Goal: Ask a question

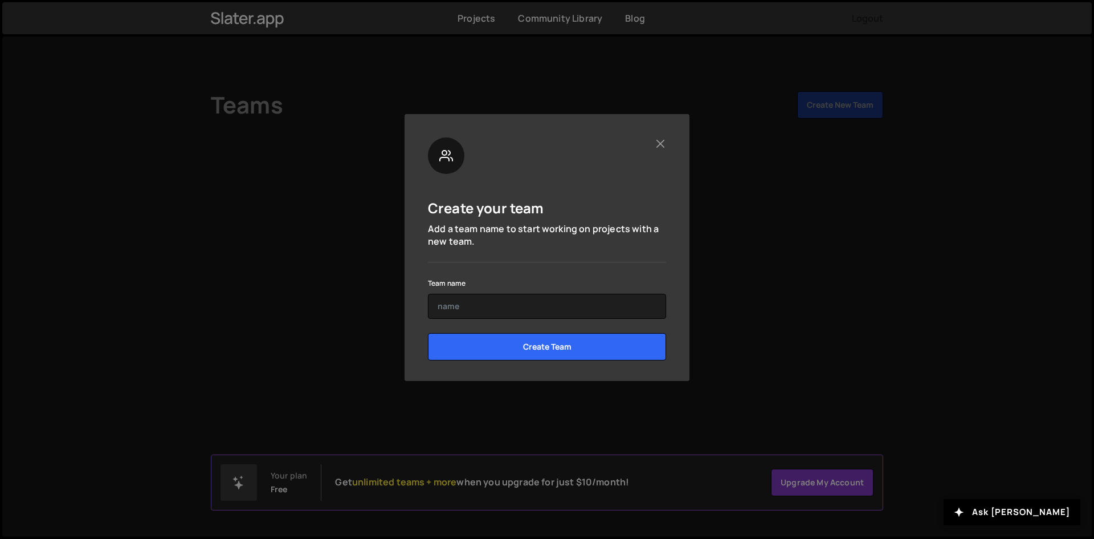
click at [485, 292] on div "Team name" at bounding box center [547, 297] width 238 height 43
click at [490, 299] on input "text" at bounding box center [547, 306] width 238 height 25
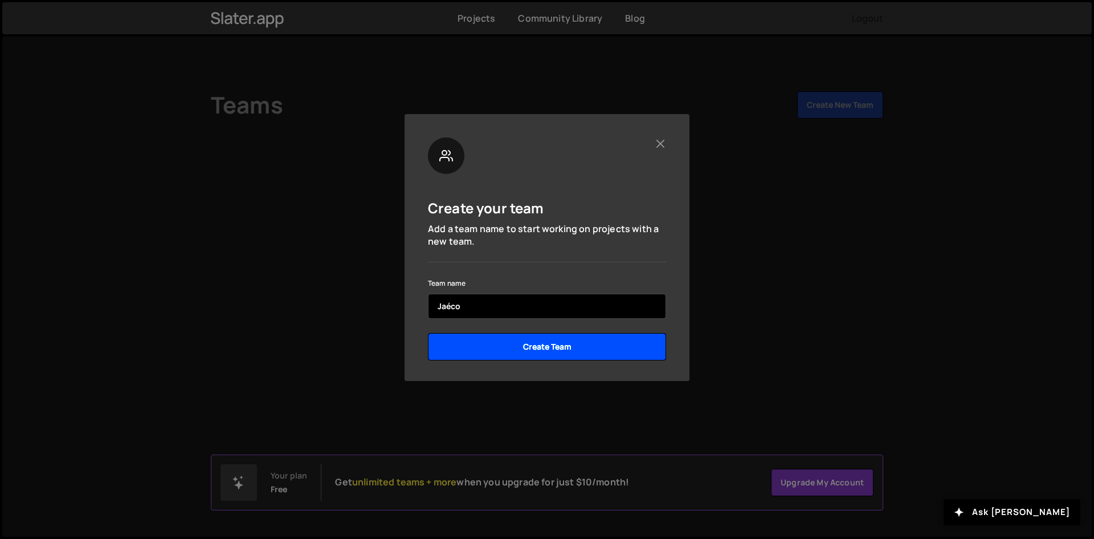
type input "Jaéco"
click at [564, 349] on input "Create Team" at bounding box center [547, 346] width 238 height 27
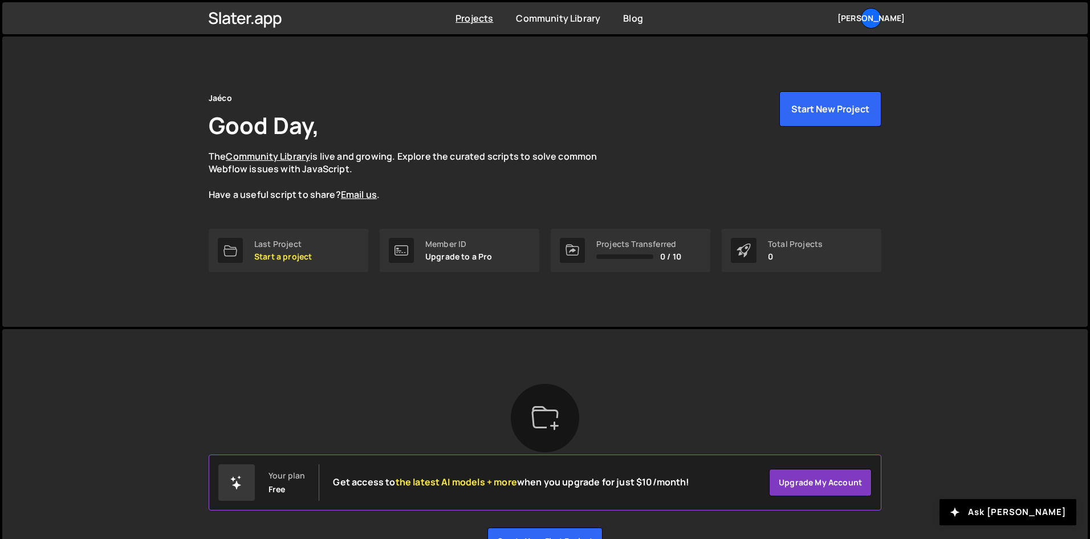
click at [465, 202] on div "Jaéco Good Day, The Community Library is live and growing. Explore the curated …" at bounding box center [545, 159] width 673 height 137
click at [812, 105] on button "Start New Project" at bounding box center [830, 108] width 102 height 35
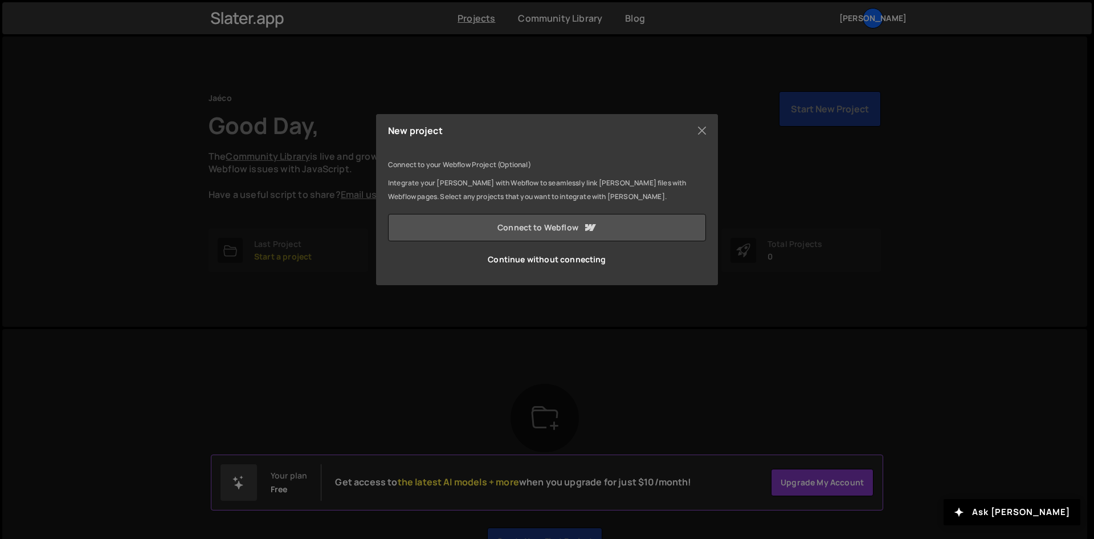
click at [477, 224] on link "Connect to Webflow" at bounding box center [547, 227] width 318 height 27
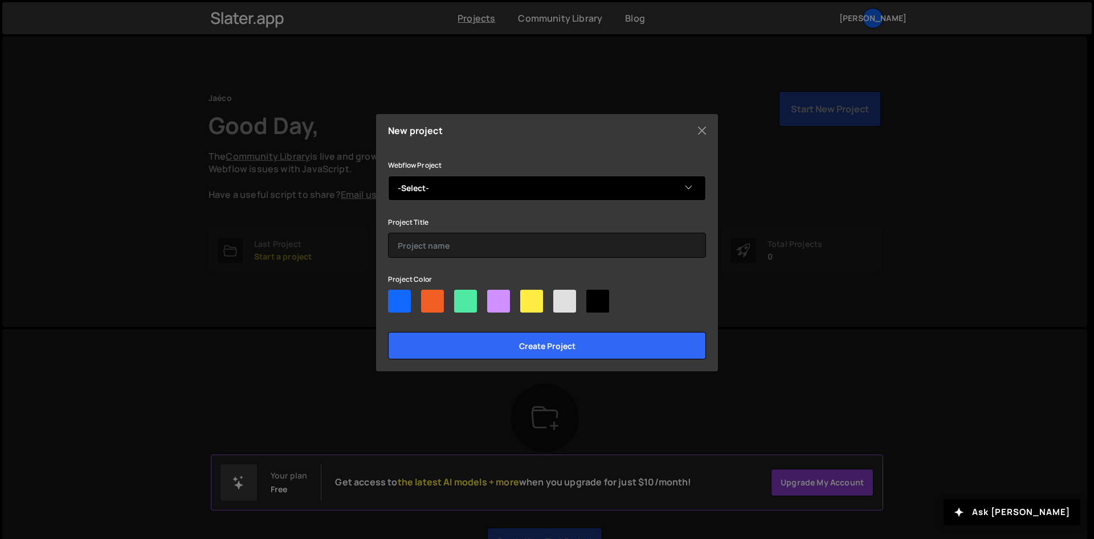
click at [479, 187] on select "-Select- Jaéco" at bounding box center [547, 188] width 318 height 25
select select "6630e0a2908a500ca06793bb"
click at [388, 176] on select "-Select- Jaéco" at bounding box center [547, 188] width 318 height 25
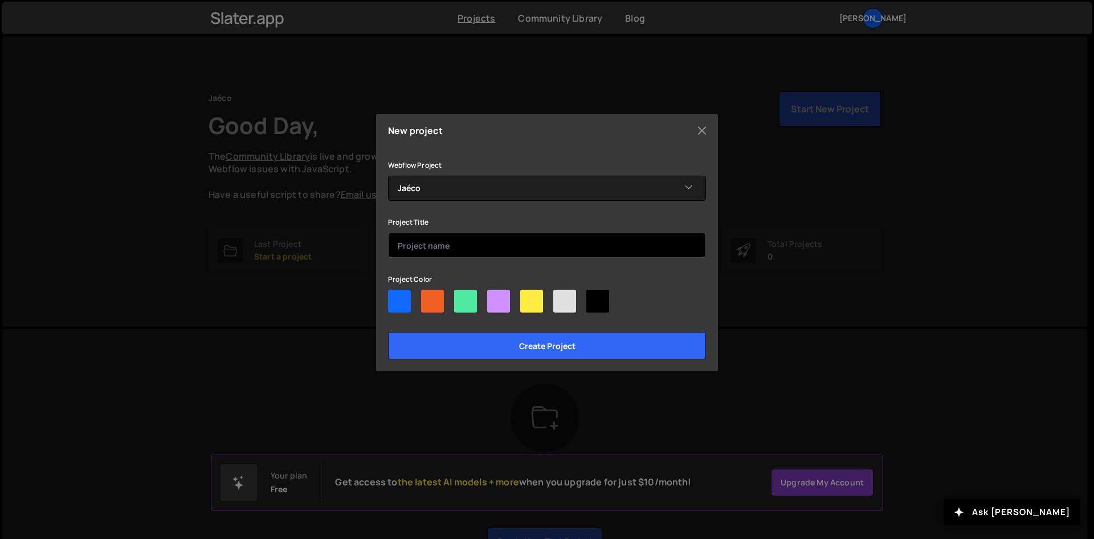
click at [434, 242] on input "text" at bounding box center [547, 245] width 318 height 25
type input "Jaéco code"
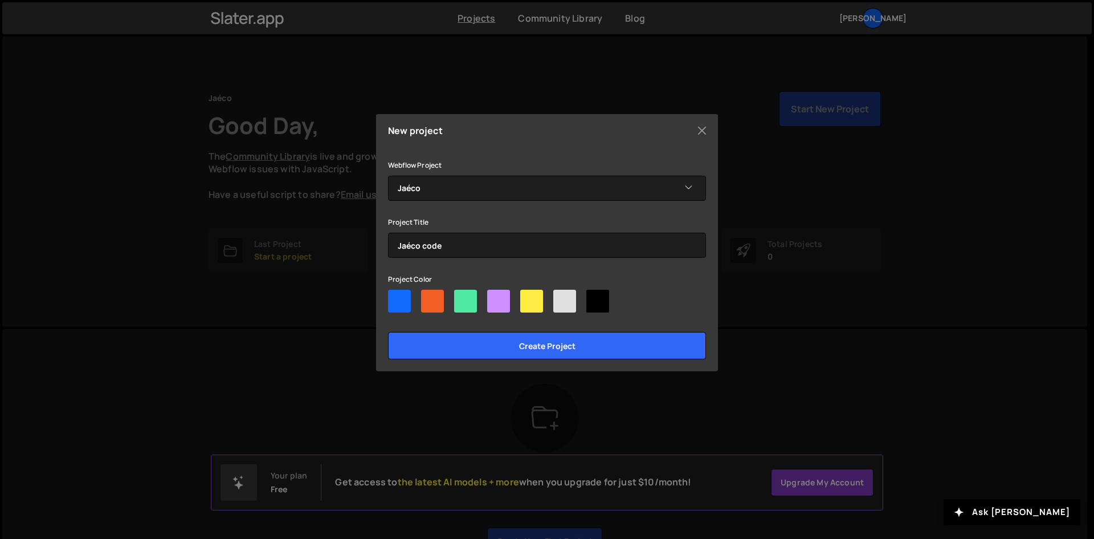
click at [432, 298] on div at bounding box center [432, 301] width 23 height 23
click at [429, 297] on input"] "radio" at bounding box center [424, 293] width 7 height 7
radio input"] "true"
click at [464, 298] on div at bounding box center [465, 301] width 23 height 23
click at [462, 297] on input"] "radio" at bounding box center [457, 293] width 7 height 7
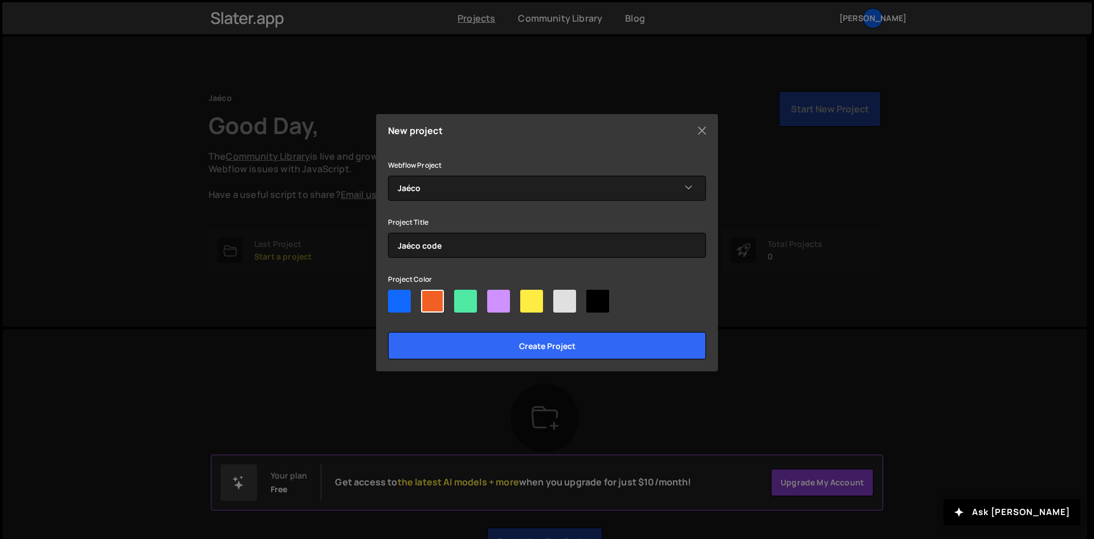
radio input"] "true"
click at [433, 299] on div at bounding box center [432, 301] width 23 height 23
click at [429, 297] on input"] "radio" at bounding box center [424, 293] width 7 height 7
radio input"] "true"
click at [564, 305] on div at bounding box center [564, 301] width 23 height 23
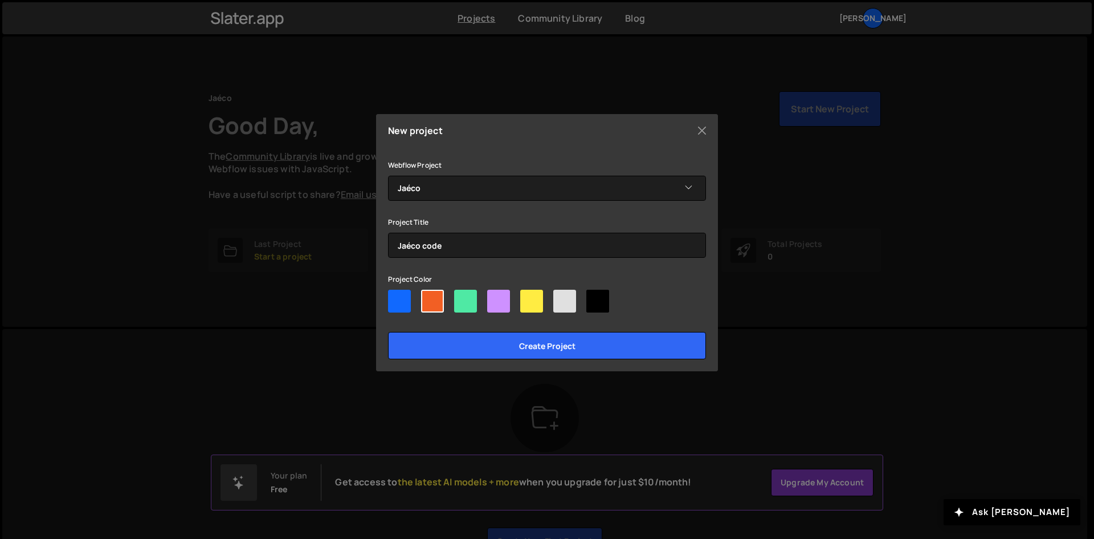
click at [561, 297] on input"] "radio" at bounding box center [556, 293] width 7 height 7
radio input"] "true"
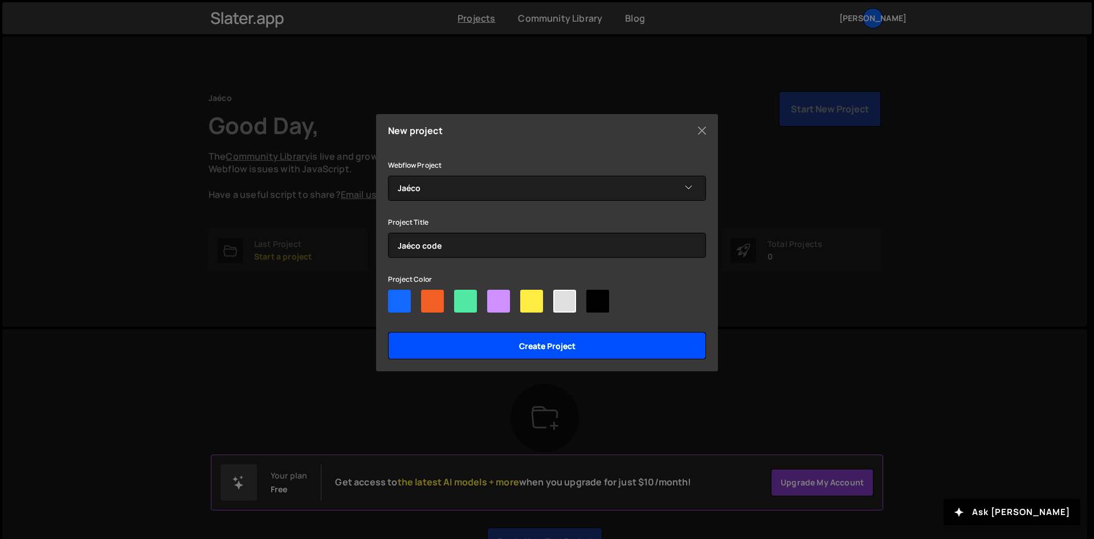
click at [567, 343] on input "Create project" at bounding box center [547, 345] width 318 height 27
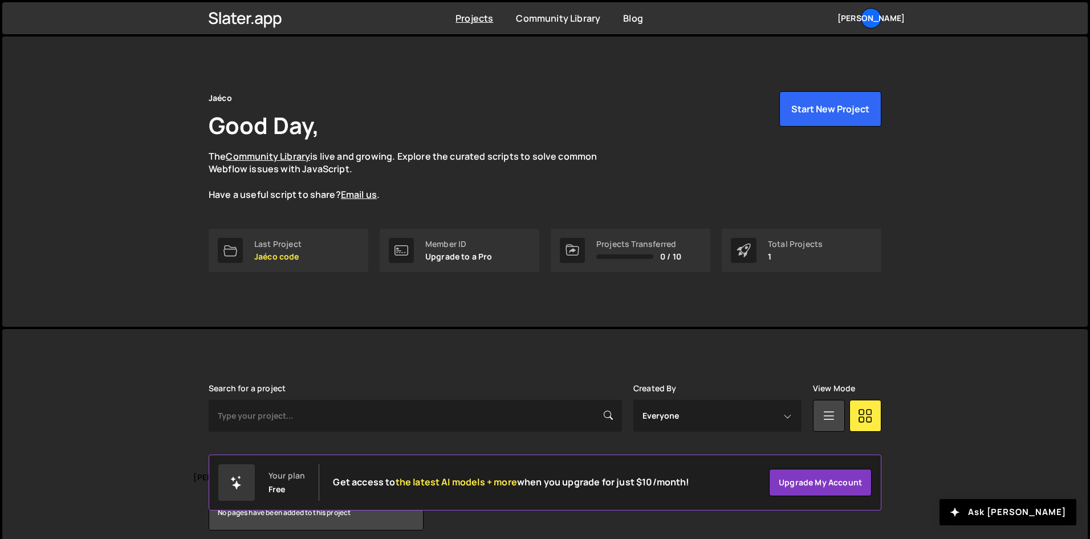
scroll to position [48, 0]
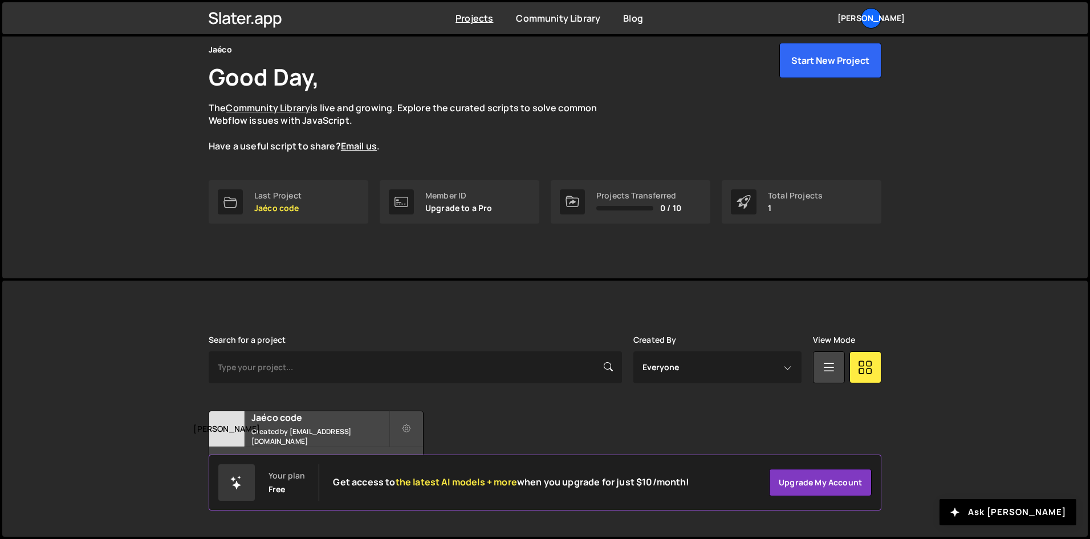
click at [683, 459] on div "Your plan Free Get access to the latest AI models + more when you upgrade for j…" at bounding box center [545, 482] width 673 height 56
click at [320, 435] on small "Created by contact@jaeco.fr" at bounding box center [319, 435] width 137 height 19
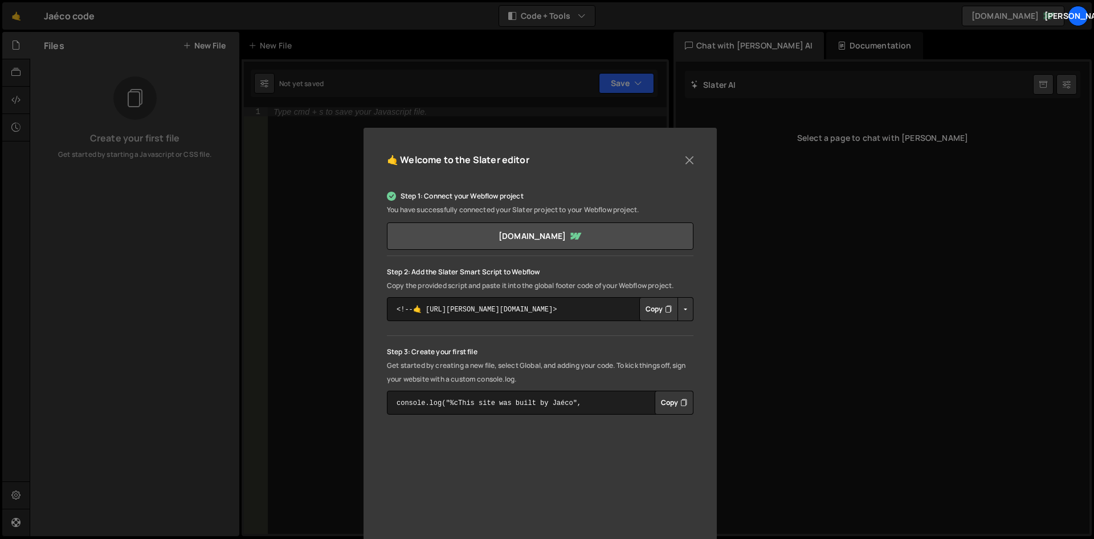
click at [661, 311] on button "Copy" at bounding box center [658, 309] width 39 height 24
click at [686, 310] on button "Button group with nested dropdown" at bounding box center [686, 309] width 16 height 24
click at [686, 308] on button "Button group with nested dropdown" at bounding box center [686, 309] width 16 height 24
click at [649, 309] on button "Copy" at bounding box center [658, 309] width 39 height 24
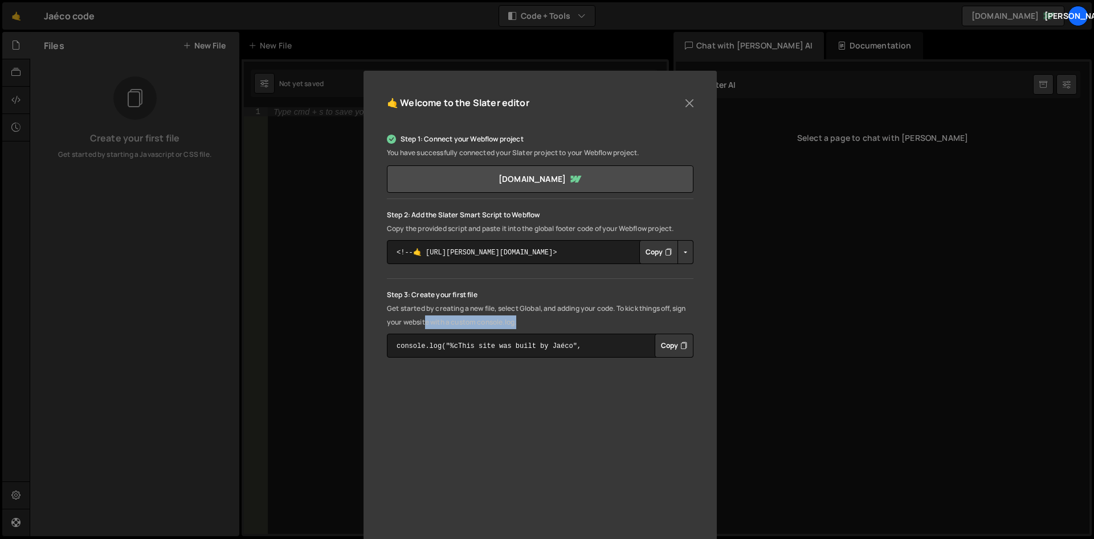
drag, startPoint x: 454, startPoint y: 321, endPoint x: 581, endPoint y: 320, distance: 127.1
click at [563, 320] on p "Get started by creating a new file, select Global, and adding your code. To kic…" at bounding box center [540, 314] width 307 height 27
click at [581, 320] on p "Get started by creating a new file, select Global, and adding your code. To kic…" at bounding box center [540, 314] width 307 height 27
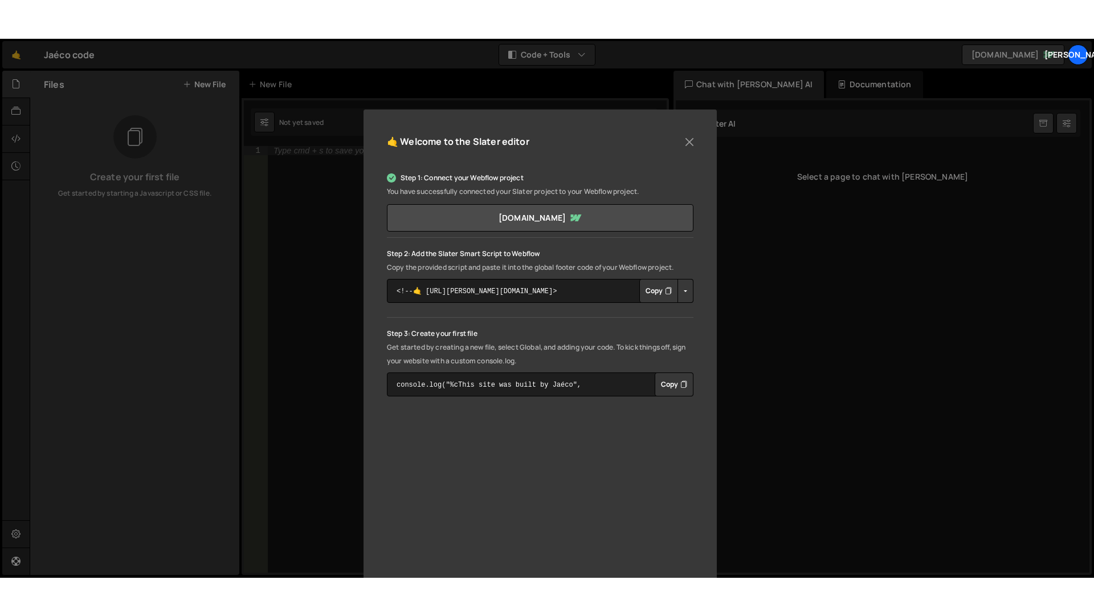
scroll to position [111, 0]
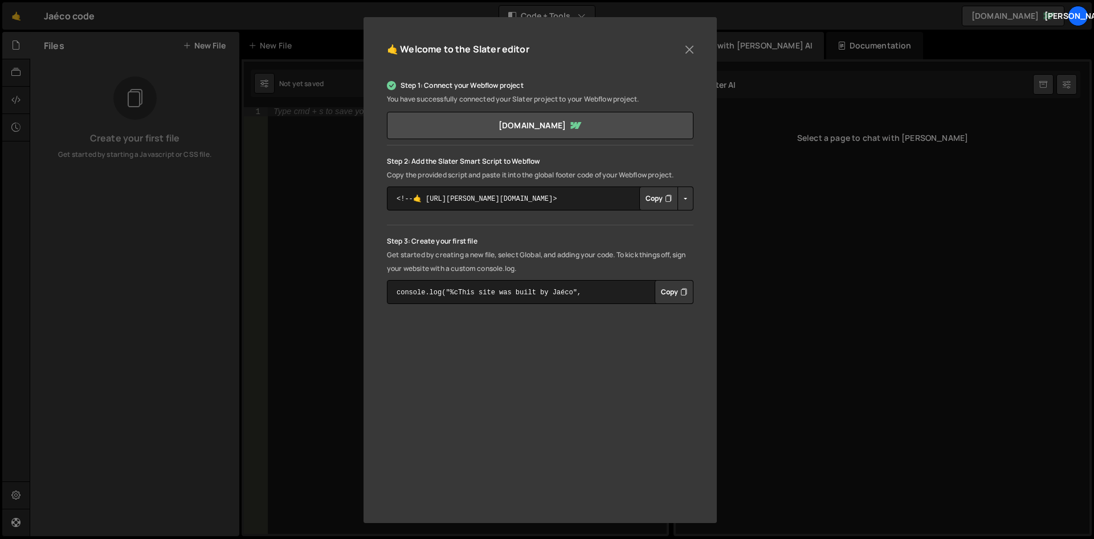
click at [680, 292] on icon "Button group with nested dropdown" at bounding box center [683, 291] width 7 height 11
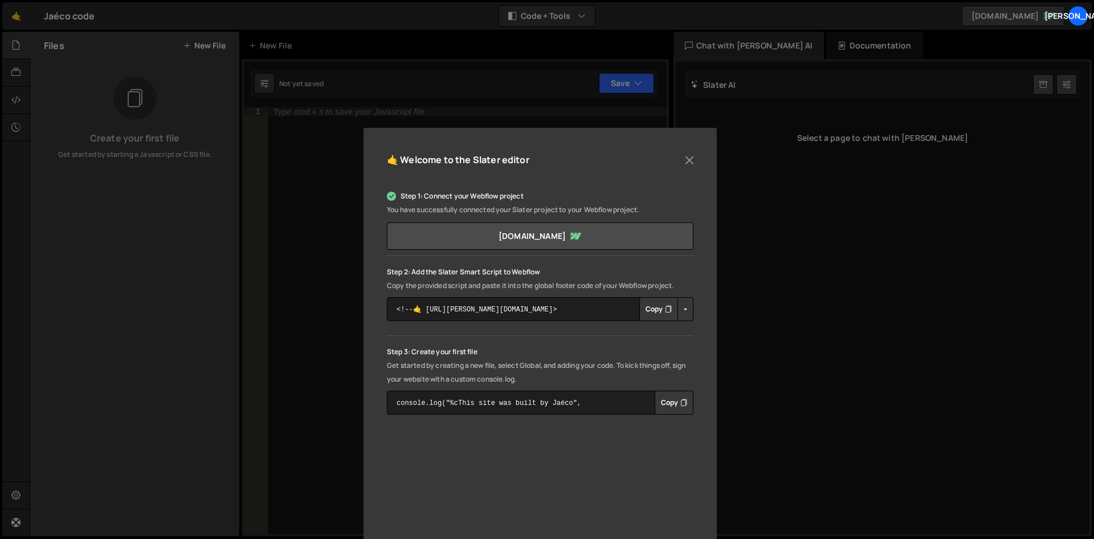
click at [661, 403] on button "Copy" at bounding box center [674, 402] width 39 height 24
click at [825, 351] on div "🤙 Welcome to the [PERSON_NAME] editor Step 1: Connect your Webflow project You …" at bounding box center [547, 269] width 1094 height 539
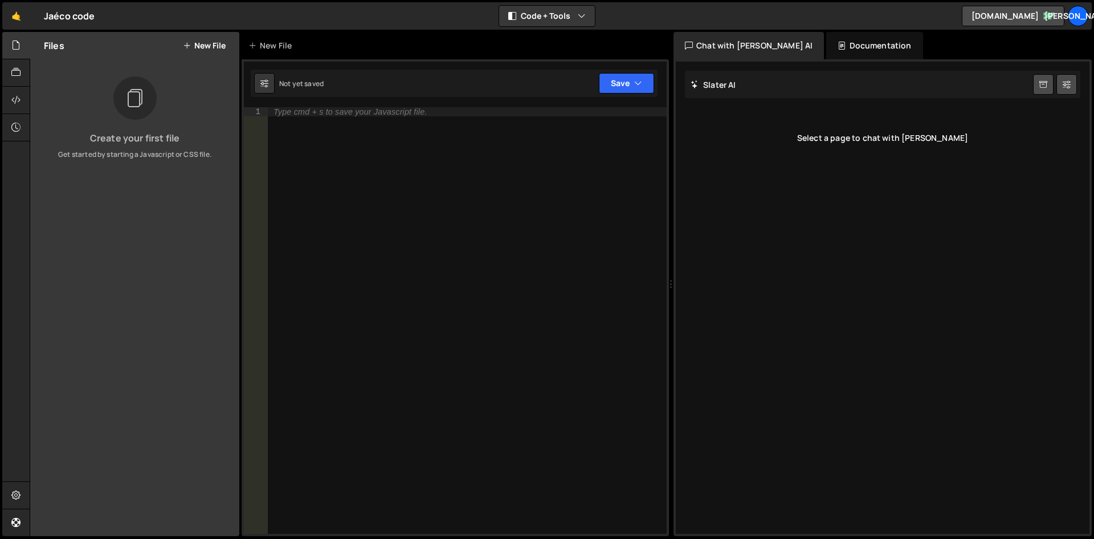
click at [523, 162] on div "Type cmd + s to save your Javascript file." at bounding box center [467, 329] width 399 height 445
click at [201, 46] on button "New File" at bounding box center [204, 45] width 43 height 9
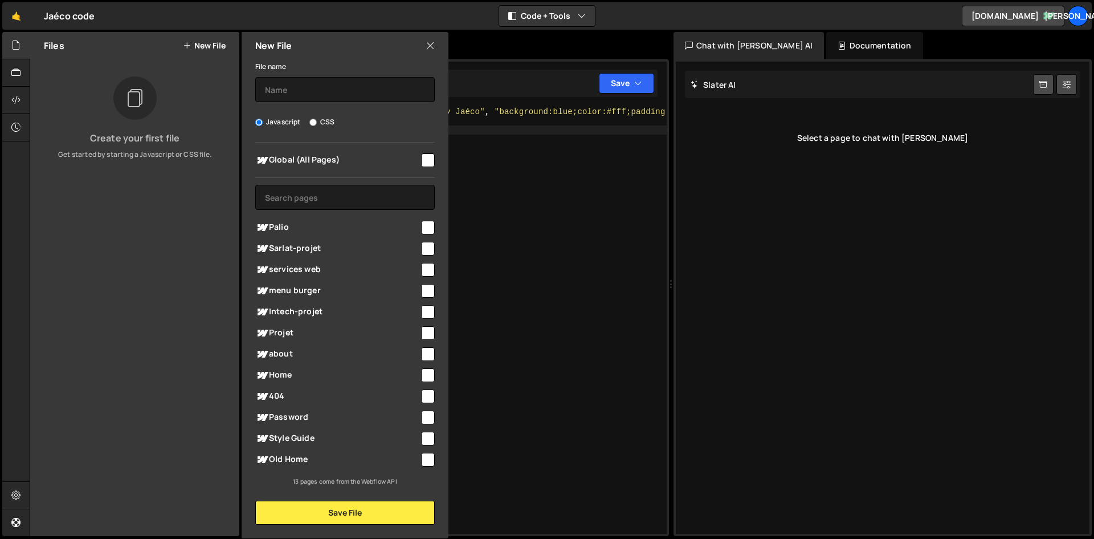
click at [317, 122] on label "CSS" at bounding box center [321, 121] width 25 height 11
click at [317, 122] on input "CSS" at bounding box center [312, 122] width 7 height 7
radio input "true"
click at [281, 120] on label "Javascript" at bounding box center [278, 121] width 46 height 11
click at [263, 120] on input "Javascript" at bounding box center [258, 122] width 7 height 7
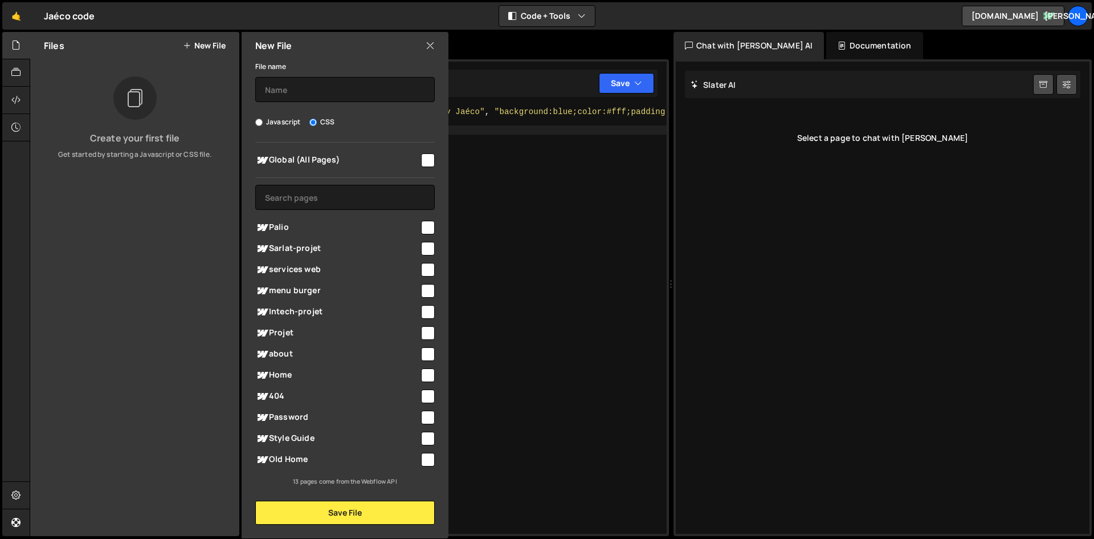
radio input "true"
click at [316, 99] on input "text" at bounding box center [345, 89] width 180 height 25
click at [431, 160] on input "checkbox" at bounding box center [428, 160] width 14 height 14
checkbox input "true"
click at [413, 514] on button "Save File" at bounding box center [345, 512] width 180 height 24
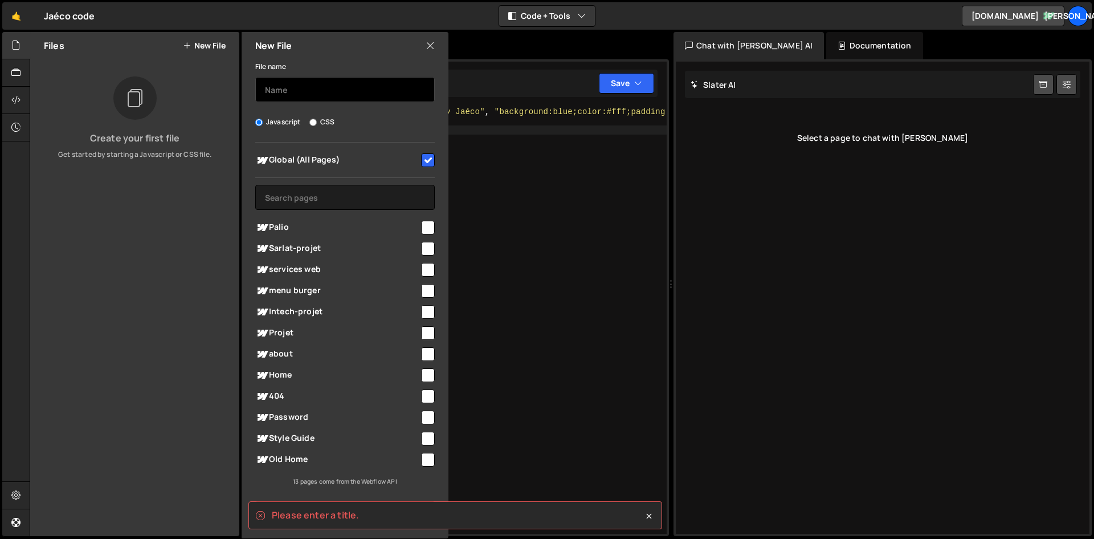
click at [311, 94] on input "text" at bounding box center [345, 89] width 180 height 25
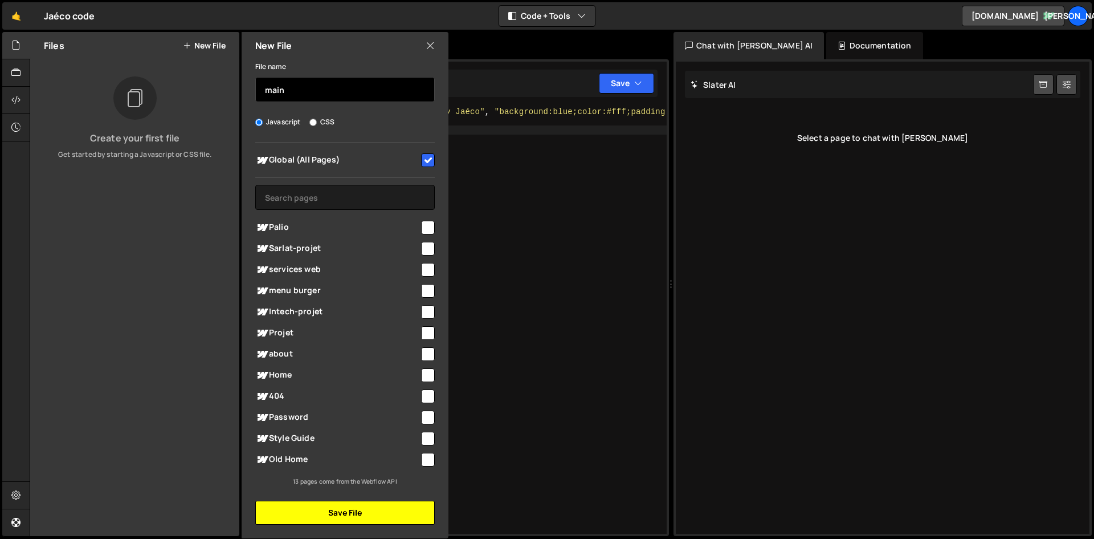
type input "main"
click at [377, 508] on button "Save File" at bounding box center [345, 512] width 180 height 24
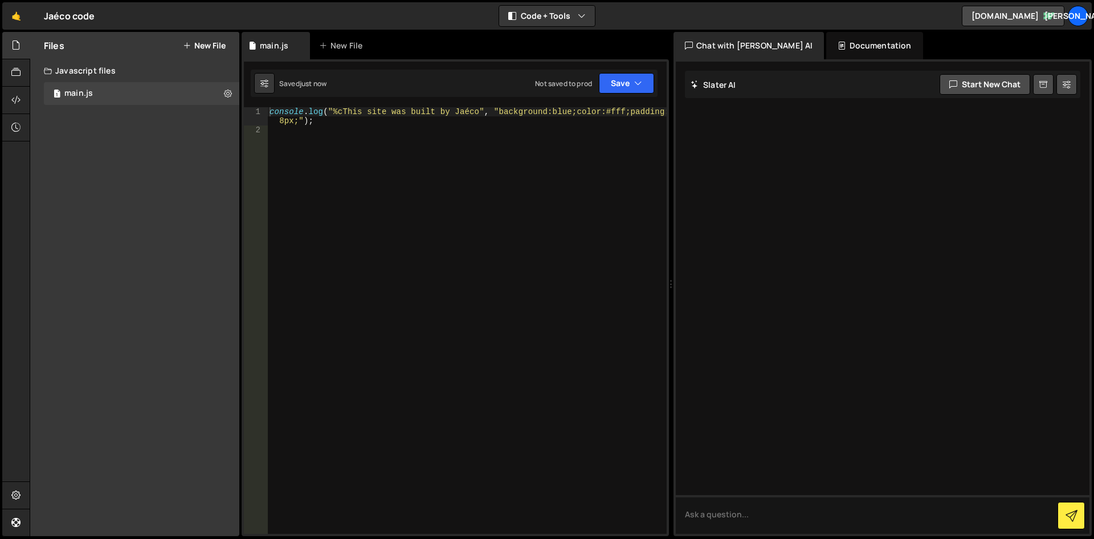
type textarea "console.log("%cThis site was built by Jaéco", "background:blue;color:#fff;paddi…"
click at [361, 123] on div "console . log ( "%cThis site was built by Jaéco" , "background:blue;color:#fff;…" at bounding box center [467, 334] width 400 height 454
click at [466, 131] on div "console . log ( "%cThis site was built by Jaéco" , "background:blue;color:#fff;…" at bounding box center [467, 334] width 400 height 454
click at [826, 51] on div "Documentation" at bounding box center [874, 45] width 96 height 27
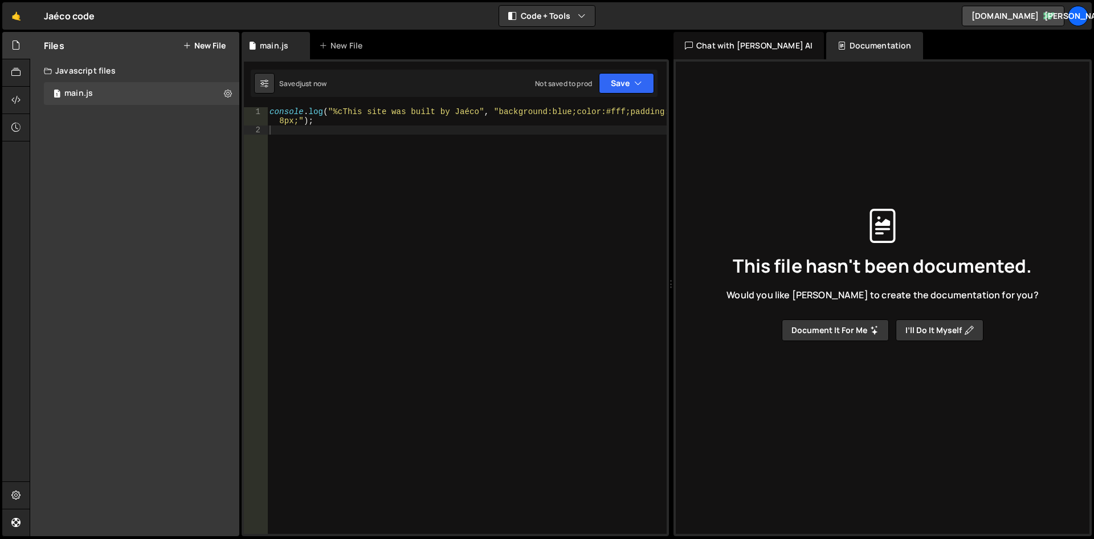
click at [745, 48] on div "Chat with [PERSON_NAME] AI" at bounding box center [749, 45] width 150 height 27
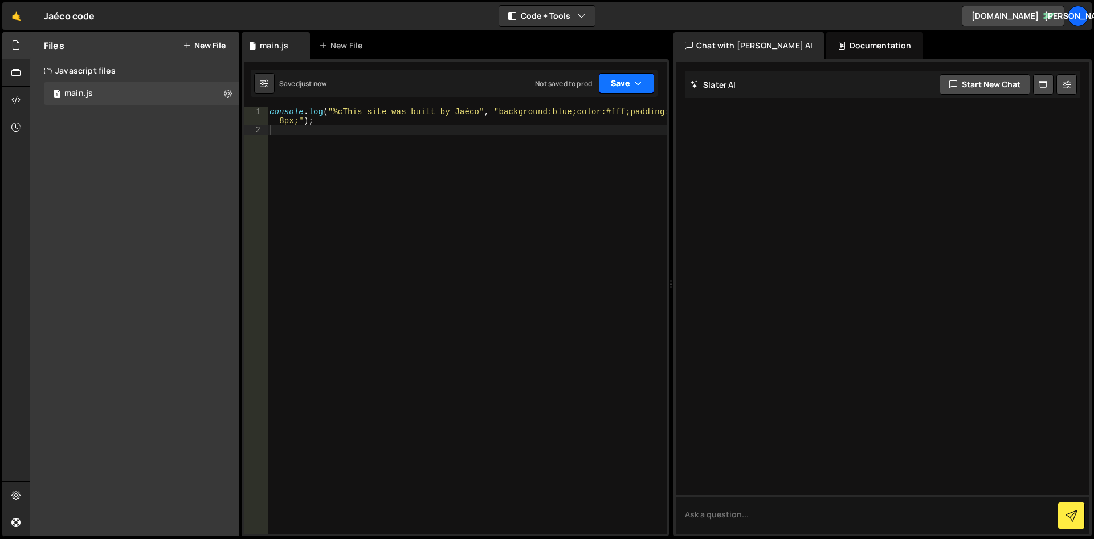
click at [626, 78] on button "Save" at bounding box center [626, 83] width 55 height 21
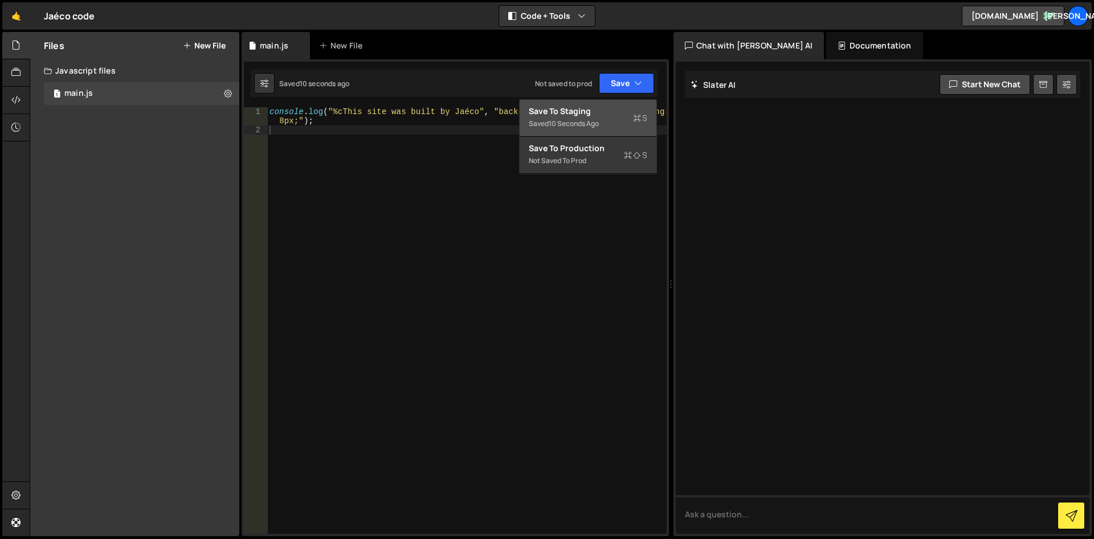
click at [598, 116] on div "Save to Staging S" at bounding box center [588, 110] width 119 height 11
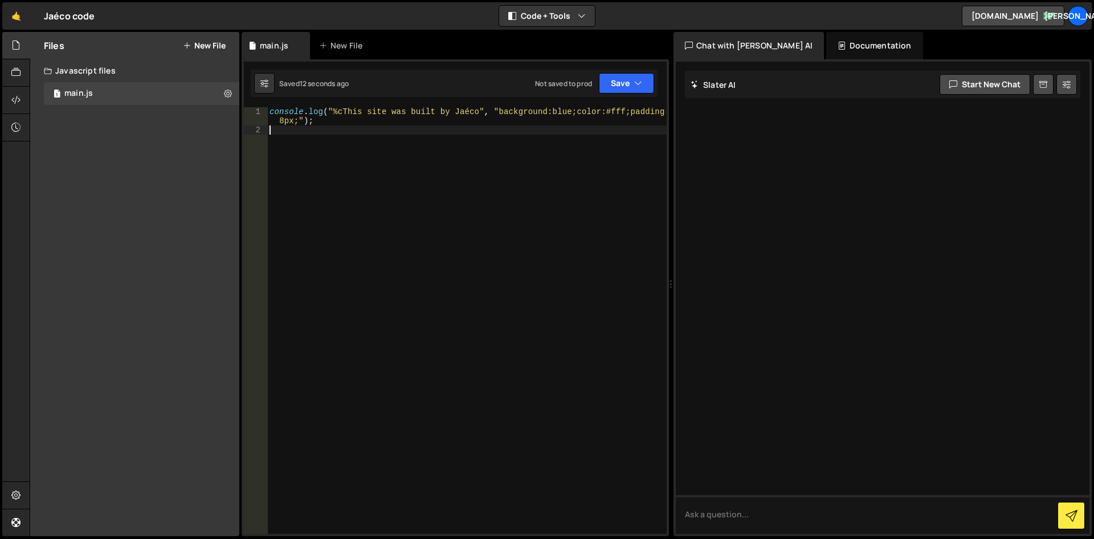
click at [577, 154] on div "console . log ( "%cThis site was built by Jaéco" , "background:blue;color:#fff;…" at bounding box center [467, 334] width 400 height 454
click at [612, 88] on button "Save" at bounding box center [626, 83] width 55 height 21
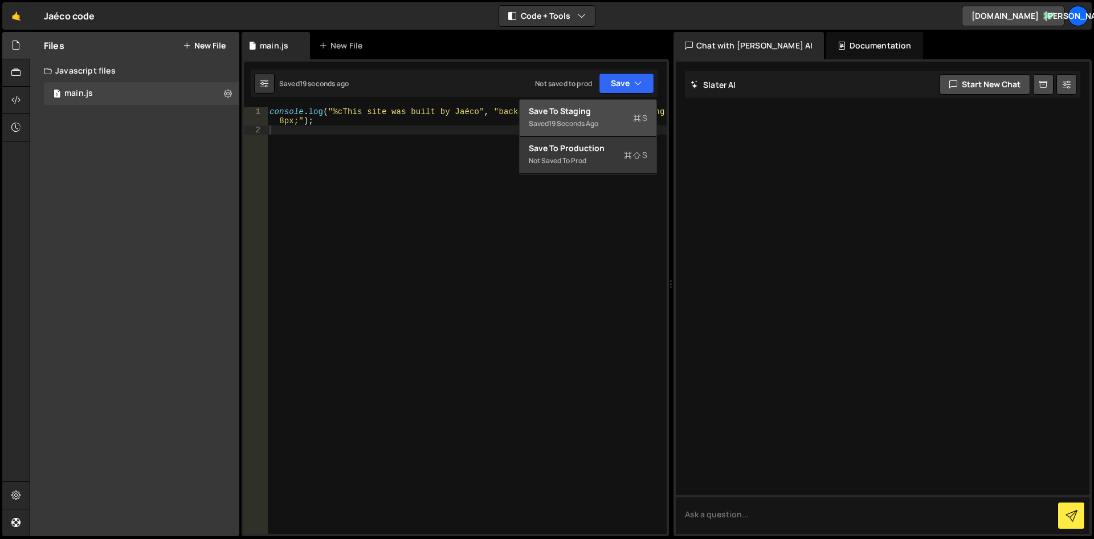
click at [597, 108] on div "Save to Staging S" at bounding box center [588, 110] width 119 height 11
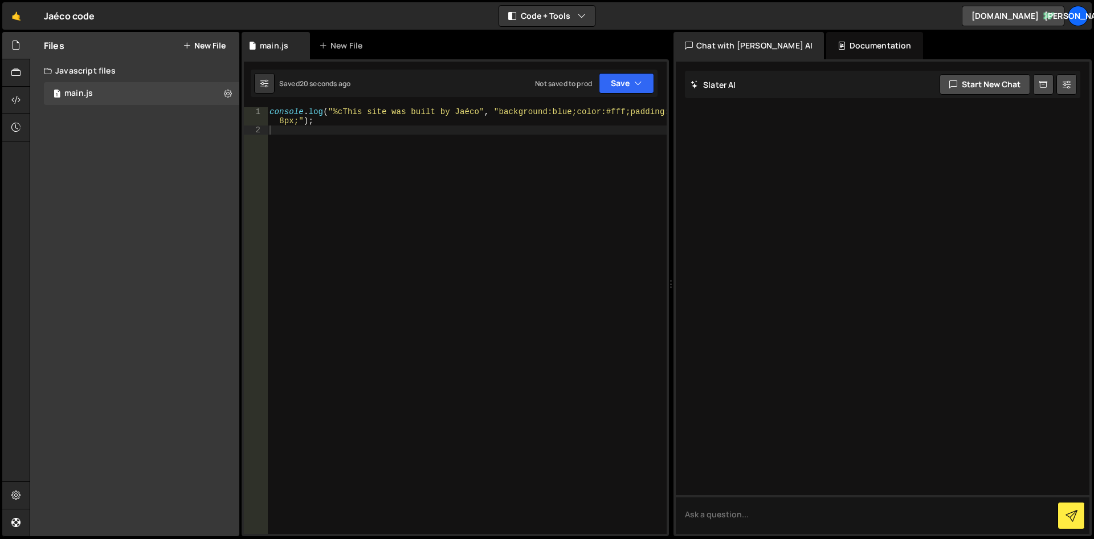
click at [579, 160] on div "console . log ( "%cThis site was built by Jaéco" , "background:blue;color:#fff;…" at bounding box center [467, 334] width 400 height 454
click at [353, 146] on div "console . log ( "%cThis site was built by Jaéco" , "background:blue;color:#fff;…" at bounding box center [467, 334] width 400 height 454
click at [409, 141] on div "console . log ( "%cThis site was built by Jaéco" , "background:blue;color:#fff;…" at bounding box center [467, 334] width 400 height 454
click at [406, 133] on div "console . log ( "%cThis site was built by Jaéco" , "background:blue;color:#fff;…" at bounding box center [467, 334] width 400 height 454
paste textarea "</script>"
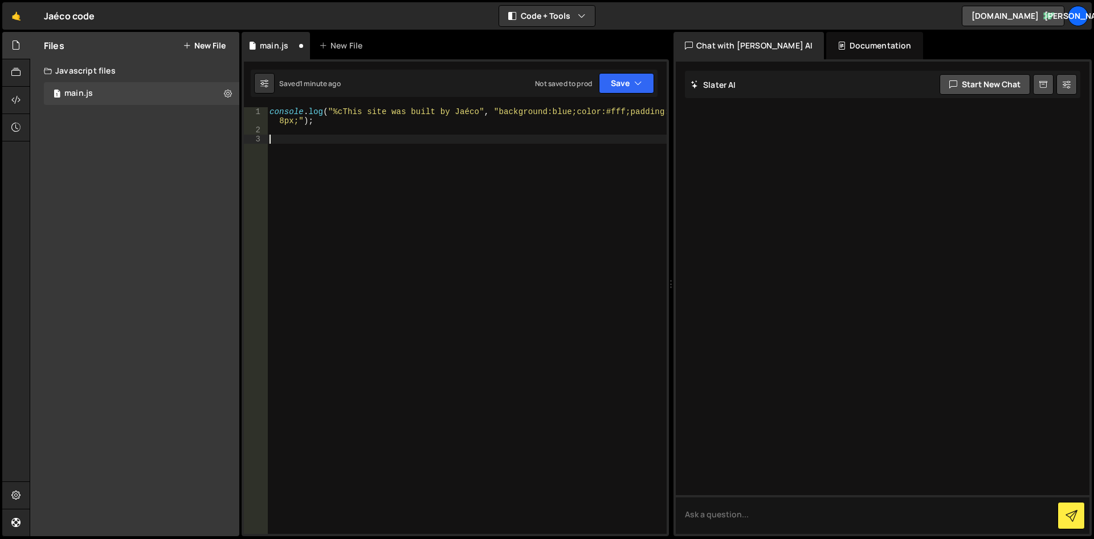
scroll to position [3850, 0]
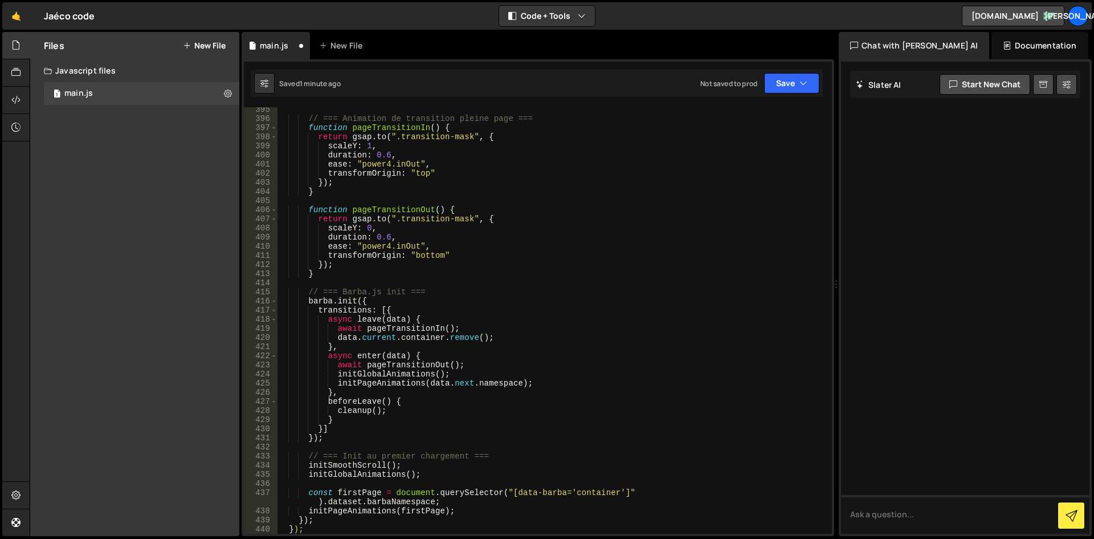
drag, startPoint x: 671, startPoint y: 136, endPoint x: 831, endPoint y: 143, distance: 159.7
click at [831, 143] on div "Files New File Create your first file Get started by starting a Javascript or C…" at bounding box center [562, 284] width 1065 height 504
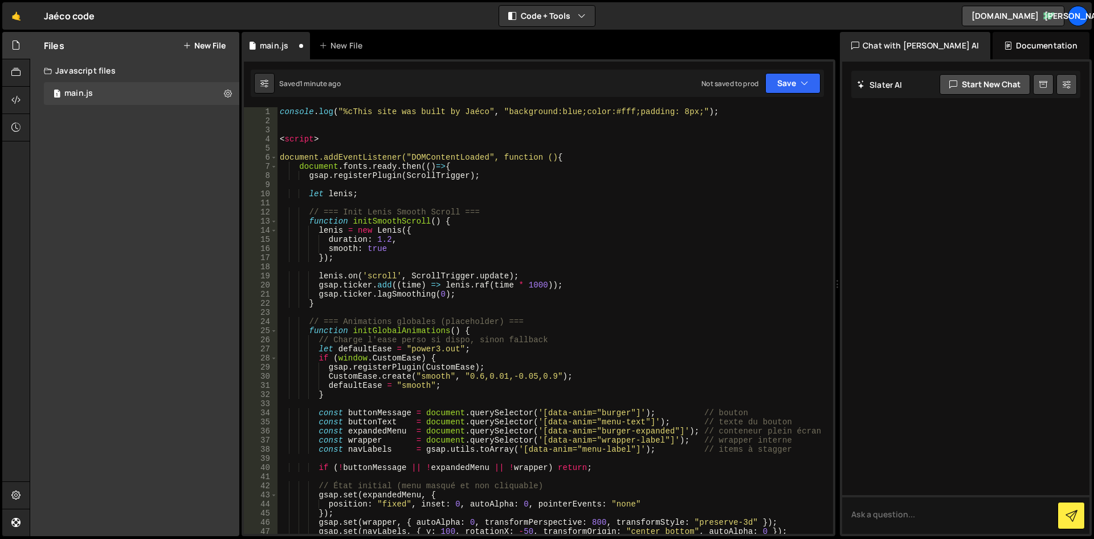
scroll to position [0, 0]
type textarea "<script>"
drag, startPoint x: 341, startPoint y: 137, endPoint x: 277, endPoint y: 138, distance: 63.8
click at [277, 138] on div "<script> 1 2 3 4 5 6 7 8 9 10 11 12 13 14 15 16 17 18 19 20 21 22 23 24 25 26 2…" at bounding box center [538, 320] width 589 height 426
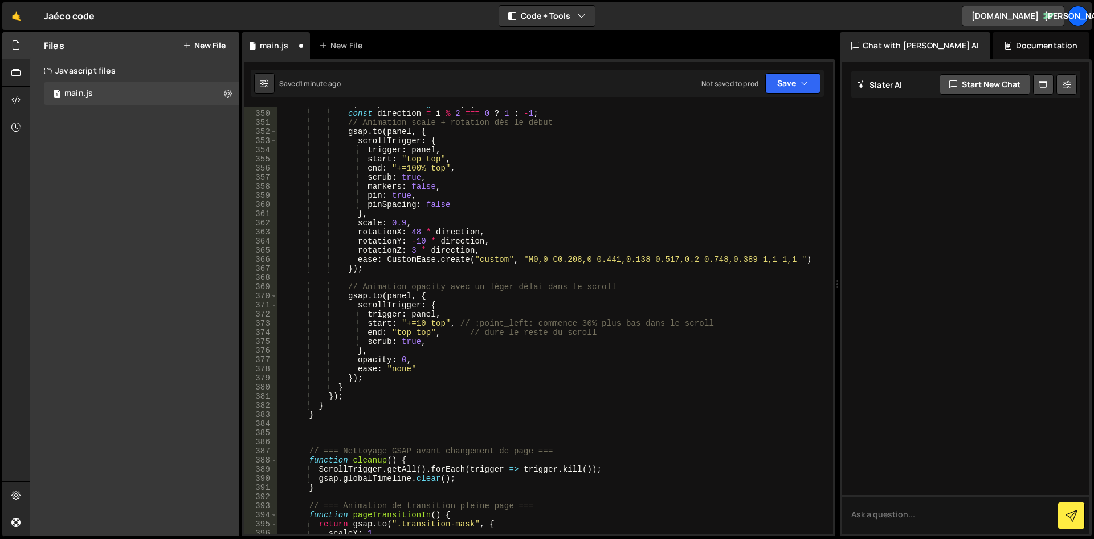
scroll to position [3613, 0]
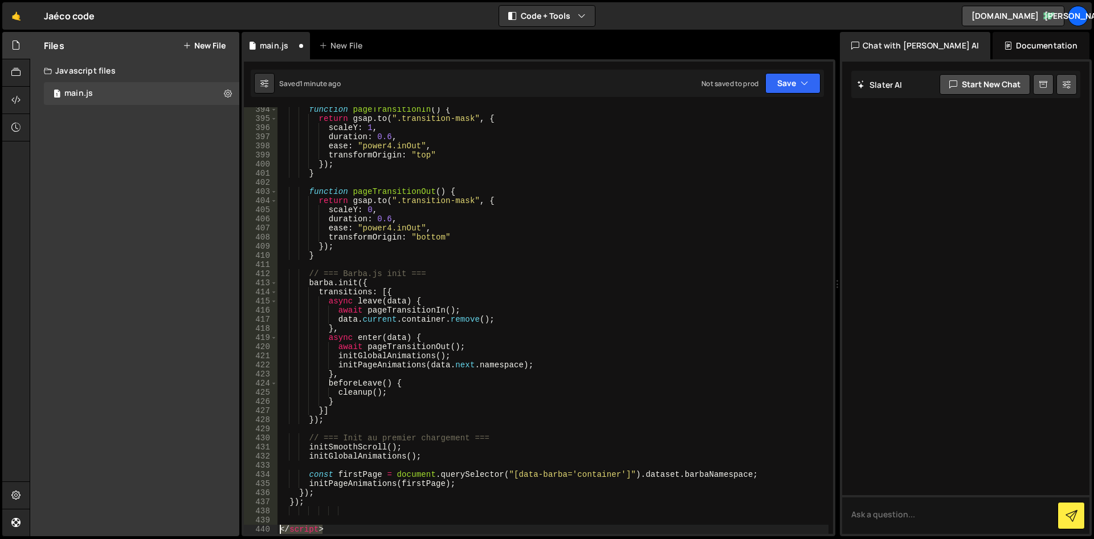
drag, startPoint x: 413, startPoint y: 526, endPoint x: 260, endPoint y: 527, distance: 152.7
click at [260, 527] on div "console.log("%cThis site was built by Jaéco", "background:blue;color:#fff;paddi…" at bounding box center [538, 320] width 589 height 426
type textarea "</script>"
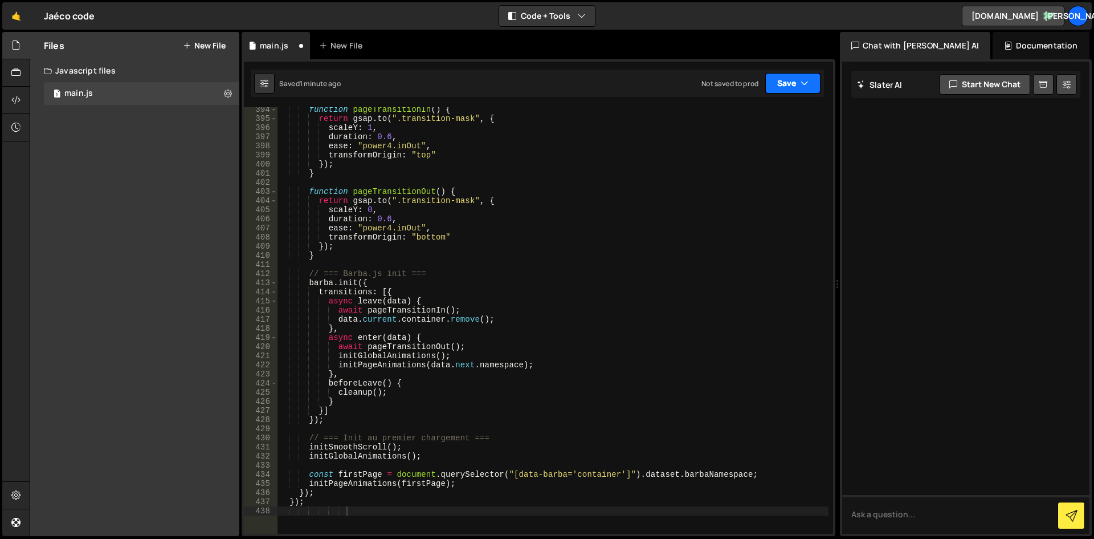
click at [779, 80] on button "Save" at bounding box center [792, 83] width 55 height 21
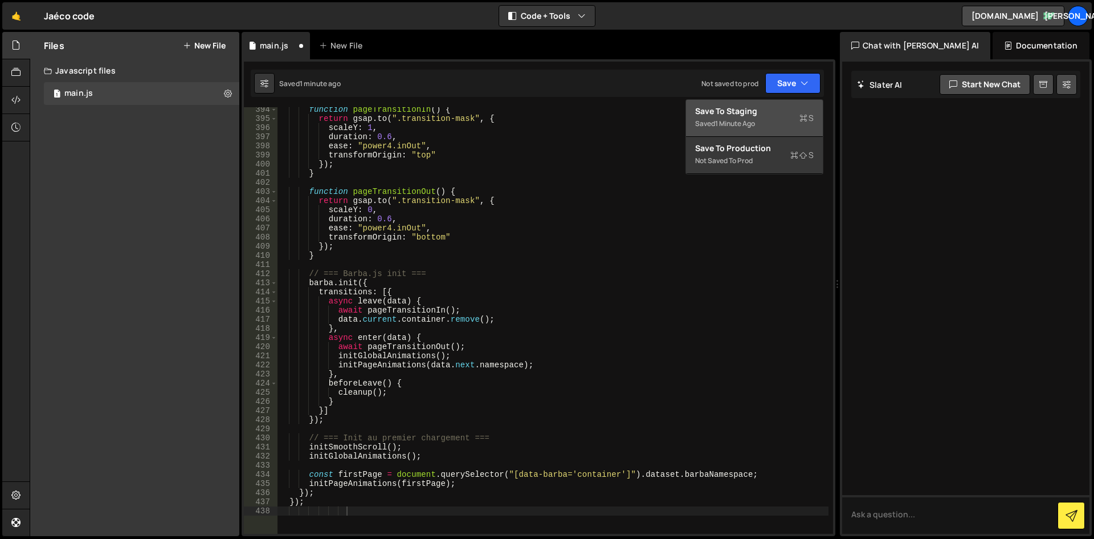
click at [777, 115] on div "Save to Staging S" at bounding box center [754, 110] width 119 height 11
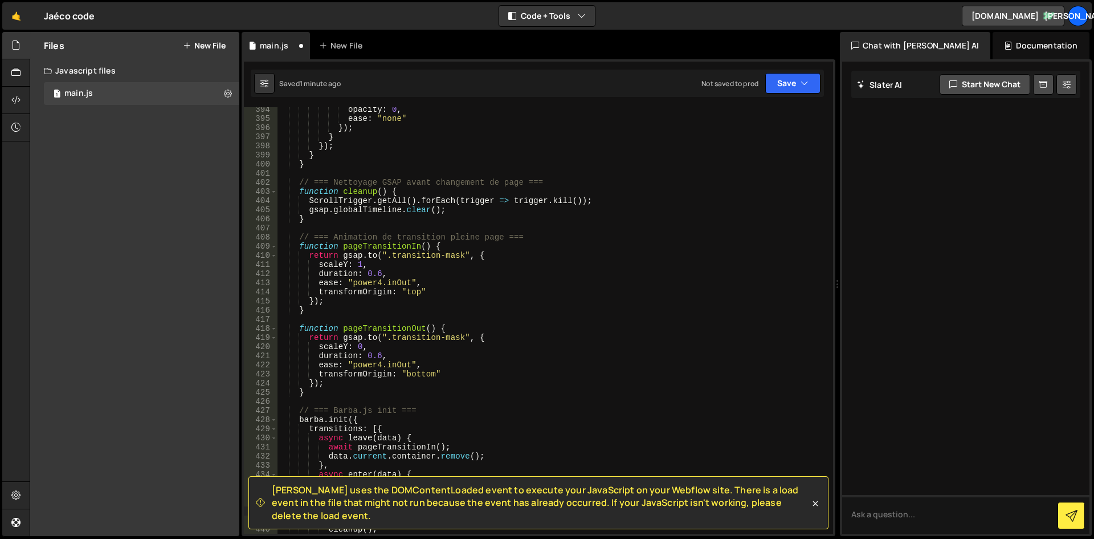
scroll to position [3604, 0]
drag, startPoint x: 688, startPoint y: 400, endPoint x: 695, endPoint y: 404, distance: 7.9
click at [688, 400] on div "opacity : 0 , ease : "none" }) ; } }) ; } } // === Nettoyage GSAP avant changem…" at bounding box center [553, 327] width 551 height 445
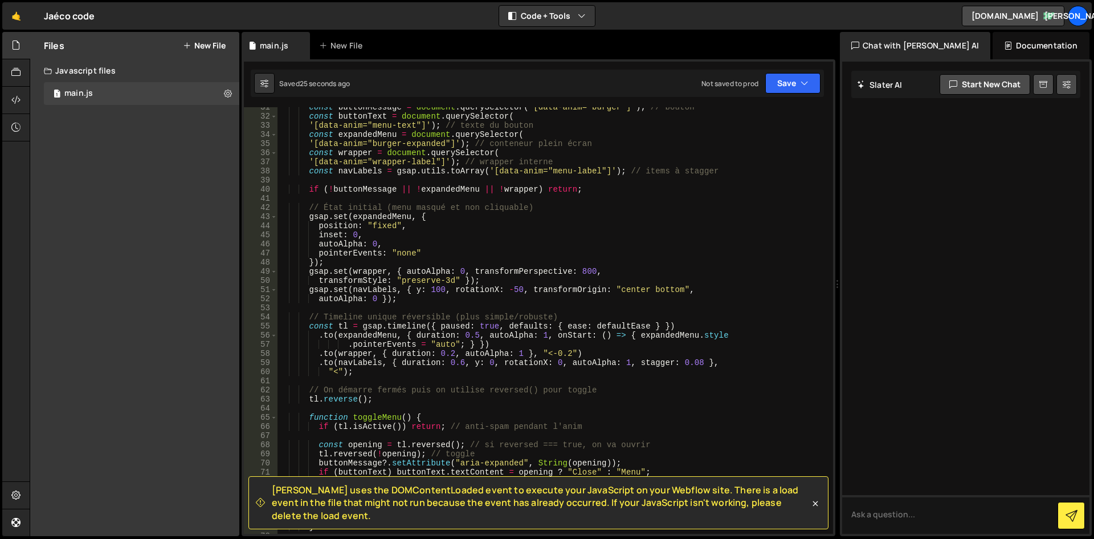
scroll to position [0, 0]
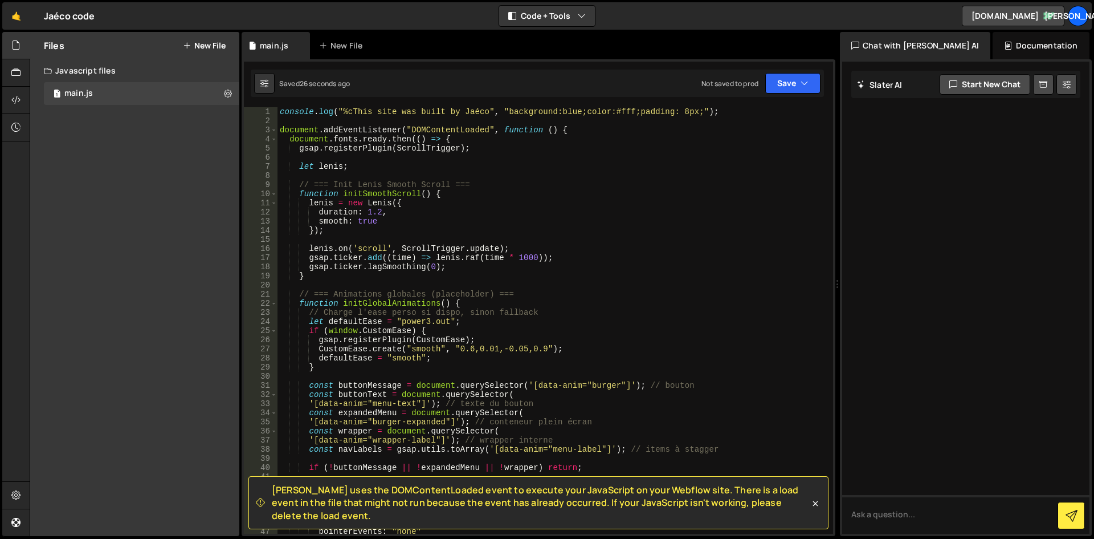
click at [396, 128] on div "console . log ( "%cThis site was built by Jaéco" , "background:blue;color:#fff;…" at bounding box center [553, 329] width 551 height 445
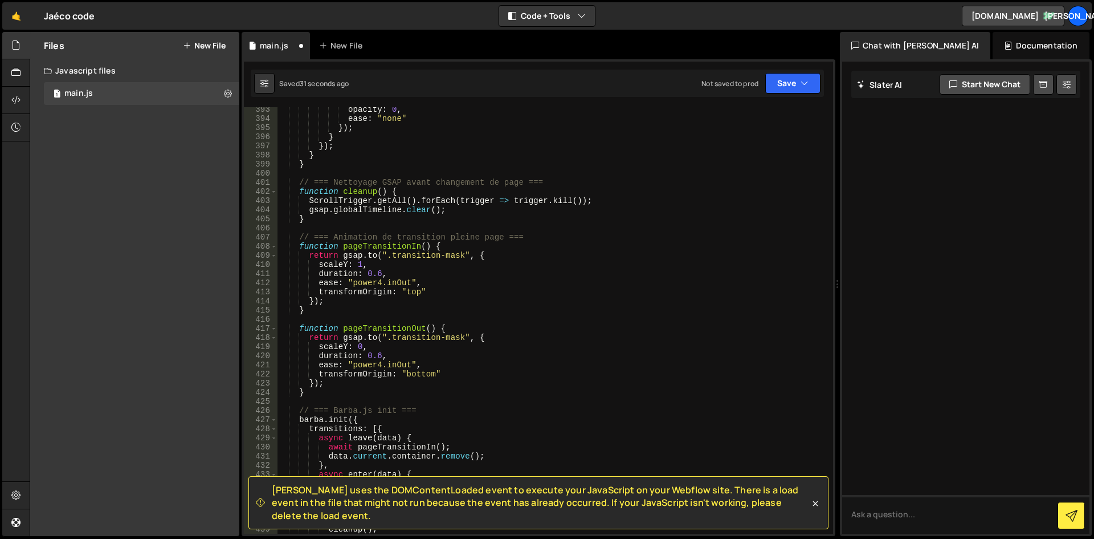
scroll to position [3723, 0]
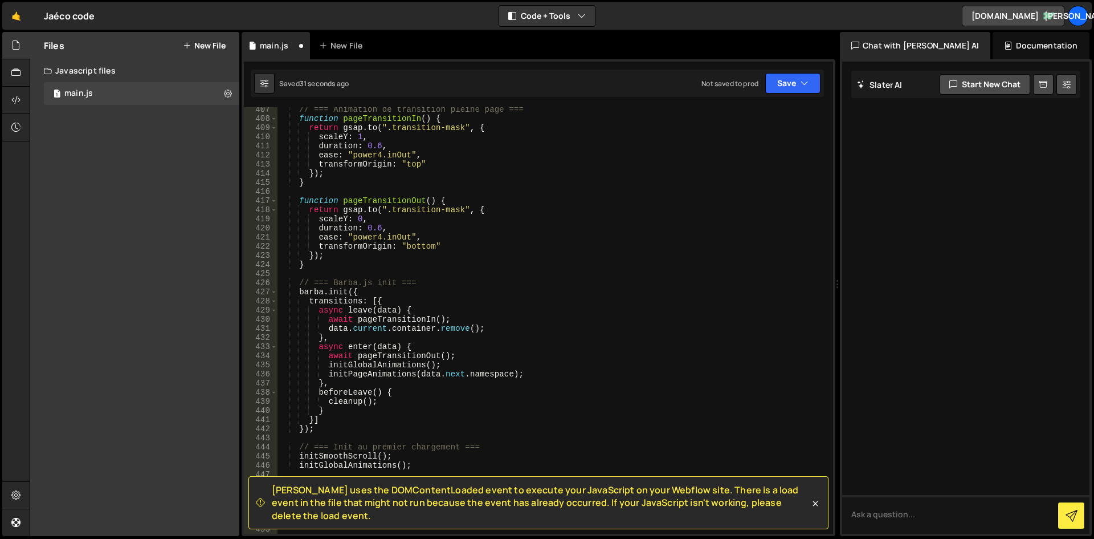
click at [630, 450] on div "// === Animation de transition pleine page === function pageTransitionIn ( ) { …" at bounding box center [553, 327] width 551 height 445
click at [816, 502] on icon at bounding box center [815, 503] width 11 height 11
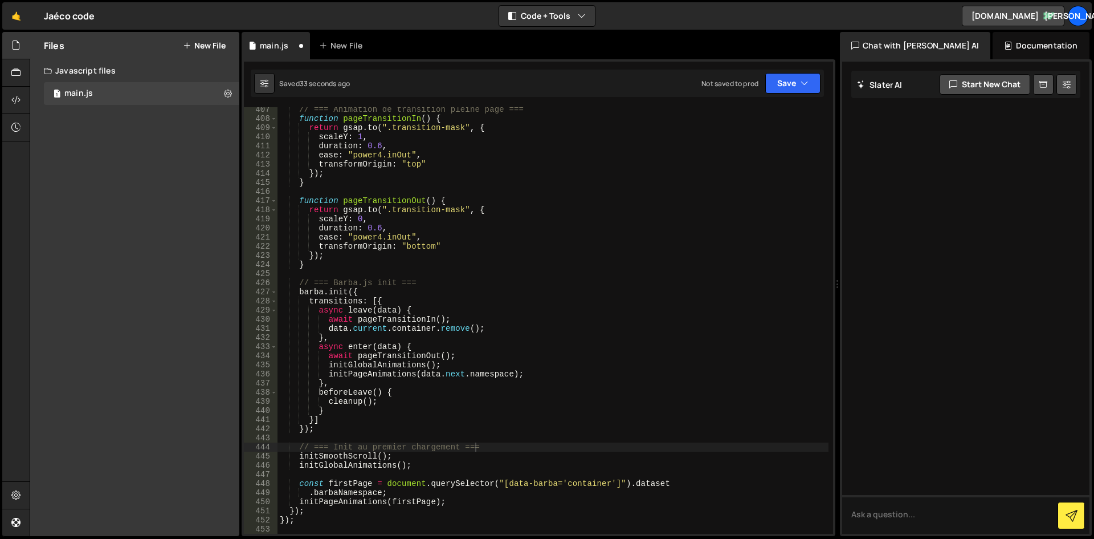
click at [301, 520] on div "// === Animation de transition pleine page === function pageTransitionIn ( ) { …" at bounding box center [553, 327] width 551 height 445
type textarea "});"
click at [776, 88] on button "Save" at bounding box center [792, 83] width 55 height 21
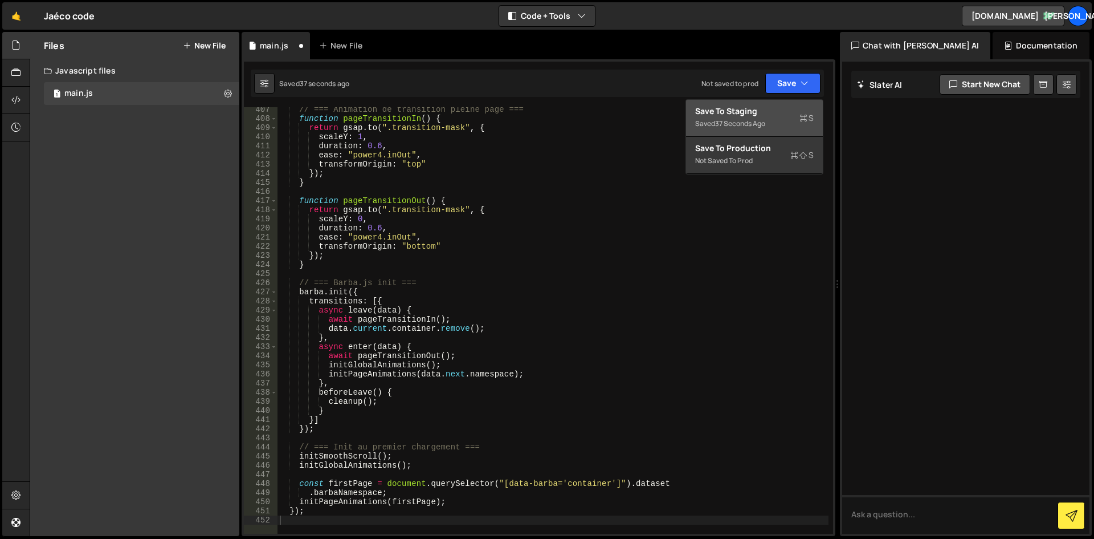
click at [744, 112] on div "Save to Staging S" at bounding box center [754, 110] width 119 height 11
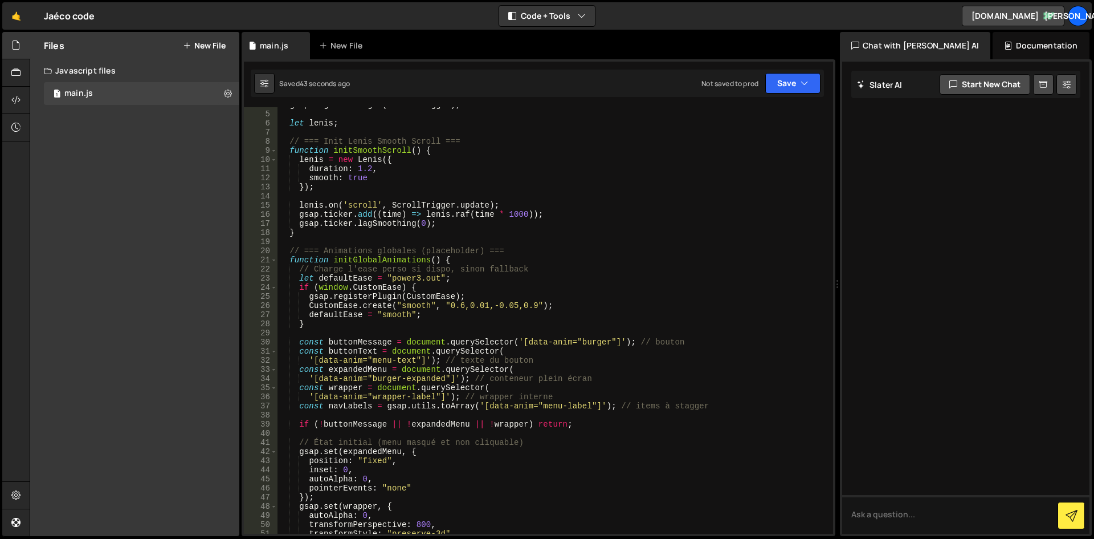
scroll to position [0, 0]
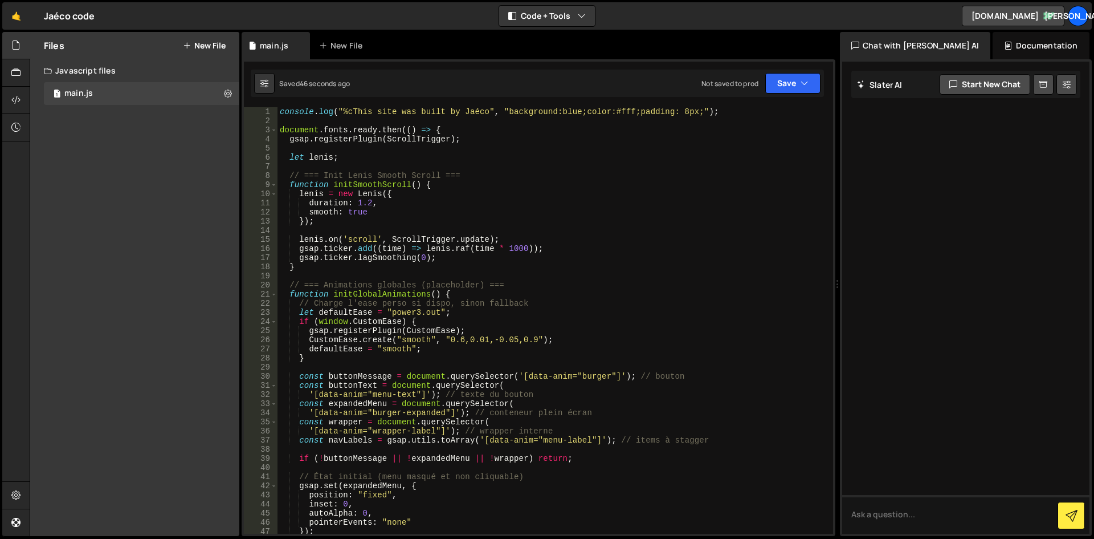
click at [299, 165] on div "console . log ( "%cThis site was built by Jaéco" , "background:blue;color:#fff;…" at bounding box center [553, 329] width 551 height 445
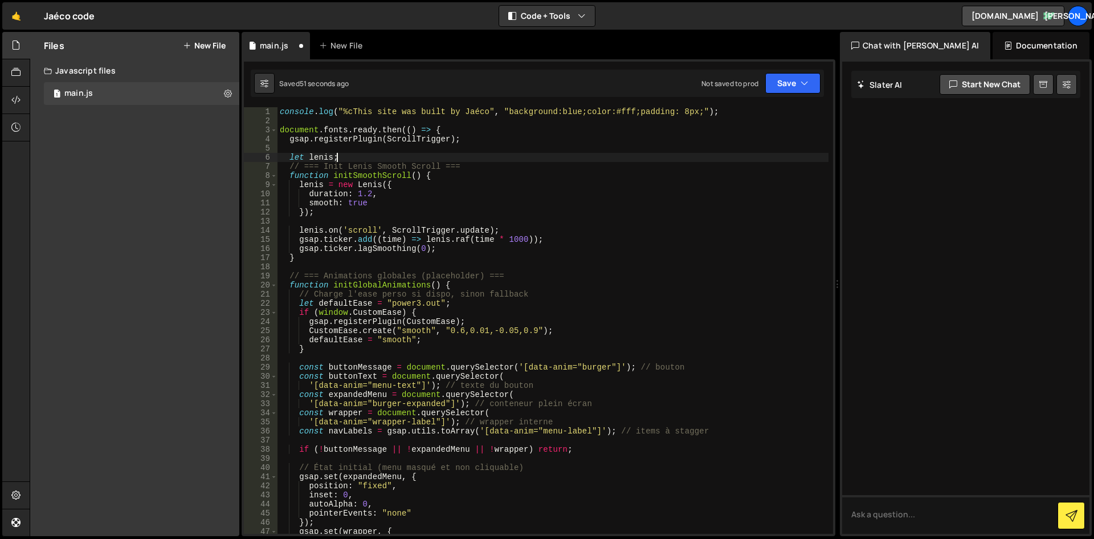
click at [484, 159] on div "console . log ( "%cThis site was built by Jaéco" , "background:blue;color:#fff;…" at bounding box center [553, 329] width 551 height 445
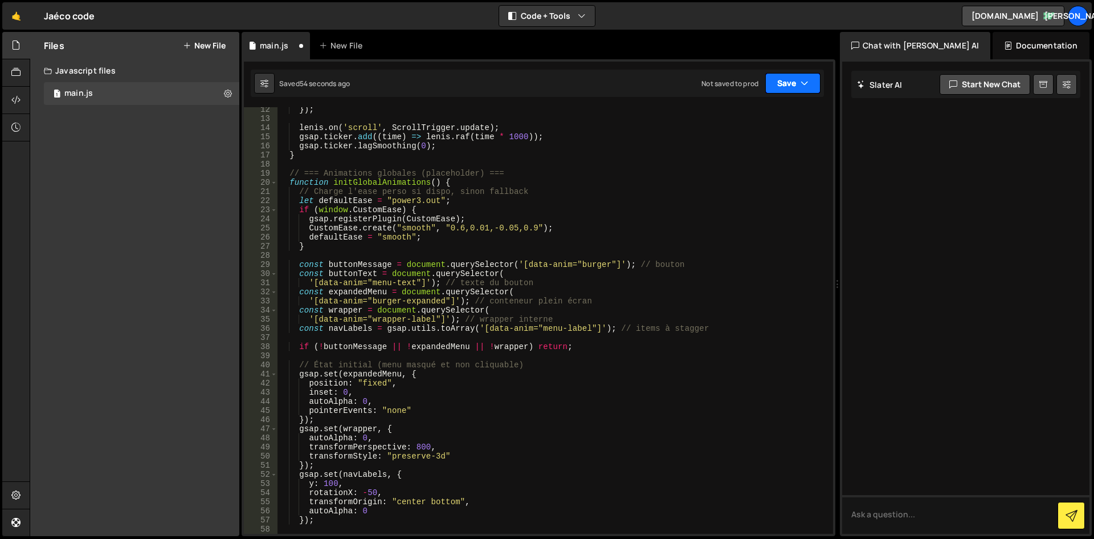
click at [800, 85] on button "Save" at bounding box center [792, 83] width 55 height 21
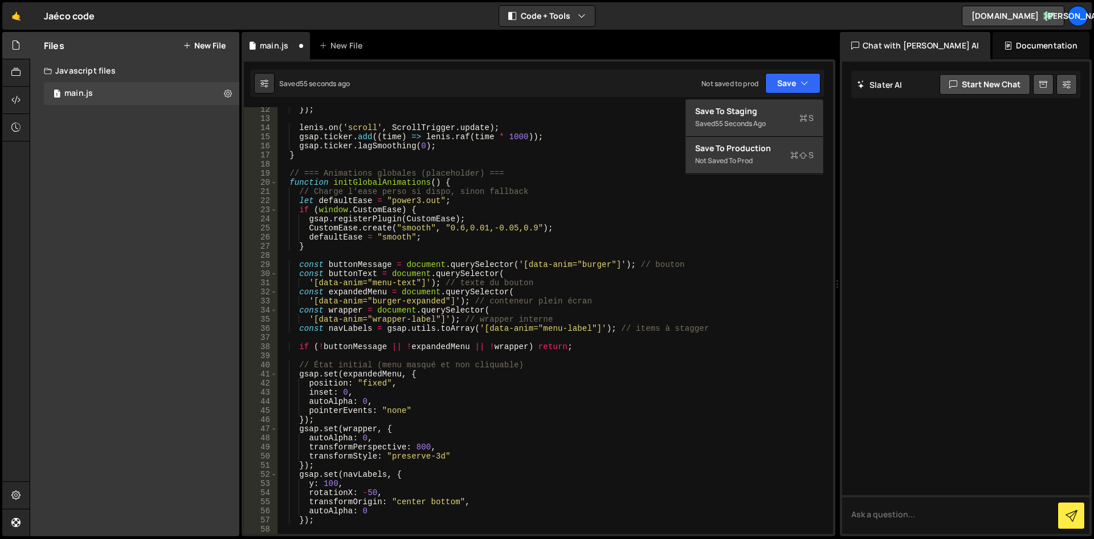
click at [597, 153] on div "}) ; lenis . on ( 'scroll' , ScrollTrigger . update ) ; gsap . ticker . add (( …" at bounding box center [553, 327] width 551 height 445
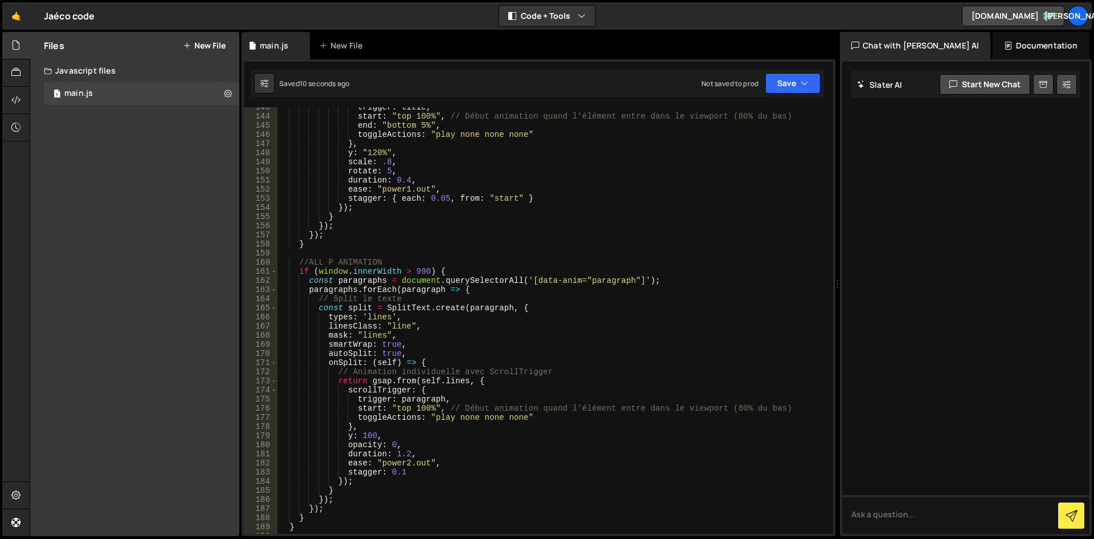
scroll to position [1334, 0]
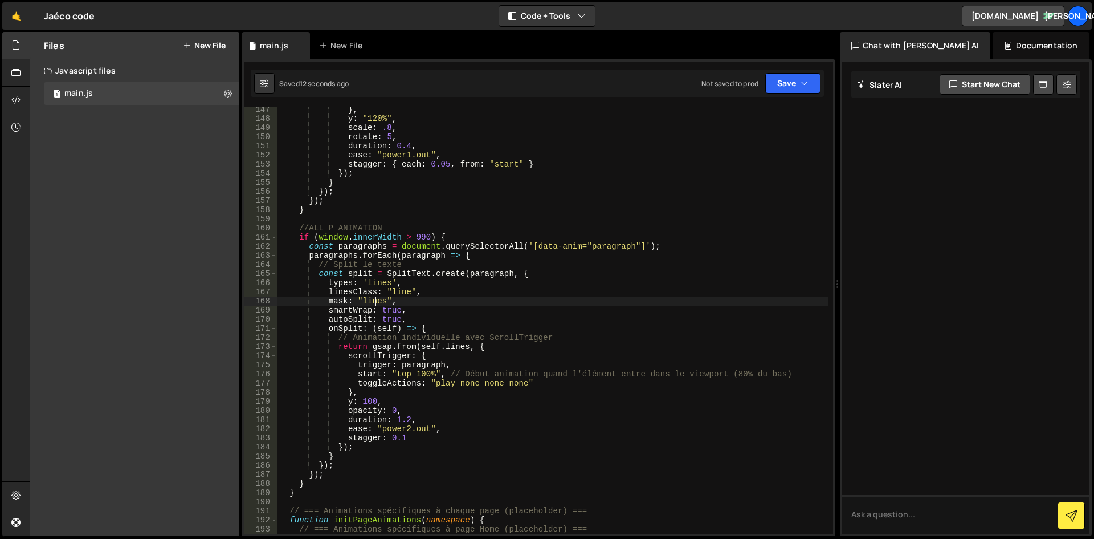
click at [376, 304] on div "} , y : "120%" , scale : .8 , rotate : 5 , duration : 0.4 , ease : "power1.out"…" at bounding box center [553, 327] width 551 height 445
drag, startPoint x: 447, startPoint y: 349, endPoint x: 428, endPoint y: 389, distance: 43.6
click at [447, 350] on div "} , y : "120%" , scale : .8 , rotate : 5 , duration : 0.4 , ease : "power1.out"…" at bounding box center [553, 327] width 551 height 445
click at [400, 440] on div "} , y : "120%" , scale : .8 , rotate : 5 , duration : 0.4 , ease : "power1.out"…" at bounding box center [553, 327] width 551 height 445
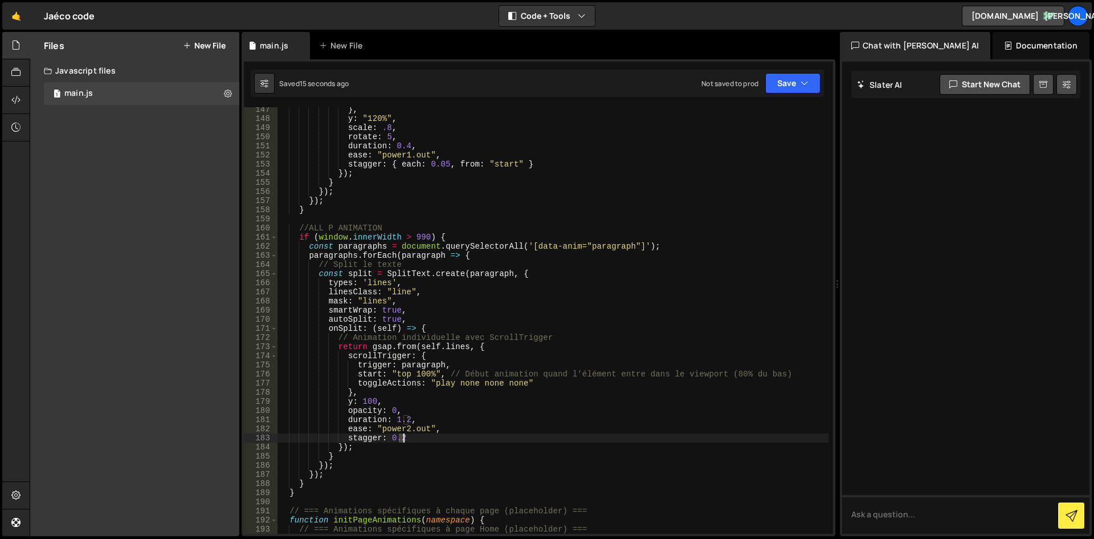
click at [403, 439] on div "} , y : "120%" , scale : .8 , rotate : 5 , duration : 0.4 , ease : "power1.out"…" at bounding box center [553, 327] width 551 height 445
click at [405, 428] on div "} , y : "120%" , scale : .8 , rotate : 5 , duration : 0.4 , ease : "power1.out"…" at bounding box center [553, 327] width 551 height 445
click at [406, 428] on div "} , y : "120%" , scale : .8 , rotate : 5 , duration : 0.4 , ease : "power1.out"…" at bounding box center [553, 327] width 551 height 445
click at [789, 89] on button "Save" at bounding box center [792, 83] width 55 height 21
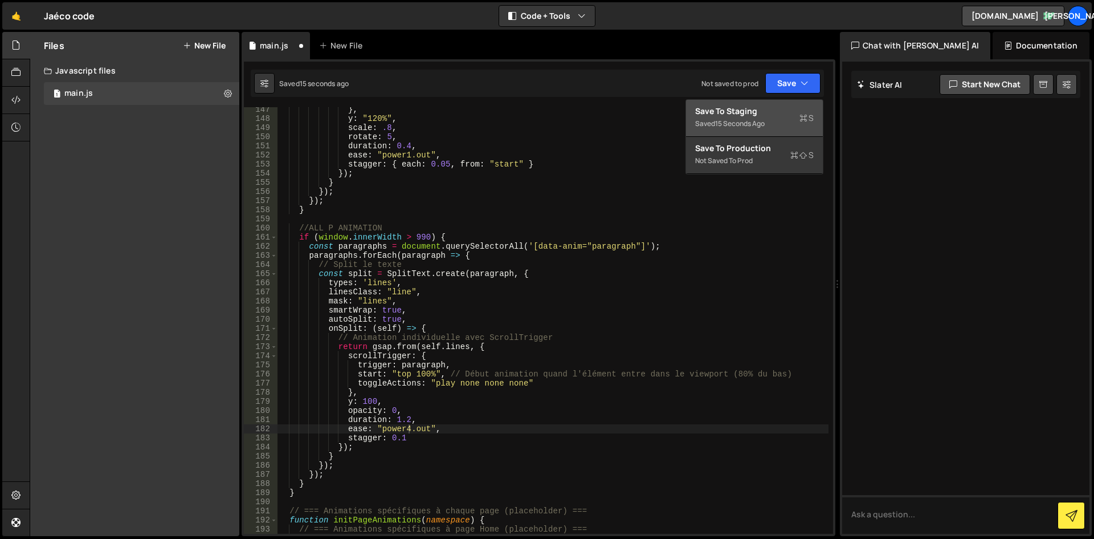
click at [770, 119] on div "Saved 15 seconds ago" at bounding box center [754, 124] width 119 height 14
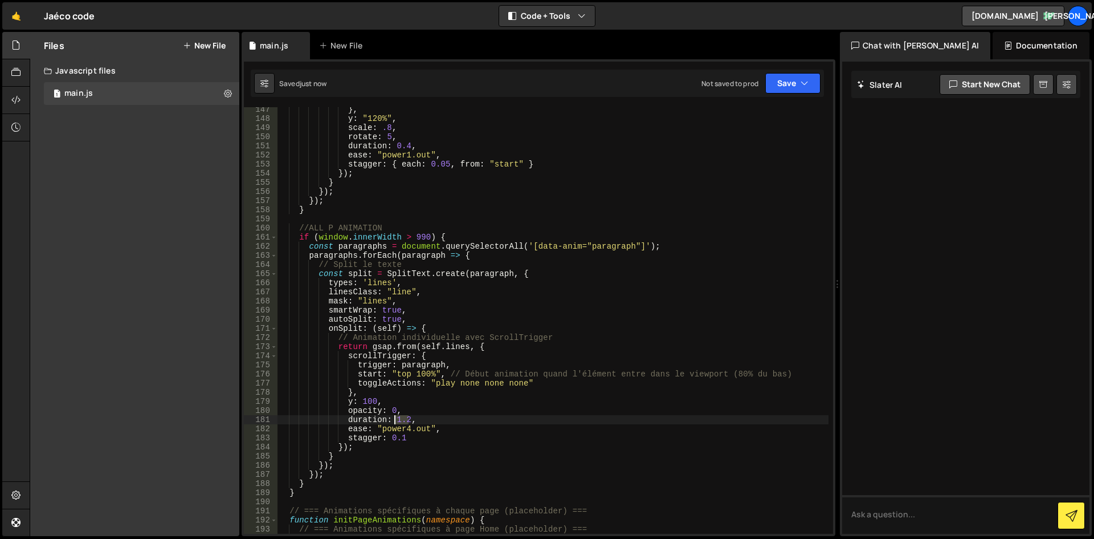
drag, startPoint x: 406, startPoint y: 418, endPoint x: 396, endPoint y: 418, distance: 10.8
click at [396, 418] on div "} , y : "120%" , scale : .8 , rotate : 5 , duration : 0.4 , ease : "power1.out"…" at bounding box center [553, 327] width 551 height 445
click at [347, 302] on div "} , y : "120%" , scale : .8 , rotate : 5 , duration : 0.4 , ease : "power1.out"…" at bounding box center [553, 327] width 551 height 445
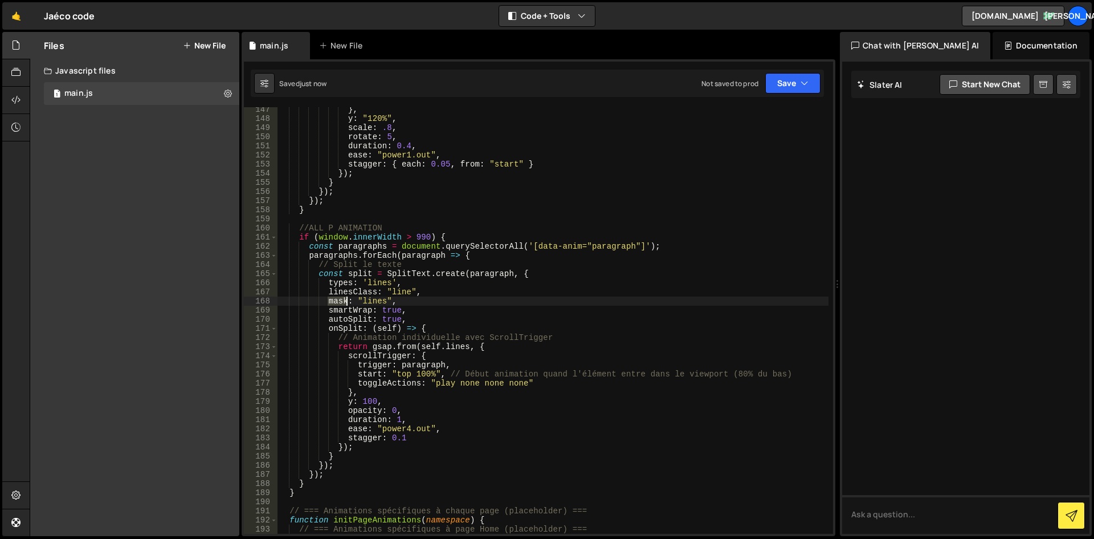
click at [347, 302] on div "} , y : "120%" , scale : .8 , rotate : 5 , duration : 0.4 , ease : "power1.out"…" at bounding box center [553, 327] width 551 height 445
click at [328, 301] on div "} , y : "120%" , scale : .8 , rotate : 5 , duration : 0.4 , ease : "power1.out"…" at bounding box center [553, 320] width 551 height 426
drag, startPoint x: 362, startPoint y: 401, endPoint x: 375, endPoint y: 401, distance: 12.6
click at [375, 401] on div "} , y : "120%" , scale : .8 , rotate : 5 , duration : 0.4 , ease : "power1.out"…" at bounding box center [553, 327] width 551 height 445
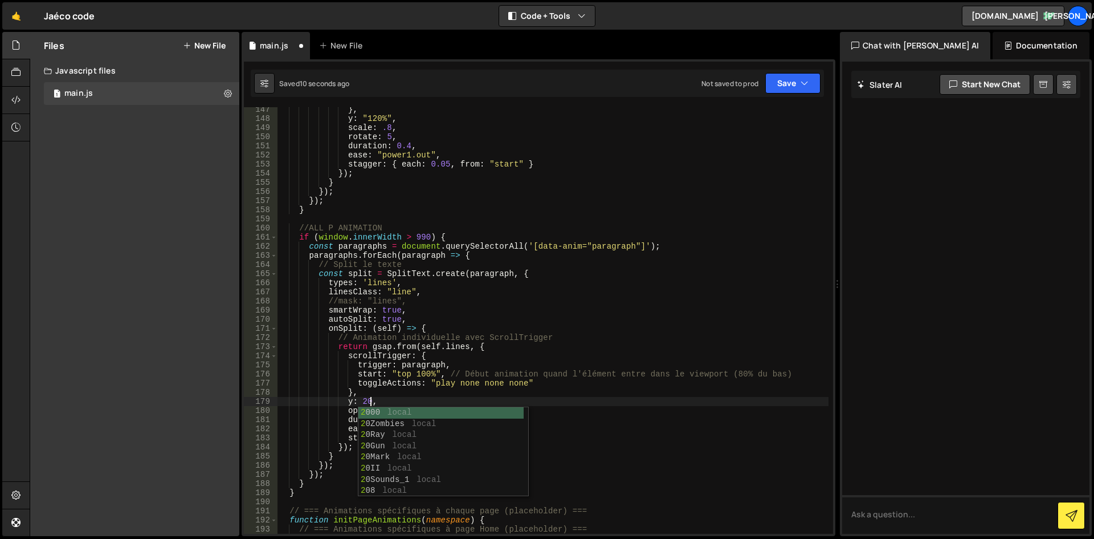
scroll to position [0, 6]
click at [510, 385] on div "} , y : "120%" , scale : .8 , rotate : 5 , duration : 0.4 , ease : "power1.out"…" at bounding box center [553, 327] width 551 height 445
drag, startPoint x: 369, startPoint y: 402, endPoint x: 363, endPoint y: 401, distance: 6.0
click at [363, 401] on div "} , y : "120%" , scale : .8 , rotate : 5 , duration : 0.4 , ease : "power1.out"…" at bounding box center [553, 327] width 551 height 445
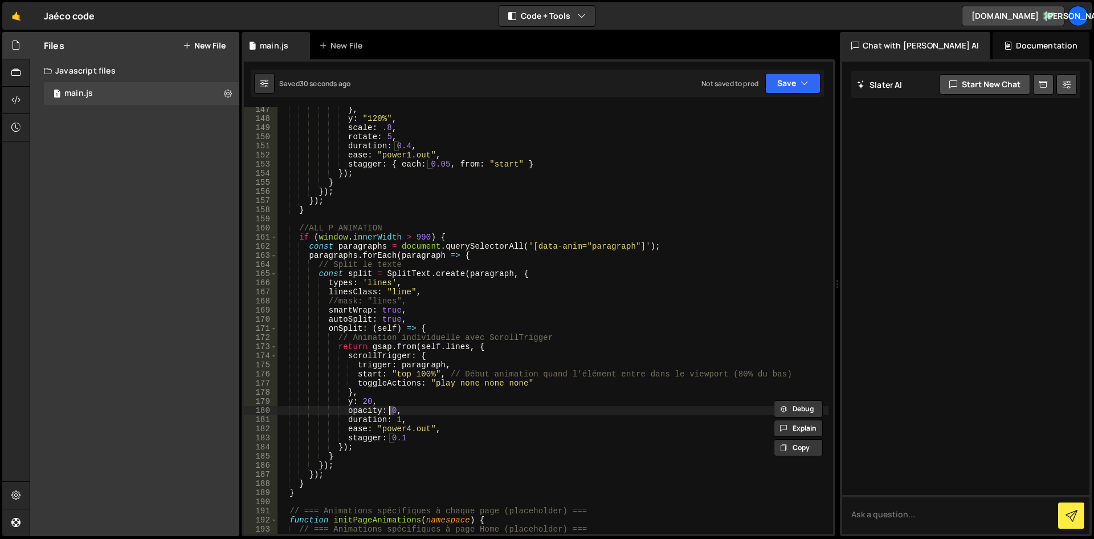
click at [391, 410] on div "} , y : "120%" , scale : .8 , rotate : 5 , duration : 0.4 , ease : "power1.out"…" at bounding box center [553, 327] width 551 height 445
click at [397, 419] on div "} , y : "120%" , scale : .8 , rotate : 5 , duration : 0.4 , ease : "power1.out"…" at bounding box center [553, 327] width 551 height 445
click at [335, 299] on div "} , y : "120%" , scale : .8 , rotate : 5 , duration : 0.4 , ease : "power1.out"…" at bounding box center [553, 327] width 551 height 445
drag, startPoint x: 425, startPoint y: 429, endPoint x: 381, endPoint y: 427, distance: 44.5
click at [381, 427] on div "} , y : "120%" , scale : .8 , rotate : 5 , duration : 0.4 , ease : "power1.out"…" at bounding box center [553, 327] width 551 height 445
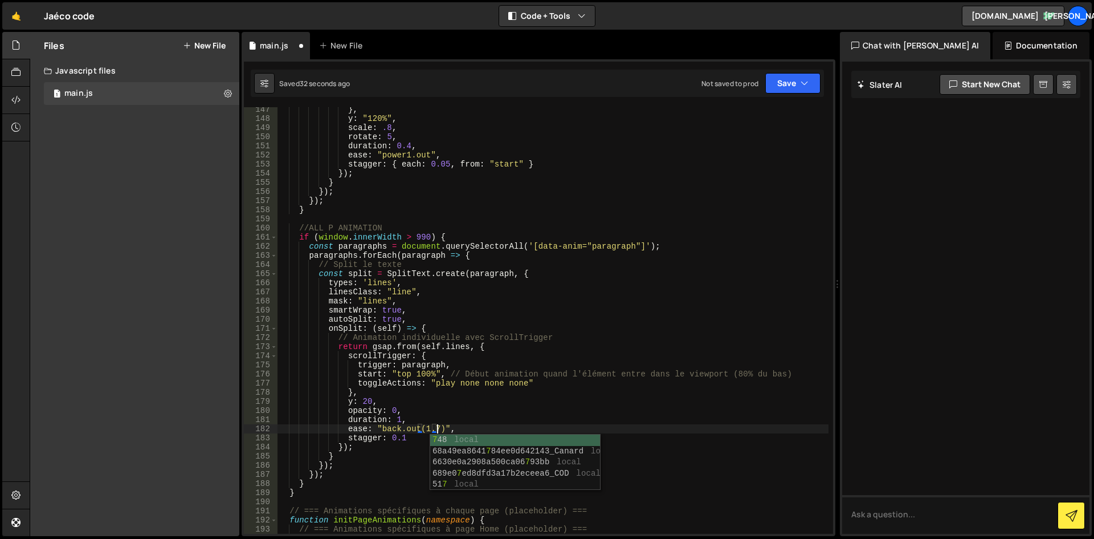
scroll to position [0, 11]
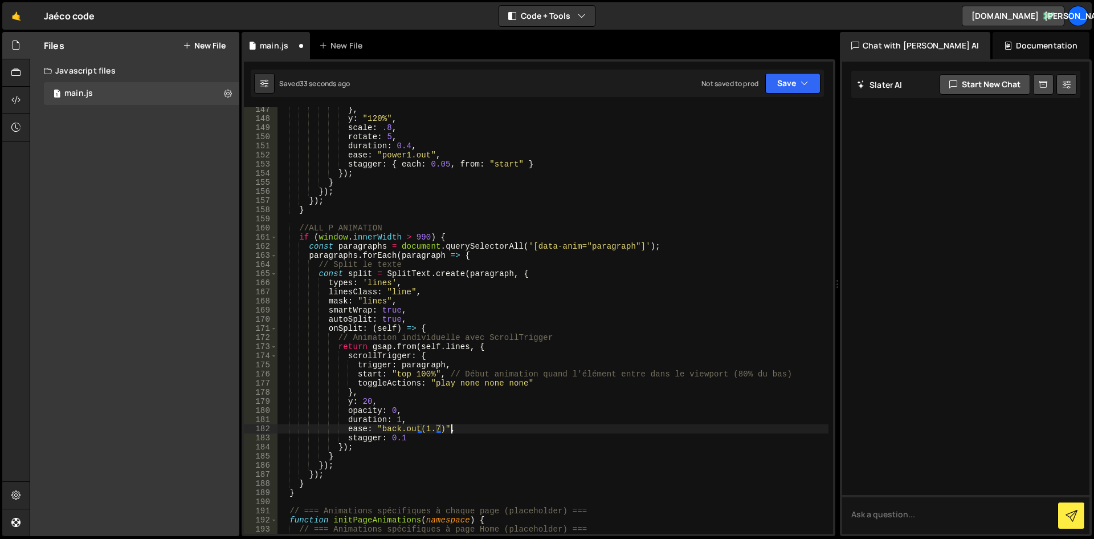
click at [484, 427] on div "} , y : "120%" , scale : .8 , rotate : 5 , duration : 0.4 , ease : "power1.out"…" at bounding box center [553, 327] width 551 height 445
click at [434, 426] on div "} , y : "120%" , scale : .8 , rotate : 5 , duration : 0.4 , ease : "power1.out"…" at bounding box center [553, 327] width 551 height 445
click at [394, 419] on div "} , y : "120%" , scale : .8 , rotate : 5 , duration : 0.4 , ease : "power1.out"…" at bounding box center [553, 327] width 551 height 445
click at [543, 407] on div "} , y : "120%" , scale : .8 , rotate : 5 , duration : 0.4 , ease : "power1.out"…" at bounding box center [553, 327] width 551 height 445
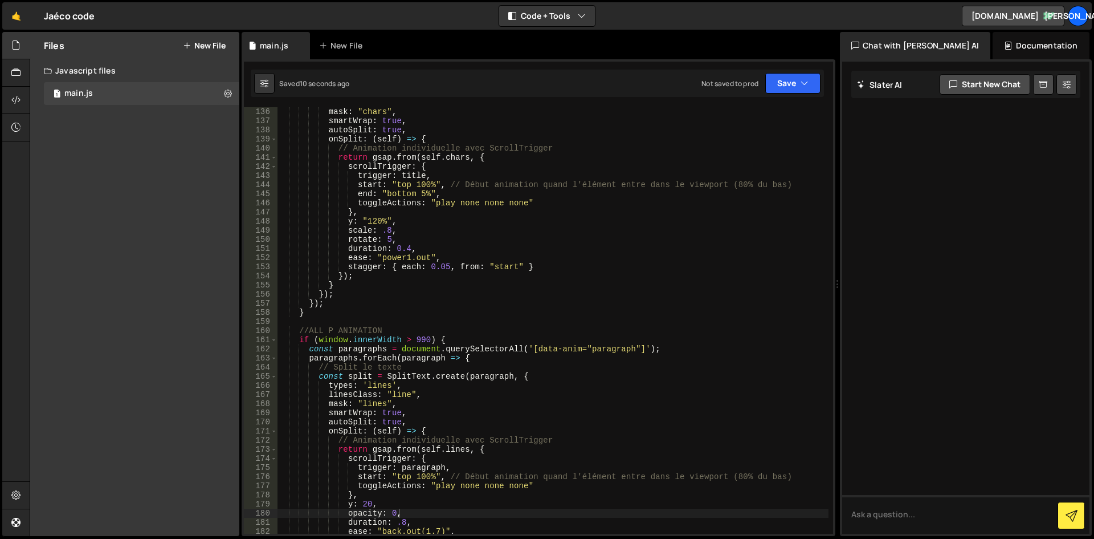
scroll to position [1163, 0]
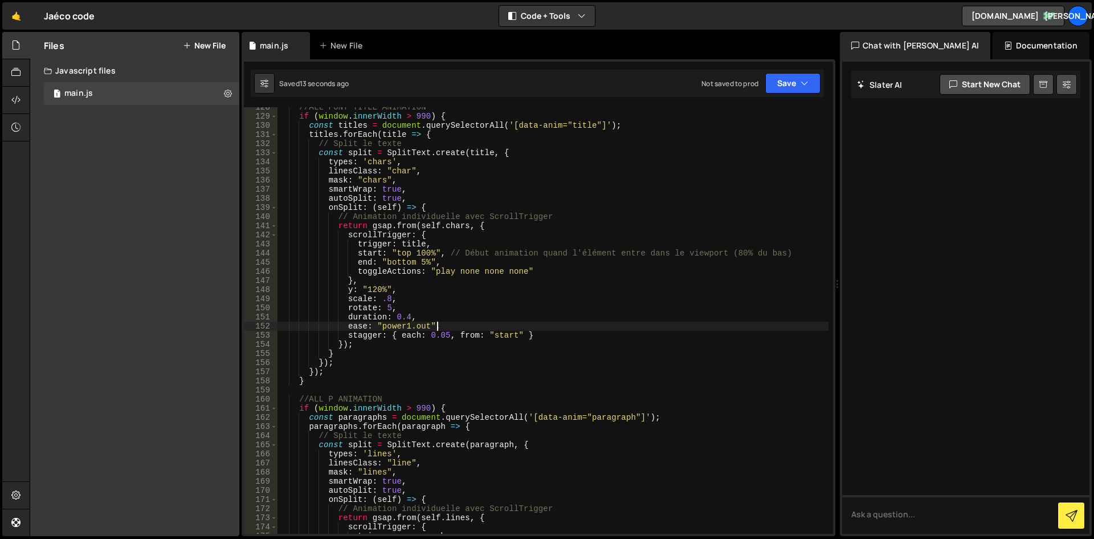
click at [441, 322] on div "//ALL FONT TITLE ANIMATION if ( window . innerWidth > 990 ) { const titles = do…" at bounding box center [553, 325] width 551 height 445
click at [488, 334] on div "//ALL FONT TITLE ANIMATION if ( window . innerWidth > 990 ) { const titles = do…" at bounding box center [553, 325] width 551 height 445
click at [430, 337] on div "//ALL FONT TITLE ANIMATION if ( window . innerWidth > 990 ) { const titles = do…" at bounding box center [553, 325] width 551 height 445
click at [393, 336] on div "//ALL FONT TITLE ANIMATION if ( window . innerWidth > 990 ) { const titles = do…" at bounding box center [553, 325] width 551 height 445
click at [393, 312] on div "//ALL FONT TITLE ANIMATION if ( window . innerWidth > 990 ) { const titles = do…" at bounding box center [553, 325] width 551 height 445
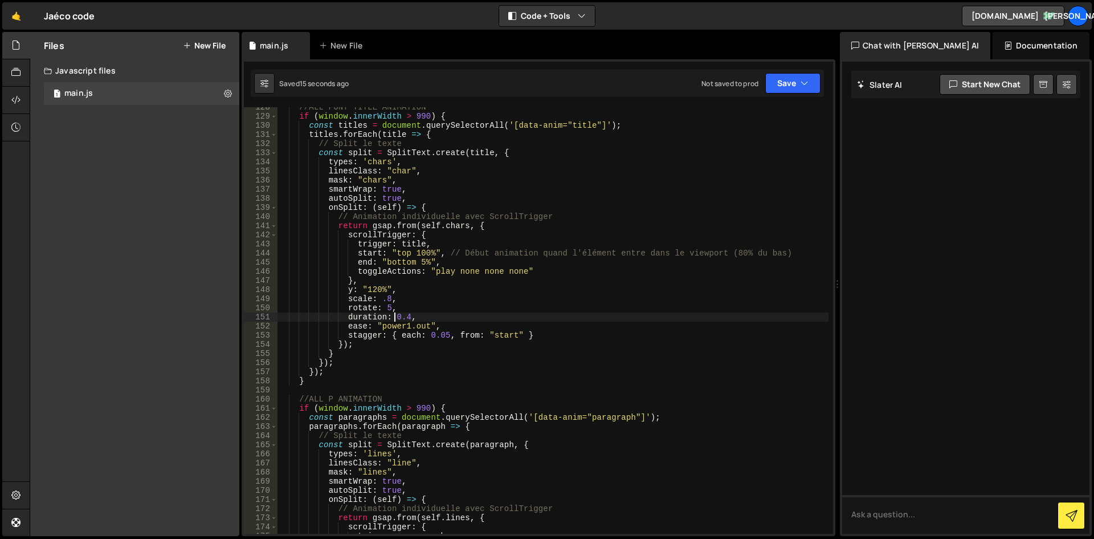
click at [354, 309] on div "//ALL FONT TITLE ANIMATION if ( window . innerWidth > 990 ) { const titles = do…" at bounding box center [553, 325] width 551 height 445
click at [411, 302] on div "//ALL FONT TITLE ANIMATION if ( window . innerWidth > 990 ) { const titles = do…" at bounding box center [553, 325] width 551 height 445
click at [413, 308] on div "//ALL FONT TITLE ANIMATION if ( window . innerWidth > 990 ) { const titles = do…" at bounding box center [553, 325] width 551 height 445
drag, startPoint x: 428, startPoint y: 326, endPoint x: 381, endPoint y: 327, distance: 46.7
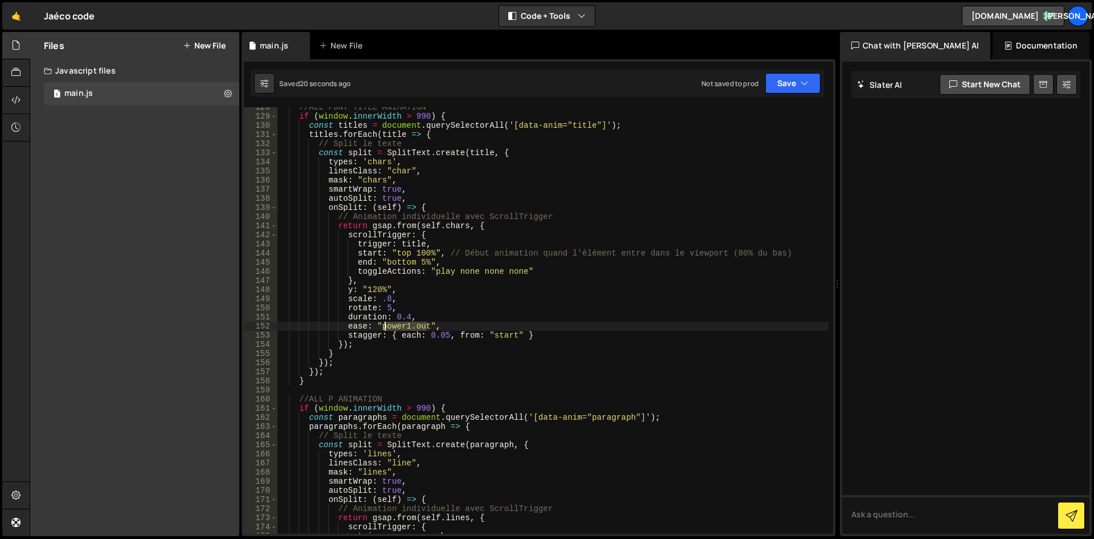
click at [381, 327] on div "//ALL FONT TITLE ANIMATION if ( window . innerWidth > 990 ) { const titles = do…" at bounding box center [553, 325] width 551 height 445
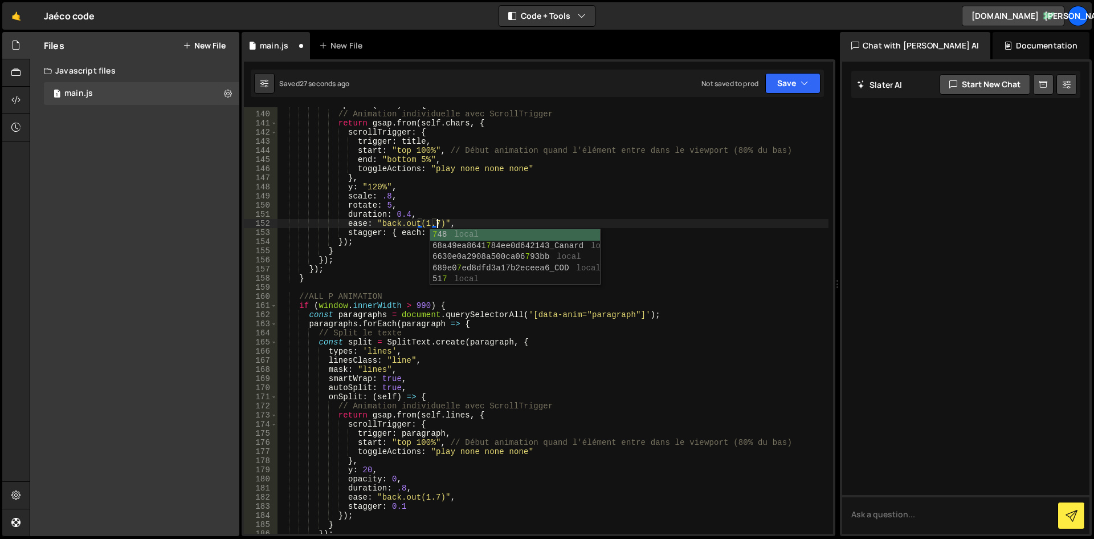
scroll to position [0, 11]
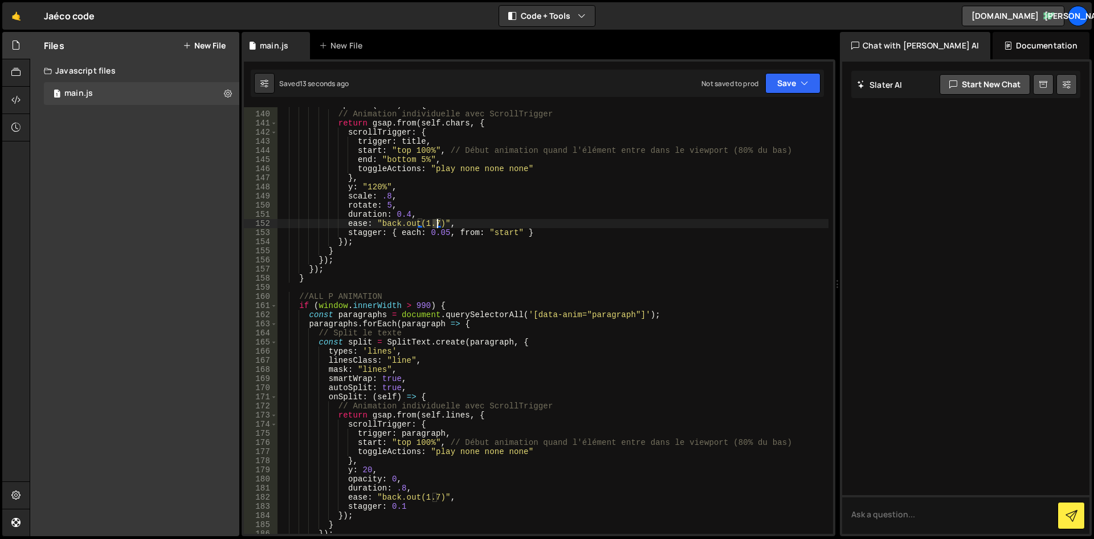
drag, startPoint x: 430, startPoint y: 223, endPoint x: 437, endPoint y: 222, distance: 6.3
click at [437, 222] on div "onSplit : ( self ) => { // Animation individuelle avec ScrollTrigger return gsa…" at bounding box center [553, 322] width 551 height 445
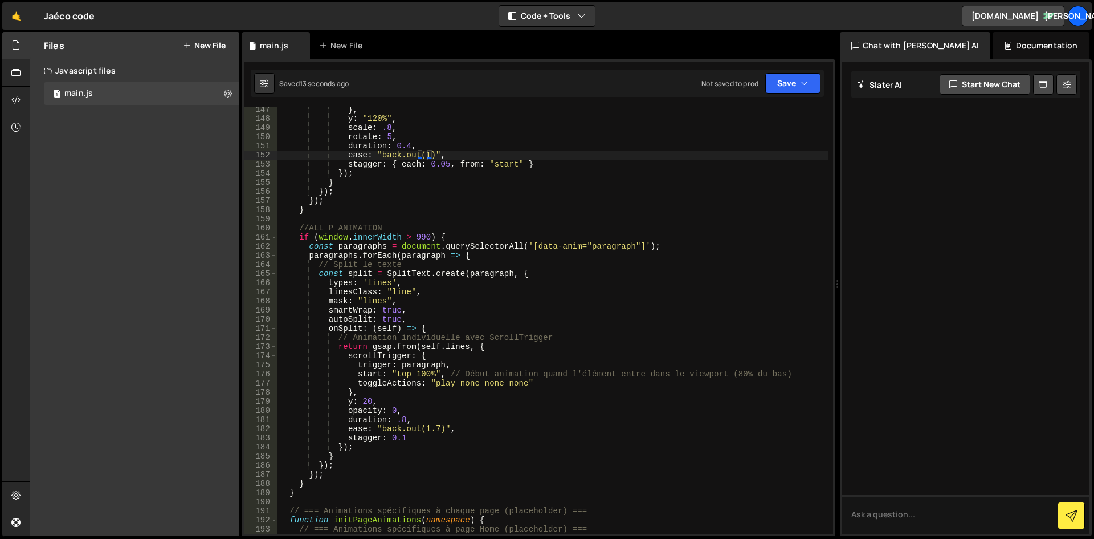
scroll to position [1265, 0]
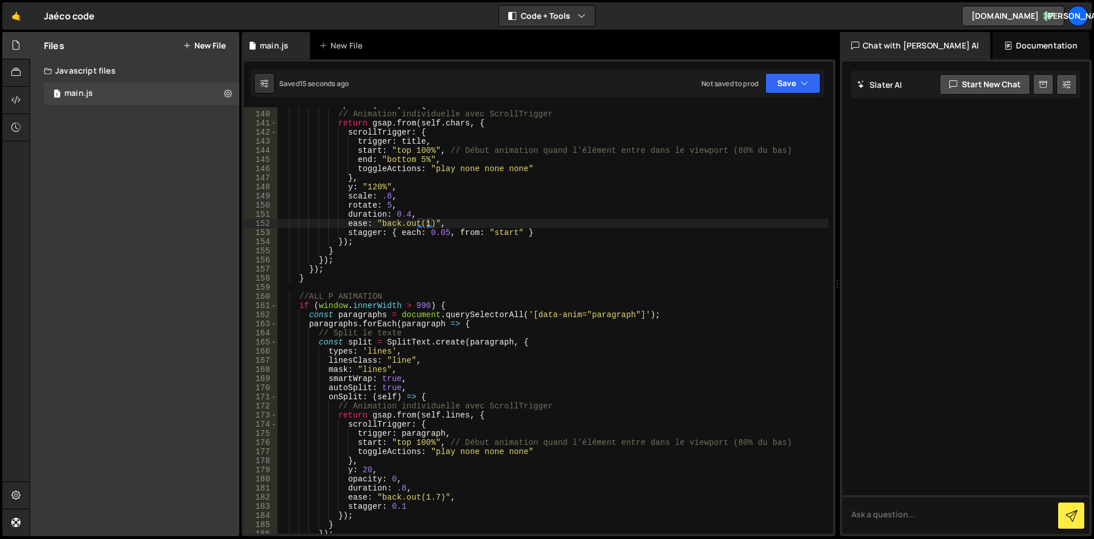
click at [411, 212] on div "onSplit : ( self ) => { // Animation individuelle avec ScrollTrigger return gsa…" at bounding box center [553, 322] width 551 height 445
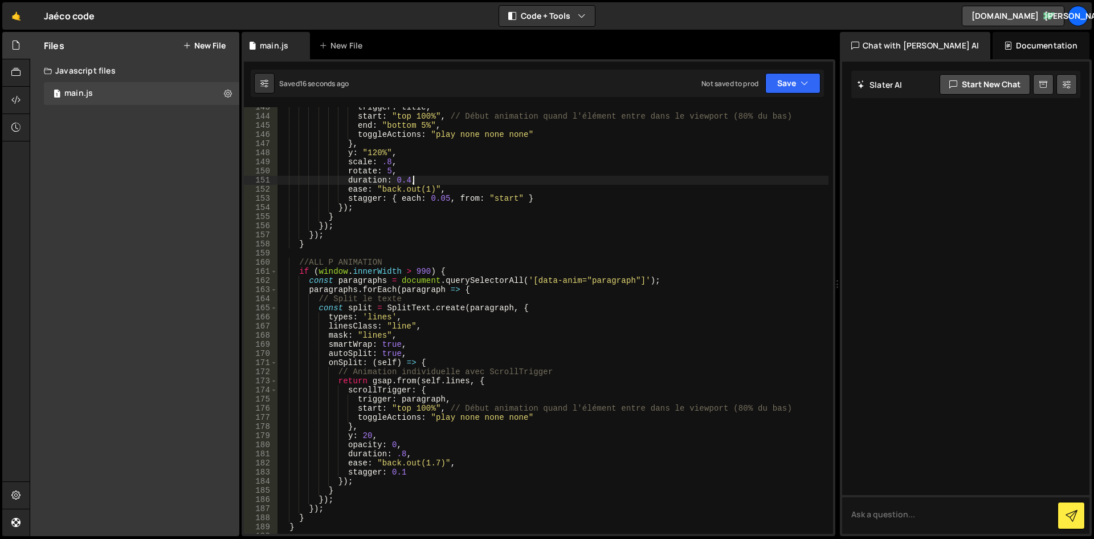
scroll to position [1299, 0]
click at [388, 171] on div "trigger : title , start : "top 100%" , // Début animation quand l'élément entre…" at bounding box center [553, 325] width 551 height 445
click at [405, 181] on div "trigger : title , start : "top 100%" , // Début animation quand l'élément entre…" at bounding box center [553, 325] width 551 height 445
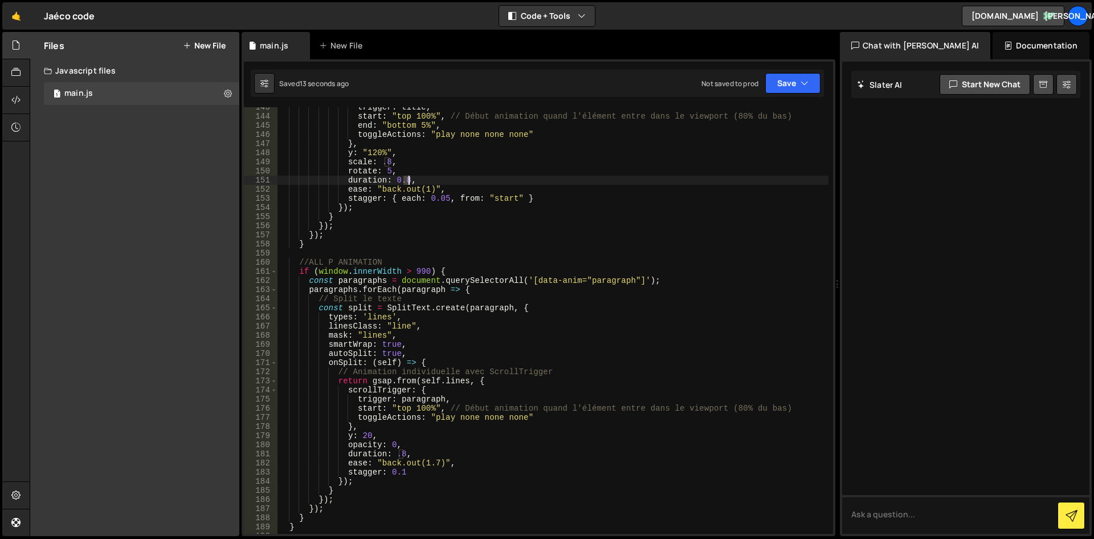
click at [407, 179] on div "trigger : title , start : "top 100%" , // Début animation quand l'élément entre…" at bounding box center [553, 325] width 551 height 445
click at [413, 166] on div "trigger : title , start : "top 100%" , // Début animation quand l'élément entre…" at bounding box center [553, 325] width 551 height 445
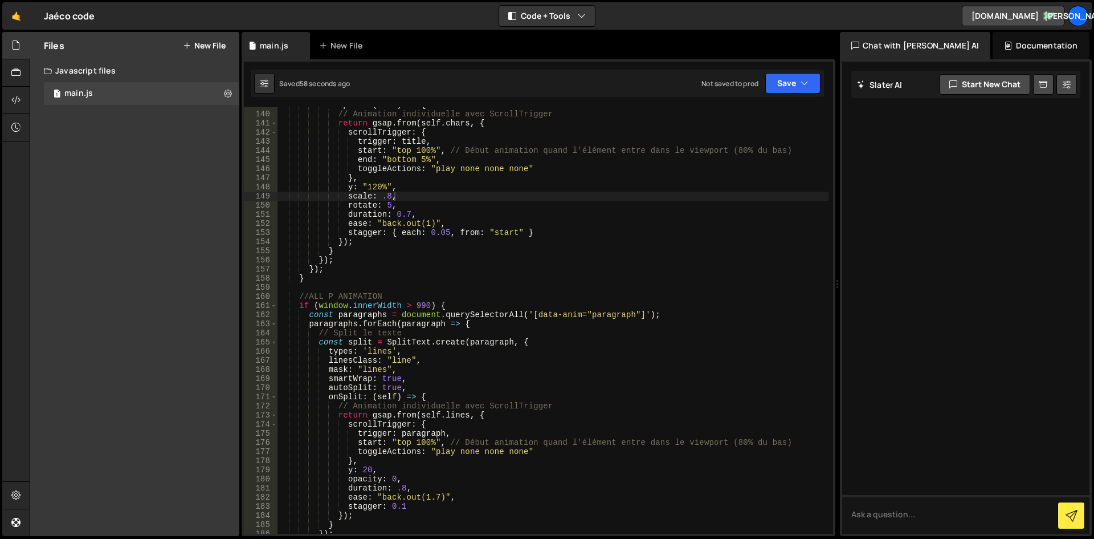
scroll to position [1265, 0]
click at [396, 487] on div "onSplit : ( self ) => { // Animation individuelle avec ScrollTrigger return gsa…" at bounding box center [553, 322] width 551 height 445
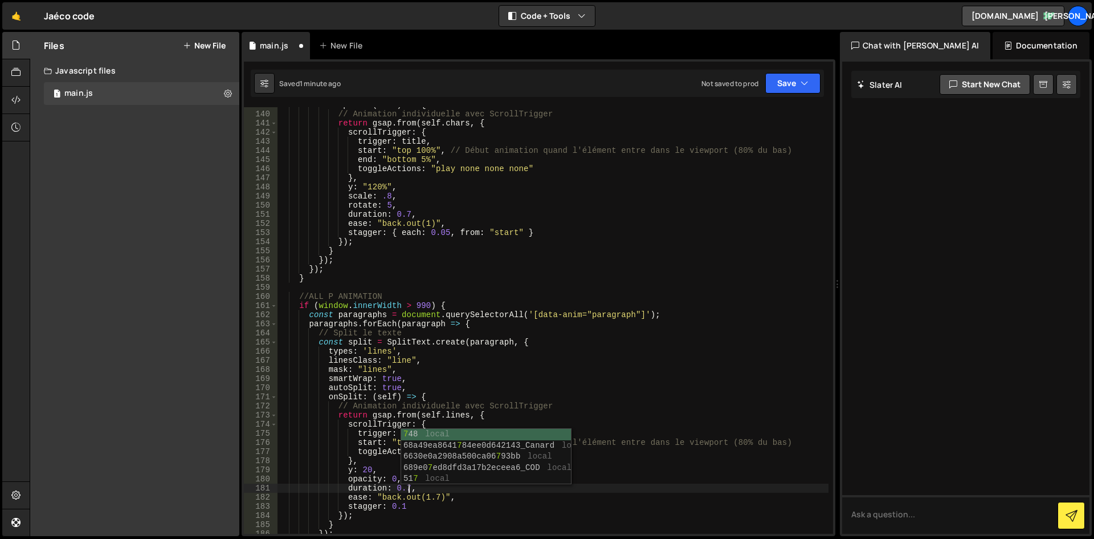
scroll to position [0, 9]
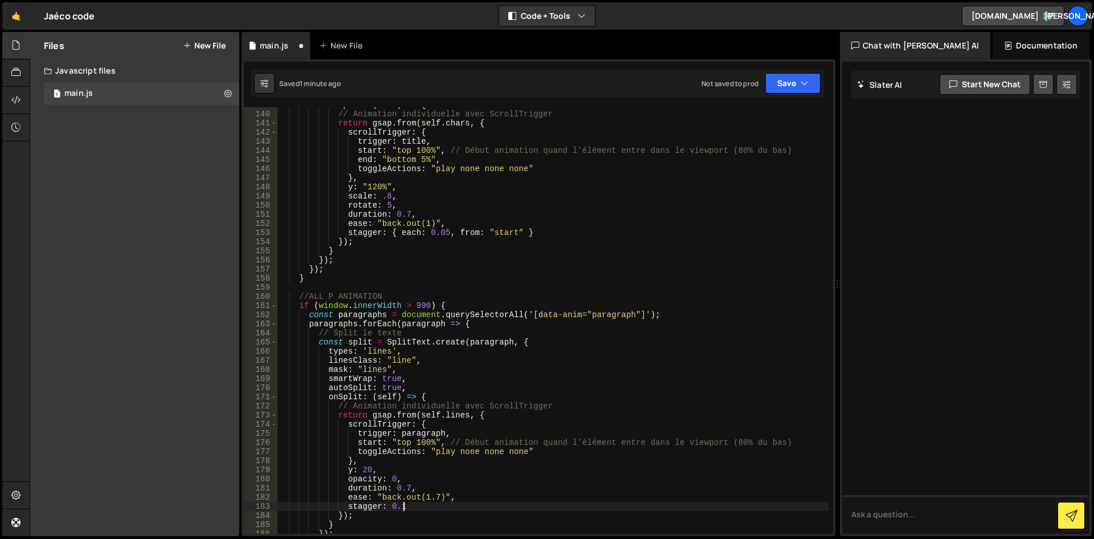
click at [400, 507] on div "onSplit : ( self ) => { // Animation individuelle avec ScrollTrigger return gsa…" at bounding box center [553, 322] width 551 height 445
click at [610, 455] on div "onSplit : ( self ) => { // Animation individuelle avec ScrollTrigger return gsa…" at bounding box center [553, 322] width 551 height 445
click at [410, 432] on div "onSplit : ( self ) => { // Animation individuelle avec ScrollTrigger return gsa…" at bounding box center [553, 322] width 551 height 445
click at [428, 443] on div "onSplit : ( self ) => { // Animation individuelle avec ScrollTrigger return gsa…" at bounding box center [553, 322] width 551 height 445
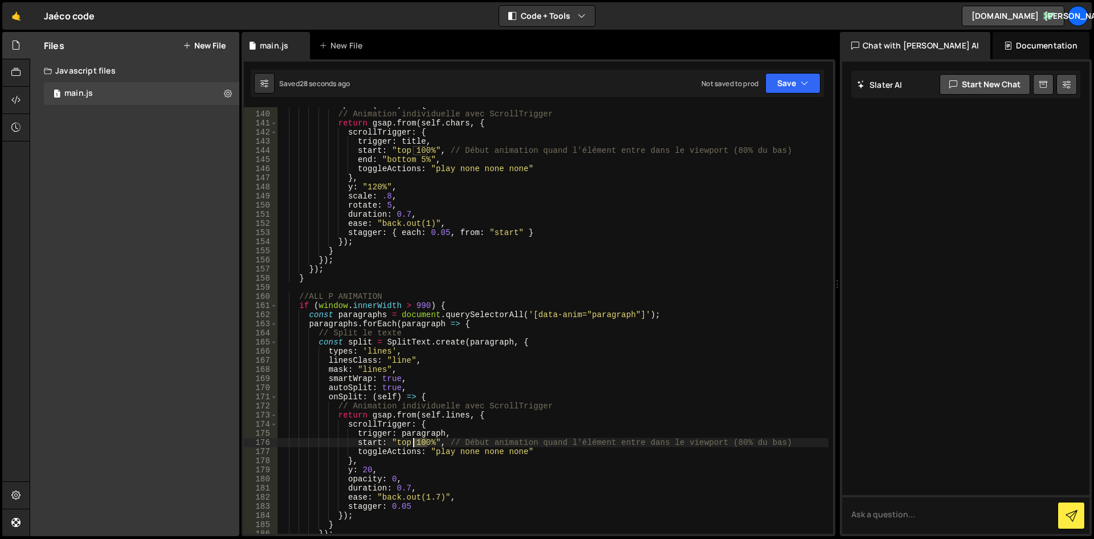
drag, startPoint x: 427, startPoint y: 443, endPoint x: 412, endPoint y: 444, distance: 15.4
click at [412, 444] on div "onSplit : ( self ) => { // Animation individuelle avec ScrollTrigger return gsa…" at bounding box center [553, 322] width 551 height 445
click at [455, 438] on div "onSplit : ( self ) => { // Animation individuelle avec ScrollTrigger return gsa…" at bounding box center [553, 322] width 551 height 445
drag, startPoint x: 421, startPoint y: 443, endPoint x: 414, endPoint y: 443, distance: 7.4
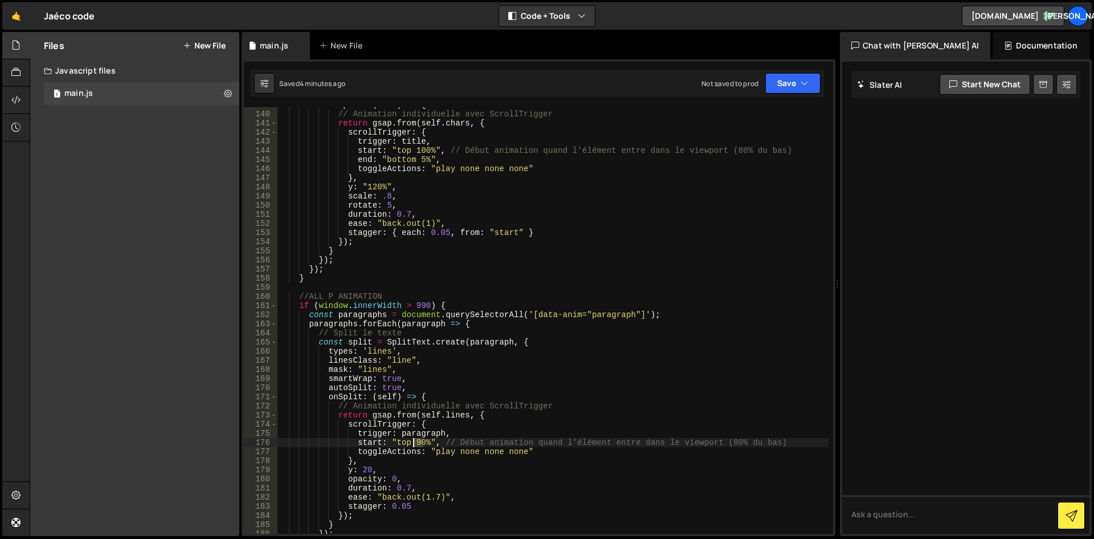
click at [414, 443] on div "onSplit : ( self ) => { // Animation individuelle avec ScrollTrigger return gsa…" at bounding box center [553, 322] width 551 height 445
drag, startPoint x: 430, startPoint y: 151, endPoint x: 415, endPoint y: 151, distance: 14.8
click at [415, 151] on div "onSplit : ( self ) => { // Animation individuelle avec ScrollTrigger return gsa…" at bounding box center [553, 322] width 551 height 445
click at [635, 180] on div "onSplit : ( self ) => { // Animation individuelle avec ScrollTrigger return gsa…" at bounding box center [553, 322] width 551 height 445
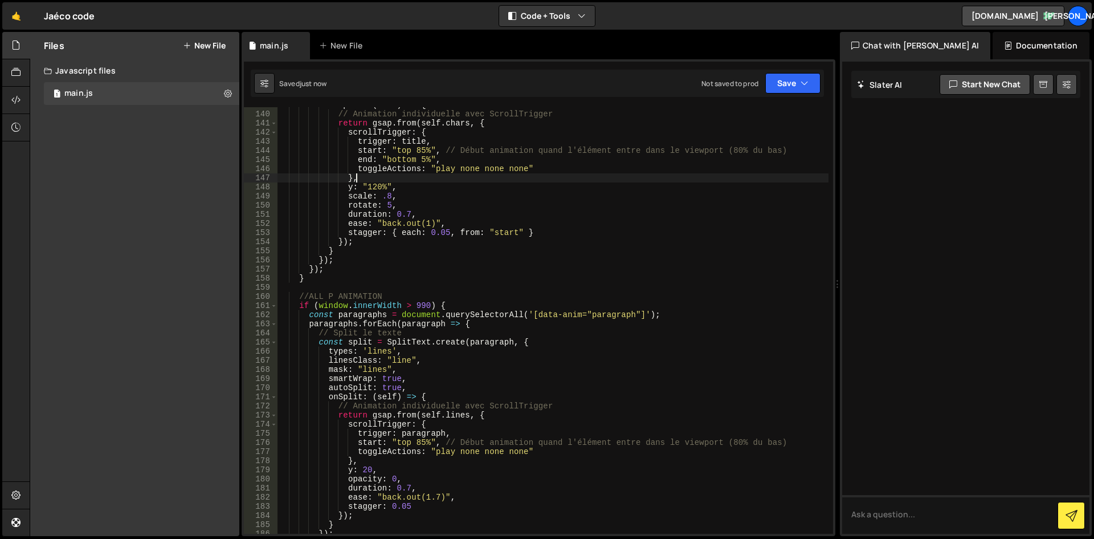
type textarea "},"
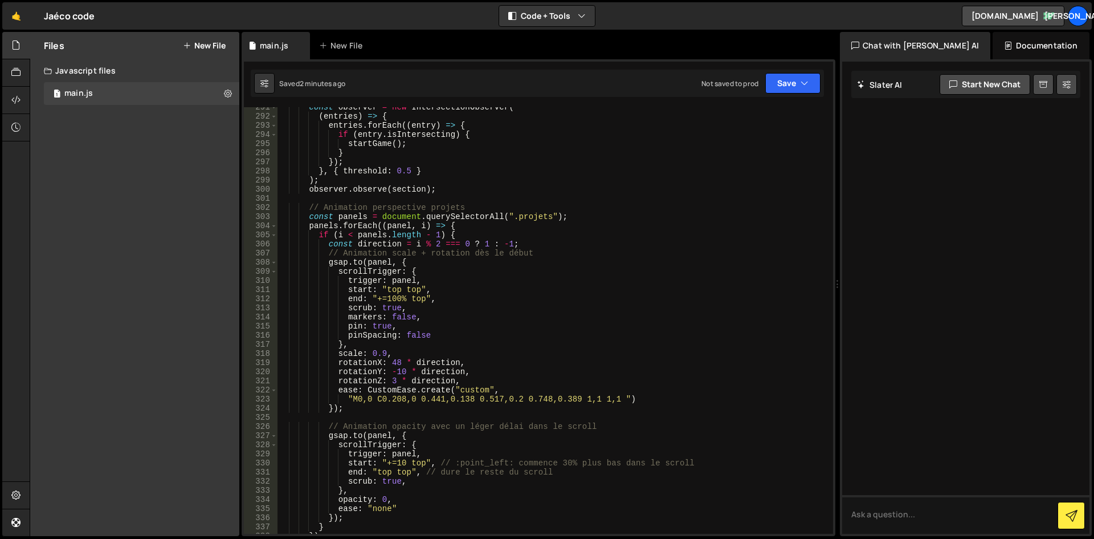
scroll to position [2701, 0]
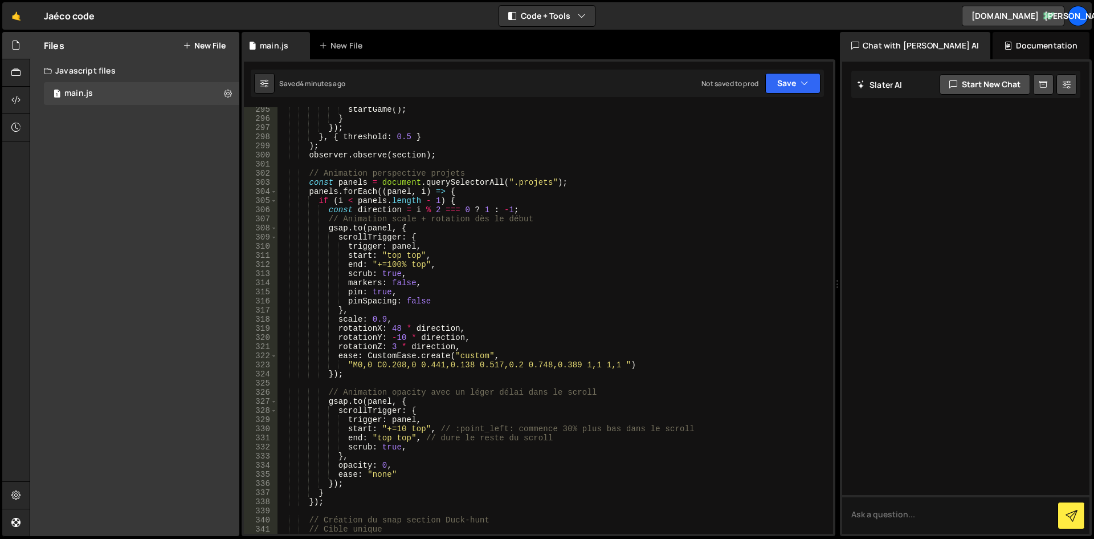
click at [932, 284] on div at bounding box center [965, 298] width 247 height 472
click at [914, 516] on textarea at bounding box center [965, 514] width 247 height 39
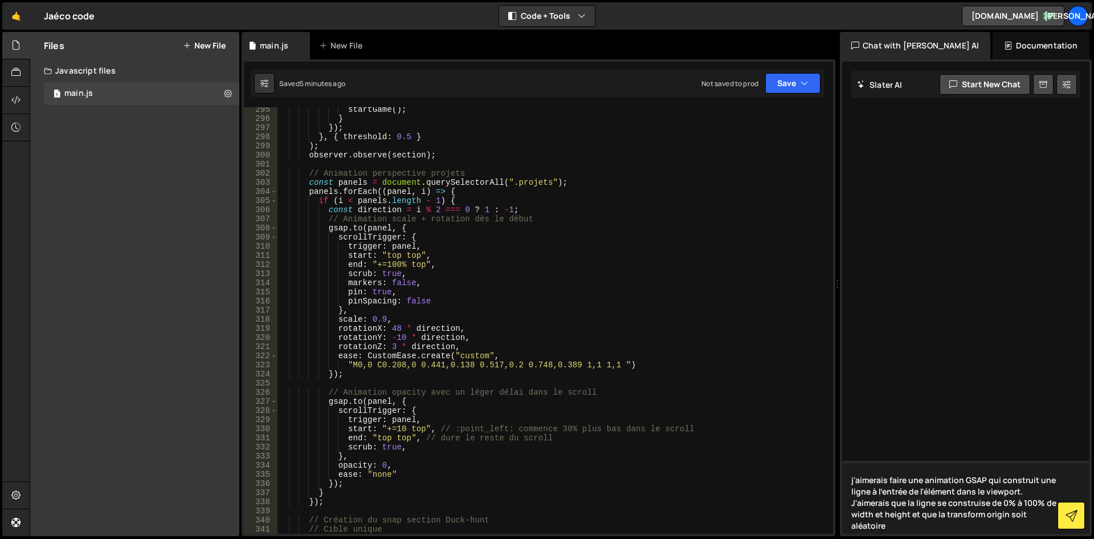
type textarea "j'aimerais faire une animation GSAP qui construit une ligne à l'entrée de l'élé…"
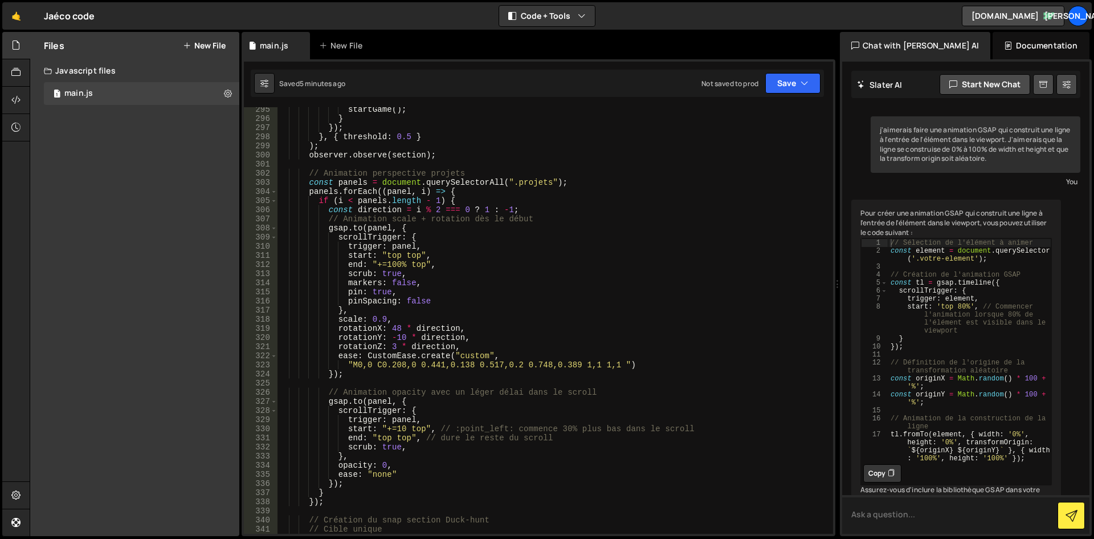
scroll to position [175, 0]
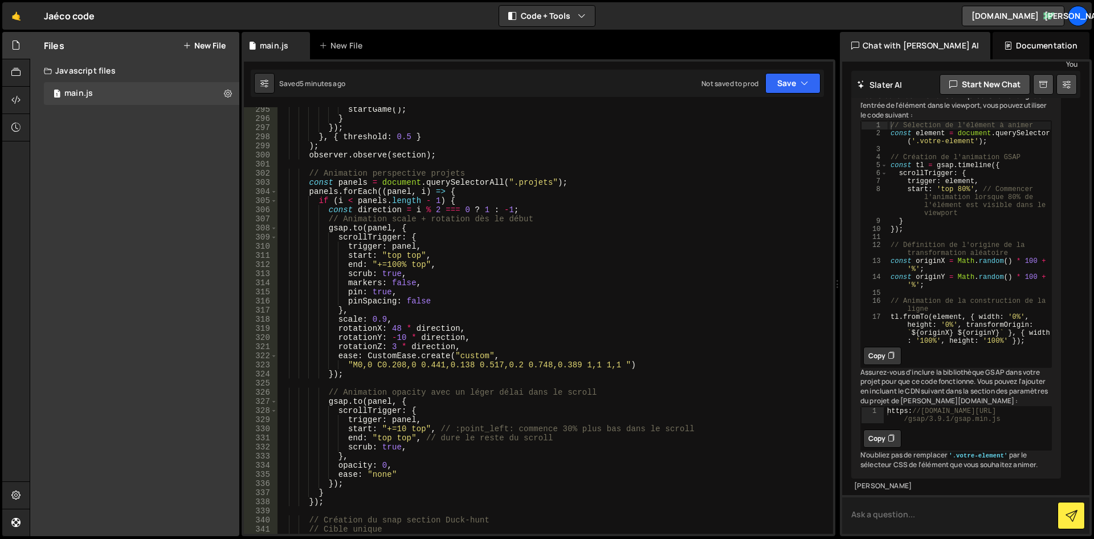
click at [930, 523] on textarea at bounding box center [965, 514] width 247 height 39
type textarea "je sélectionne l'élément avec l'attribut "data-anim=line""
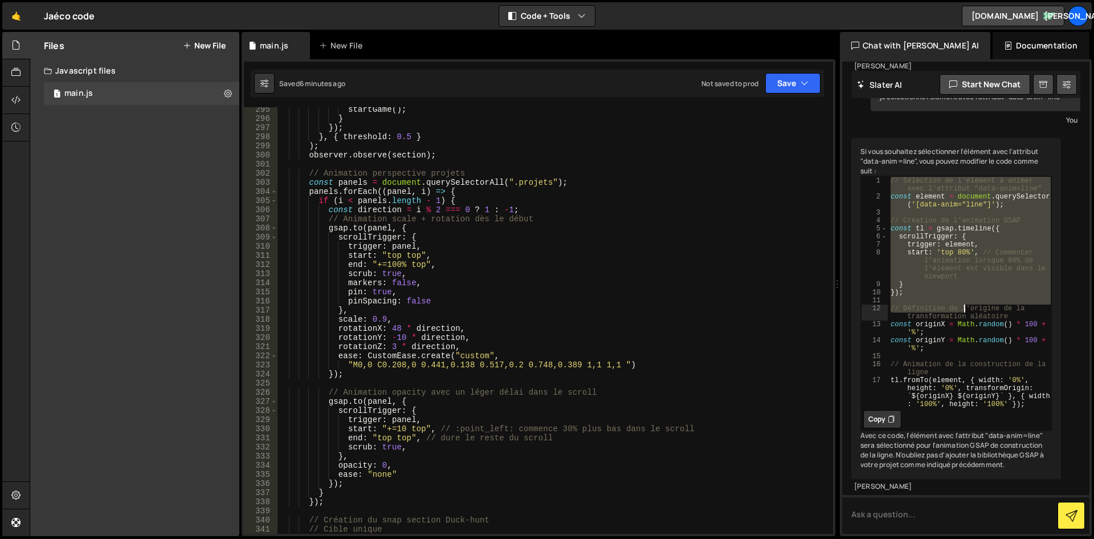
scroll to position [624, 0]
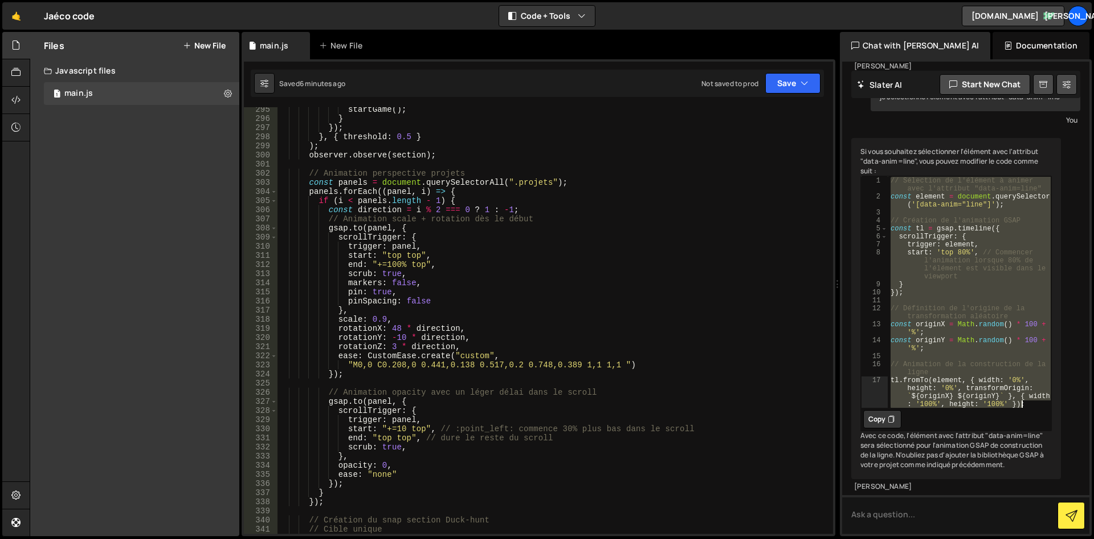
drag, startPoint x: 890, startPoint y: 192, endPoint x: 1040, endPoint y: 381, distance: 241.4
click at [1040, 381] on div "// Sélection de l'élément à animer avec l'attribut "data-anim=line" const eleme…" at bounding box center [970, 315] width 164 height 279
type textarea "// Animation de la construction de la ligne tl.fromTo(element, { width: '0%', h…"
click at [885, 410] on button "Copy" at bounding box center [882, 419] width 38 height 18
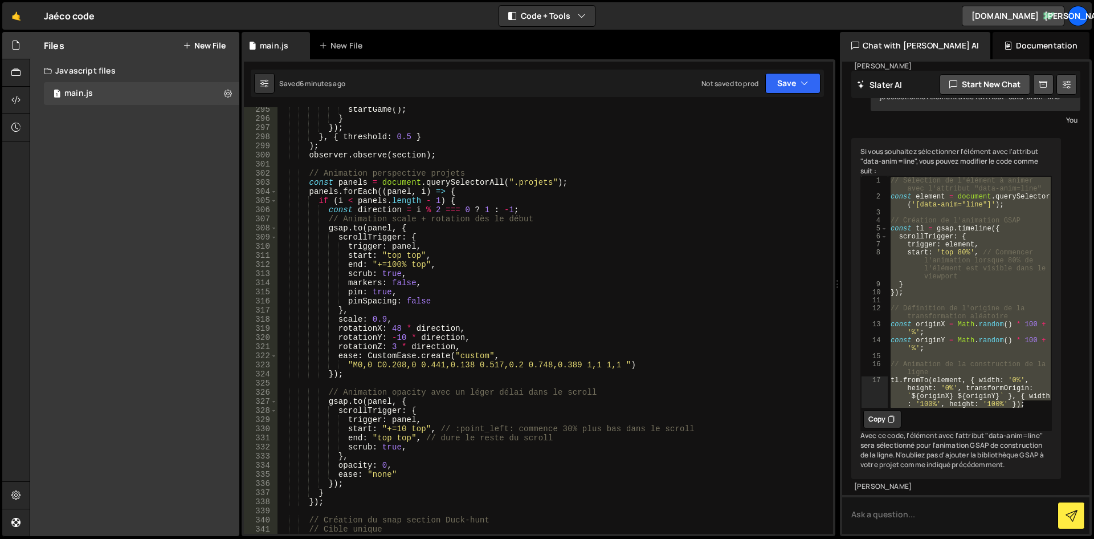
click at [480, 312] on div "startGame ( ) ; } }) ; } , { threshold : 0.5 } ) ; observer . observe ( section…" at bounding box center [553, 327] width 551 height 445
click at [518, 287] on div "startGame ( ) ; } }) ; } , { threshold : 0.5 } ) ; observer . observe ( section…" at bounding box center [553, 327] width 551 height 445
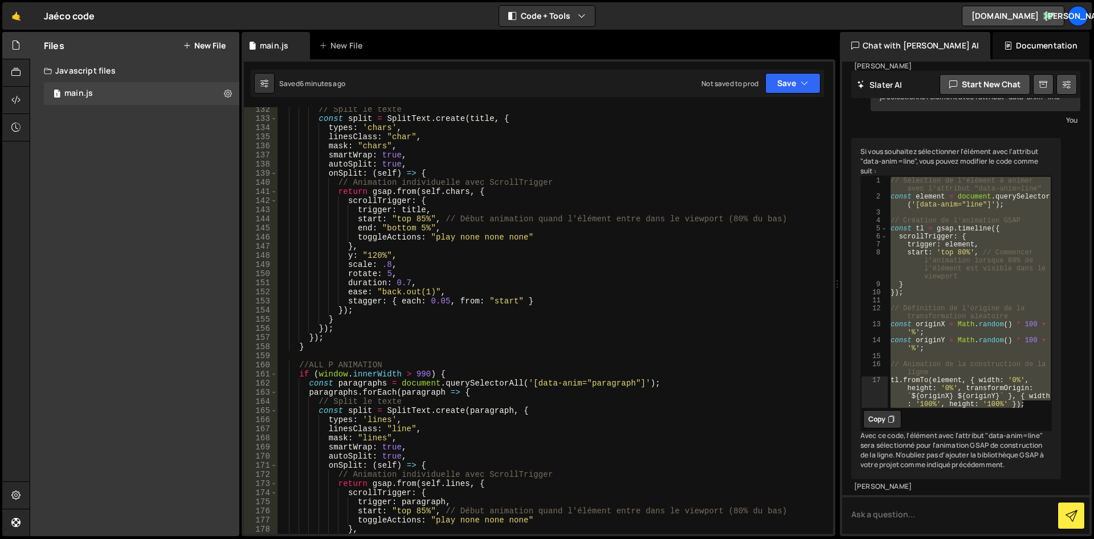
scroll to position [1368, 0]
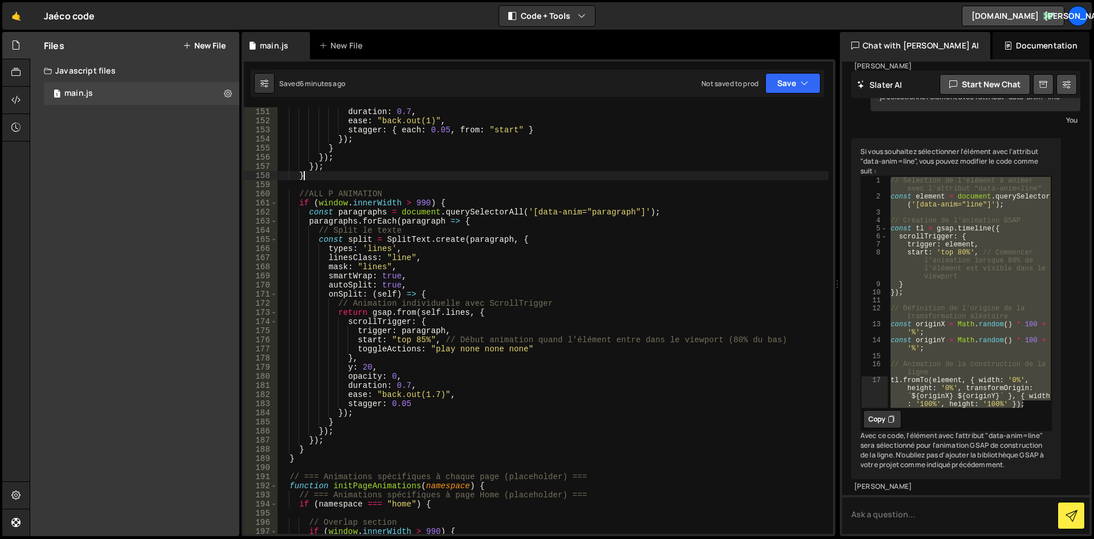
click at [345, 171] on div "duration : 0.7 , ease : "back.out(1)" , stagger : { each : 0.05 , from : "start…" at bounding box center [553, 329] width 551 height 445
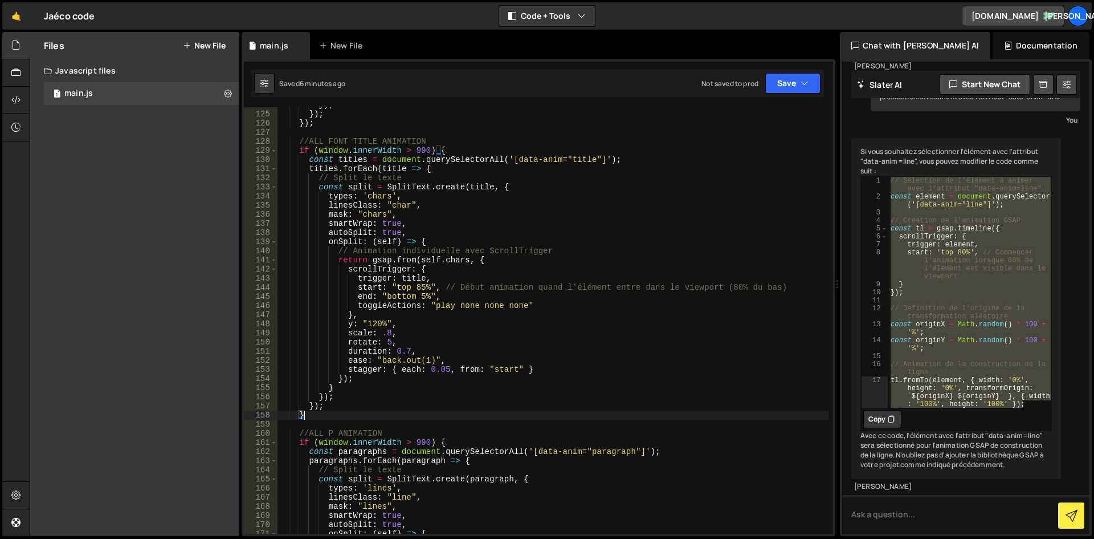
scroll to position [1026, 0]
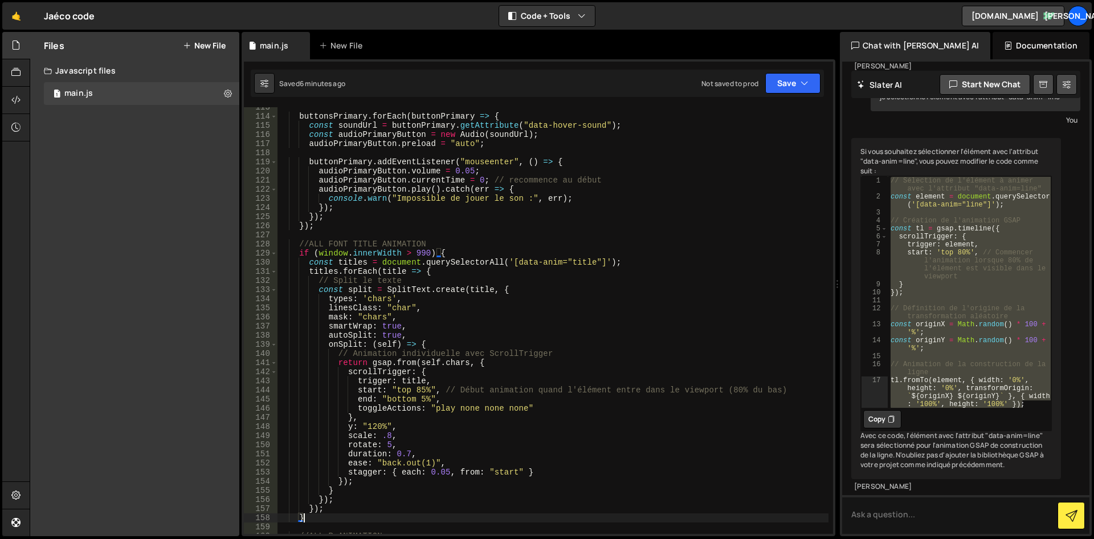
click at [347, 229] on div "buttonsPrimary . forEach ( buttonPrimary => { const soundUrl = buttonPrimary . …" at bounding box center [553, 325] width 551 height 445
type textarea "});"
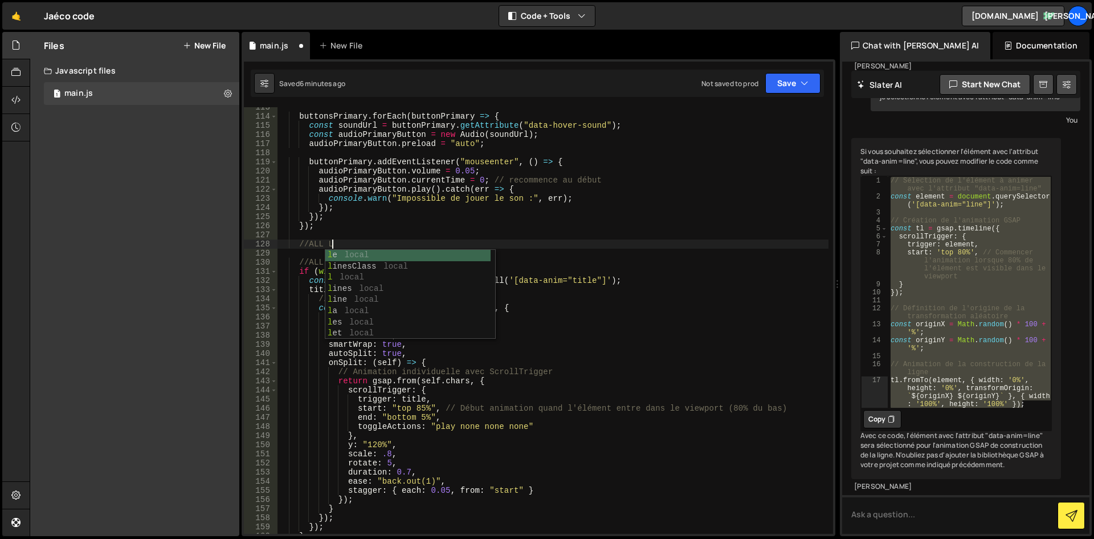
scroll to position [0, 3]
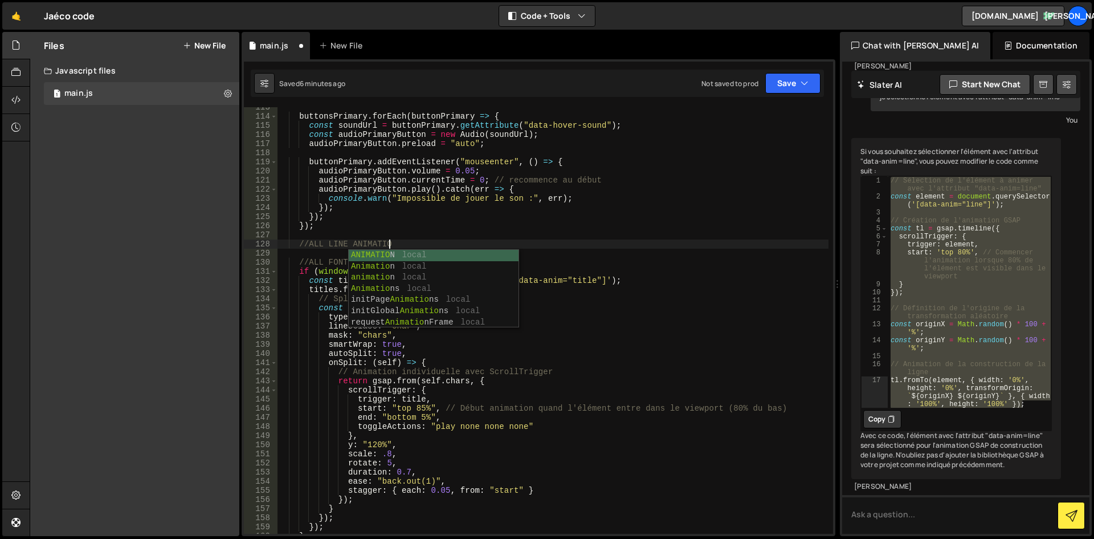
type textarea "//ALL LINE ANIMATION"
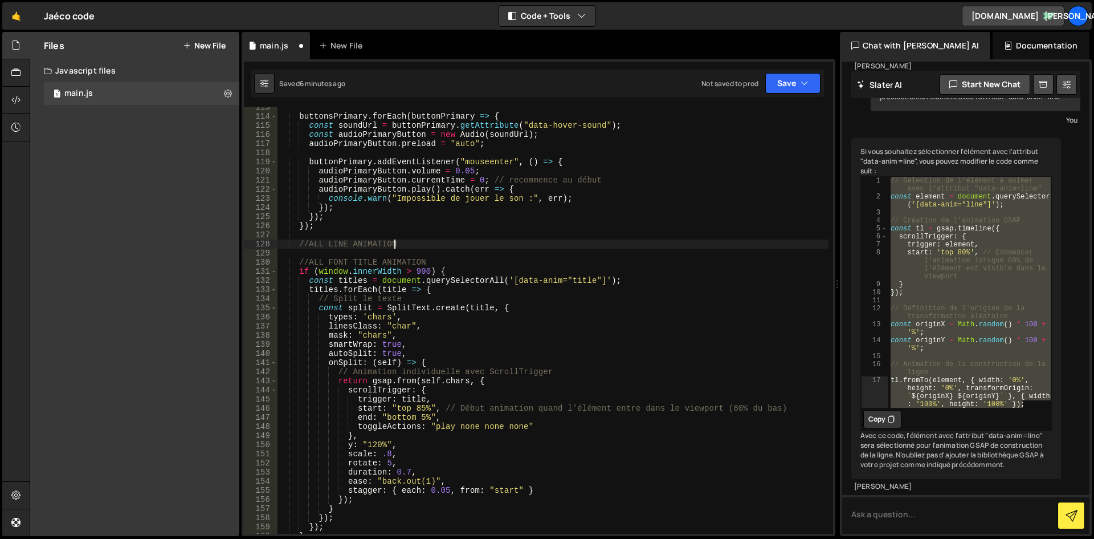
scroll to position [0, 1]
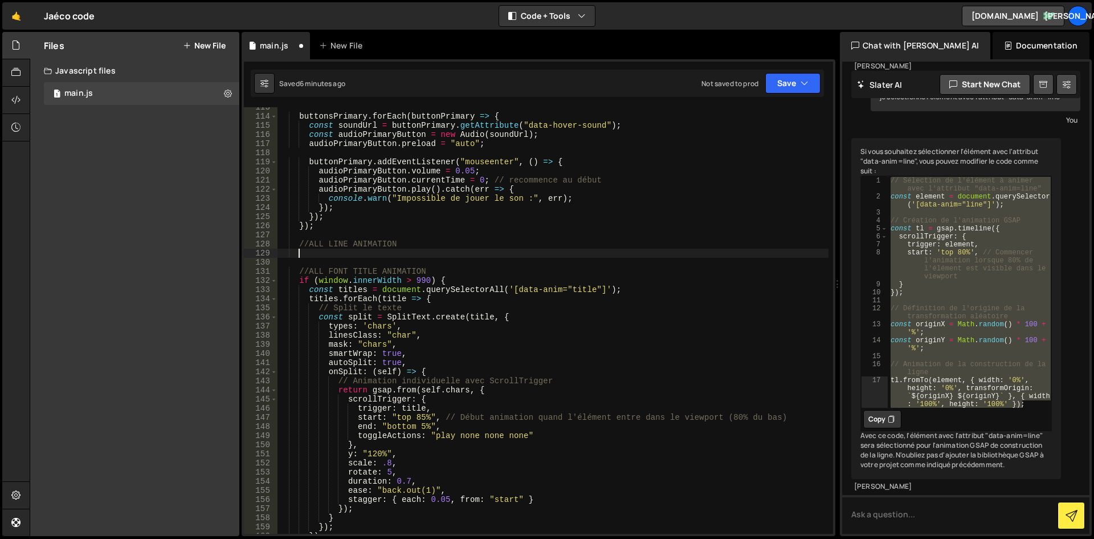
paste textarea "tl.fromTo(element, { width: '0%', height: '0%', transformOrigin: `${originX} ${…"
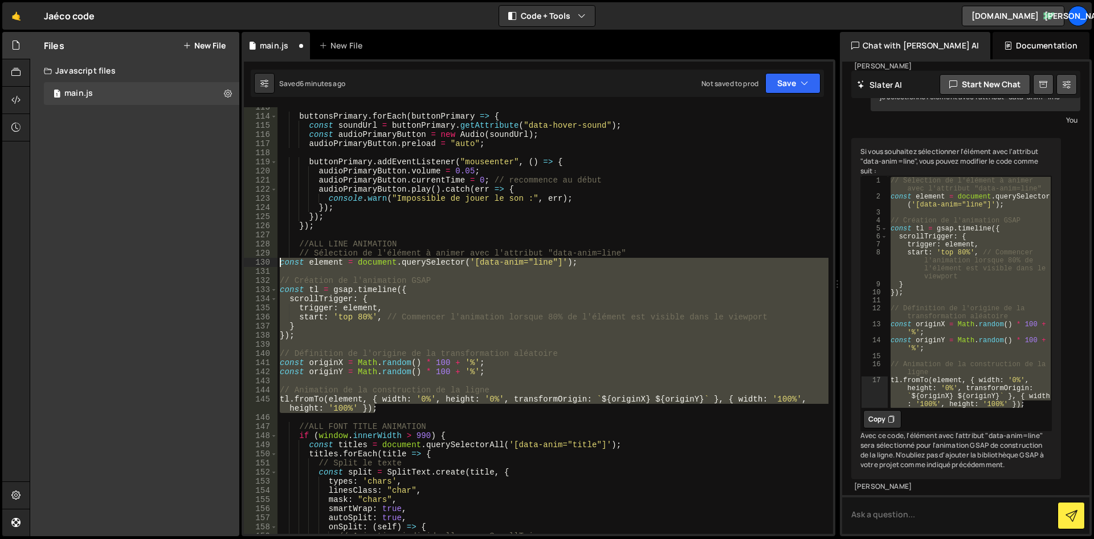
drag, startPoint x: 384, startPoint y: 409, endPoint x: 271, endPoint y: 258, distance: 188.4
click at [271, 258] on div "tl.fromTo(element, { width: '0%', height: '0%', transformOrigin: `${originX} ${…" at bounding box center [538, 320] width 589 height 426
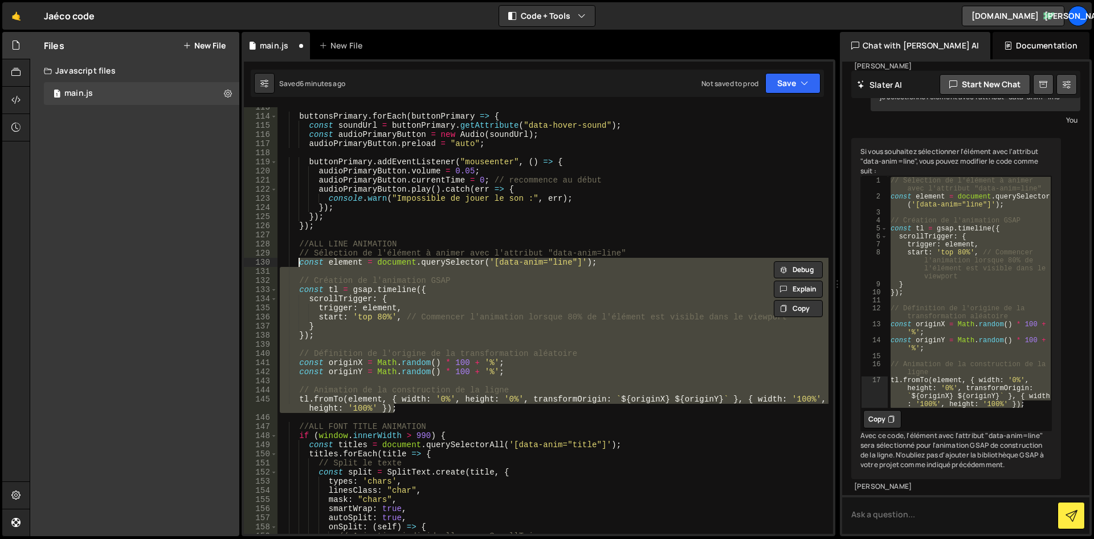
type textarea "const element = document.querySelector('[data-anim="line"]');"
click at [321, 272] on div "buttonsPrimary . forEach ( buttonPrimary => { const soundUrl = buttonPrimary . …" at bounding box center [553, 320] width 551 height 426
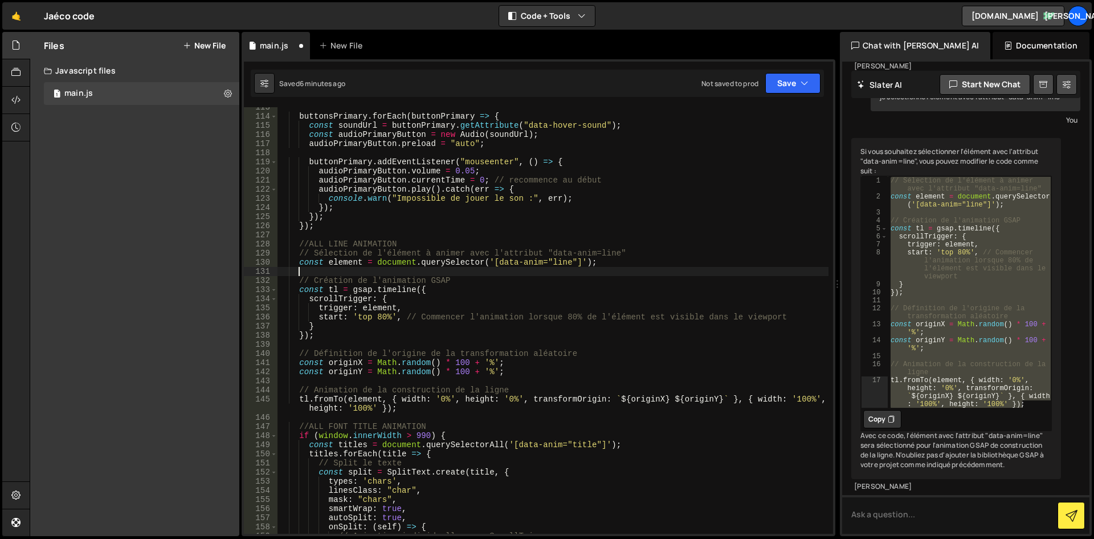
click at [358, 258] on div "buttonsPrimary . forEach ( buttonPrimary => { const soundUrl = buttonPrimary . …" at bounding box center [553, 325] width 551 height 445
drag, startPoint x: 358, startPoint y: 260, endPoint x: 328, endPoint y: 260, distance: 30.8
click at [328, 260] on div "buttonsPrimary . forEach ( buttonPrimary => { const soundUrl = buttonPrimary . …" at bounding box center [553, 325] width 551 height 445
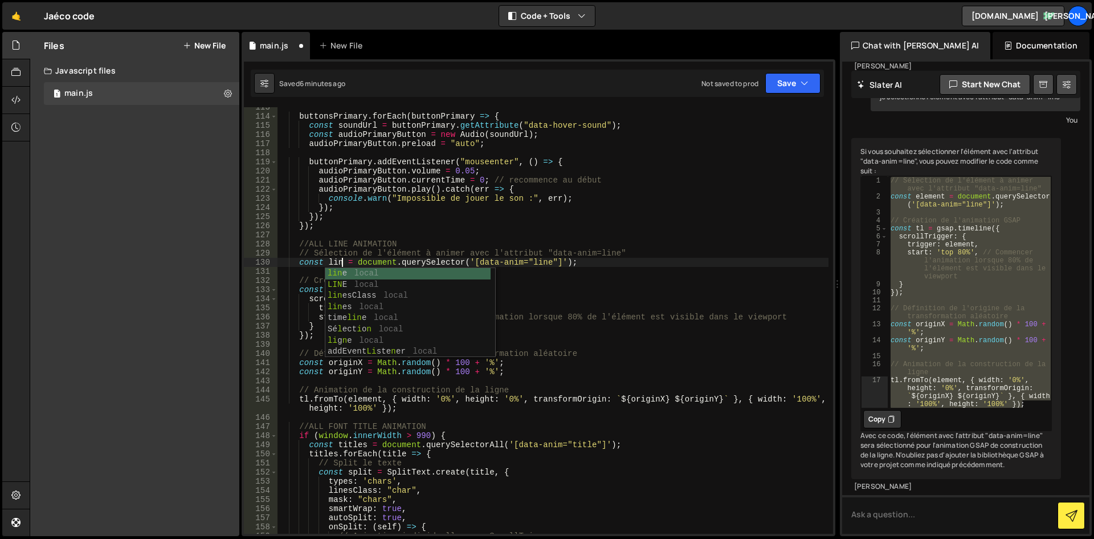
scroll to position [0, 5]
click at [347, 273] on div "line local LINE local line sClass local line s local time line local li g ne lo…" at bounding box center [407, 324] width 165 height 112
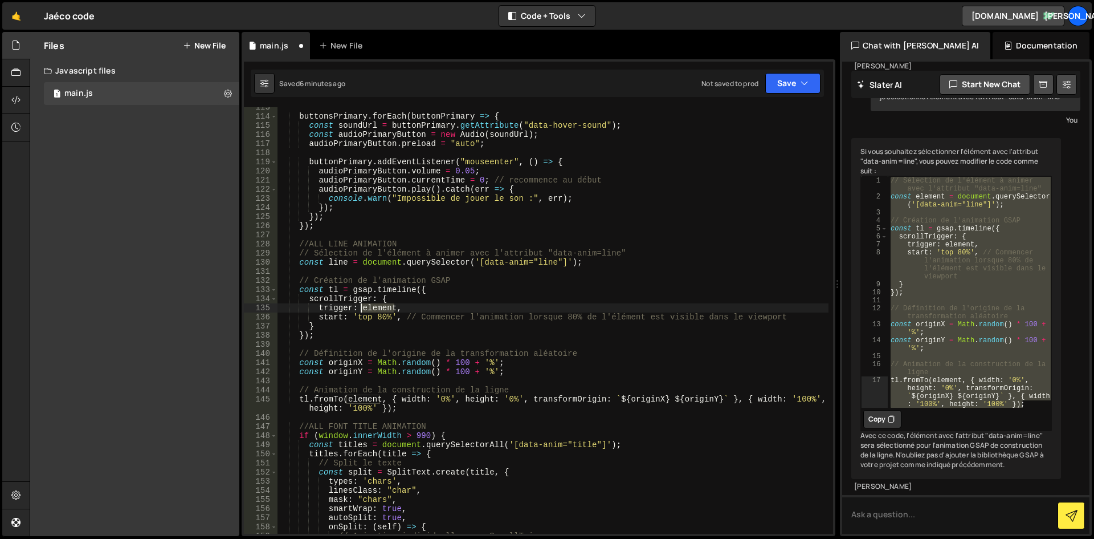
drag, startPoint x: 393, startPoint y: 305, endPoint x: 360, endPoint y: 306, distance: 33.1
click at [360, 306] on div "buttonsPrimary . forEach ( buttonPrimary => { const soundUrl = buttonPrimary . …" at bounding box center [553, 325] width 551 height 445
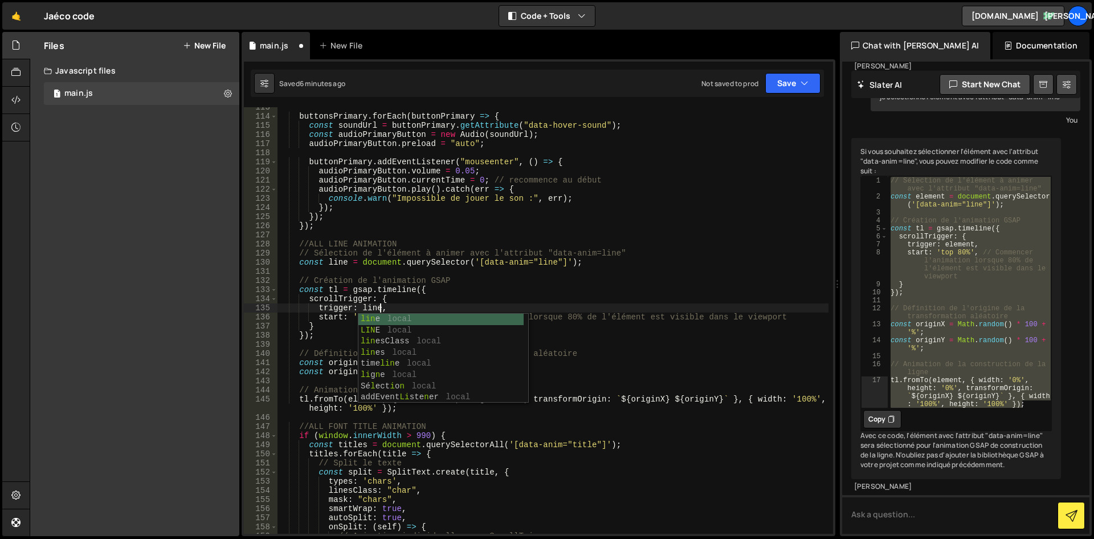
scroll to position [0, 6]
click at [422, 300] on div "buttonsPrimary . forEach ( buttonPrimary => { const soundUrl = buttonPrimary . …" at bounding box center [553, 325] width 551 height 445
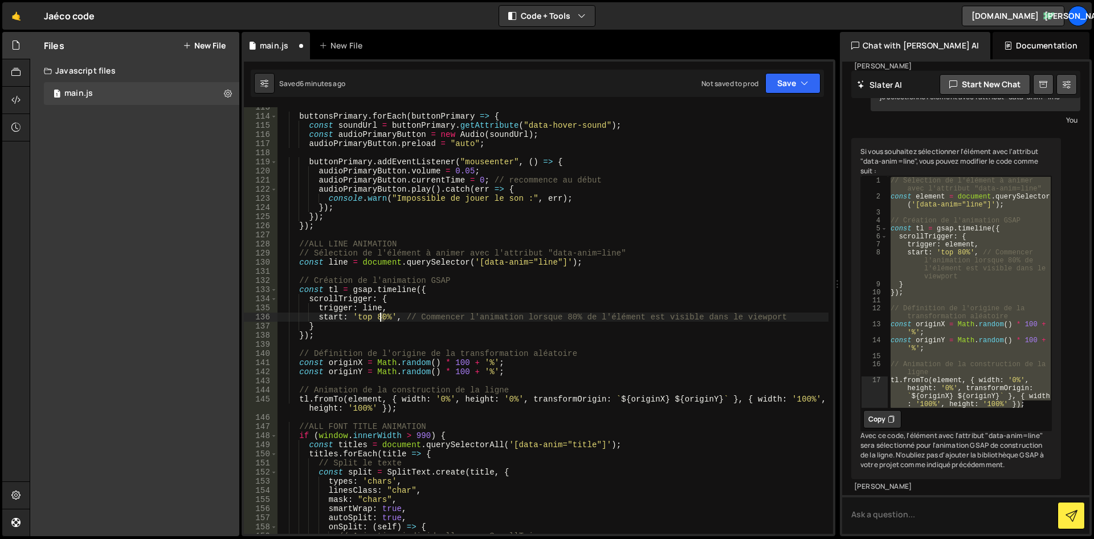
click at [381, 316] on div "buttonsPrimary . forEach ( buttonPrimary => { const soundUrl = buttonPrimary . …" at bounding box center [553, 325] width 551 height 445
click at [541, 361] on div "buttonsPrimary . forEach ( buttonPrimary => { const soundUrl = buttonPrimary . …" at bounding box center [553, 325] width 551 height 445
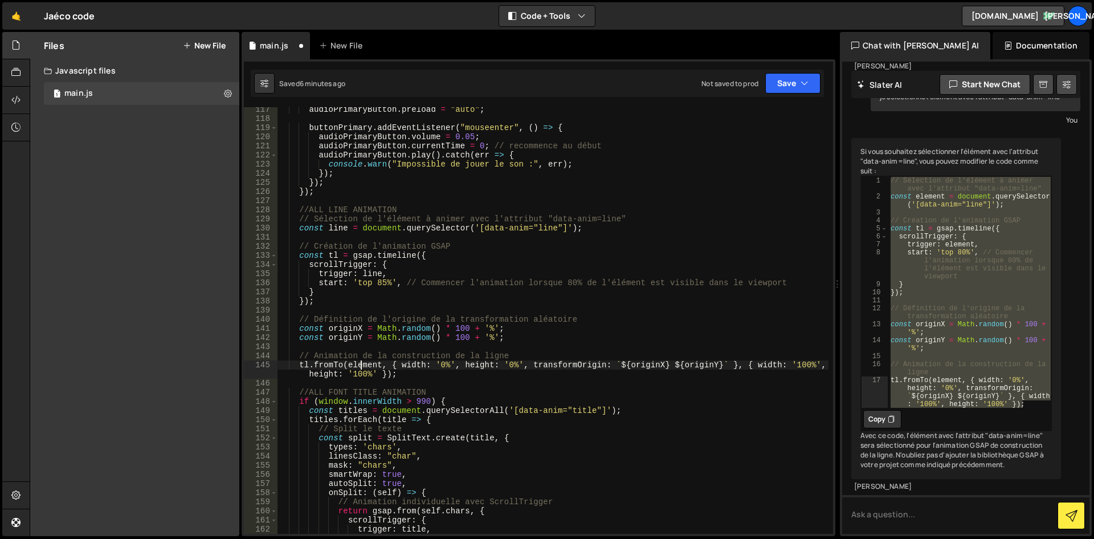
click at [361, 364] on div "audioPrimaryButton . preload = "auto" ; buttonPrimary . addEventListener ( "mou…" at bounding box center [553, 327] width 551 height 445
click at [423, 362] on div "audioPrimaryButton . preload = "auto" ; buttonPrimary . addEventListener ( "mou…" at bounding box center [553, 327] width 551 height 445
click at [363, 365] on div "audioPrimaryButton . preload = "auto" ; buttonPrimary . addEventListener ( "mou…" at bounding box center [553, 327] width 551 height 445
drag, startPoint x: 378, startPoint y: 365, endPoint x: 348, endPoint y: 365, distance: 30.8
click at [348, 365] on div "audioPrimaryButton . preload = "auto" ; buttonPrimary . addEventListener ( "mou…" at bounding box center [553, 327] width 551 height 445
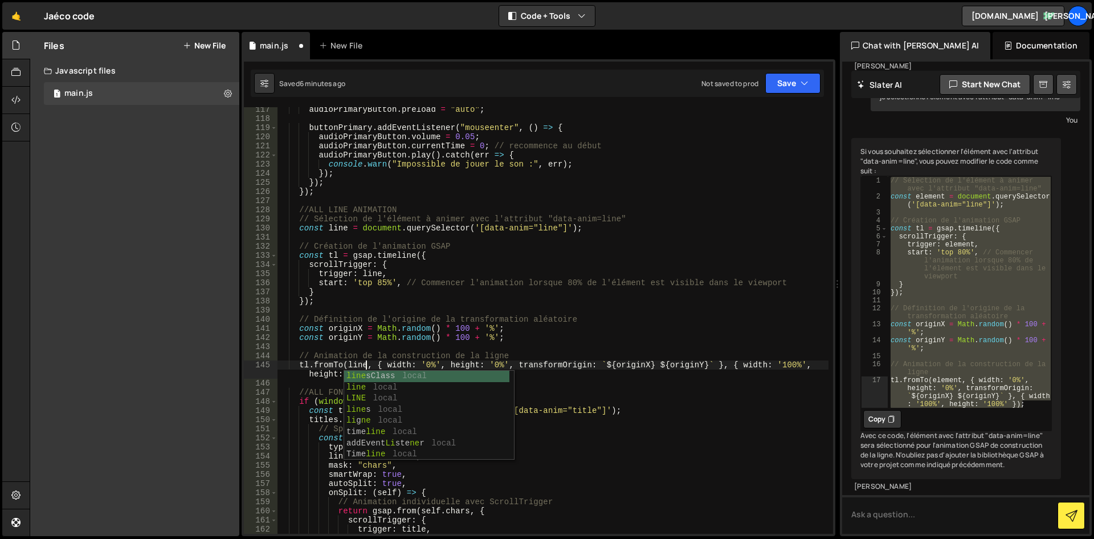
scroll to position [0, 6]
click at [417, 339] on div "audioPrimaryButton . preload = "auto" ; buttonPrimary . addEventListener ( "mou…" at bounding box center [553, 327] width 551 height 445
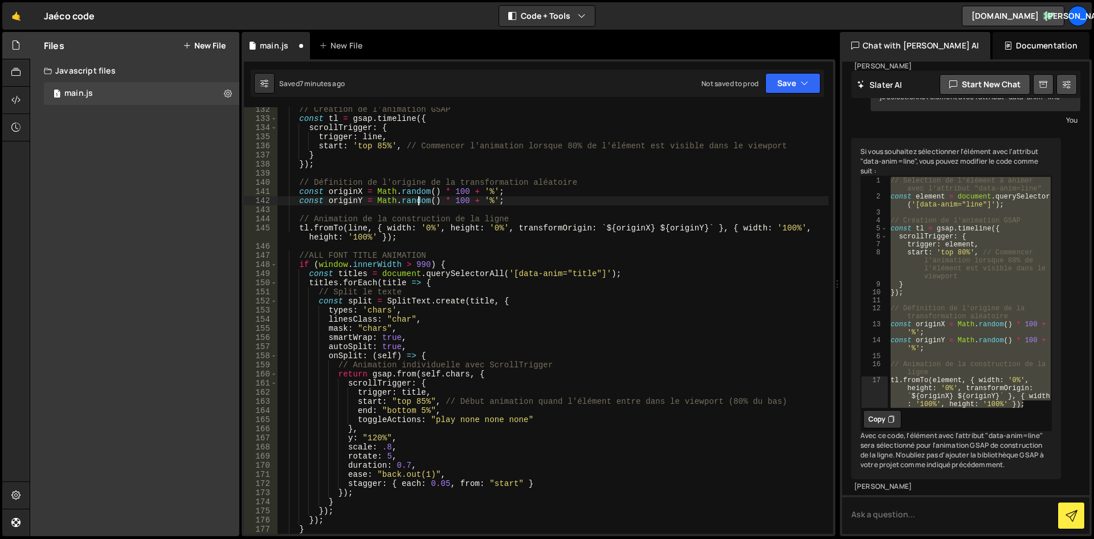
scroll to position [1163, 0]
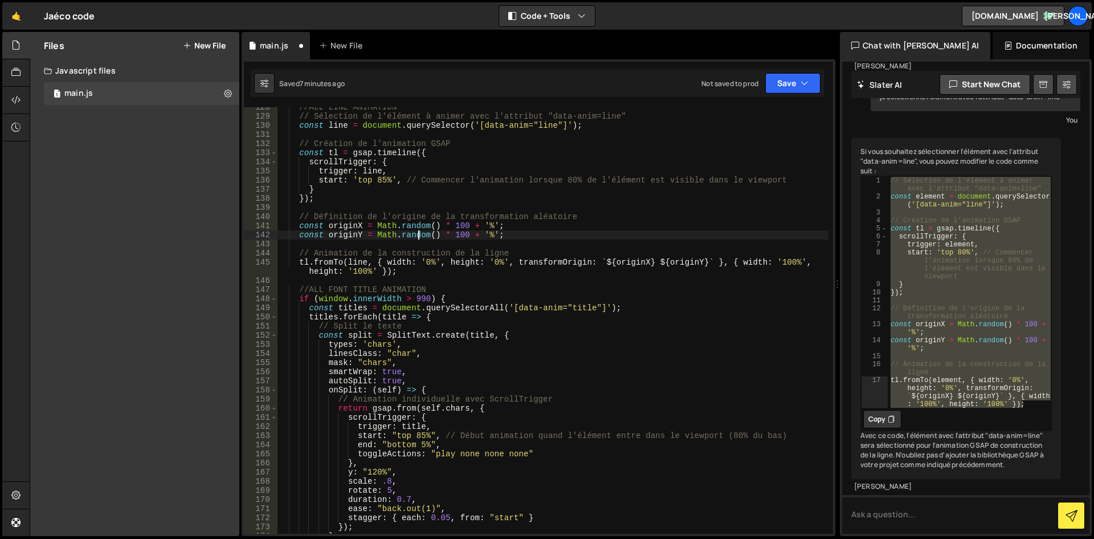
click at [384, 262] on div "//ALL LINE ANIMATION // Sélection de l'élément à animer avec l'attribut "data-a…" at bounding box center [553, 325] width 551 height 445
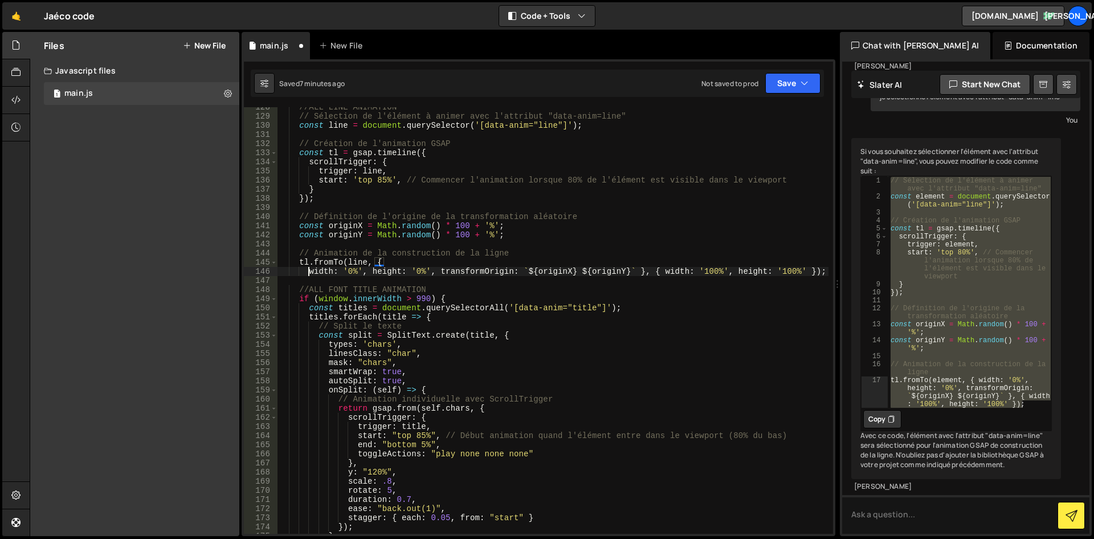
scroll to position [0, 2]
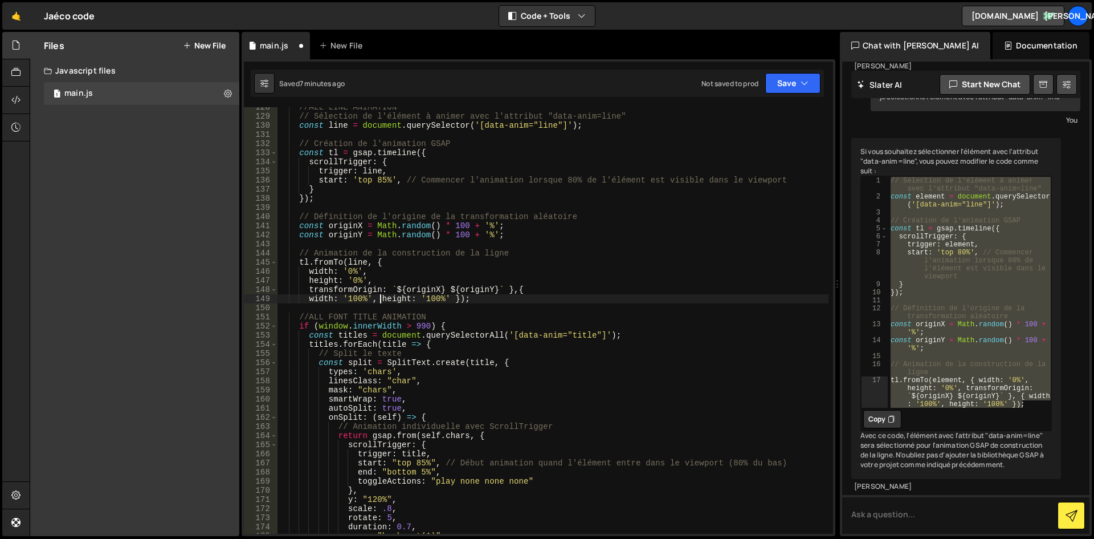
type textarea "height: '100%' });"
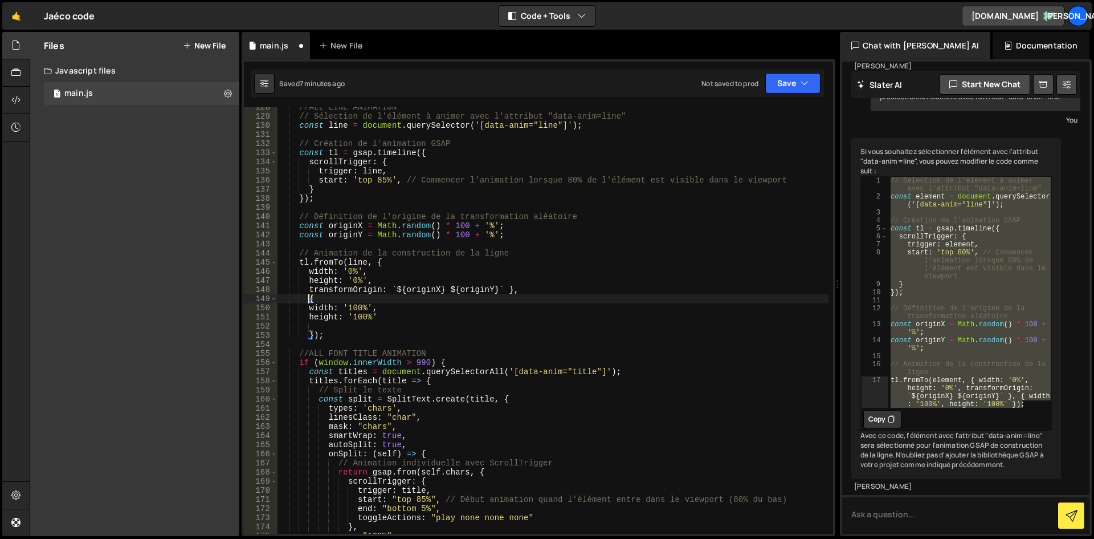
type textarea "height: '100%'"
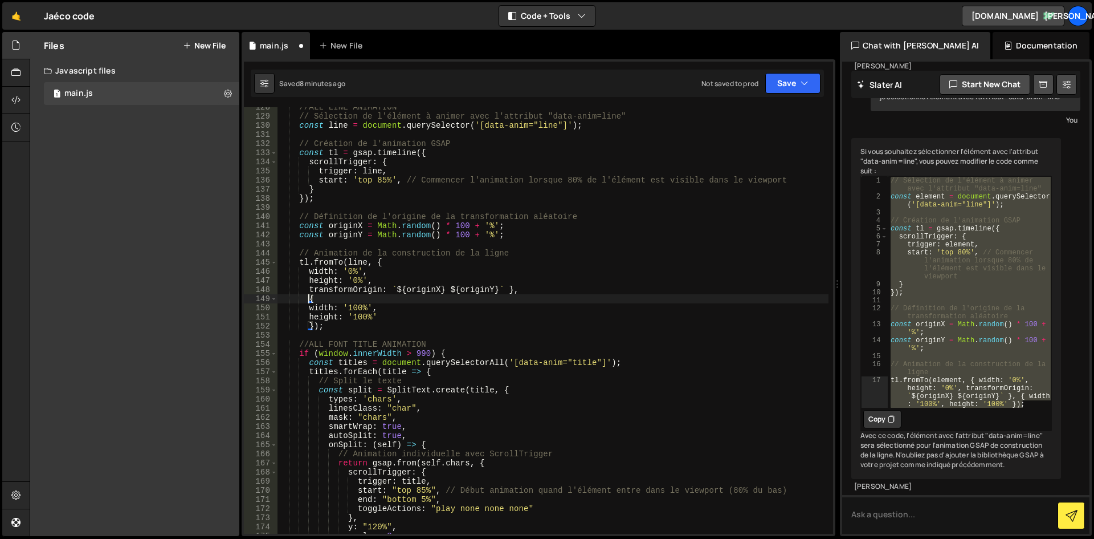
type textarea "{"
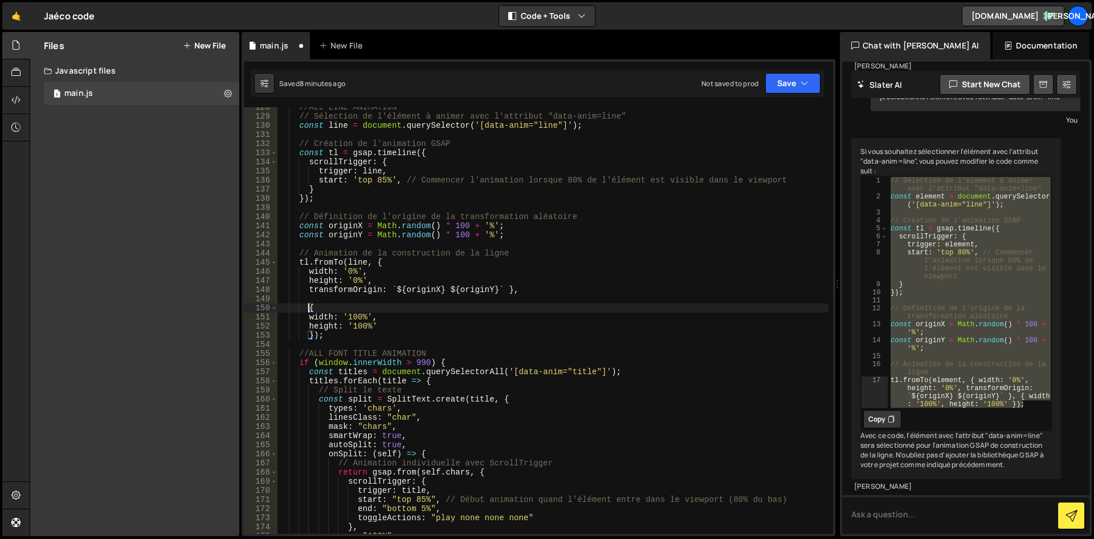
scroll to position [0, 2]
click at [466, 245] on div "//ALL LINE ANIMATION // Sélection de l'élément à animer avec l'attribut "data-a…" at bounding box center [553, 325] width 551 height 445
click at [408, 284] on div "//ALL LINE ANIMATION // Sélection de l'élément à animer avec l'attribut "data-a…" at bounding box center [553, 325] width 551 height 445
click at [457, 305] on div "//ALL LINE ANIMATION // Sélection de l'élément à animer avec l'attribut "data-a…" at bounding box center [553, 325] width 551 height 445
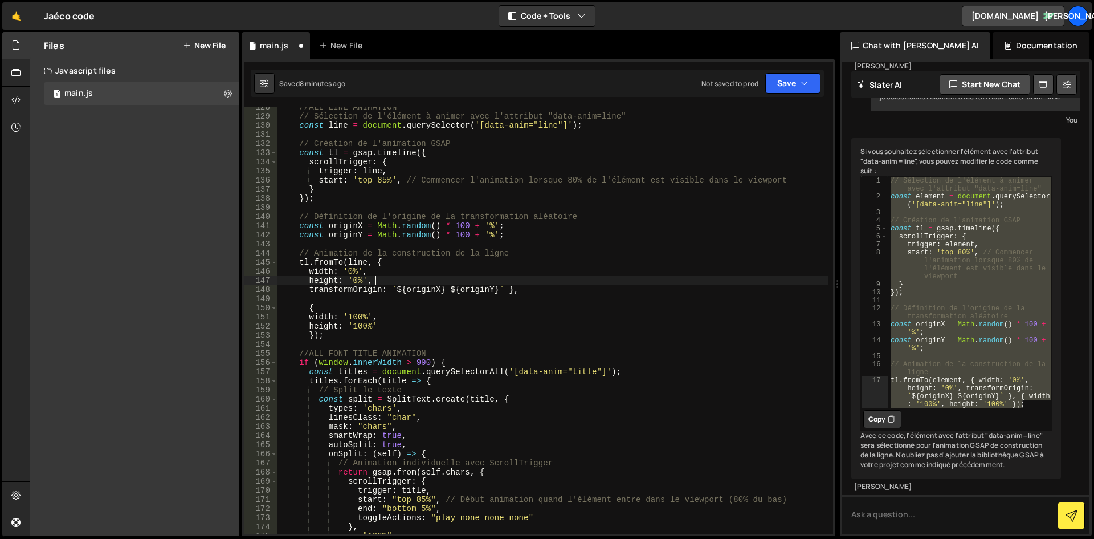
type textarea "{"
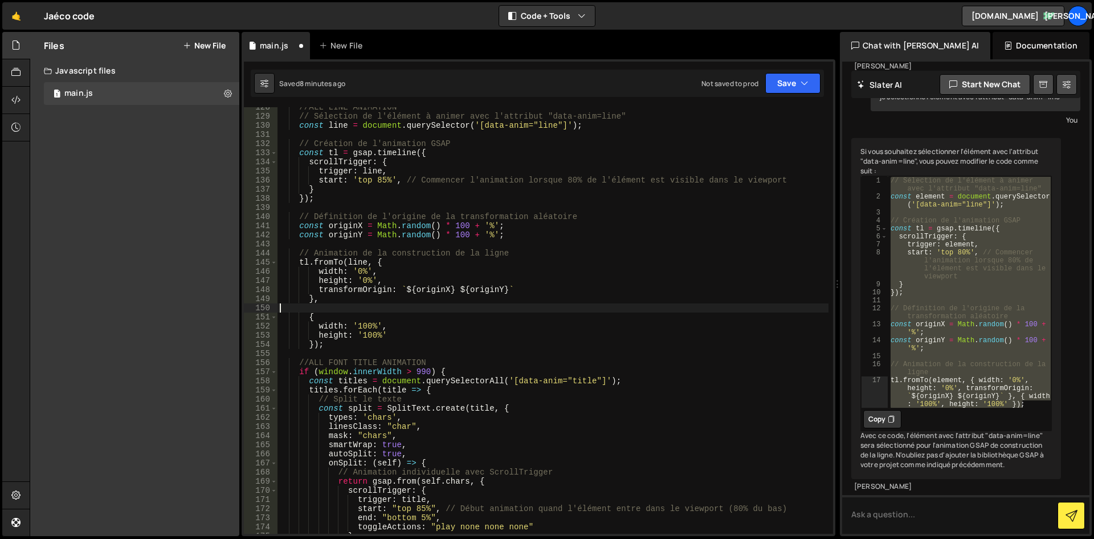
scroll to position [0, 0]
click at [327, 278] on div "//ALL LINE ANIMATION // Sélection de l'élément à animer avec l'attribut "data-a…" at bounding box center [553, 325] width 551 height 445
click at [317, 261] on div "//ALL LINE ANIMATION // Sélection de l'élément à animer avec l'attribut "data-a…" at bounding box center [553, 325] width 551 height 445
click at [413, 251] on div "//ALL LINE ANIMATION // Sélection de l'élément à animer avec l'attribut "data-a…" at bounding box center [553, 325] width 551 height 445
click at [353, 258] on div "//ALL LINE ANIMATION // Sélection de l'élément à animer avec l'attribut "data-a…" at bounding box center [553, 325] width 551 height 445
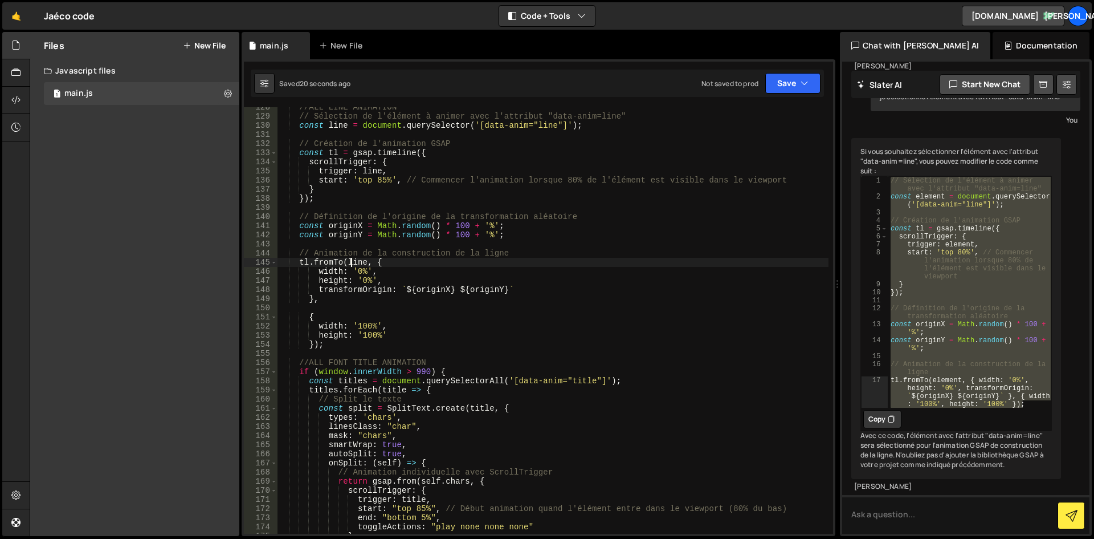
click at [380, 270] on div "//ALL LINE ANIMATION // Sélection de l'élément à animer avec l'attribut "data-a…" at bounding box center [553, 325] width 551 height 445
click at [385, 293] on div "//ALL LINE ANIMATION // Sélection de l'élément à animer avec l'attribut "data-a…" at bounding box center [553, 325] width 551 height 445
click at [412, 285] on div "//ALL LINE ANIMATION // Sélection de l'élément à animer avec l'attribut "data-a…" at bounding box center [553, 325] width 551 height 445
click at [401, 280] on div "//ALL LINE ANIMATION // Sélection de l'élément à animer avec l'attribut "data-a…" at bounding box center [553, 325] width 551 height 445
click at [304, 263] on div "//ALL LINE ANIMATION // Sélection de l'élément à animer avec l'attribut "data-a…" at bounding box center [553, 325] width 551 height 445
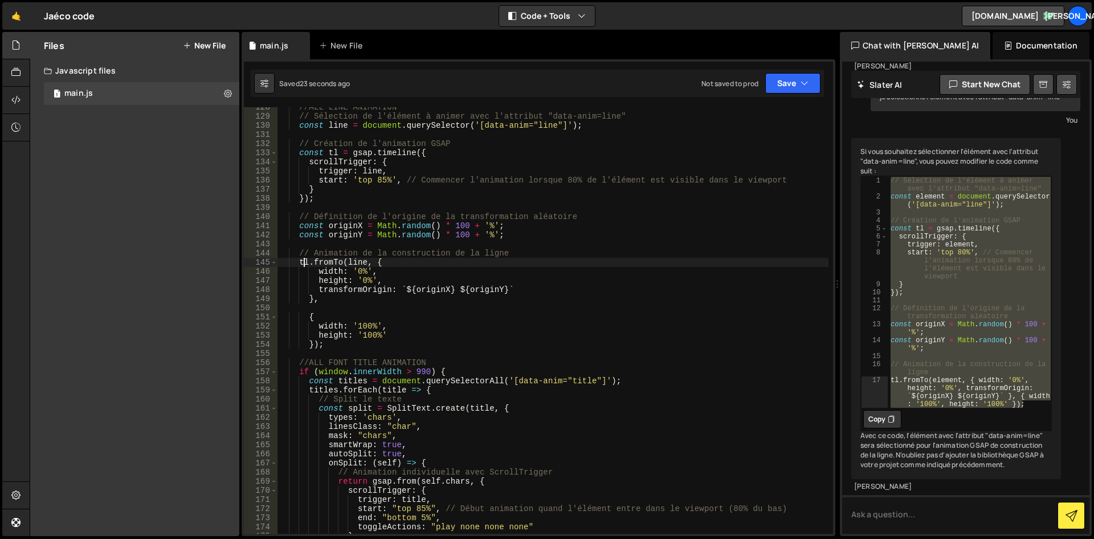
scroll to position [1128, 0]
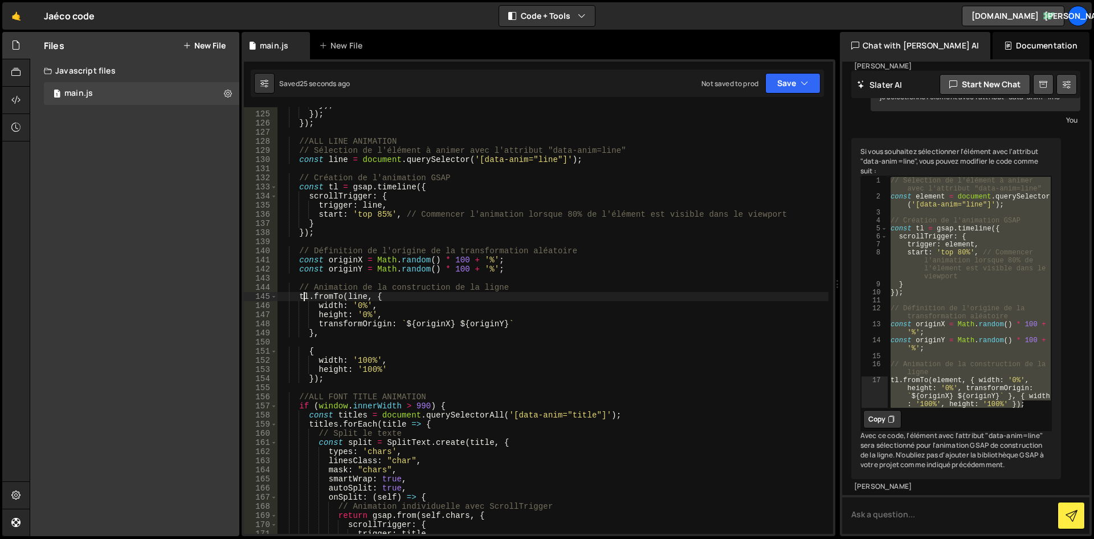
click at [333, 186] on div "}) ; }) ; }) ; //ALL LINE ANIMATION // Sélection de l'élément à animer avec l'a…" at bounding box center [553, 322] width 551 height 445
drag, startPoint x: 365, startPoint y: 186, endPoint x: 388, endPoint y: 185, distance: 23.4
click at [388, 185] on div "}) ; }) ; }) ; //ALL LINE ANIMATION // Sélection de l'élément à animer avec l'a…" at bounding box center [553, 322] width 551 height 445
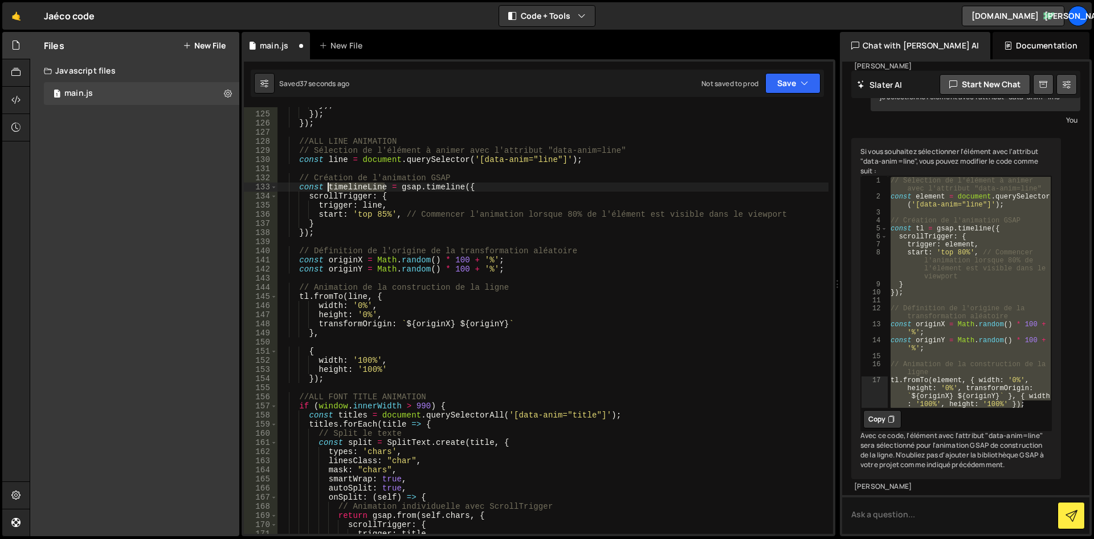
drag, startPoint x: 375, startPoint y: 187, endPoint x: 327, endPoint y: 184, distance: 48.6
click at [327, 184] on div "}) ; }) ; }) ; //ALL LINE ANIMATION // Sélection de l'élément à animer avec l'a…" at bounding box center [553, 322] width 551 height 445
drag, startPoint x: 308, startPoint y: 295, endPoint x: 299, endPoint y: 295, distance: 9.1
click at [299, 295] on div "}) ; }) ; }) ; //ALL LINE ANIMATION // Sélection de l'élément à animer avec l'a…" at bounding box center [553, 322] width 551 height 445
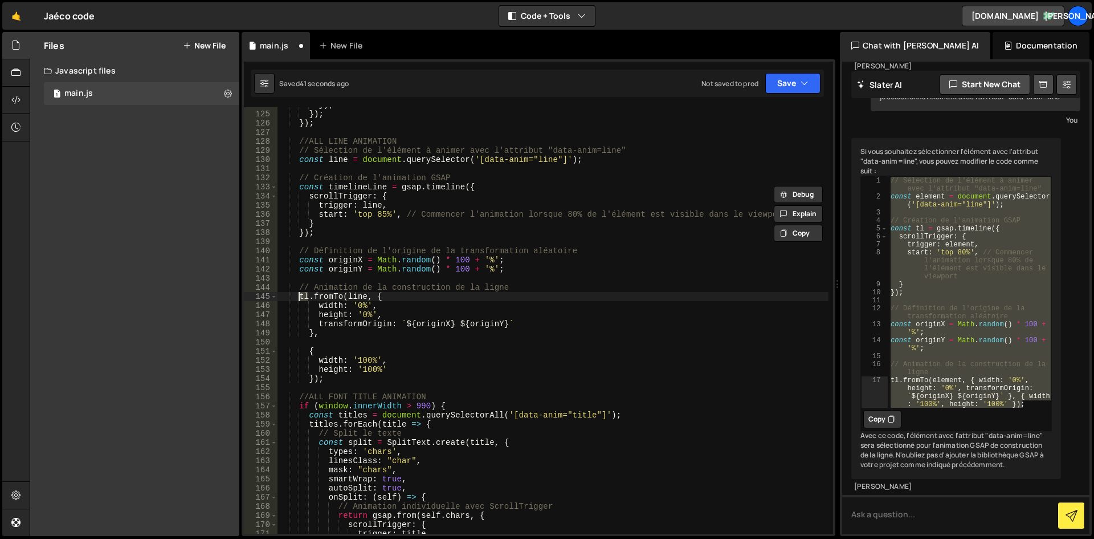
paste textarea "imelineLine"
click at [470, 290] on div "}) ; }) ; }) ; //ALL LINE ANIMATION // Sélection de l'élément à animer avec l'a…" at bounding box center [553, 322] width 551 height 445
click at [309, 378] on div "}) ; }) ; }) ; //ALL LINE ANIMATION // Sélection de l'élément à animer avec l'a…" at bounding box center [553, 322] width 551 height 445
click at [423, 296] on div "}) ; }) ; }) ; //ALL LINE ANIMATION // Sélection de l'élément à animer avec l'a…" at bounding box center [553, 322] width 551 height 445
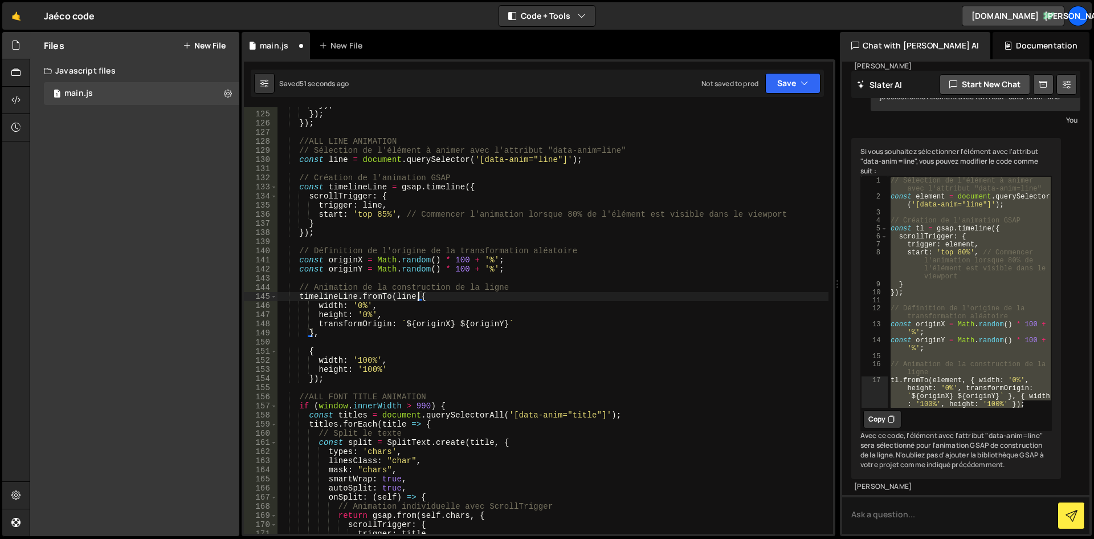
scroll to position [0, 1]
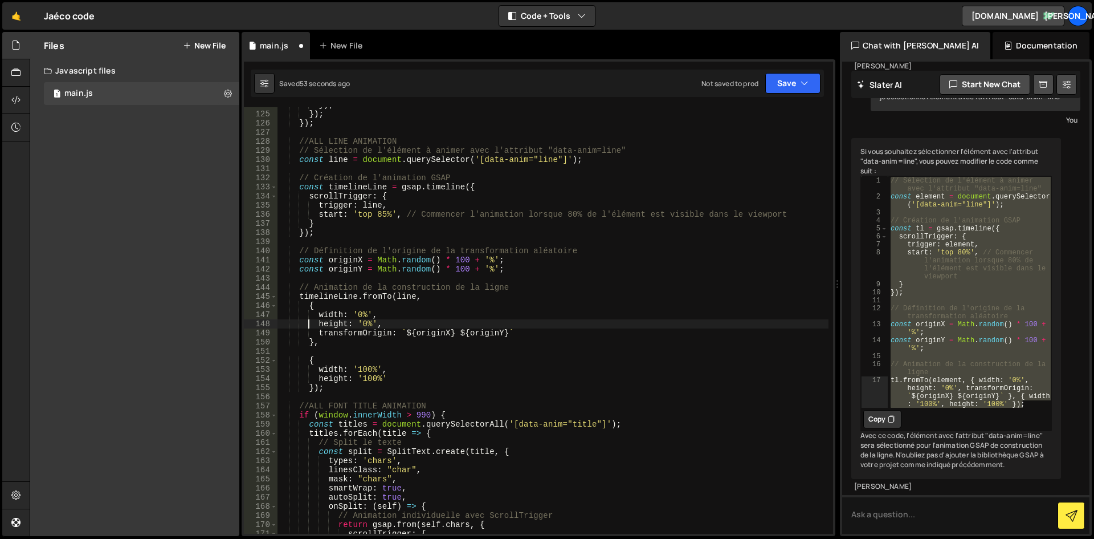
type textarea "},"
click at [784, 87] on button "Save" at bounding box center [792, 83] width 55 height 21
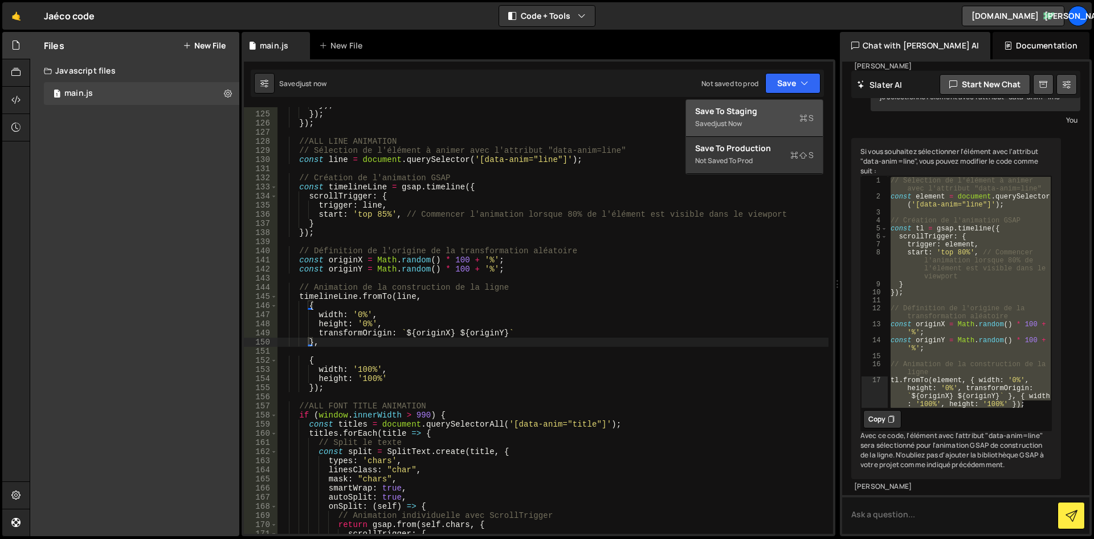
click at [754, 117] on div "Saved just now" at bounding box center [754, 124] width 119 height 14
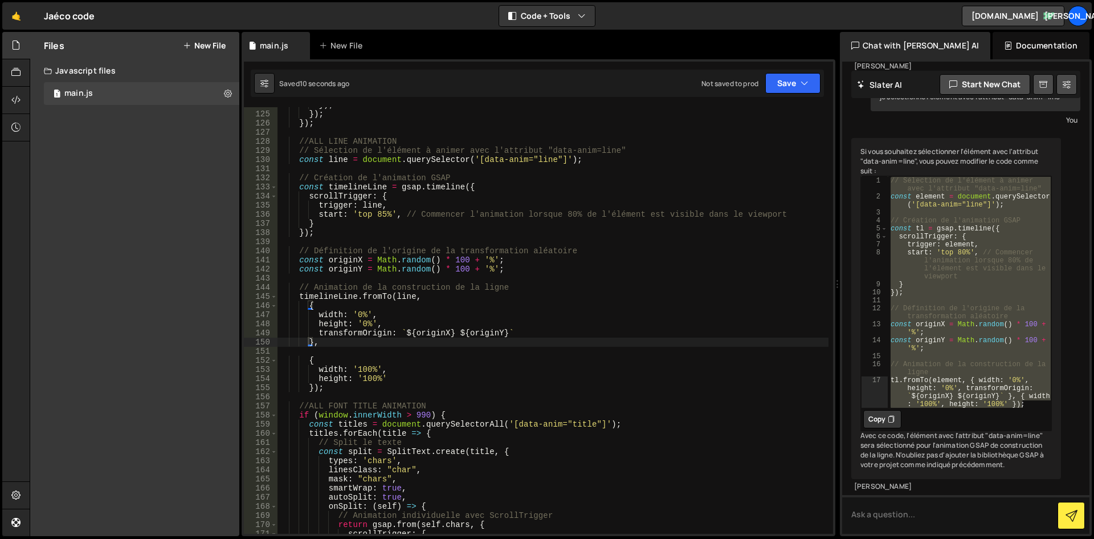
type textarea "// Définition de l'origine de la transformation aléatoire"
click at [629, 254] on div "}) ; }) ; }) ; //ALL LINE ANIMATION // Sélection de l'élément à animer avec l'a…" at bounding box center [553, 322] width 551 height 445
click at [913, 513] on textarea at bounding box center [965, 514] width 247 height 39
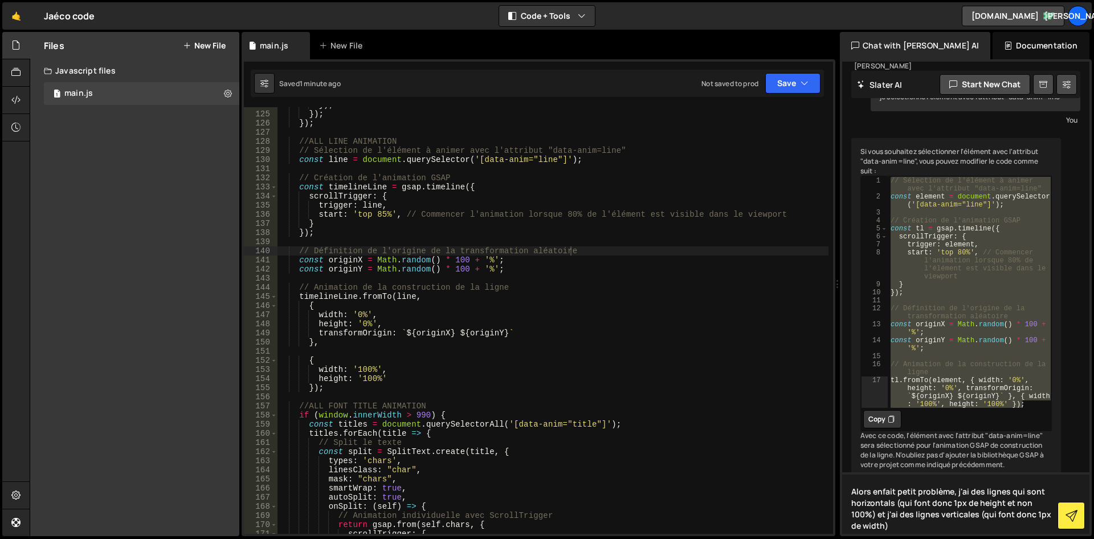
click at [943, 519] on textarea "Alors enfait petit problème, j'ai des lignes qui sont horizontals (qui font don…" at bounding box center [965, 503] width 247 height 62
click at [991, 515] on textarea "Alors enfait petit problème, j'ai des lignes qui sont horizontals (qui font don…" at bounding box center [965, 503] width 247 height 62
click at [873, 525] on textarea "Alors enfait petit problème, j'ai des lignes qui sont horizontals (qui font don…" at bounding box center [965, 503] width 247 height 62
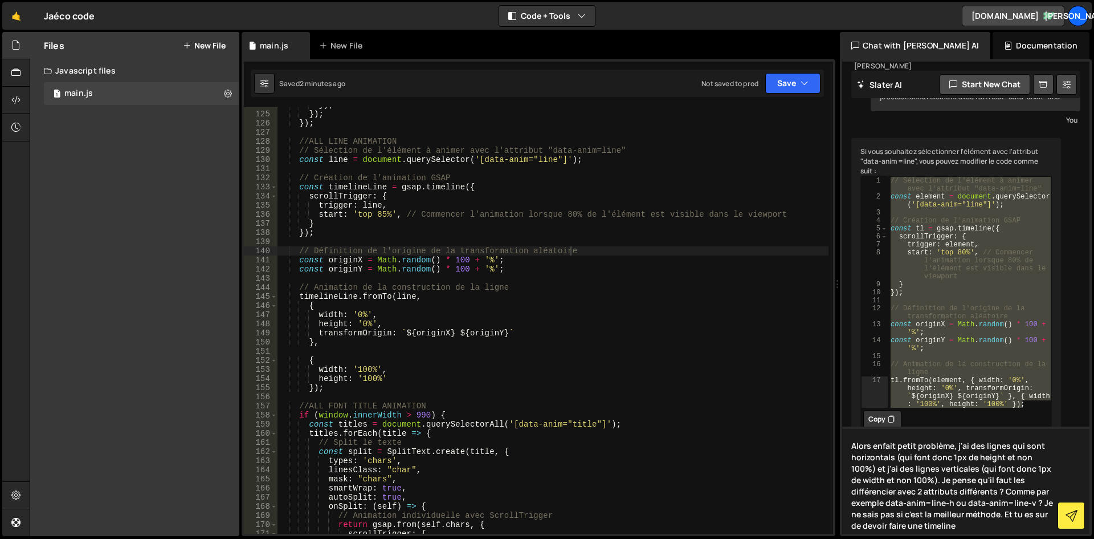
type textarea "Alors enfait petit problème, j'ai des lignes qui sont horizontals (qui font don…"
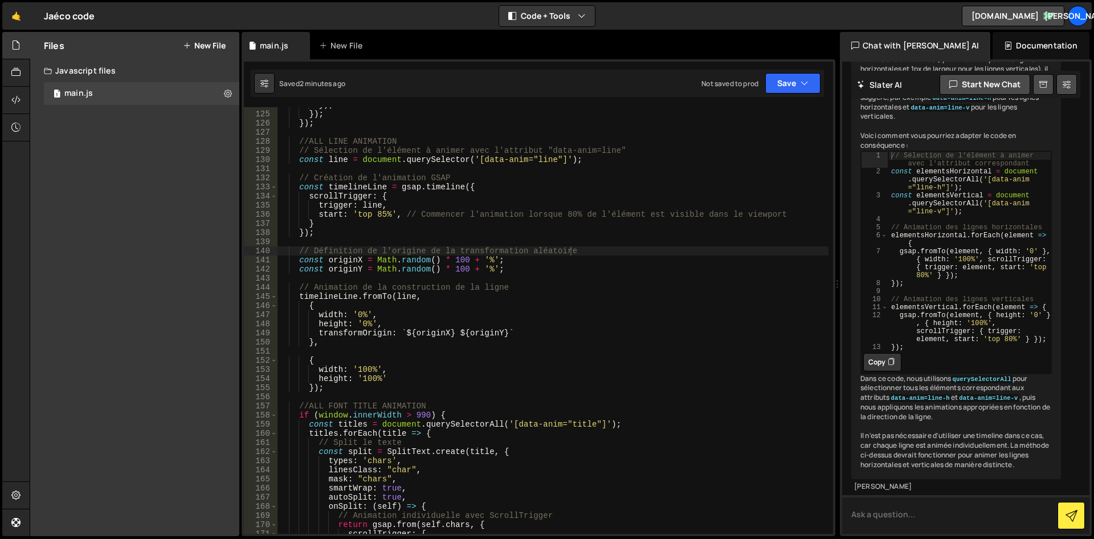
scroll to position [1241, 0]
click at [887, 353] on button "Copy" at bounding box center [882, 362] width 38 height 18
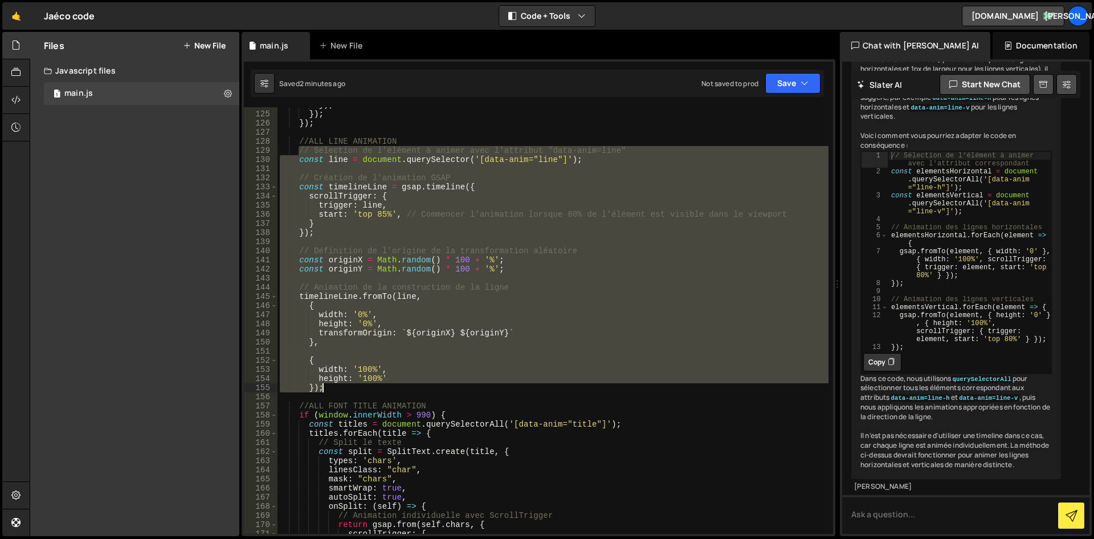
drag, startPoint x: 298, startPoint y: 151, endPoint x: 373, endPoint y: 384, distance: 244.9
click at [373, 384] on div "}) ; }) ; }) ; //ALL LINE ANIMATION // Sélection de l'élément à animer avec l'a…" at bounding box center [553, 322] width 551 height 445
paste textarea
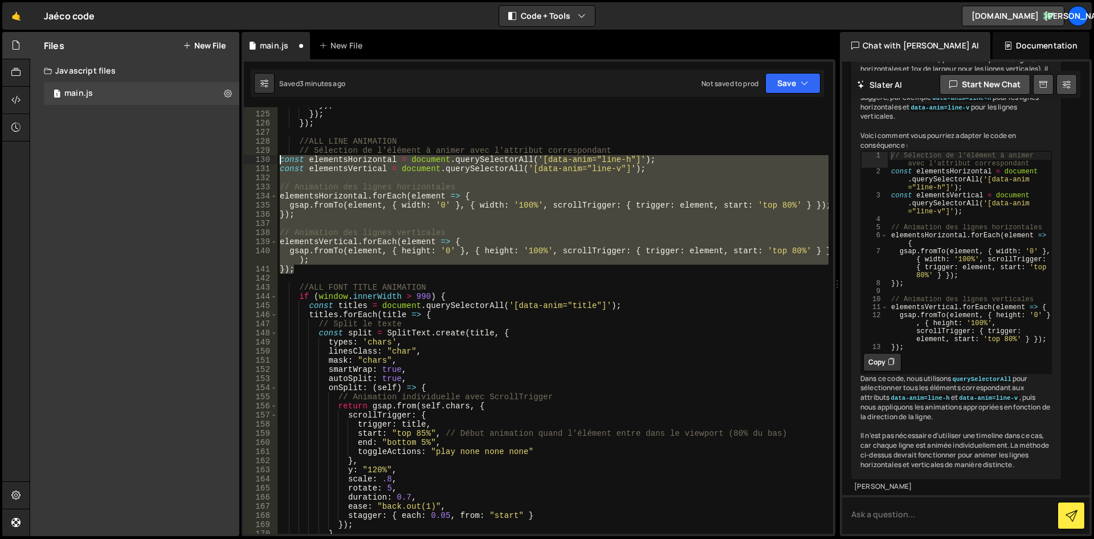
drag, startPoint x: 307, startPoint y: 268, endPoint x: 271, endPoint y: 160, distance: 114.3
click at [271, 160] on div "}); 124 125 126 127 128 129 130 131 132 133 134 135 136 137 138 139 140 141 142…" at bounding box center [538, 320] width 589 height 426
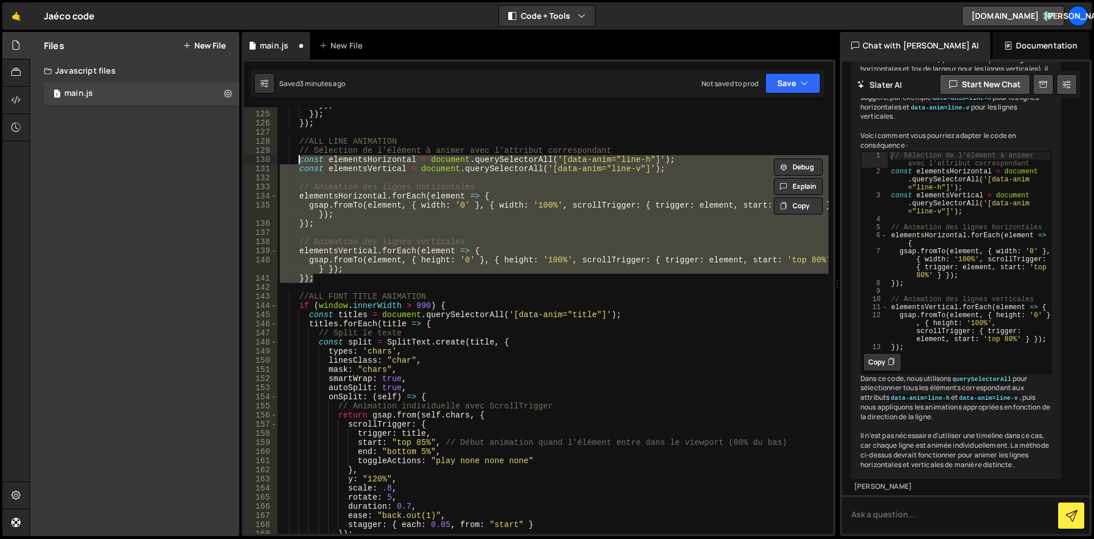
click at [367, 147] on div "}) ; }) ; }) ; //ALL LINE ANIMATION // Sélection de l'élément à animer avec l'a…" at bounding box center [553, 322] width 551 height 445
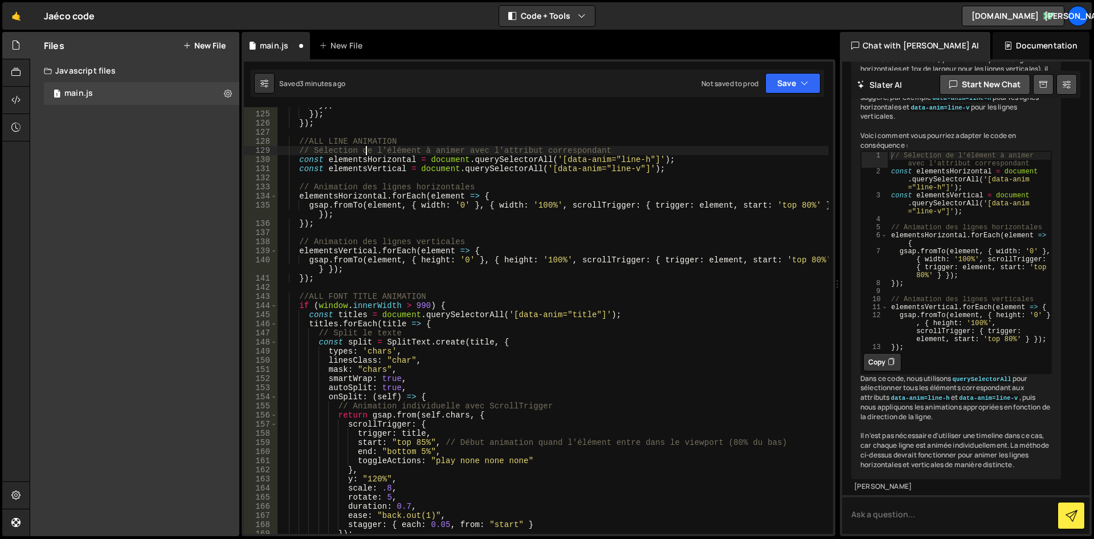
scroll to position [1060, 0]
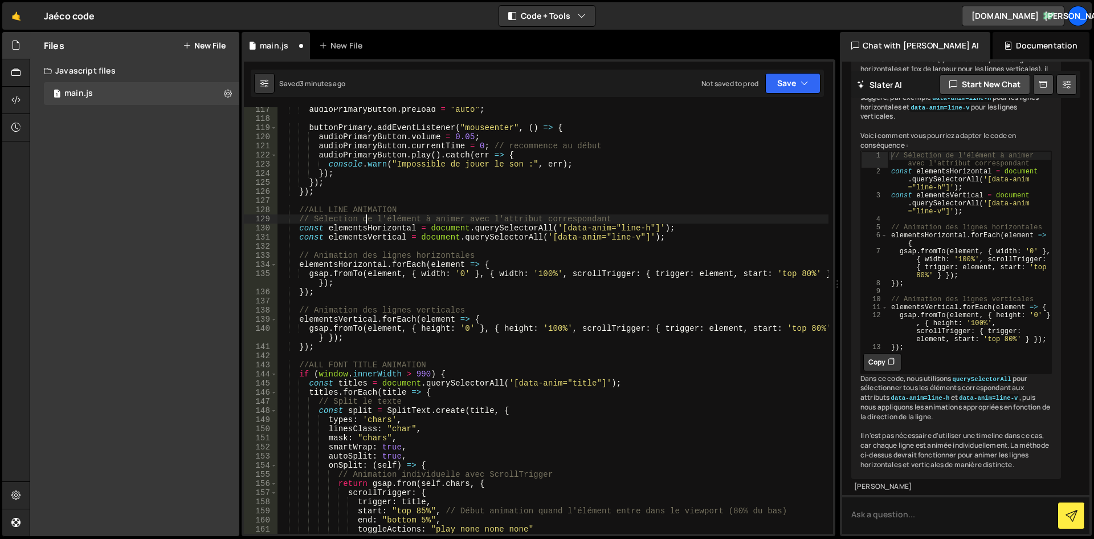
click at [605, 251] on div "audioPrimaryButton . preload = "auto" ; buttonPrimary . addEventListener ( "mou…" at bounding box center [553, 327] width 551 height 445
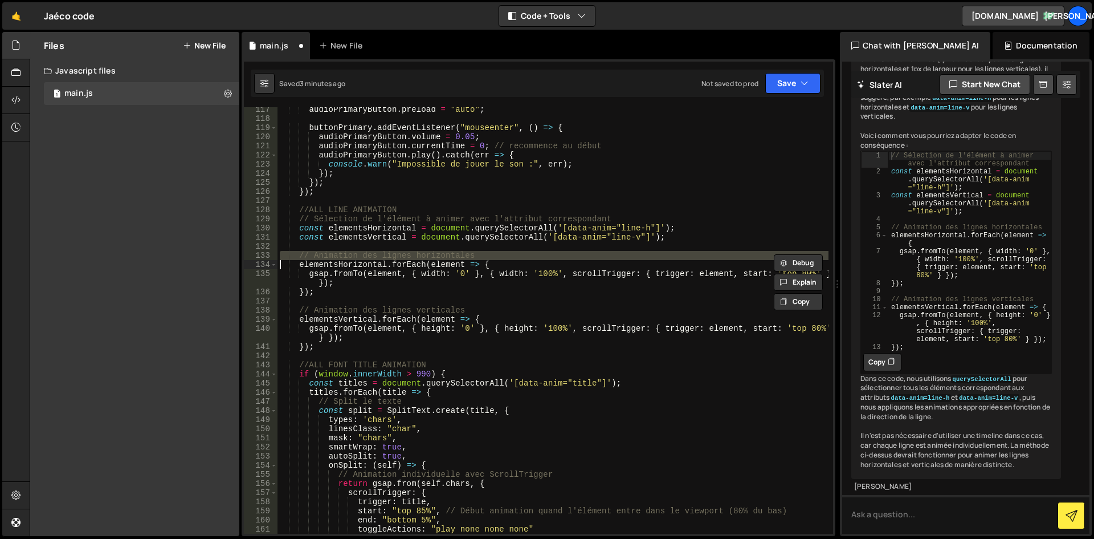
click at [605, 251] on div "audioPrimaryButton . preload = "auto" ; buttonPrimary . addEventListener ( "mou…" at bounding box center [553, 327] width 551 height 445
type textarea "});"
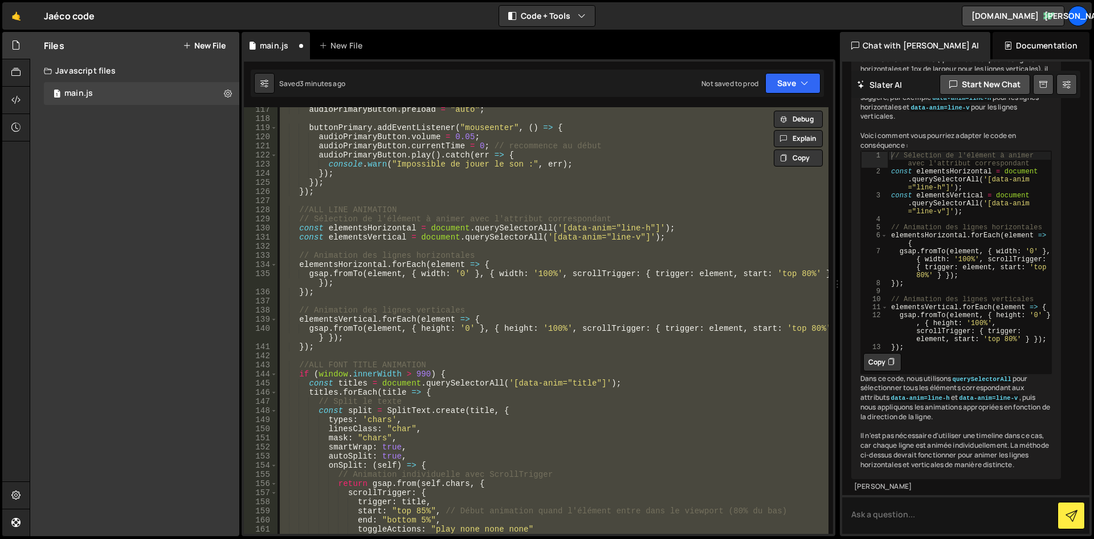
drag, startPoint x: 605, startPoint y: 247, endPoint x: 579, endPoint y: 246, distance: 25.7
click at [579, 246] on div "audioPrimaryButton . preload = "auto" ; buttonPrimary . addEventListener ( "mou…" at bounding box center [553, 320] width 551 height 426
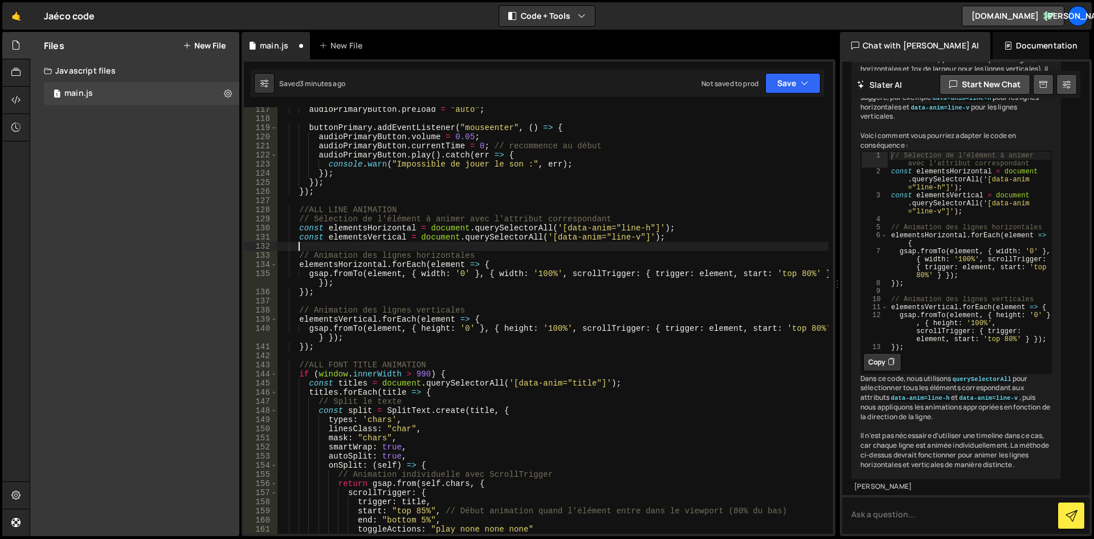
click at [579, 246] on div "audioPrimaryButton . preload = "auto" ; buttonPrimary . addEventListener ( "mou…" at bounding box center [553, 327] width 551 height 445
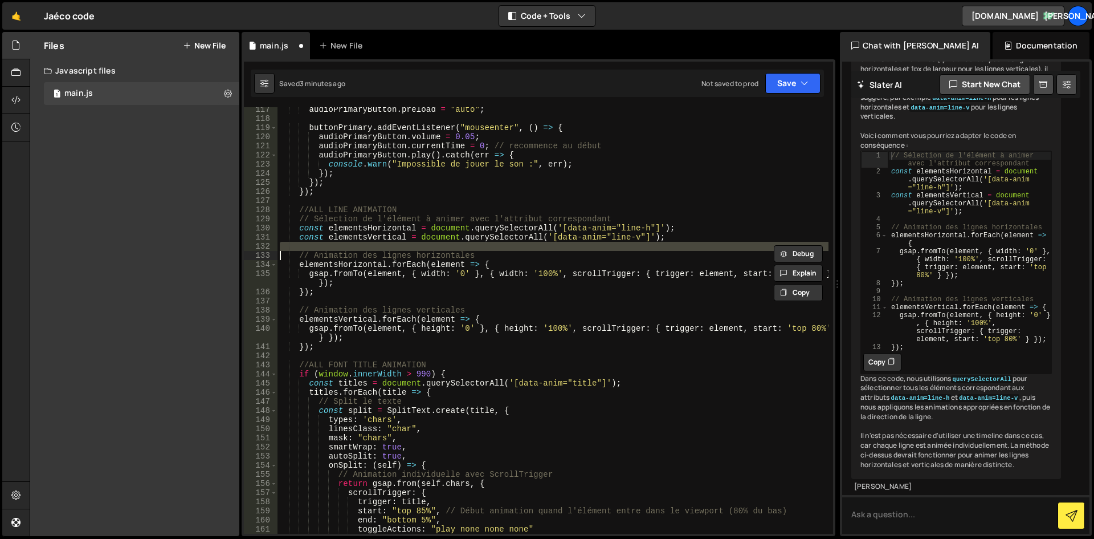
click at [579, 246] on div "audioPrimaryButton . preload = "auto" ; buttonPrimary . addEventListener ( "mou…" at bounding box center [553, 327] width 551 height 445
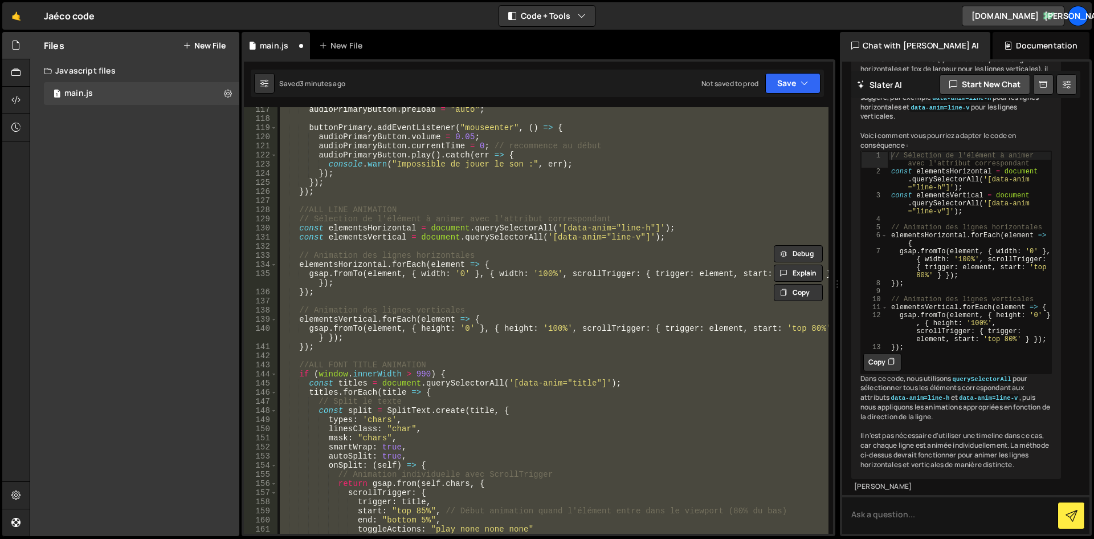
click at [579, 246] on div "audioPrimaryButton . preload = "auto" ; buttonPrimary . addEventListener ( "mou…" at bounding box center [553, 327] width 551 height 445
type textarea "});"
drag, startPoint x: 579, startPoint y: 246, endPoint x: 544, endPoint y: 246, distance: 35.3
click at [544, 246] on div "audioPrimaryButton . preload = "auto" ; buttonPrimary . addEventListener ( "mou…" at bounding box center [553, 320] width 551 height 426
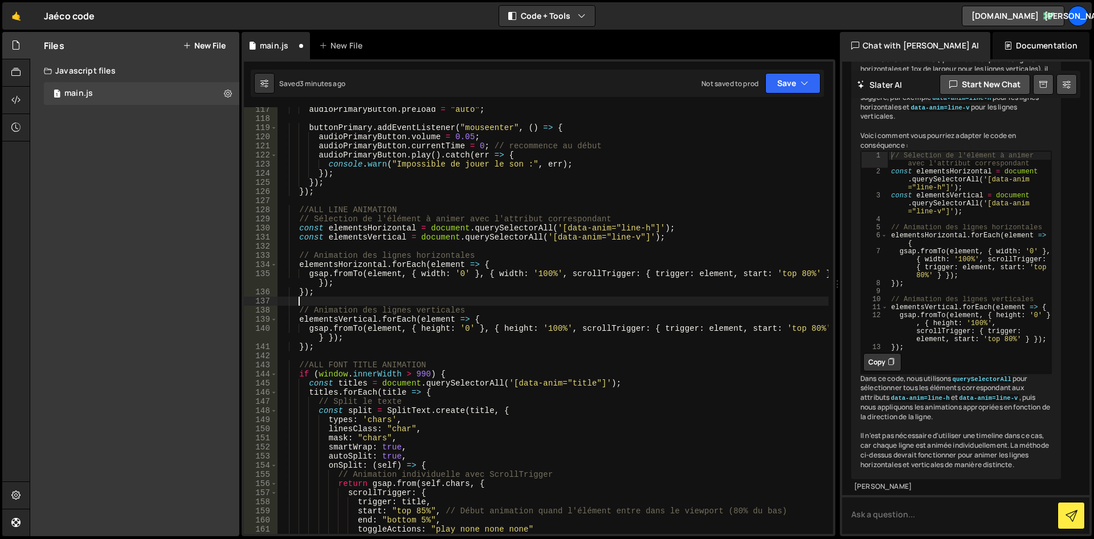
click at [458, 300] on div "audioPrimaryButton . preload = "auto" ; buttonPrimary . addEventListener ( "mou…" at bounding box center [553, 327] width 551 height 445
click at [492, 300] on div "audioPrimaryButton . preload = "auto" ; buttonPrimary . addEventListener ( "mou…" at bounding box center [553, 327] width 551 height 445
click at [421, 274] on div "audioPrimaryButton . preload = "auto" ; buttonPrimary . addEventListener ( "mou…" at bounding box center [553, 327] width 551 height 445
type textarea "width: '0' }, { width: '100%', scrollTrigger: { trigger: element, start: 'top 8…"
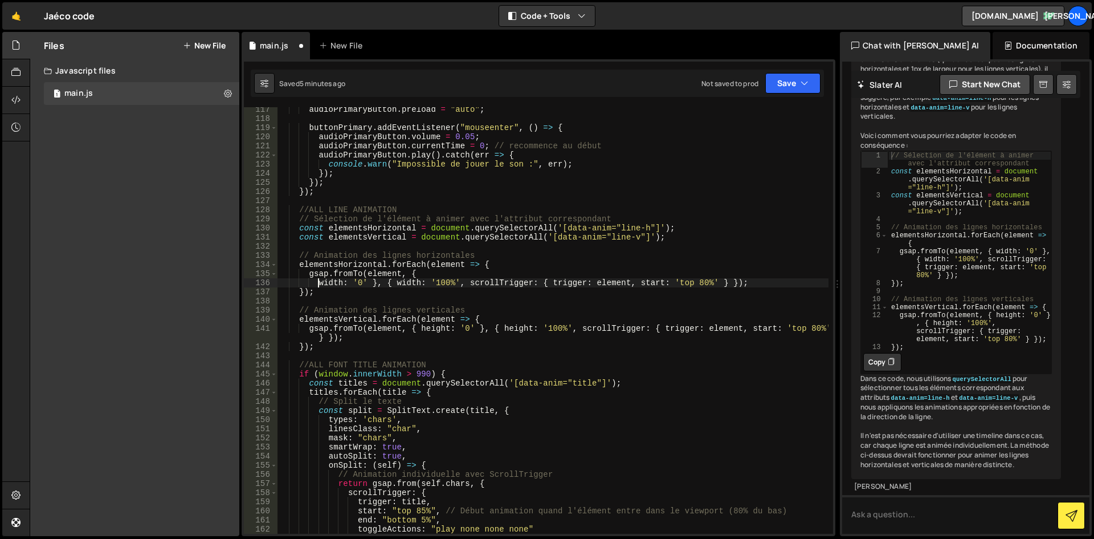
scroll to position [0, 2]
click at [372, 283] on div "audioPrimaryButton . preload = "auto" ; buttonPrimary . addEventListener ( "mou…" at bounding box center [553, 327] width 551 height 445
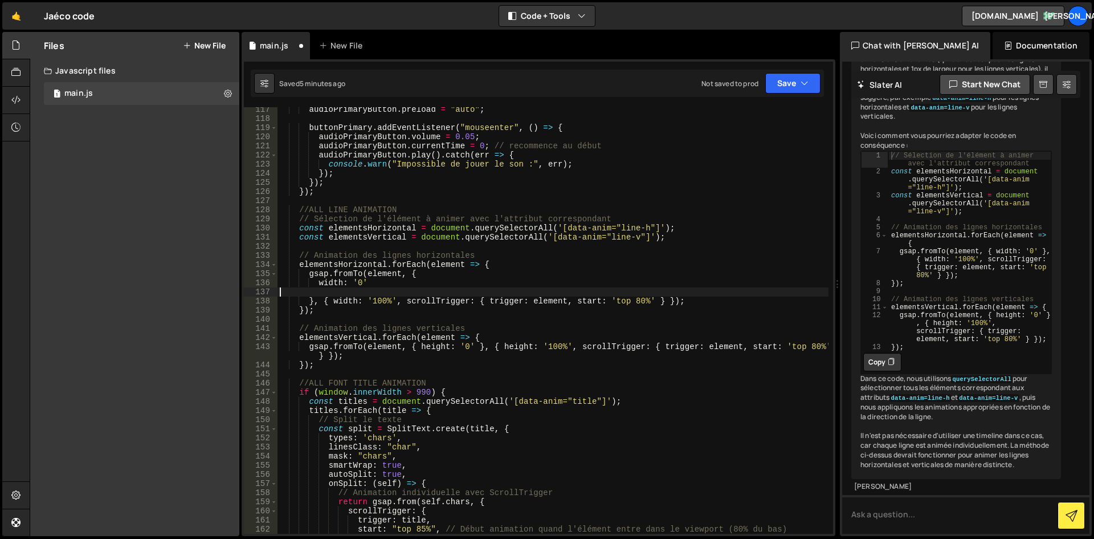
scroll to position [0, 0]
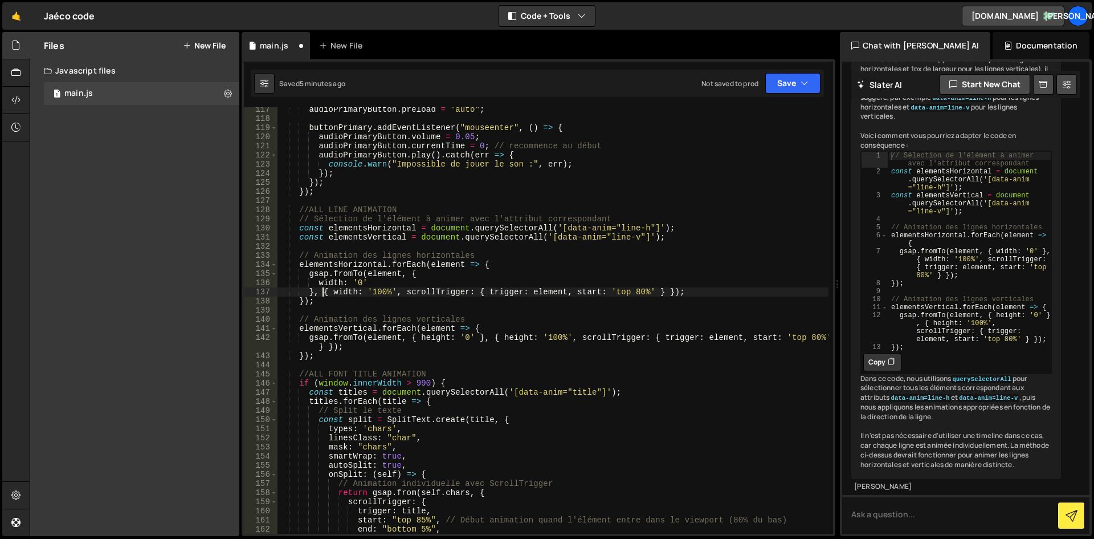
click at [323, 291] on div "audioPrimaryButton . preload = "auto" ; buttonPrimary . addEventListener ( "mou…" at bounding box center [553, 327] width 551 height 445
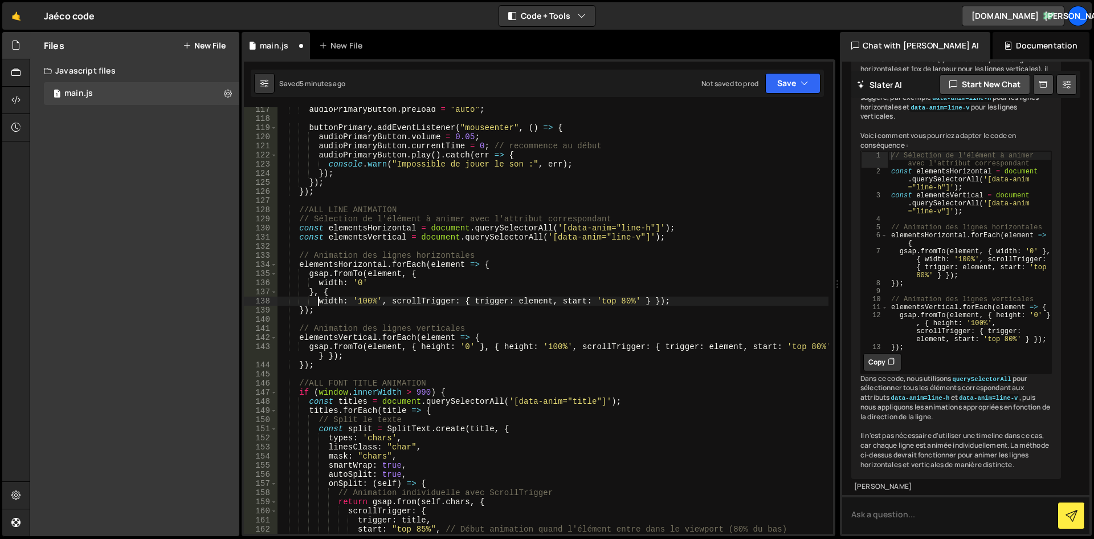
scroll to position [0, 2]
click at [387, 300] on div "audioPrimaryButton . preload = "auto" ; buttonPrimary . addEventListener ( "mou…" at bounding box center [553, 327] width 551 height 445
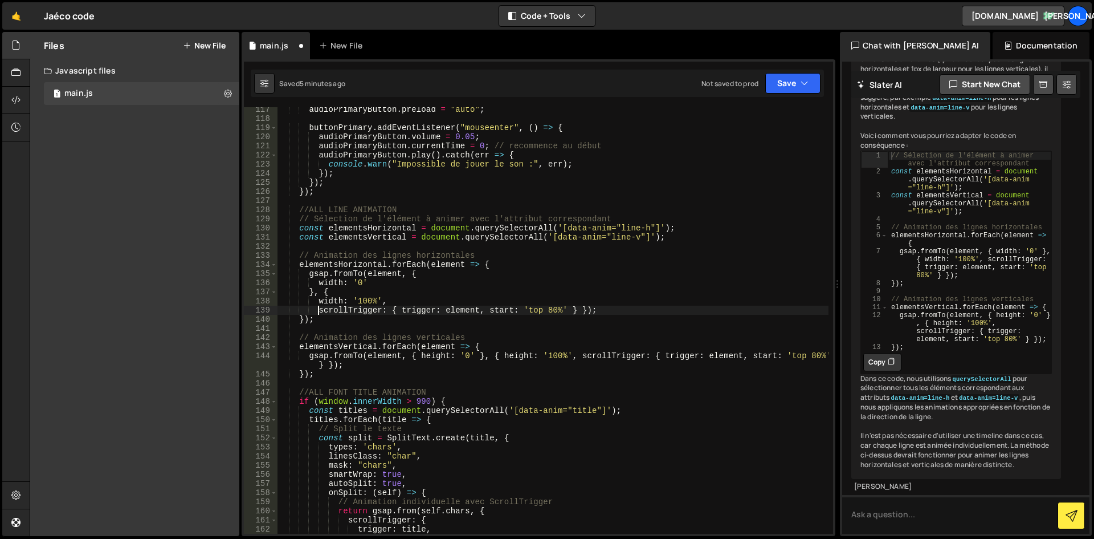
click at [389, 310] on div "audioPrimaryButton . preload = "auto" ; buttonPrimary . addEventListener ( "mou…" at bounding box center [553, 327] width 551 height 445
click at [399, 311] on div "audioPrimaryButton . preload = "auto" ; buttonPrimary . addEventListener ( "mou…" at bounding box center [553, 327] width 551 height 445
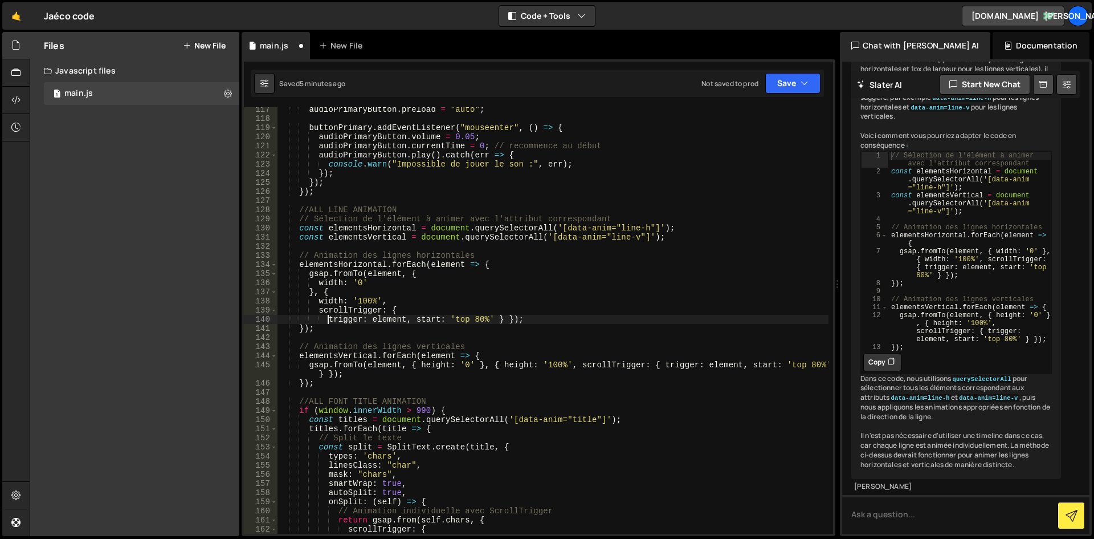
scroll to position [0, 3]
drag, startPoint x: 412, startPoint y: 320, endPoint x: 441, endPoint y: 317, distance: 28.6
click at [414, 320] on div "audioPrimaryButton . preload = "auto" ; buttonPrimary . addEventListener ( "mou…" at bounding box center [553, 327] width 551 height 445
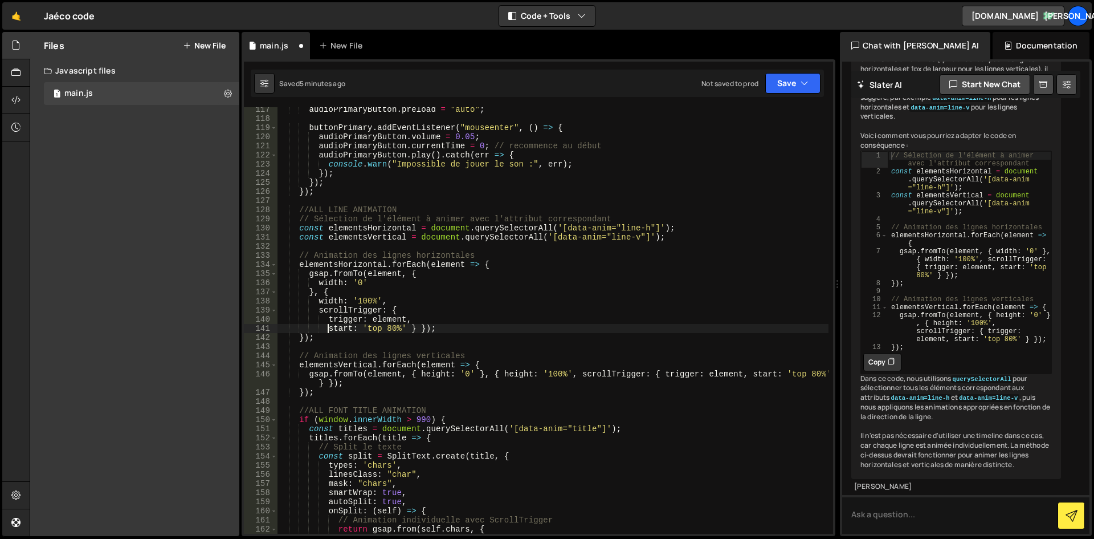
click at [417, 328] on div "audioPrimaryButton . preload = "auto" ; buttonPrimary . addEventListener ( "mou…" at bounding box center [553, 327] width 551 height 445
type textarea "start: 'top 80%' }});"
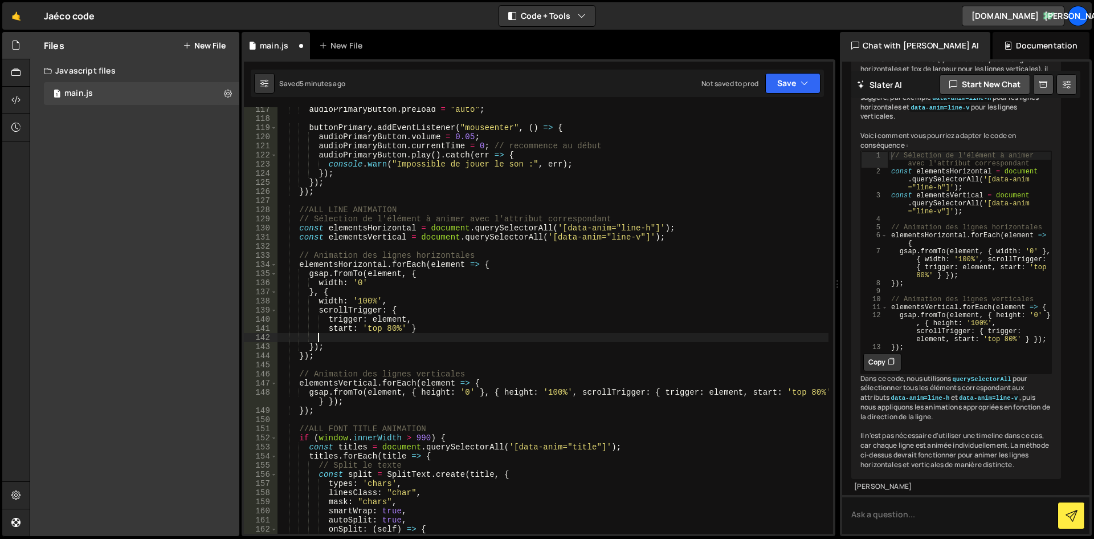
click at [409, 328] on div "audioPrimaryButton . preload = "auto" ; buttonPrimary . addEventListener ( "mou…" at bounding box center [553, 327] width 551 height 445
type textarea "start: 'top 80%'}"
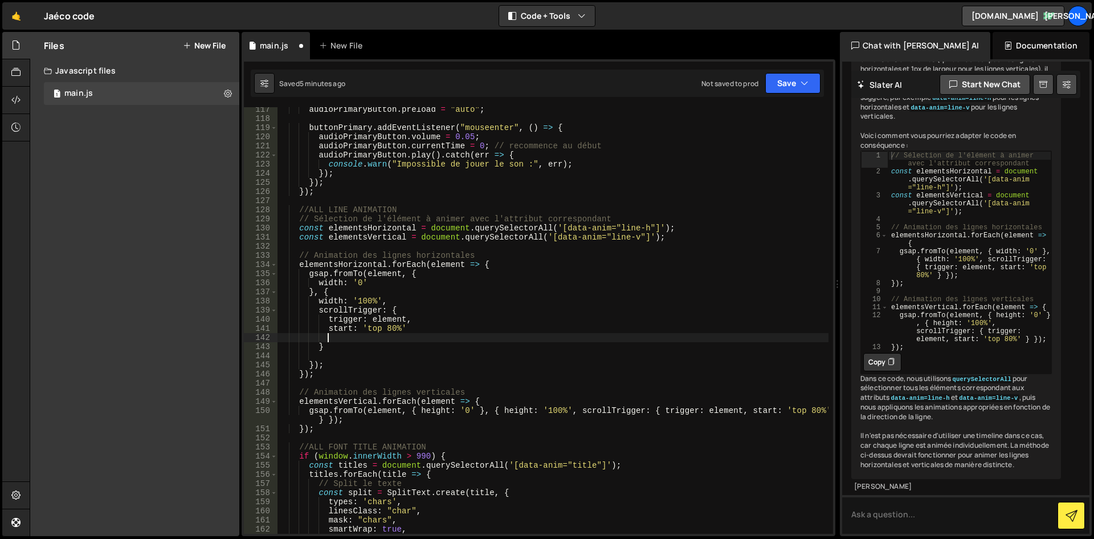
click at [324, 353] on div "audioPrimaryButton . preload = "auto" ; buttonPrimary . addEventListener ( "mou…" at bounding box center [553, 327] width 551 height 445
type textarea "}"
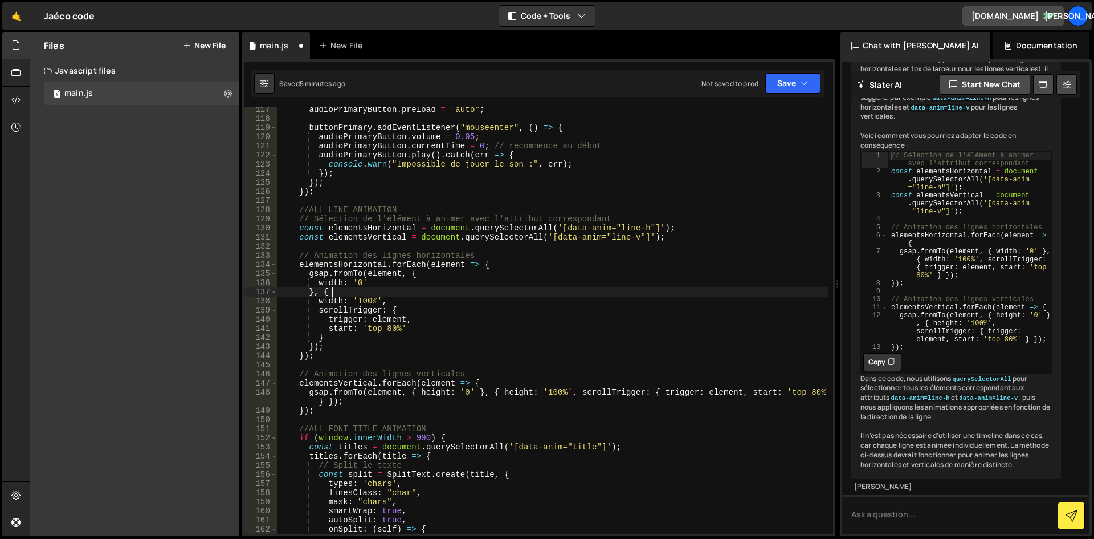
click at [411, 296] on div "audioPrimaryButton . preload = "auto" ; buttonPrimary . addEventListener ( "mou…" at bounding box center [553, 327] width 551 height 445
click at [322, 291] on div "audioPrimaryButton . preload = "auto" ; buttonPrimary . addEventListener ( "mou…" at bounding box center [553, 327] width 551 height 445
click at [436, 295] on div "audioPrimaryButton . preload = "auto" ; buttonPrimary . addEventListener ( "mou…" at bounding box center [553, 327] width 551 height 445
click at [388, 316] on div "audioPrimaryButton . preload = "auto" ; buttonPrimary . addEventListener ( "mou…" at bounding box center [553, 327] width 551 height 445
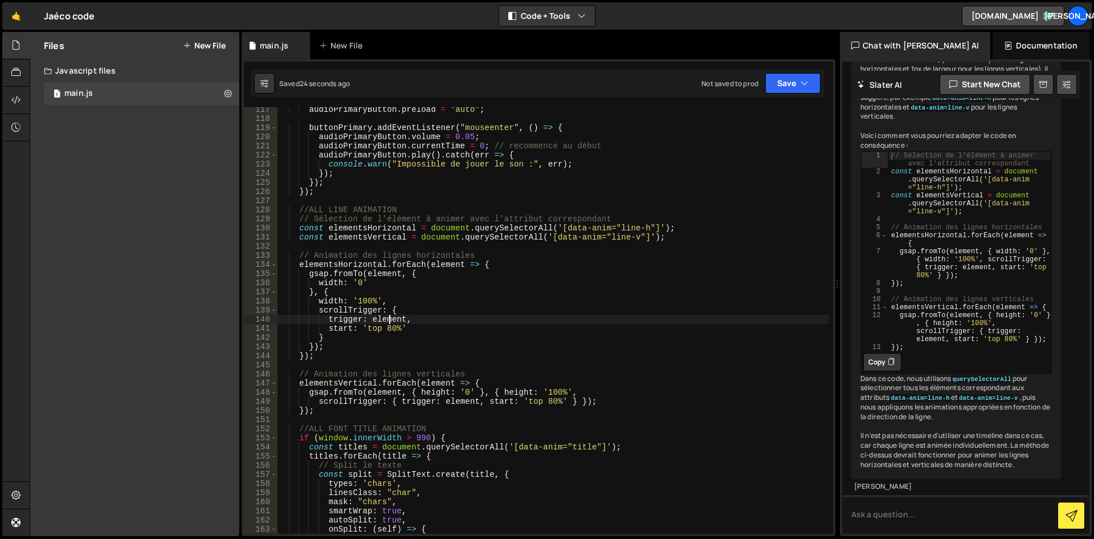
click at [347, 294] on div "audioPrimaryButton . preload = "auto" ; buttonPrimary . addEventListener ( "mou…" at bounding box center [553, 327] width 551 height 445
click at [384, 283] on div "audioPrimaryButton . preload = "auto" ; buttonPrimary . addEventListener ( "mou…" at bounding box center [553, 327] width 551 height 445
click at [392, 303] on div "audioPrimaryButton . preload = "auto" ; buttonPrimary . addEventListener ( "mou…" at bounding box center [553, 327] width 551 height 445
type textarea "width: '100%',"
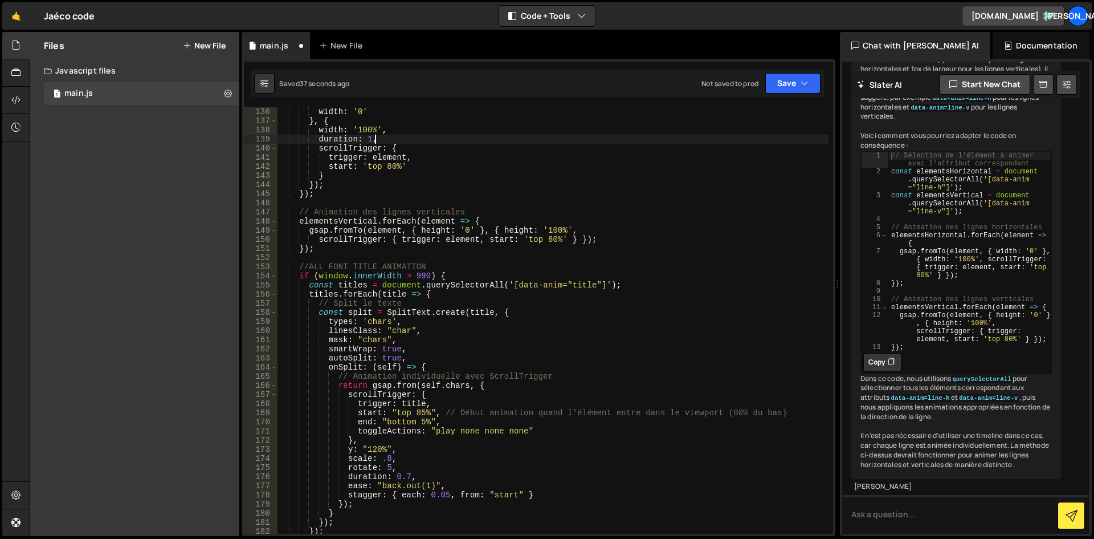
scroll to position [1231, 0]
drag, startPoint x: 441, startPoint y: 483, endPoint x: 346, endPoint y: 478, distance: 94.7
click at [346, 478] on div "width : '0' } , { width : '100%' , duration : 1 , scrollTrigger : { trigger : e…" at bounding box center [553, 329] width 551 height 445
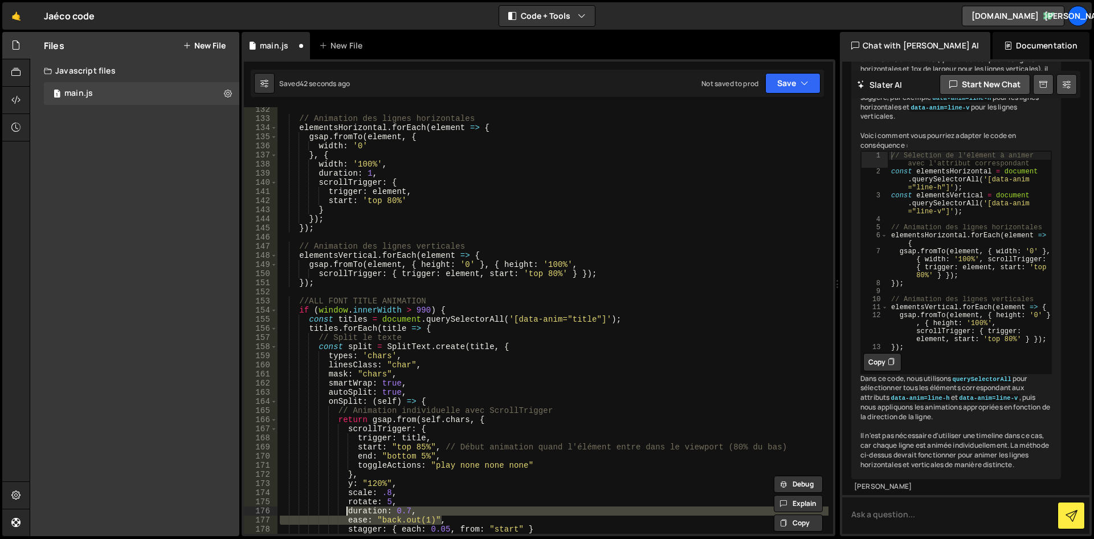
scroll to position [1163, 0]
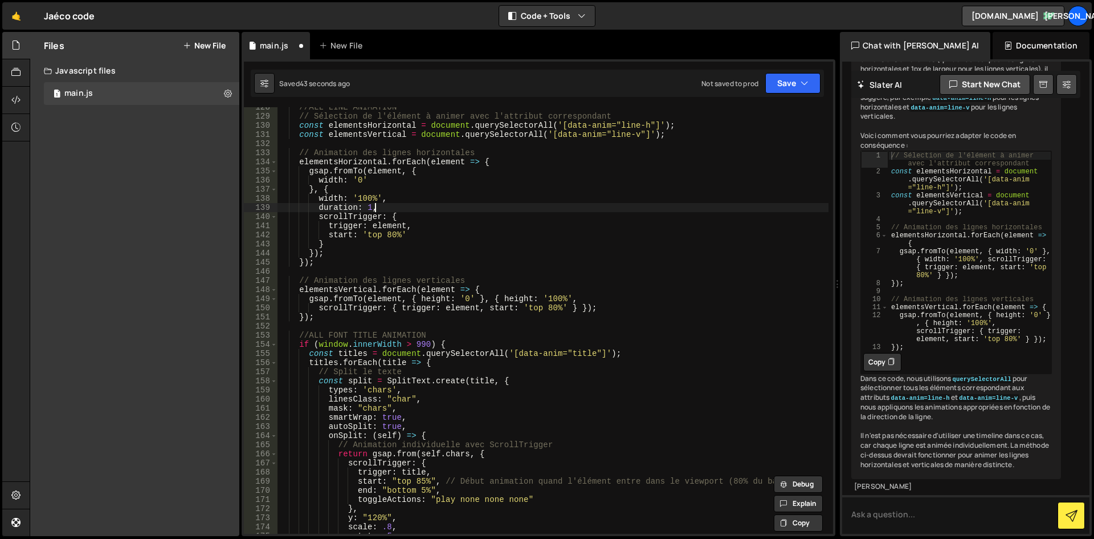
click at [378, 204] on div "//ALL LINE ANIMATION // Sélection de l'élément à animer avec l'attribut corresp…" at bounding box center [553, 325] width 551 height 445
drag, startPoint x: 383, startPoint y: 207, endPoint x: 317, endPoint y: 209, distance: 66.2
click at [317, 209] on div "//ALL LINE ANIMATION // Sélection de l'élément à animer avec l'attribut corresp…" at bounding box center [553, 325] width 551 height 445
paste textarea "ease: "back.out(1)""
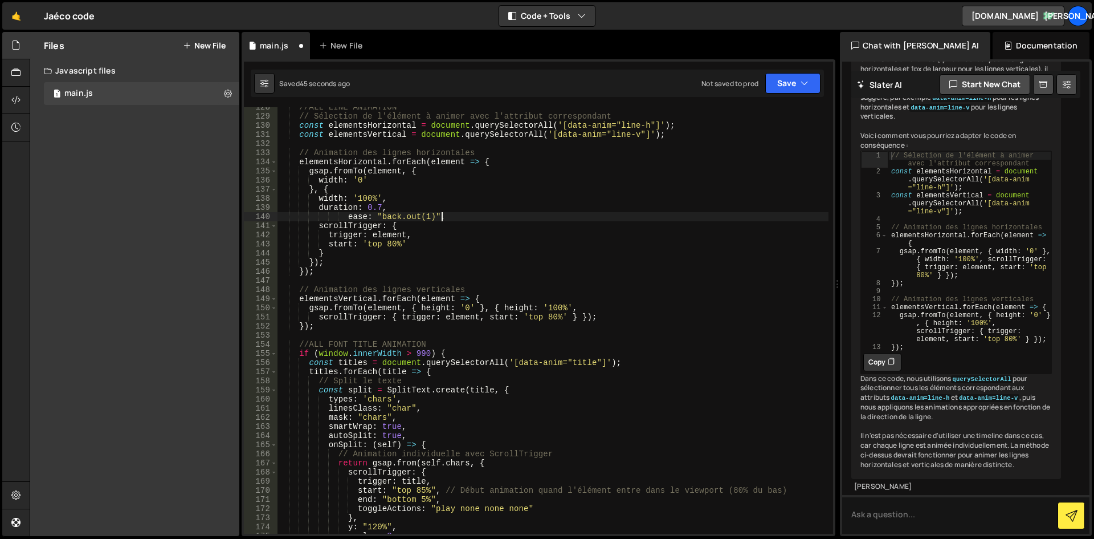
click at [345, 219] on div "//ALL LINE ANIMATION // Sélection de l'élément à animer avec l'attribut corresp…" at bounding box center [553, 325] width 551 height 445
click at [778, 83] on button "Save" at bounding box center [792, 83] width 55 height 21
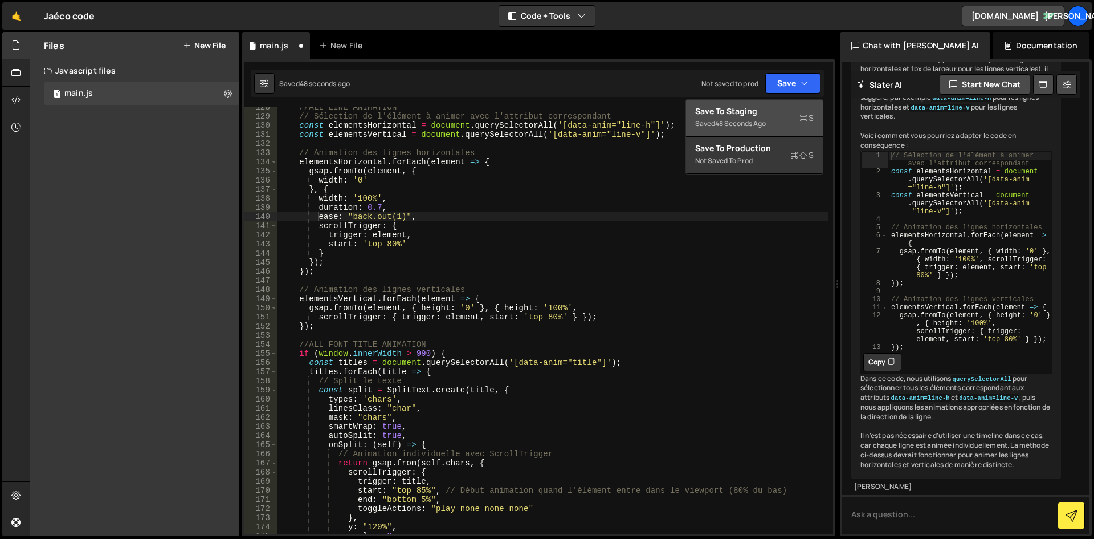
click at [753, 121] on div "48 seconds ago" at bounding box center [740, 124] width 51 height 10
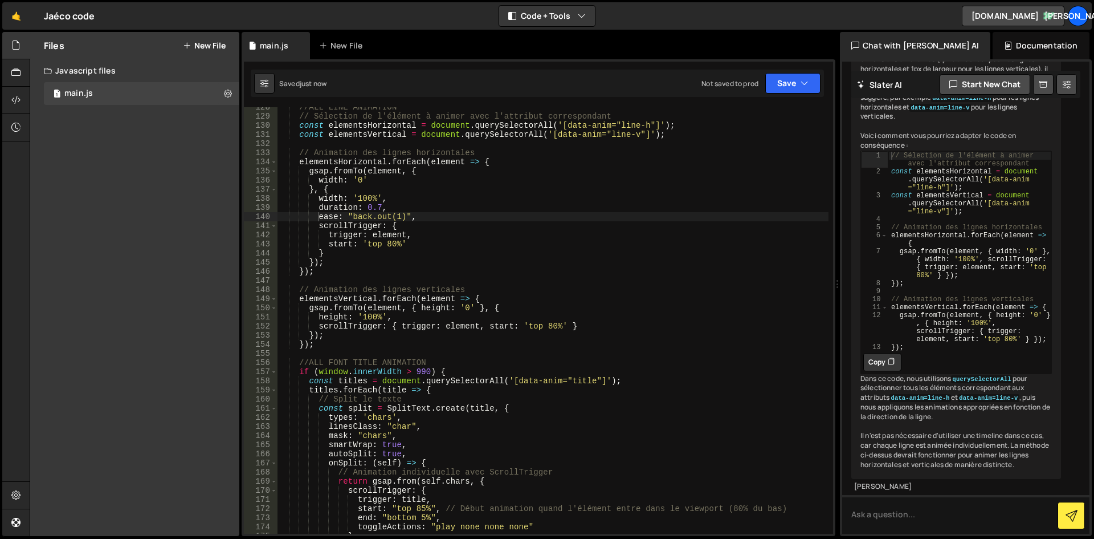
click at [350, 225] on div "//ALL LINE ANIMATION // Sélection de l'élément à animer avec l'attribut corresp…" at bounding box center [553, 325] width 551 height 445
drag, startPoint x: 390, startPoint y: 216, endPoint x: 351, endPoint y: 216, distance: 39.3
click at [351, 216] on div "//ALL LINE ANIMATION // Sélection de l'élément à animer avec l'attribut corresp…" at bounding box center [553, 325] width 551 height 445
click at [405, 215] on div "//ALL LINE ANIMATION // Sélection de l'élément à animer avec l'attribut corresp…" at bounding box center [553, 325] width 551 height 445
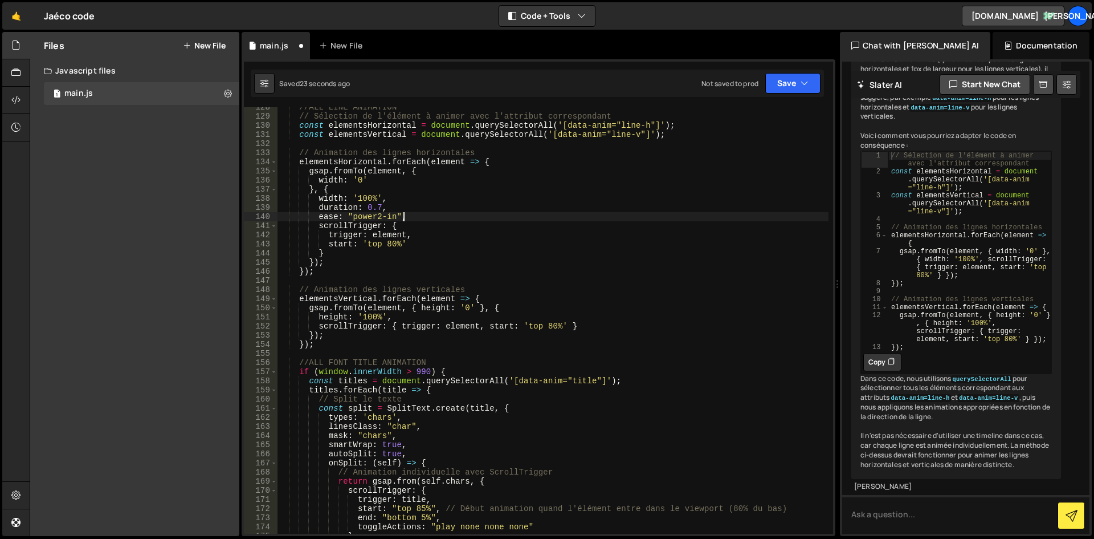
click at [466, 213] on div "//ALL LINE ANIMATION // Sélection de l'élément à animer avec l'attribut corresp…" at bounding box center [553, 325] width 551 height 445
drag, startPoint x: 382, startPoint y: 215, endPoint x: 447, endPoint y: 212, distance: 65.6
click at [384, 215] on div "//ALL LINE ANIMATION // Sélection de l'élément à animer avec l'attribut corresp…" at bounding box center [553, 325] width 551 height 445
click at [675, 225] on div "//ALL LINE ANIMATION // Sélection de l'élément à animer avec l'attribut corresp…" at bounding box center [553, 325] width 551 height 445
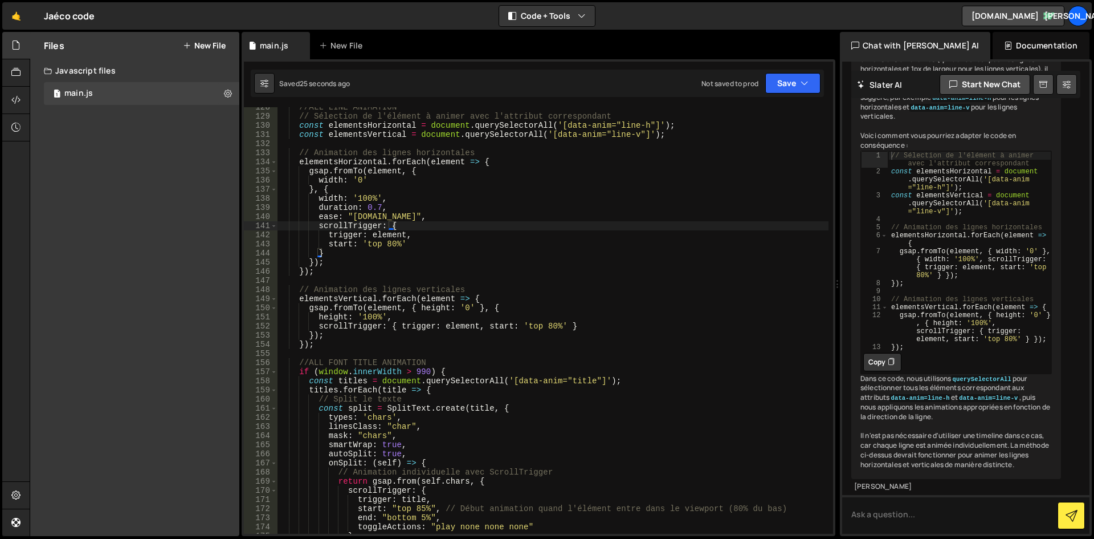
click at [389, 210] on div "//ALL LINE ANIMATION // Sélection de l'élément à animer avec l'attribut corresp…" at bounding box center [553, 325] width 551 height 445
drag, startPoint x: 378, startPoint y: 207, endPoint x: 365, endPoint y: 207, distance: 13.1
click at [365, 207] on div "//ALL LINE ANIMATION // Sélection de l'élément à animer avec l'attribut corresp…" at bounding box center [553, 325] width 551 height 445
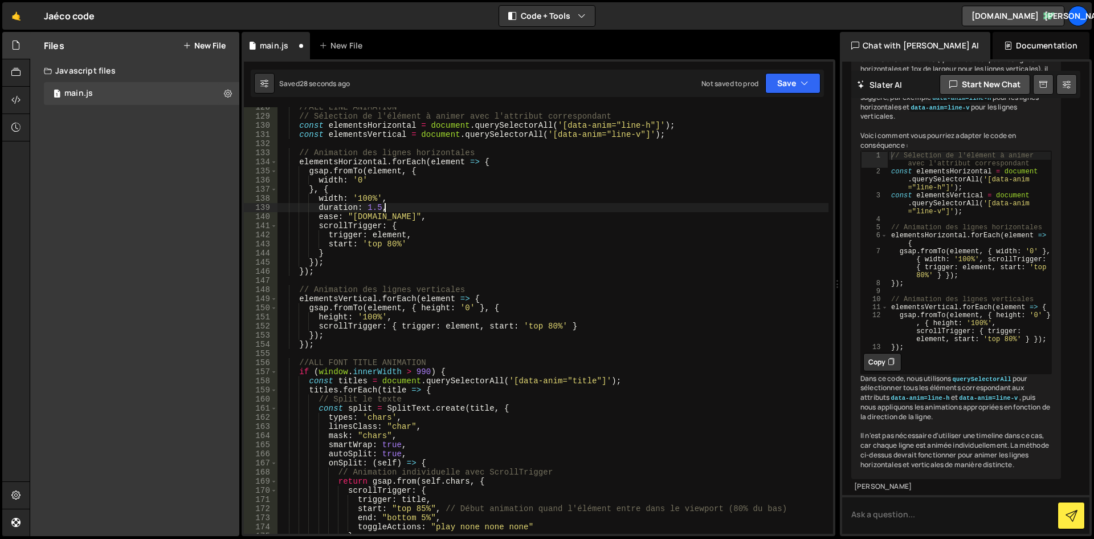
click at [402, 206] on div "//ALL LINE ANIMATION // Sélection de l'élément à animer avec l'attribut corresp…" at bounding box center [553, 325] width 551 height 445
drag, startPoint x: 394, startPoint y: 215, endPoint x: 386, endPoint y: 215, distance: 7.4
click at [386, 215] on div "//ALL LINE ANIMATION // Sélection de l'élément à animer avec l'attribut corresp…" at bounding box center [553, 325] width 551 height 445
click at [377, 214] on div "//ALL LINE ANIMATION // Sélection de l'élément à animer avec l'attribut corresp…" at bounding box center [553, 325] width 551 height 445
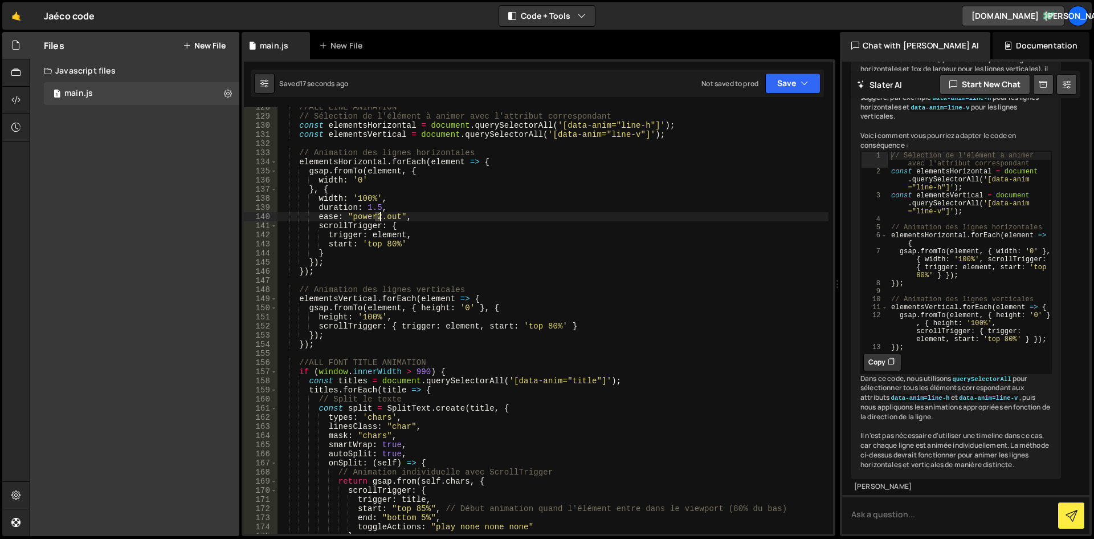
click at [378, 216] on div "//ALL LINE ANIMATION // Sélection de l'élément à animer avec l'attribut corresp…" at bounding box center [553, 325] width 551 height 445
click at [429, 215] on div "//ALL LINE ANIMATION // Sélection de l'élément à animer avec l'attribut corresp…" at bounding box center [553, 325] width 551 height 445
type textarea "ease: "power1.out","
click at [943, 525] on textarea at bounding box center [965, 514] width 247 height 39
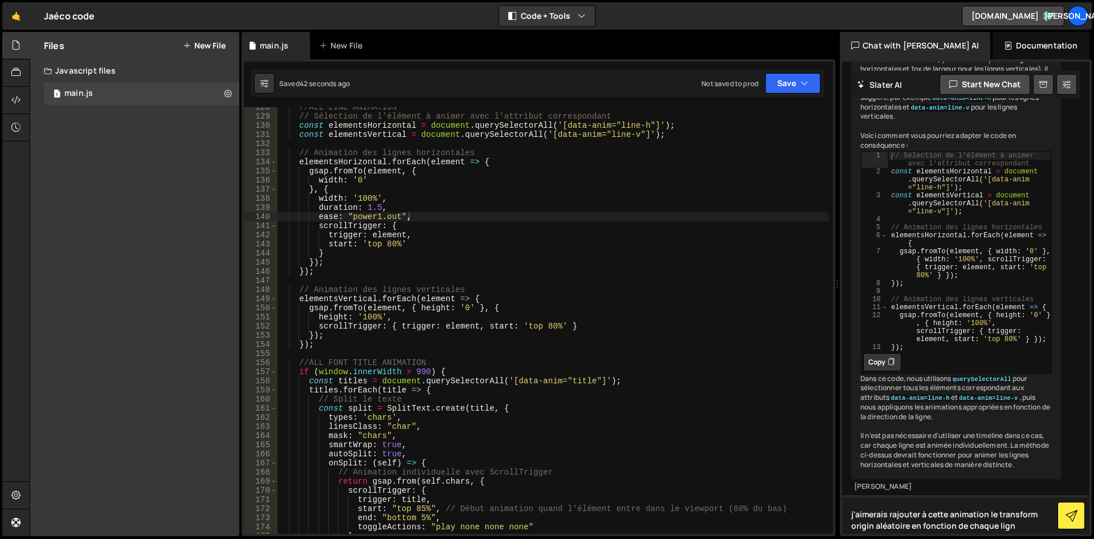
type textarea "j'aimerais rajouter à cette animation le transform origin aléatoire en fonction…"
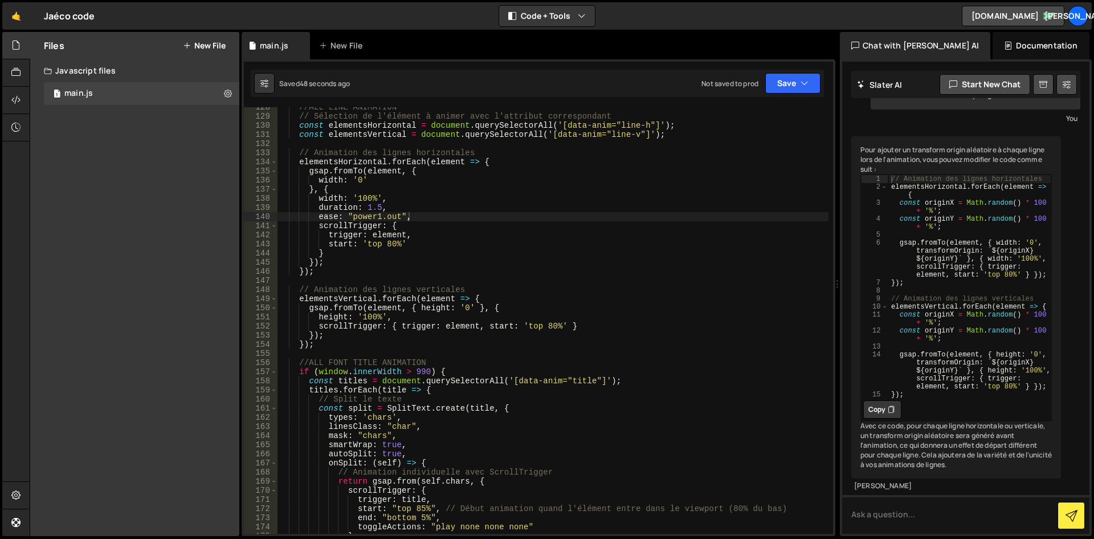
scroll to position [1700, 0]
drag, startPoint x: 944, startPoint y: 209, endPoint x: 900, endPoint y: 184, distance: 50.5
click at [900, 184] on div "// Animation des lignes horizontales elementsHorizontal . forEach ( element => …" at bounding box center [970, 293] width 163 height 239
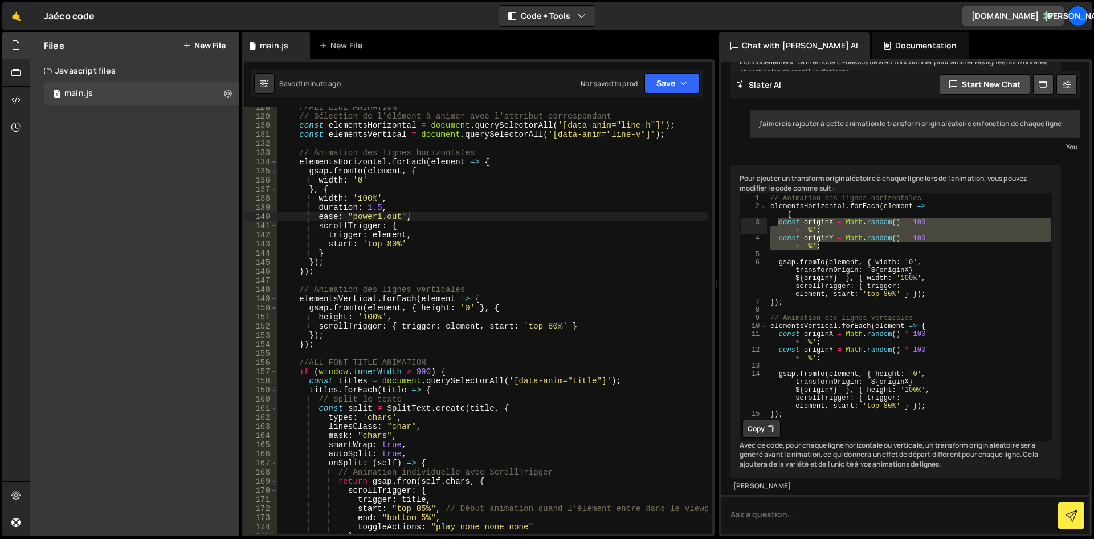
scroll to position [1518, 0]
drag, startPoint x: 839, startPoint y: 275, endPoint x: 722, endPoint y: 274, distance: 117.4
click at [707, 275] on div "Files New File Create your first file Get started by starting a Javascript or C…" at bounding box center [562, 284] width 1065 height 504
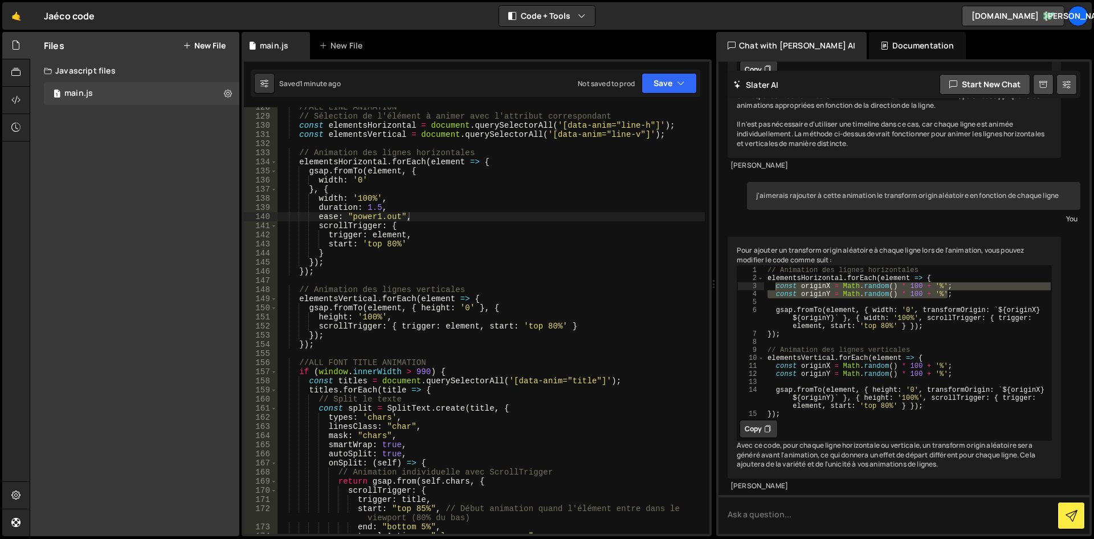
scroll to position [1231, 0]
click at [963, 273] on div "// Animation des lignes horizontales elementsHorizontal . forEach ( element => …" at bounding box center [908, 342] width 287 height 152
drag, startPoint x: 956, startPoint y: 274, endPoint x: 775, endPoint y: 268, distance: 181.3
click at [775, 268] on div "// Animation des lignes horizontales elementsHorizontal . forEach ( element => …" at bounding box center [908, 350] width 287 height 168
type textarea "const originX = Math.random() * 100 + '%'; const originY = Math.random() * 100 …"
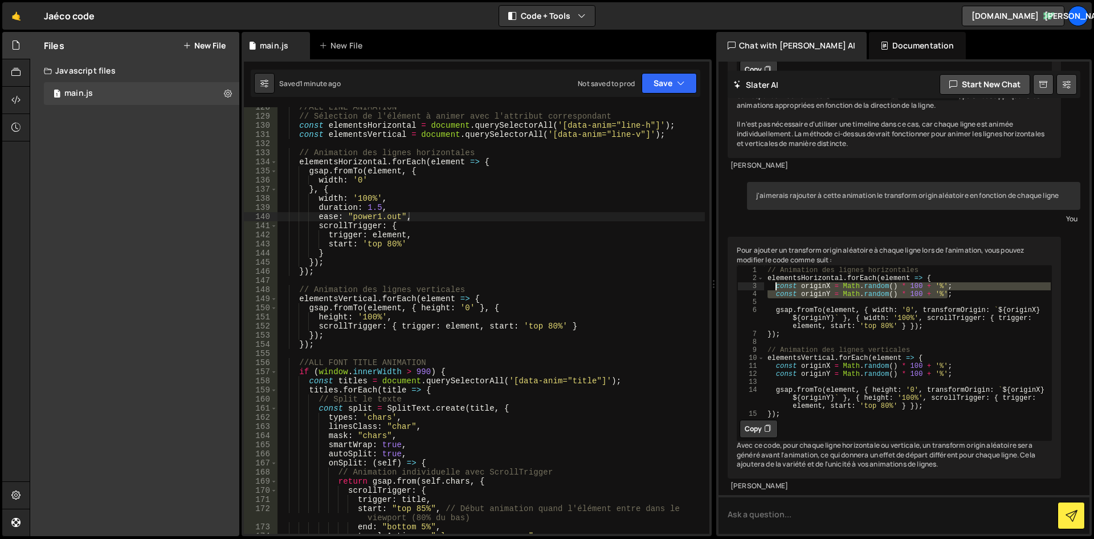
click at [309, 174] on div "//ALL LINE ANIMATION // Sélection de l'élément à animer avec l'attribut corresp…" at bounding box center [491, 325] width 427 height 445
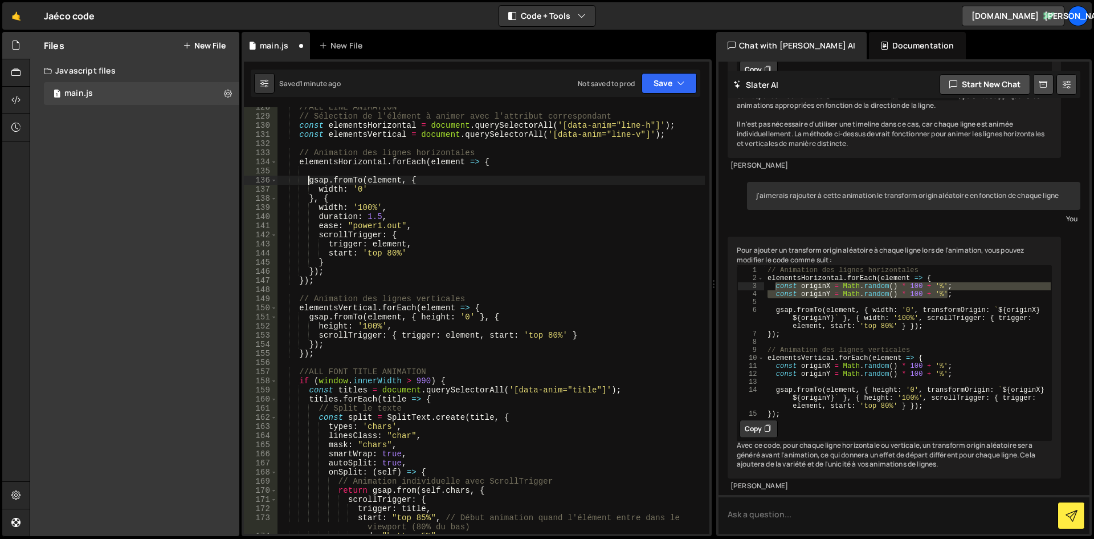
type textarea "gsap.fromTo(element, {"
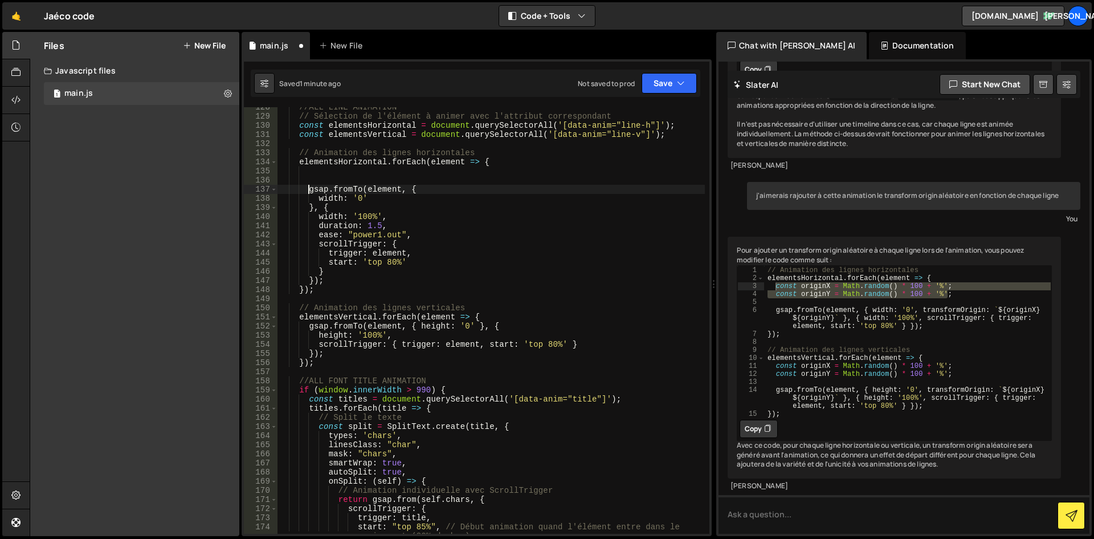
scroll to position [0, 2]
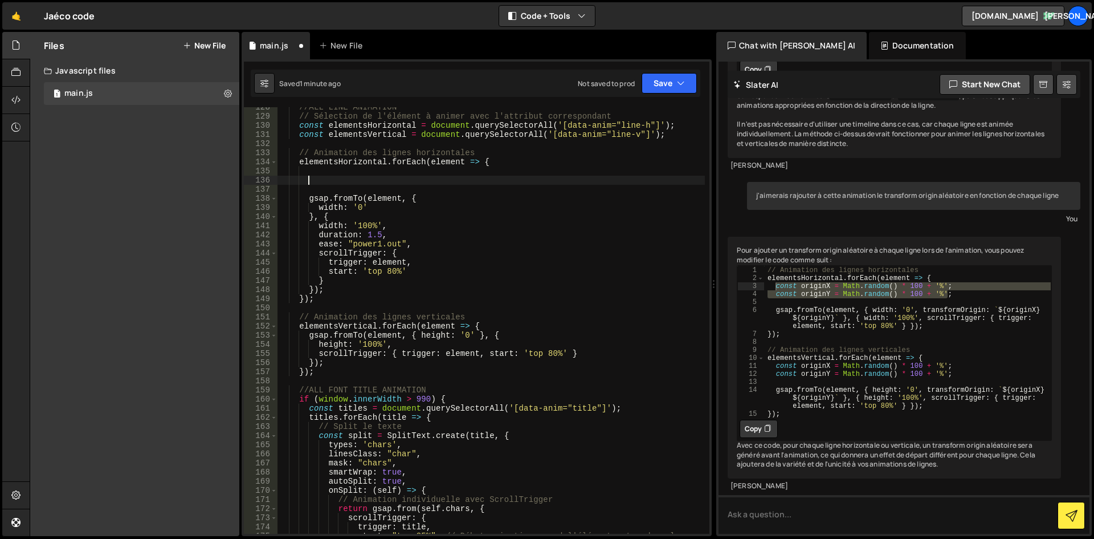
paste textarea "const originY = Math.random() * 100 + '%';"
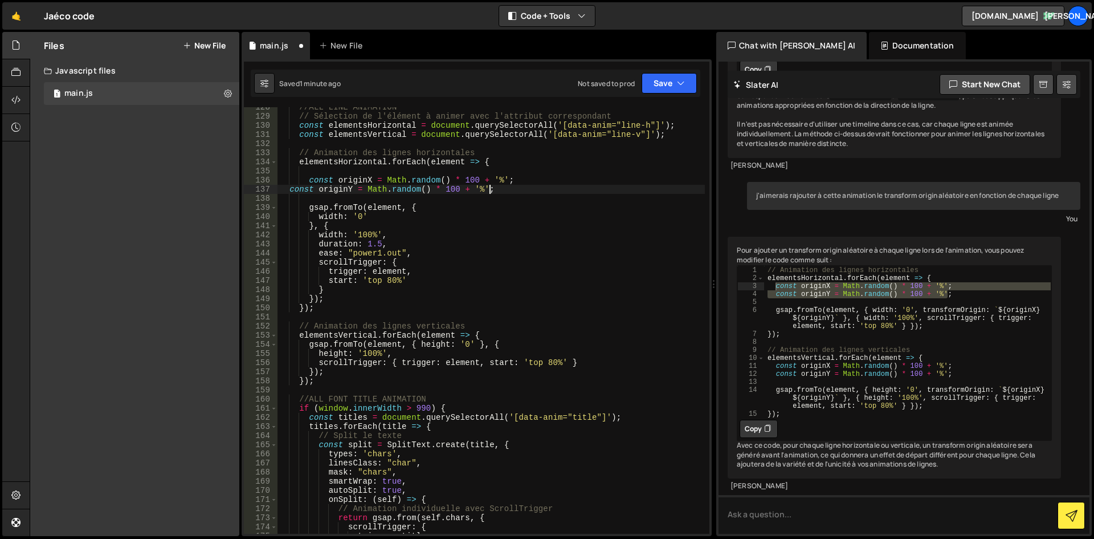
click at [290, 190] on div "//ALL LINE ANIMATION // Sélection de l'élément à animer avec l'attribut corresp…" at bounding box center [491, 325] width 427 height 445
click at [536, 193] on div "//ALL LINE ANIMATION // Sélection de l'élément à animer avec l'attribut corresp…" at bounding box center [491, 325] width 427 height 445
type textarea "const originY = Math.random() * 100 + '%';"
type textarea "gsap.fromTo(element, { width: '0', transformOrigin: `${originX} ${originY}` }, …"
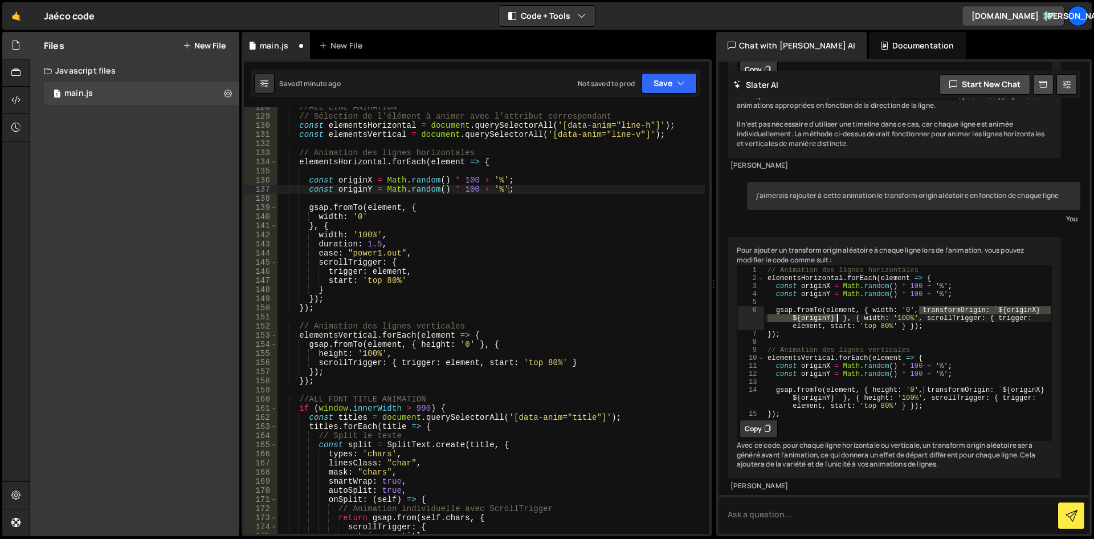
drag, startPoint x: 919, startPoint y: 291, endPoint x: 836, endPoint y: 298, distance: 83.5
click at [836, 298] on div "// Animation des lignes horizontales elementsHorizontal . forEach ( element => …" at bounding box center [908, 350] width 287 height 168
click at [373, 214] on div "//ALL LINE ANIMATION // Sélection de l'élément à animer avec l'attribut corresp…" at bounding box center [491, 325] width 427 height 445
type textarea "width: '0',"
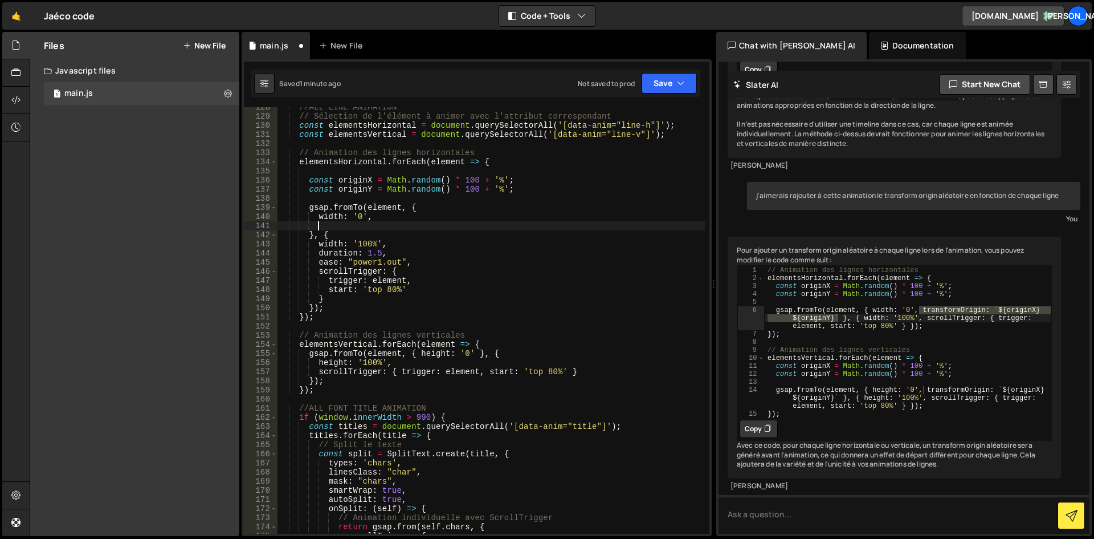
paste textarea "transformOrigin: `${originX} ${originY}`"
click at [533, 224] on div "//ALL LINE ANIMATION // Sélection de l'élément à animer avec l'attribut corresp…" at bounding box center [491, 325] width 427 height 445
click at [536, 226] on div "//ALL LINE ANIMATION // Sélection de l'élément à animer avec l'attribut corresp…" at bounding box center [491, 325] width 427 height 445
click at [538, 227] on div "//ALL LINE ANIMATION // Sélection de l'élément à animer avec l'attribut corresp…" at bounding box center [491, 325] width 427 height 445
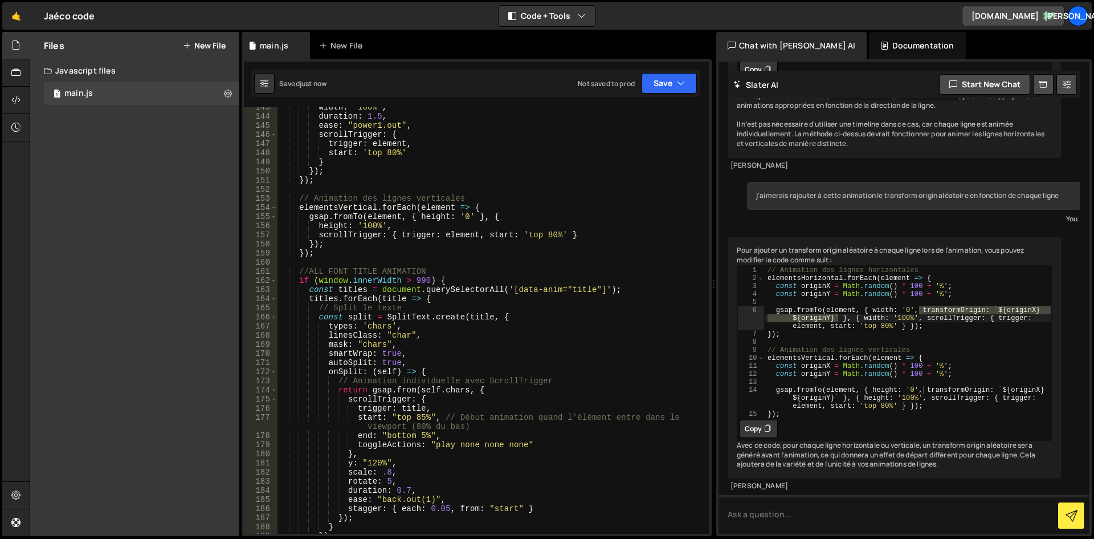
scroll to position [1206, 0]
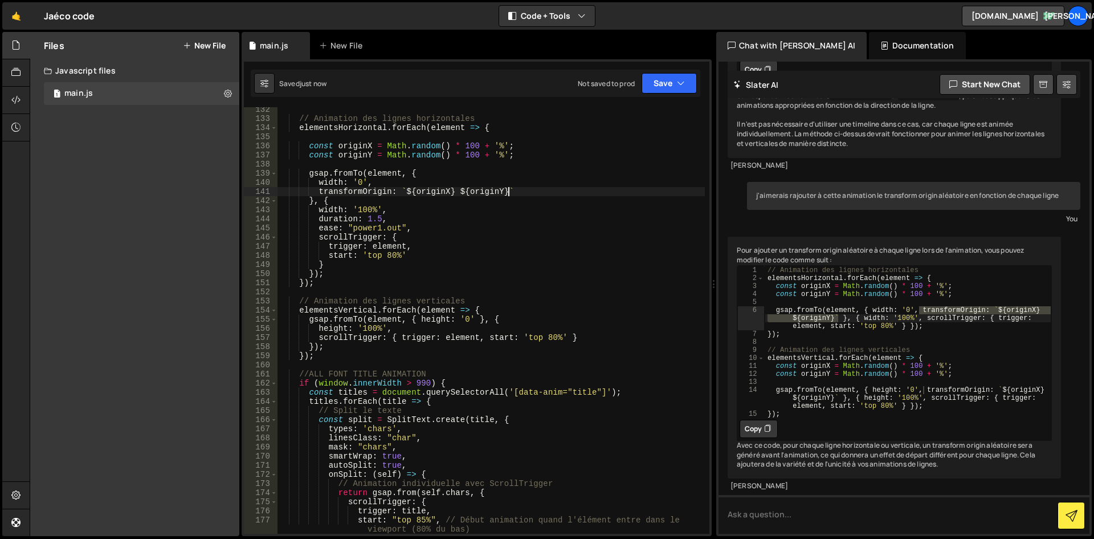
type textarea "transformOrigin: `${originX} ${originY}`"
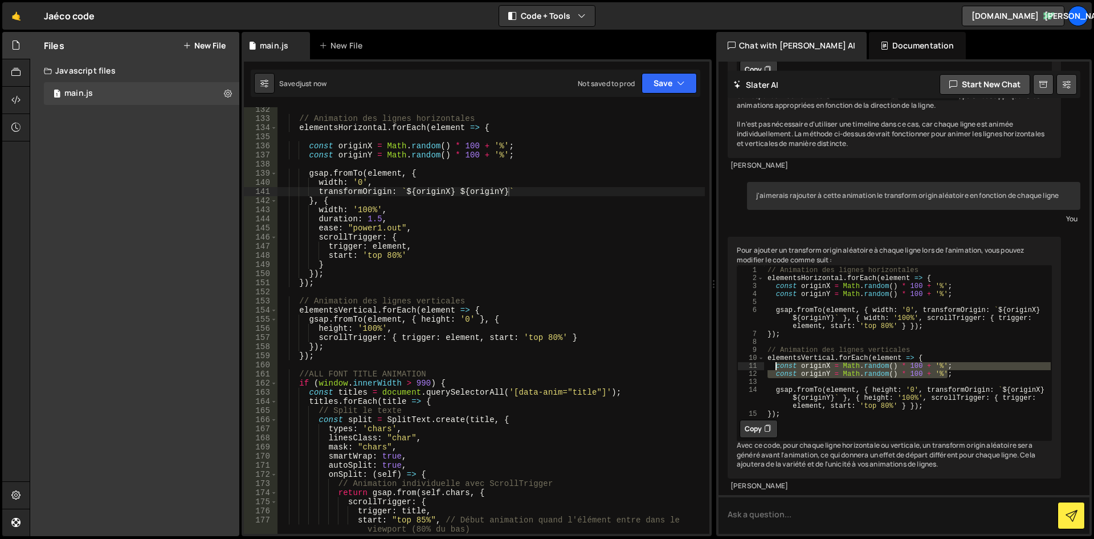
drag, startPoint x: 964, startPoint y: 354, endPoint x: 775, endPoint y: 347, distance: 189.4
click at [775, 347] on div "// Animation des lignes horizontales elementsHorizontal . forEach ( element => …" at bounding box center [908, 350] width 287 height 168
type textarea "const originX = Math.random() * 100 + '%'; const originY = Math.random() * 100 …"
type textarea "elementsVertical.forEach(element => {"
click at [491, 308] on div "// Animation des lignes horizontales elementsHorizontal . forEach ( element => …" at bounding box center [491, 327] width 427 height 445
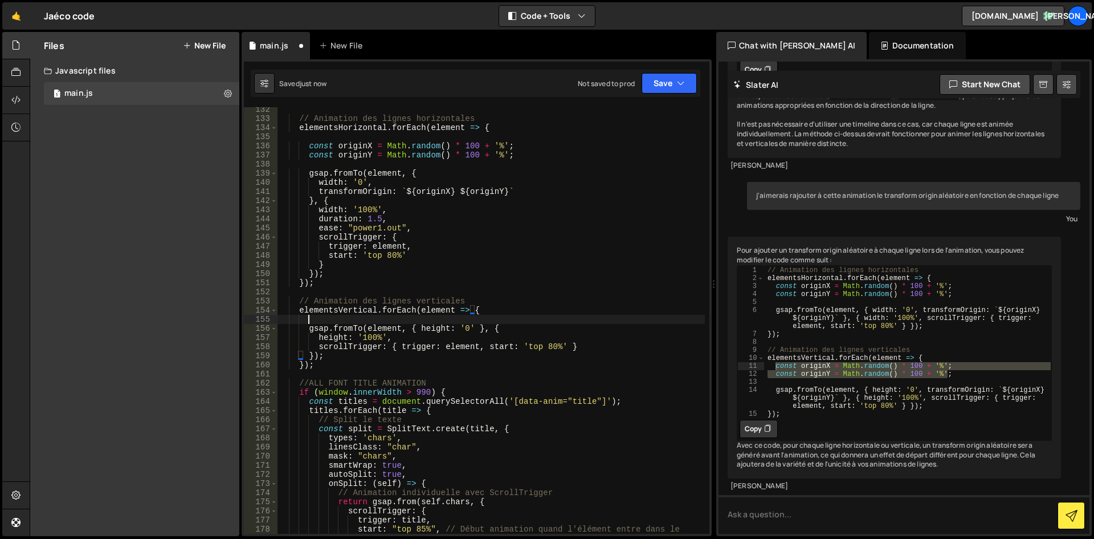
scroll to position [0, 2]
paste textarea "const originY = Math.random() * 100 + '%';"
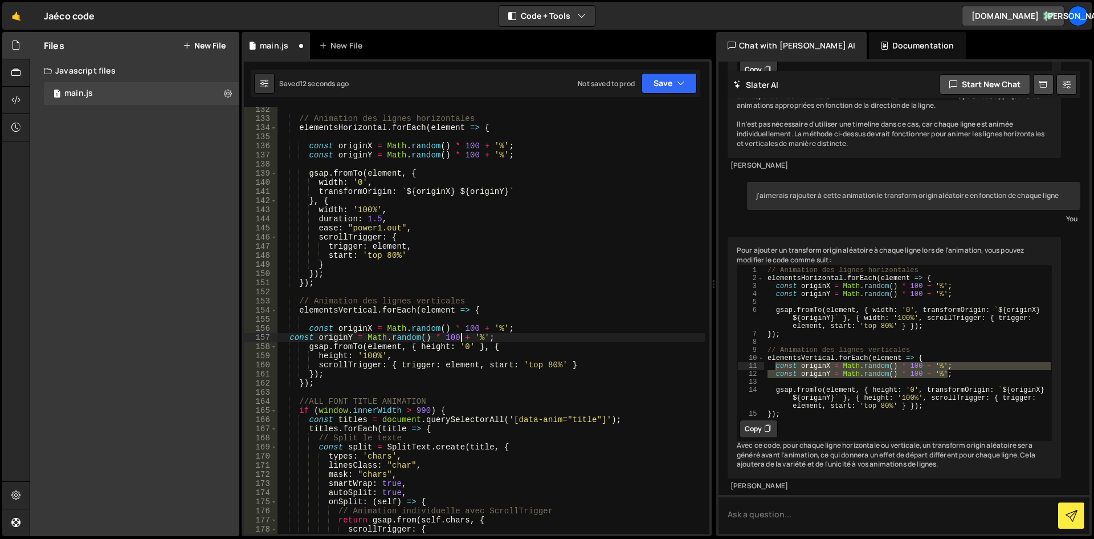
click at [461, 341] on div "// Animation des lignes horizontales elementsHorizontal . forEach ( element => …" at bounding box center [491, 327] width 427 height 445
click at [307, 344] on div "// Animation des lignes horizontales elementsHorizontal . forEach ( element => …" at bounding box center [491, 327] width 427 height 445
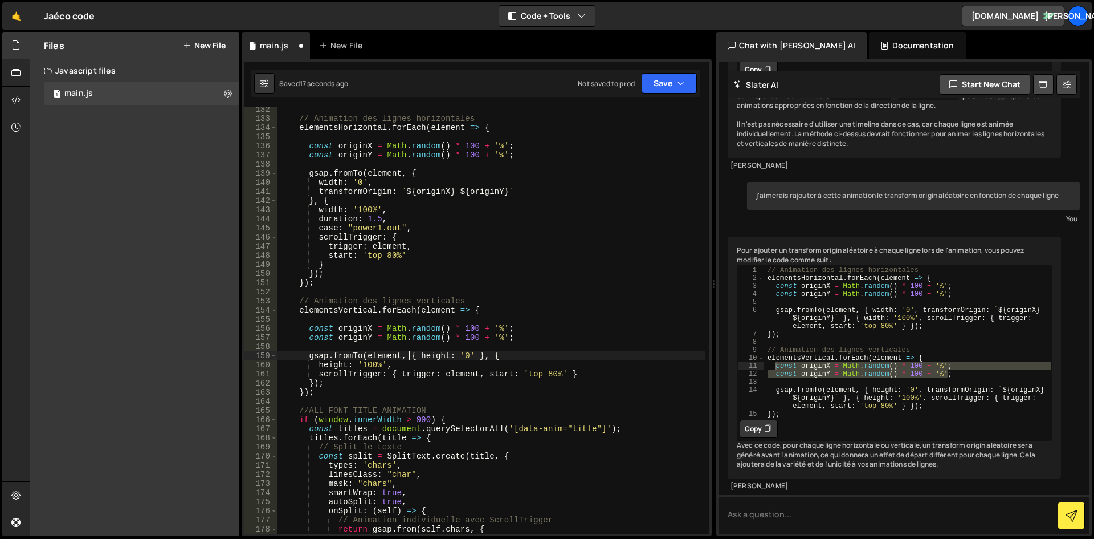
click at [409, 356] on div "// Animation des lignes horizontales elementsHorizontal . forEach ( element => …" at bounding box center [491, 327] width 427 height 445
type textarea "height: '0' }, {"
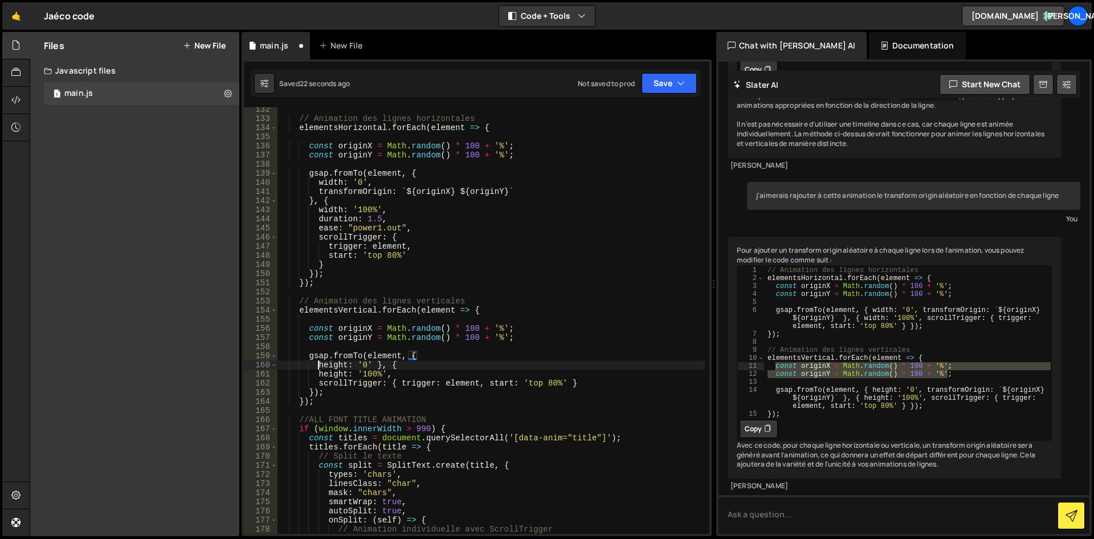
scroll to position [0, 2]
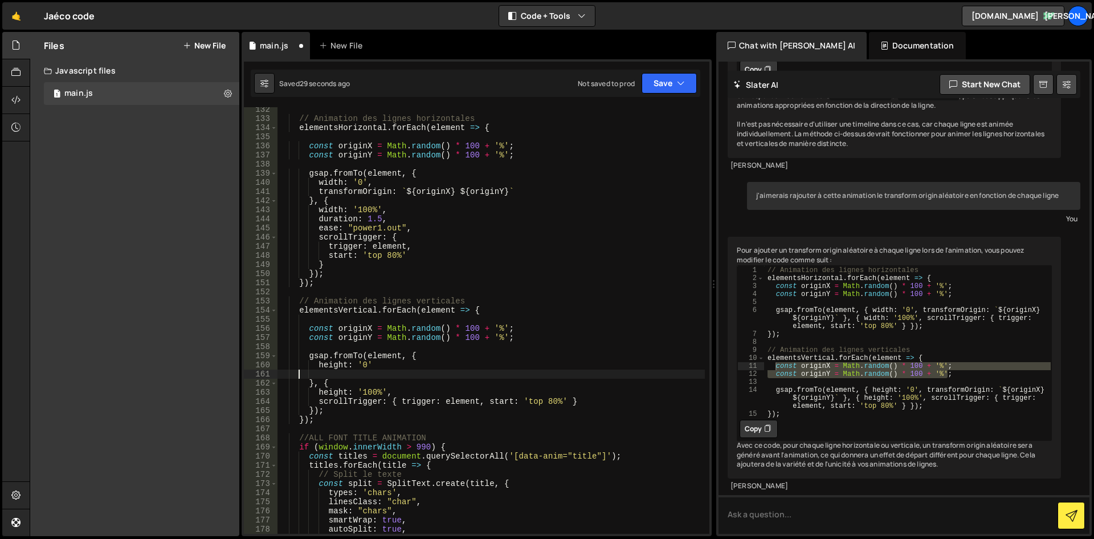
click at [298, 373] on div "// Animation des lignes horizontales elementsHorizontal . forEach ( element => …" at bounding box center [491, 327] width 427 height 445
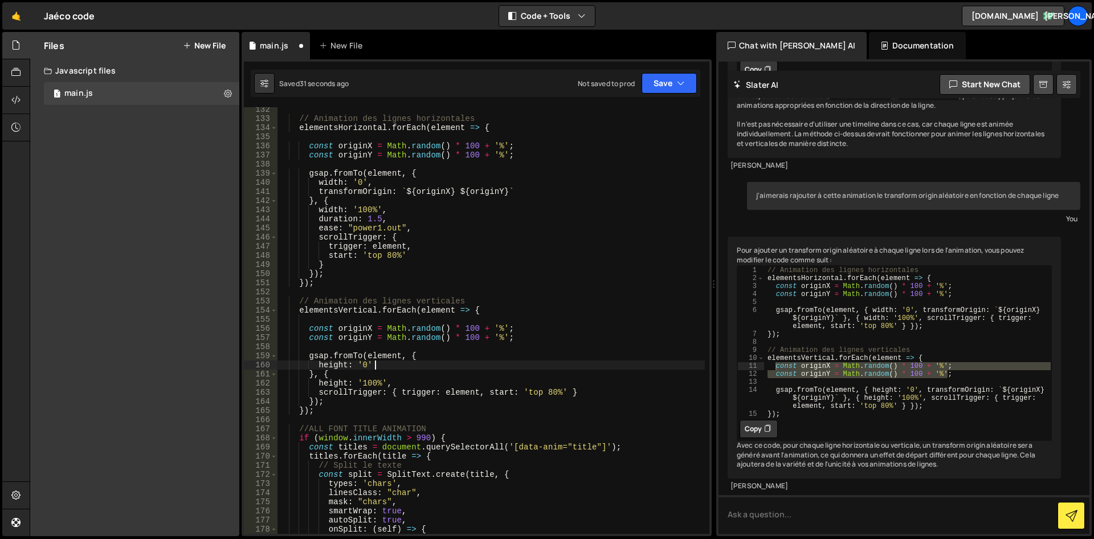
click at [308, 376] on div "// Animation des lignes horizontales elementsHorizontal . forEach ( element => …" at bounding box center [491, 327] width 427 height 445
click at [322, 374] on div "// Animation des lignes horizontales elementsHorizontal . forEach ( element => …" at bounding box center [491, 327] width 427 height 445
click at [340, 375] on div "// Animation des lignes horizontales elementsHorizontal . forEach ( element => …" at bounding box center [491, 327] width 427 height 445
click at [392, 384] on div "// Animation des lignes horizontales elementsHorizontal . forEach ( element => …" at bounding box center [491, 327] width 427 height 445
click at [396, 393] on div "// Animation des lignes horizontales elementsHorizontal . forEach ( element => …" at bounding box center [491, 327] width 427 height 445
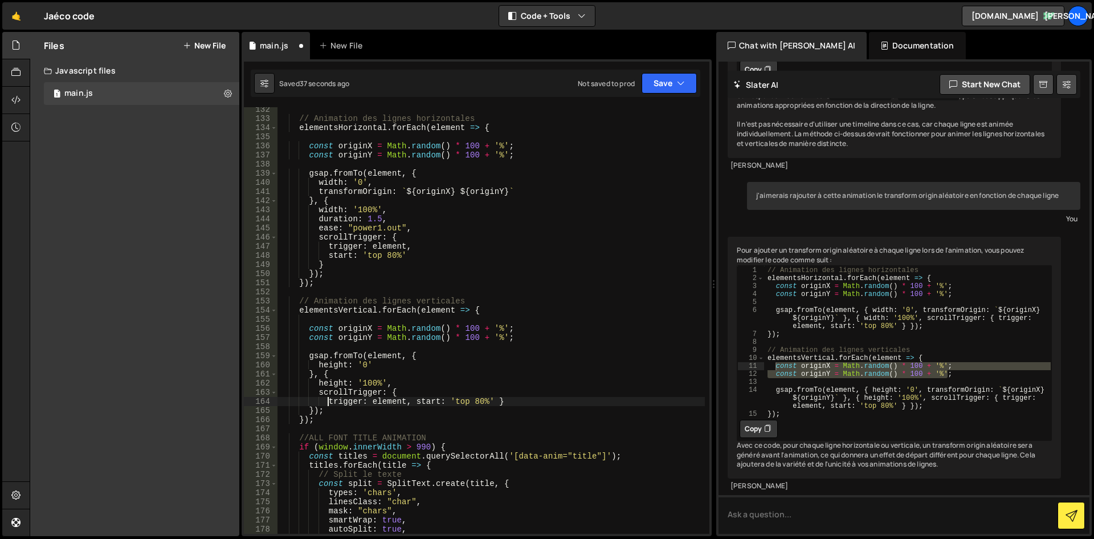
scroll to position [0, 3]
click at [412, 401] on div "// Animation des lignes horizontales elementsHorizontal . forEach ( element => …" at bounding box center [491, 327] width 427 height 445
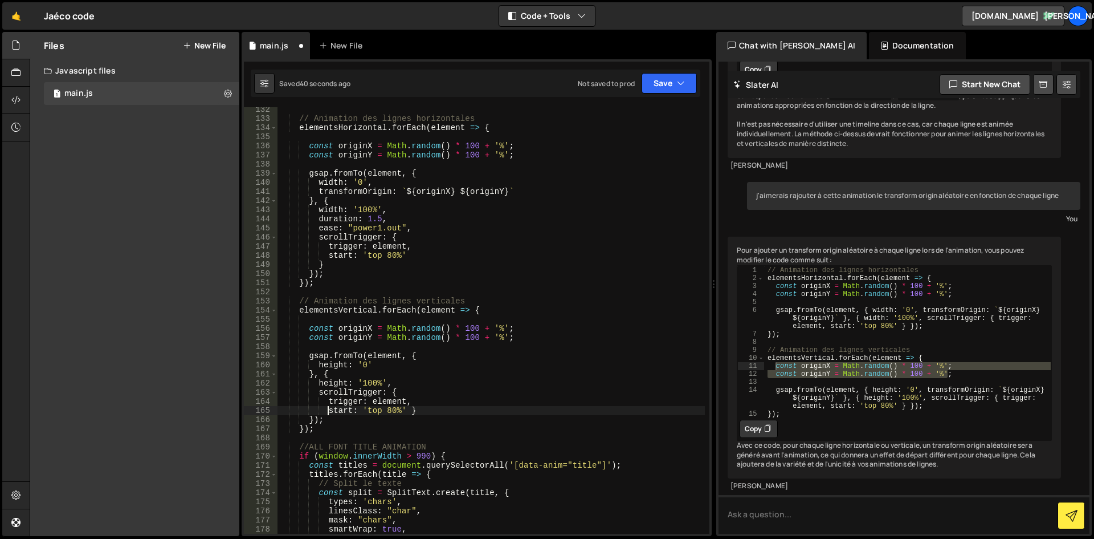
click at [409, 411] on div "// Animation des lignes horizontales elementsHorizontal . forEach ( element => …" at bounding box center [491, 327] width 427 height 445
type textarea "start: 'top 80%'}"
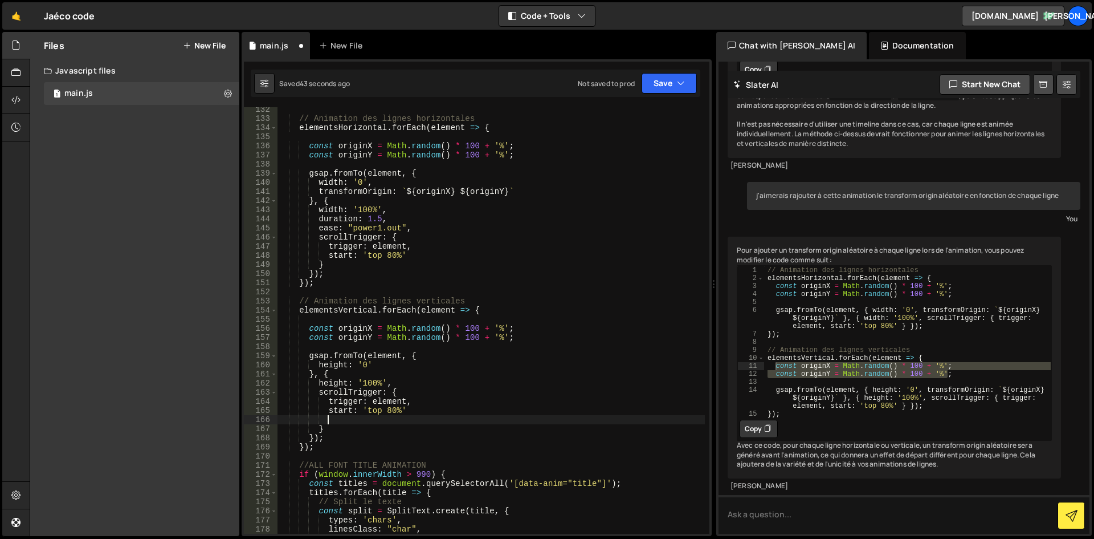
click at [284, 420] on div "// Animation des lignes horizontales elementsHorizontal . forEach ( element => …" at bounding box center [491, 327] width 427 height 445
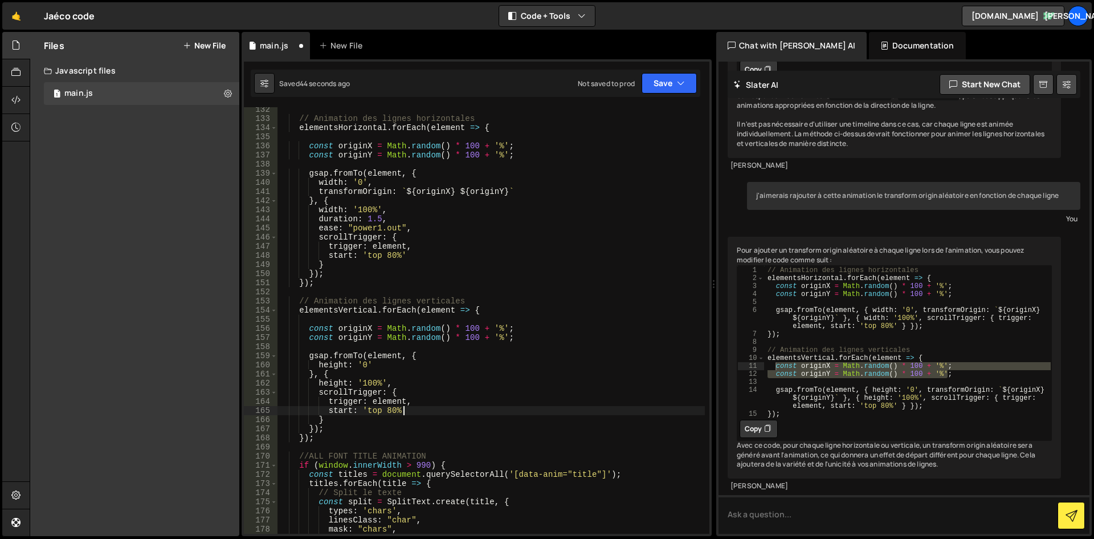
click at [319, 423] on div "// Animation des lignes horizontales elementsHorizontal . forEach ( element => …" at bounding box center [491, 327] width 427 height 445
click at [454, 389] on div "// Animation des lignes horizontales elementsHorizontal . forEach ( element => …" at bounding box center [491, 327] width 427 height 445
click at [315, 429] on div "// Animation des lignes horizontales elementsHorizontal . forEach ( element => …" at bounding box center [491, 327] width 427 height 445
click at [372, 384] on div "// Animation des lignes horizontales elementsHorizontal . forEach ( element => …" at bounding box center [491, 327] width 427 height 445
click at [392, 367] on div "// Animation des lignes horizontales elementsHorizontal . forEach ( element => …" at bounding box center [491, 327] width 427 height 445
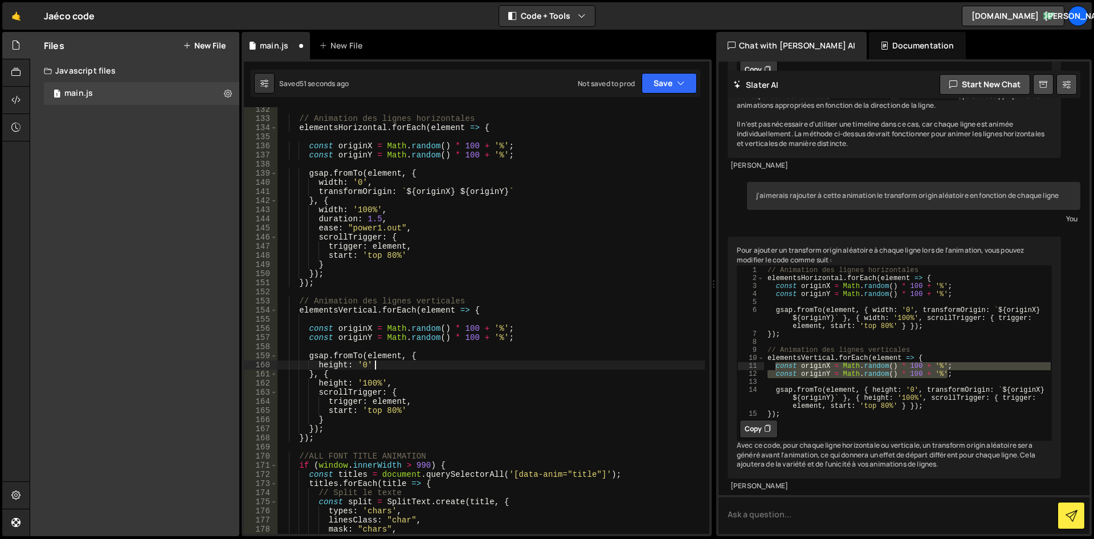
type textarea "height: '0'"
type textarea "gsap.fromTo(element, { height: '0', transformOrigin: `${originX} ${originY}` },…"
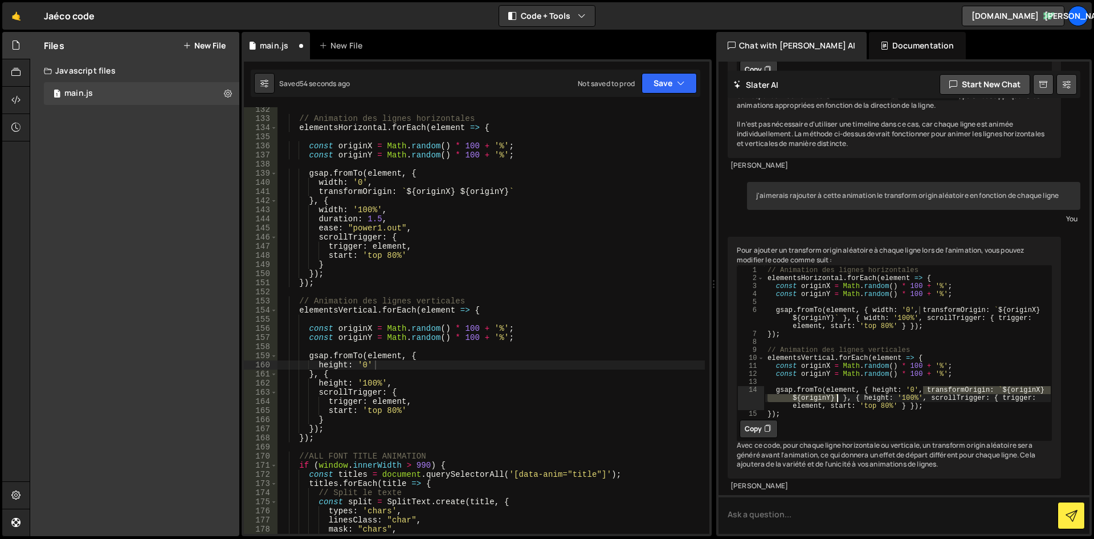
drag, startPoint x: 923, startPoint y: 370, endPoint x: 836, endPoint y: 378, distance: 88.2
click at [836, 378] on div "// Animation des lignes horizontales elementsHorizontal . forEach ( element => …" at bounding box center [908, 350] width 287 height 168
click at [412, 382] on div "// Animation des lignes horizontales elementsHorizontal . forEach ( element => …" at bounding box center [491, 327] width 427 height 445
click at [397, 365] on div "// Animation des lignes horizontales elementsHorizontal . forEach ( element => …" at bounding box center [491, 327] width 427 height 445
type textarea "height: '0',"
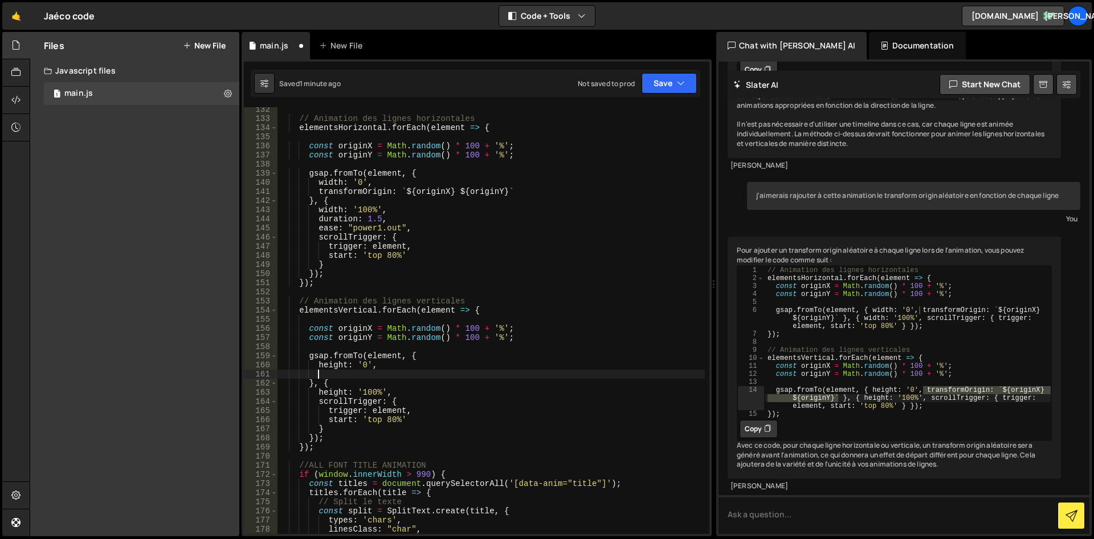
paste textarea "transformOrigin: `${originX} ${originY}`"
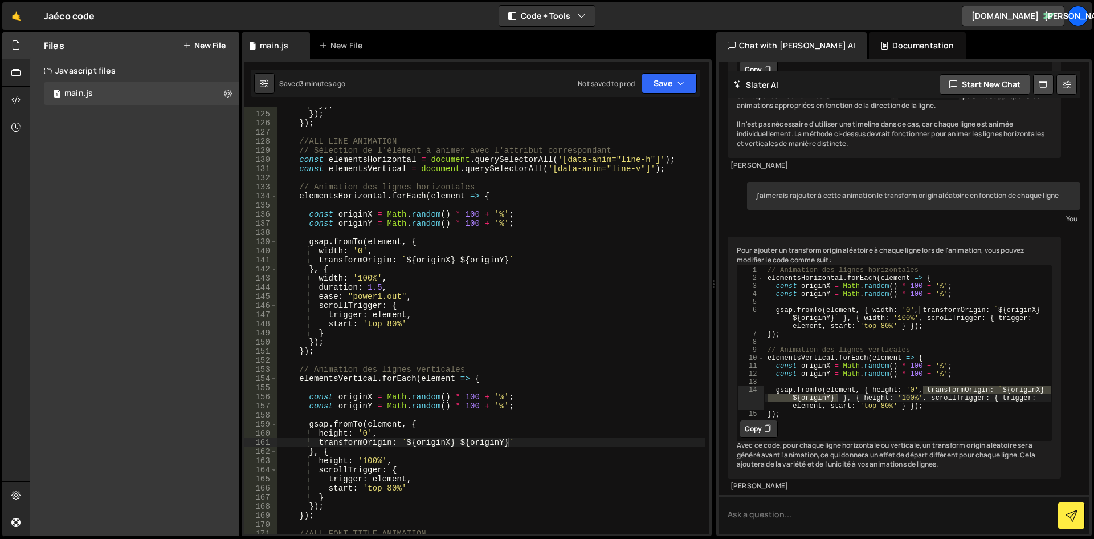
scroll to position [1103, 0]
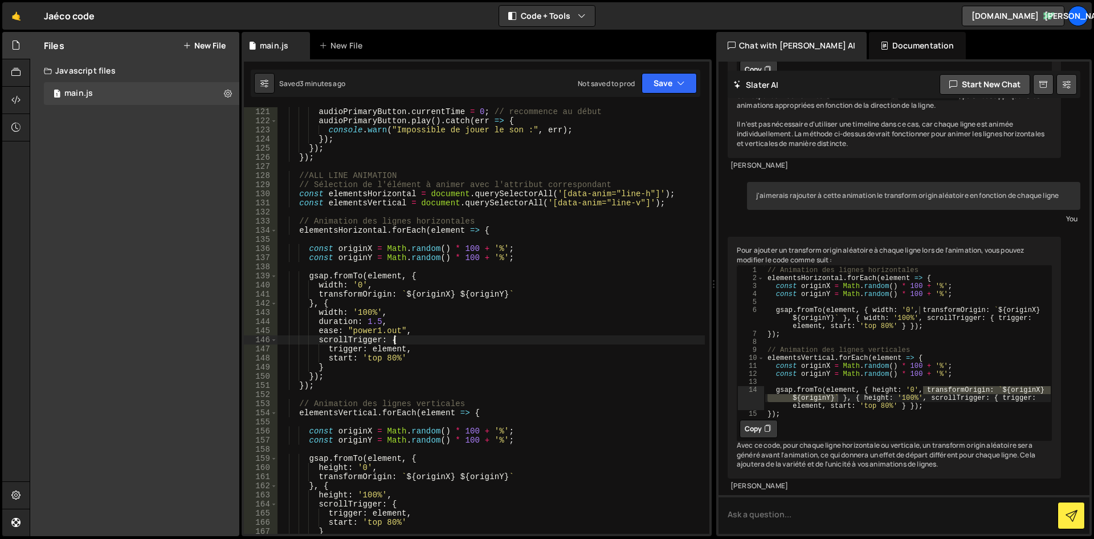
click at [489, 335] on div "audioPrimaryButton . currentTime = 0 ; // recommence au début audioPrimaryButto…" at bounding box center [491, 329] width 427 height 445
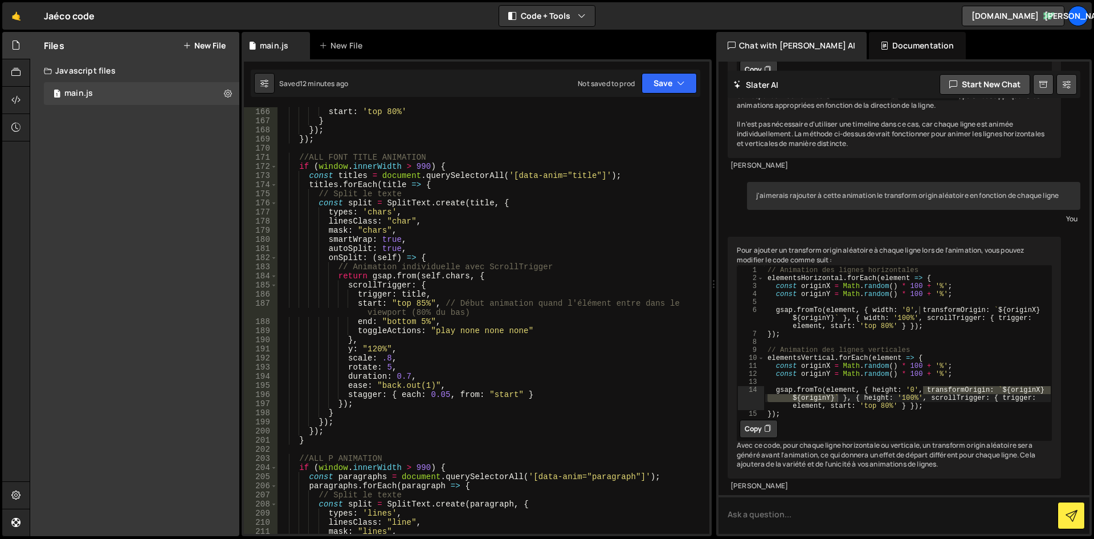
scroll to position [1514, 0]
click at [539, 263] on div "start : 'top 80%' } }) ; }) ; //ALL FONT TITLE ANIMATION if ( window . innerWid…" at bounding box center [491, 329] width 427 height 445
type textarea "// Animation individuelle avec ScrollTrigger"
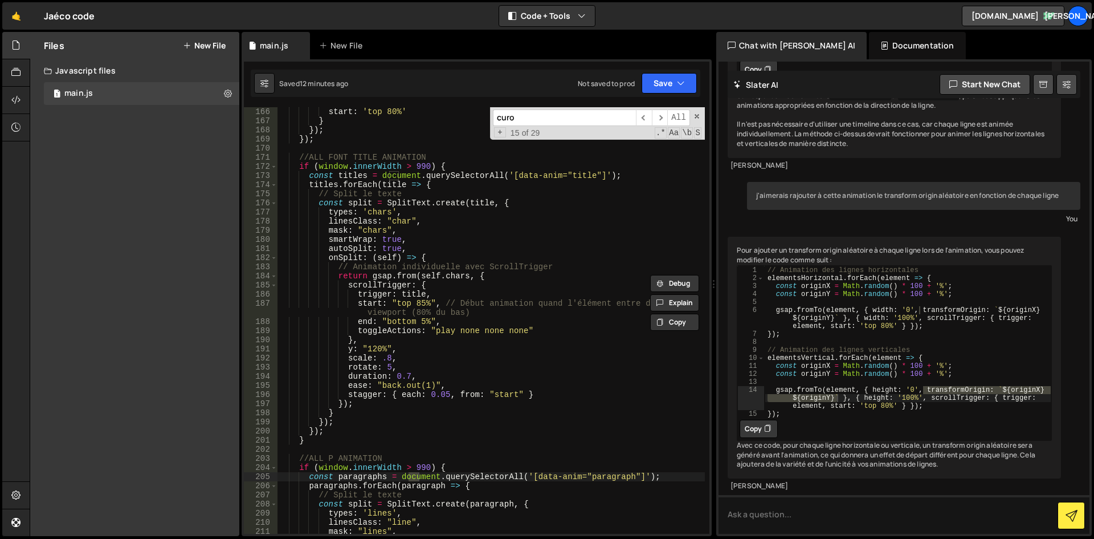
scroll to position [2741, 0]
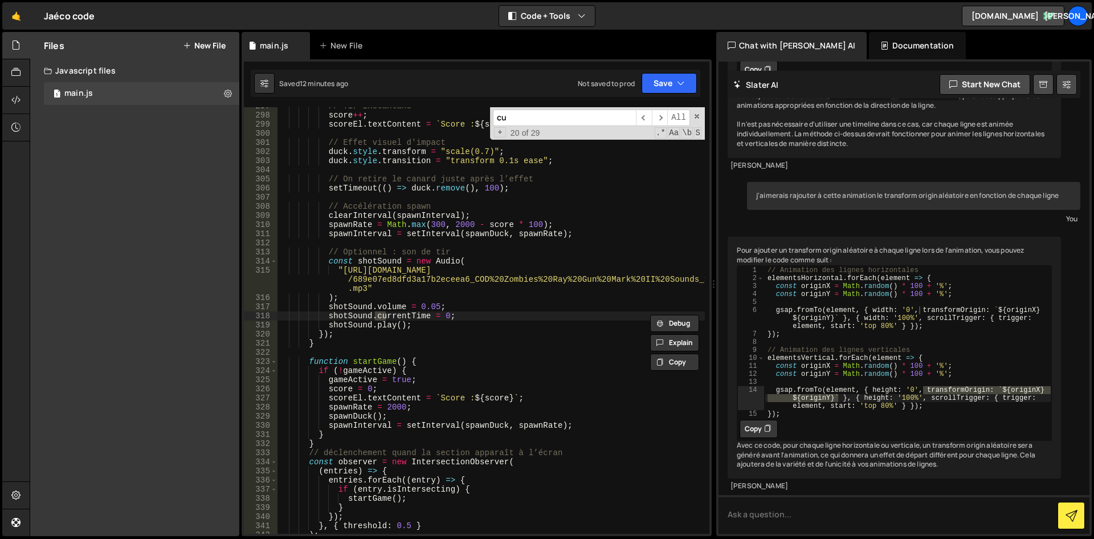
type input "c"
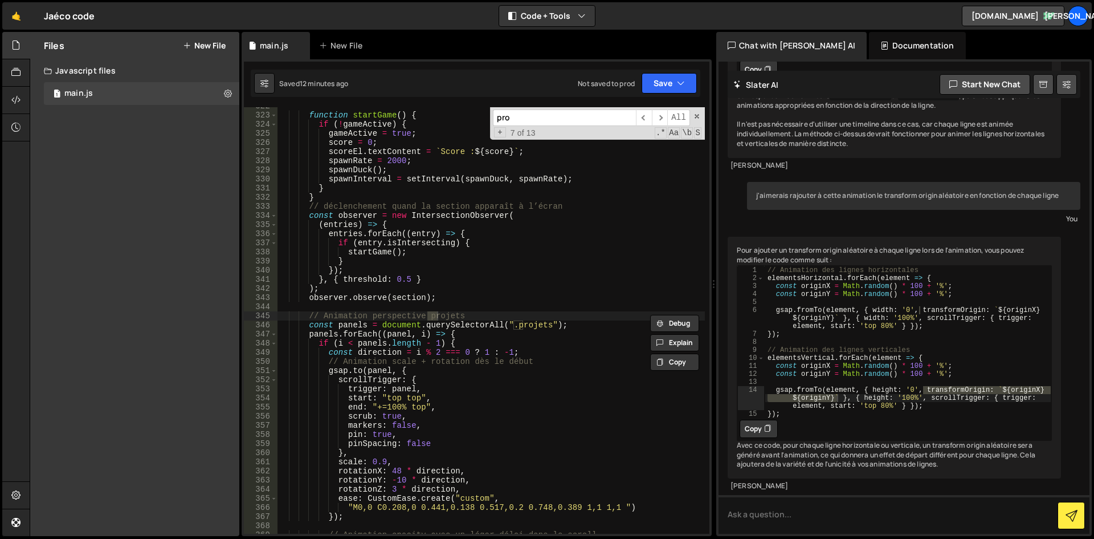
scroll to position [2988, 0]
click at [661, 118] on span "​" at bounding box center [660, 117] width 16 height 17
click at [564, 115] on input "project" at bounding box center [564, 117] width 143 height 17
type input "proje"
click at [663, 117] on span "​" at bounding box center [660, 117] width 16 height 17
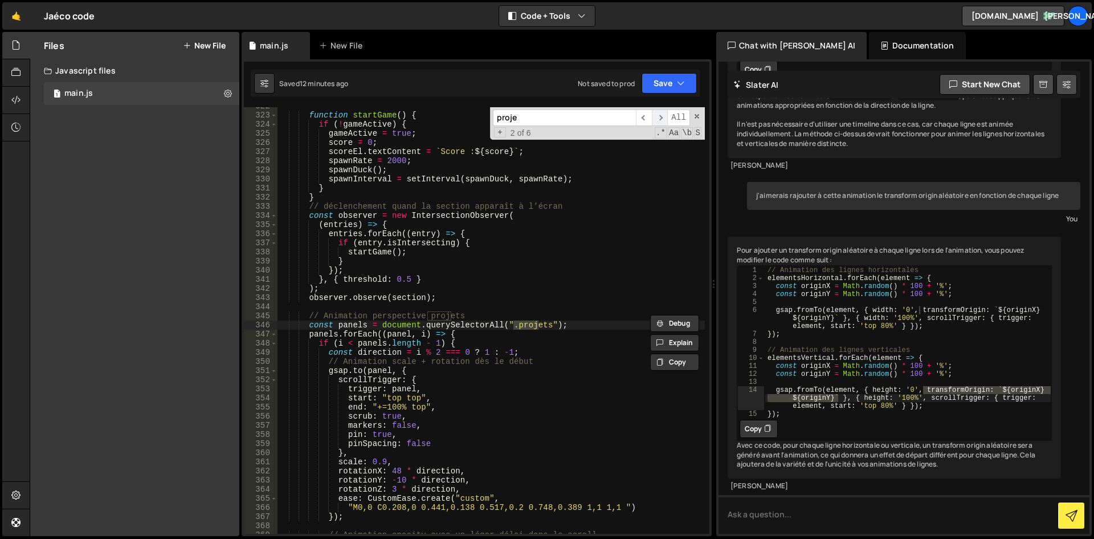
click at [663, 117] on span "​" at bounding box center [660, 117] width 16 height 17
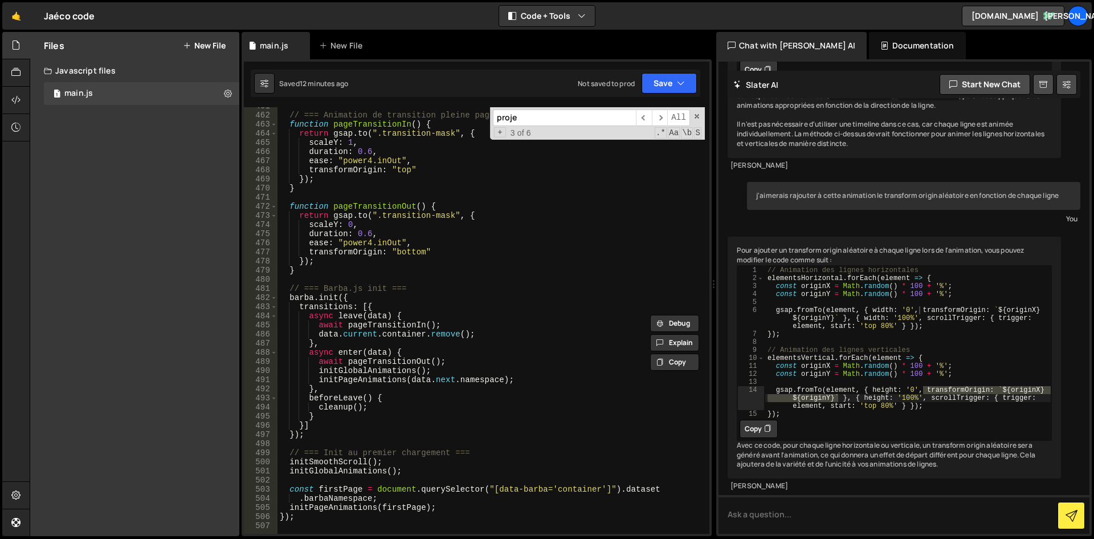
scroll to position [4050, 0]
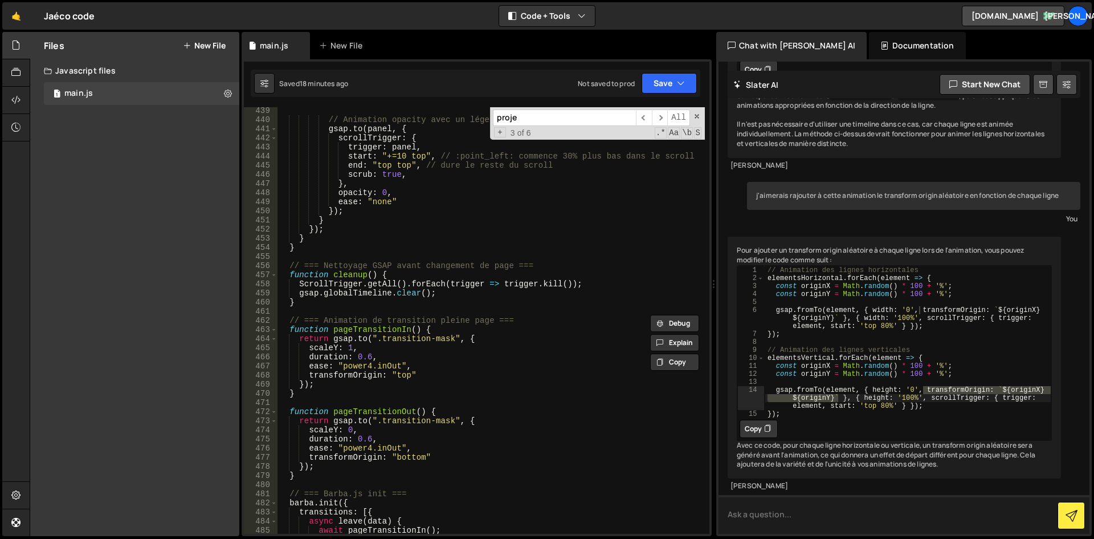
click at [789, 524] on textarea at bounding box center [904, 514] width 371 height 39
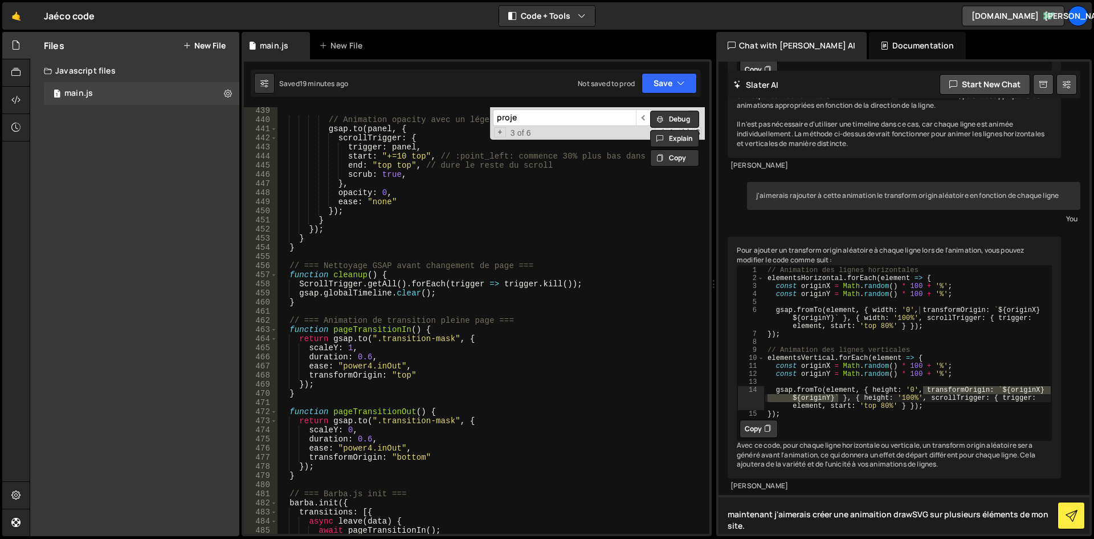
click at [874, 517] on textarea "maintenant j'aimerais créer une animaition drawSVG sur plusieurs éléments de mo…" at bounding box center [904, 514] width 371 height 39
click at [903, 521] on textarea "maintenant j'aimerais créer une animation drawSVG sur plusieurs éléments de mon…" at bounding box center [904, 514] width 371 height 39
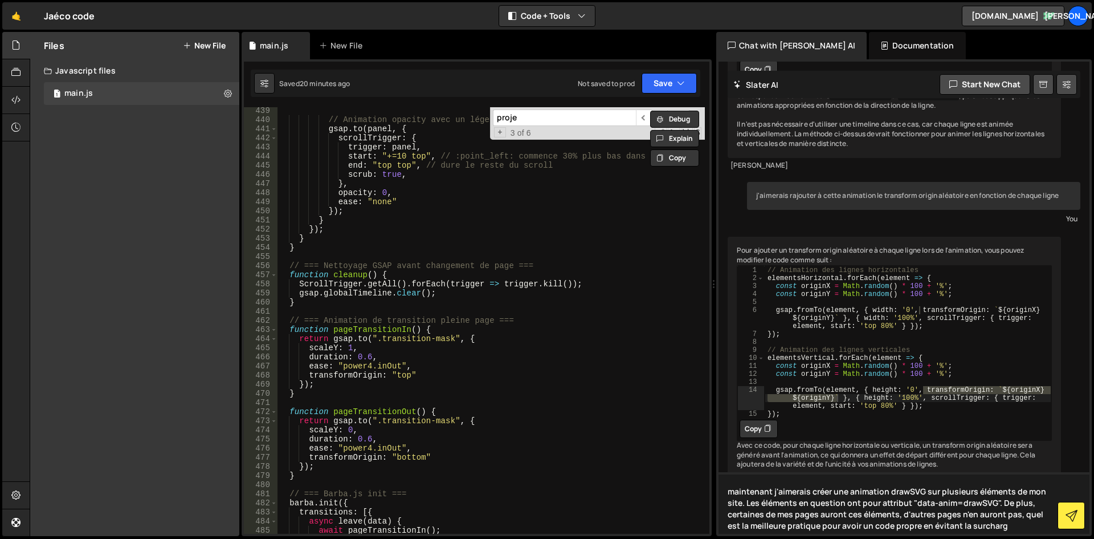
type textarea "maintenant j'aimerais créer une animation drawSVG sur plusieurs éléments de mon…"
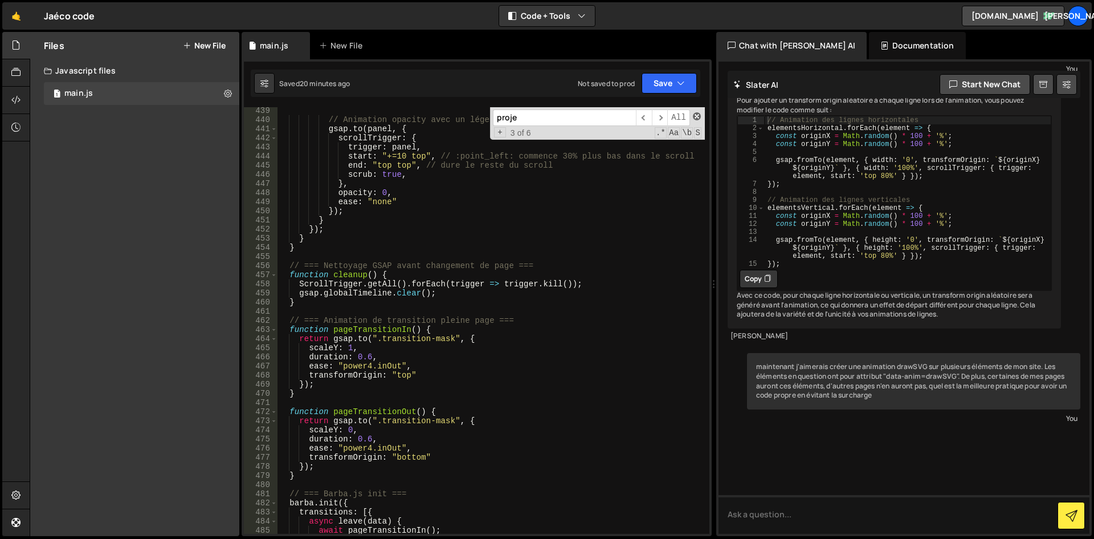
click at [698, 115] on div "Debug Explain Copy main.js New File Saved 20 minutes ago Not saved to prod Upgr…" at bounding box center [477, 284] width 470 height 504
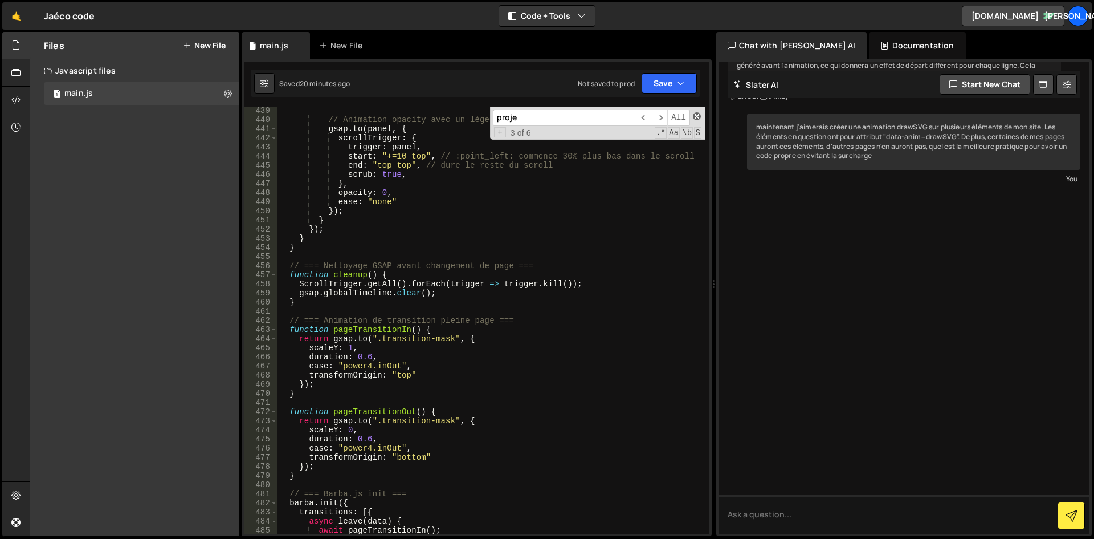
scroll to position [1620, 0]
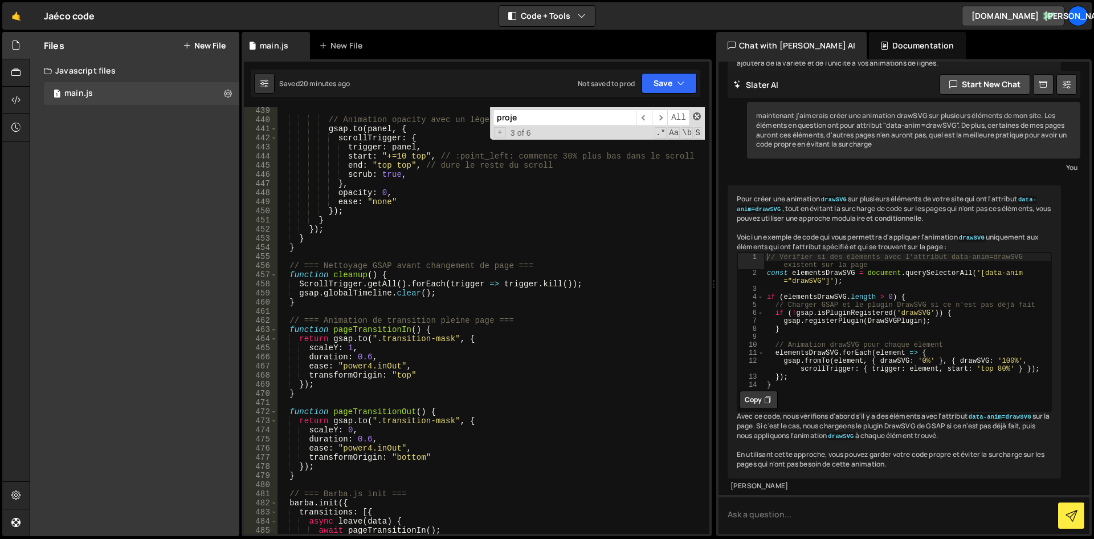
click at [695, 117] on span at bounding box center [697, 116] width 8 height 8
type textarea "// === Animations spécifiques à page Projet (placeholder) ==="
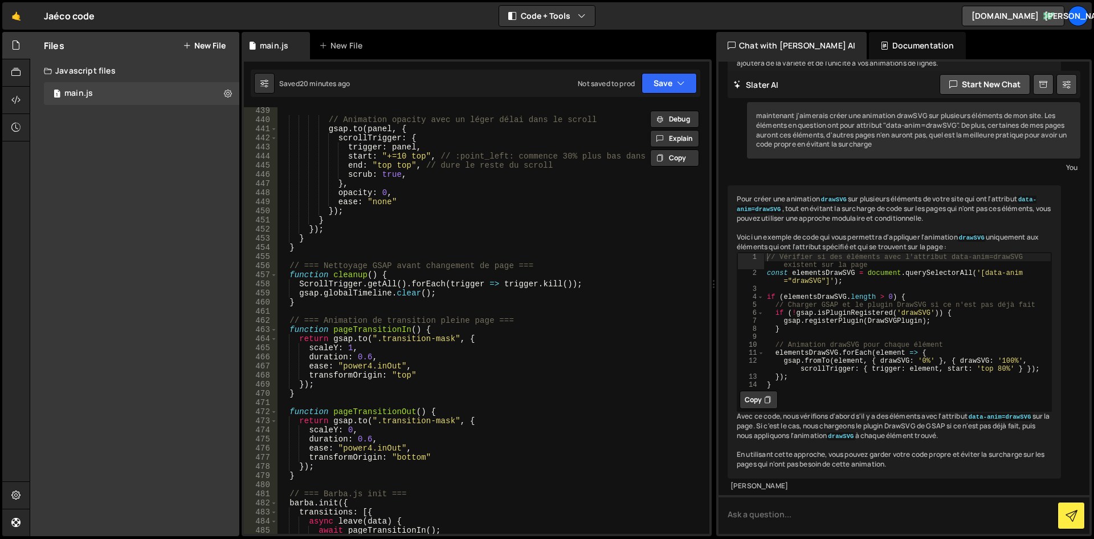
scroll to position [1660, 0]
click at [840, 201] on div "Pour créer une animation drawSVG sur plusieurs éléments de votre site qui ont l…" at bounding box center [894, 331] width 333 height 293
click at [869, 307] on div "// Vérifier si des éléments avec l'attribut data-anim=drawSVG existent sur la p…" at bounding box center [907, 332] width 287 height 160
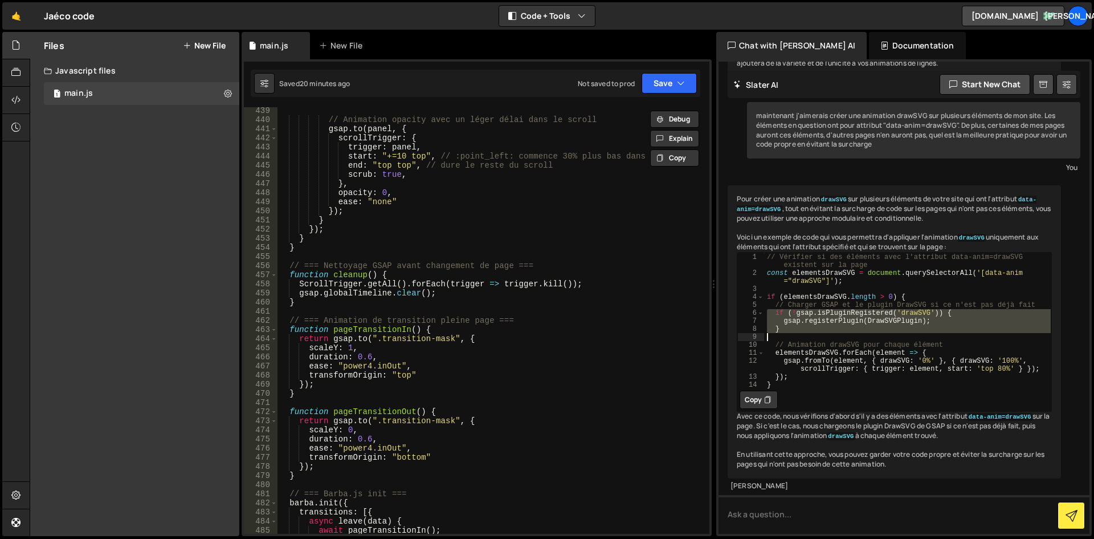
click at [820, 308] on div "// Vérifier si des éléments avec l'attribut data-anim=drawSVG existent sur la p…" at bounding box center [907, 320] width 287 height 136
click at [826, 310] on div "// Vérifier si des éléments avec l'attribut data-anim=drawSVG existent sur la p…" at bounding box center [907, 332] width 287 height 160
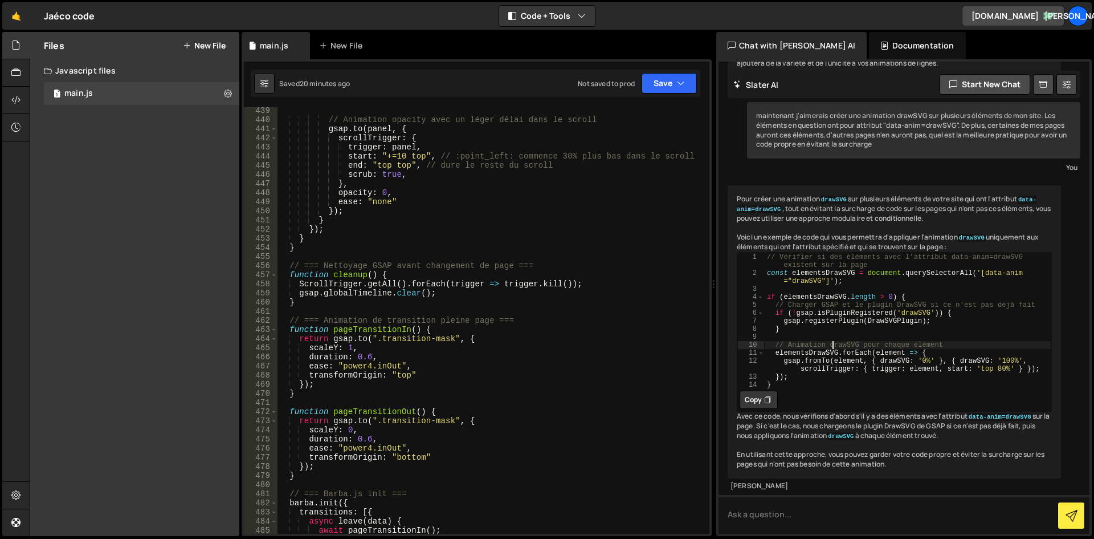
click at [833, 324] on div "// Vérifier si des éléments avec l'attribut data-anim=drawSVG existent sur la p…" at bounding box center [907, 332] width 287 height 160
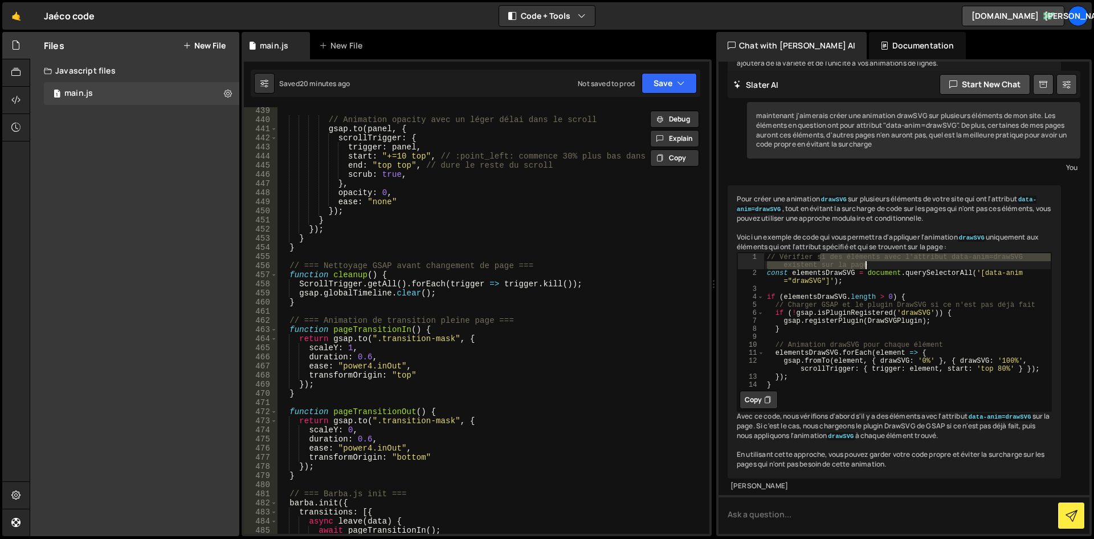
drag, startPoint x: 819, startPoint y: 240, endPoint x: 895, endPoint y: 246, distance: 76.1
click at [895, 252] on div "// Vérifier si des éléments avec l'attribut data-anim=drawSVG existent sur la p…" at bounding box center [907, 332] width 287 height 160
type textarea "// Vérifier si des éléments avec l'attribut data-anim=drawSVG existent sur la p…"
click at [886, 252] on div "// Vérifier si des éléments avec l'attribut data-anim=drawSVG existent sur la p…" at bounding box center [907, 320] width 287 height 136
click at [751, 390] on button "Copy" at bounding box center [759, 399] width 38 height 18
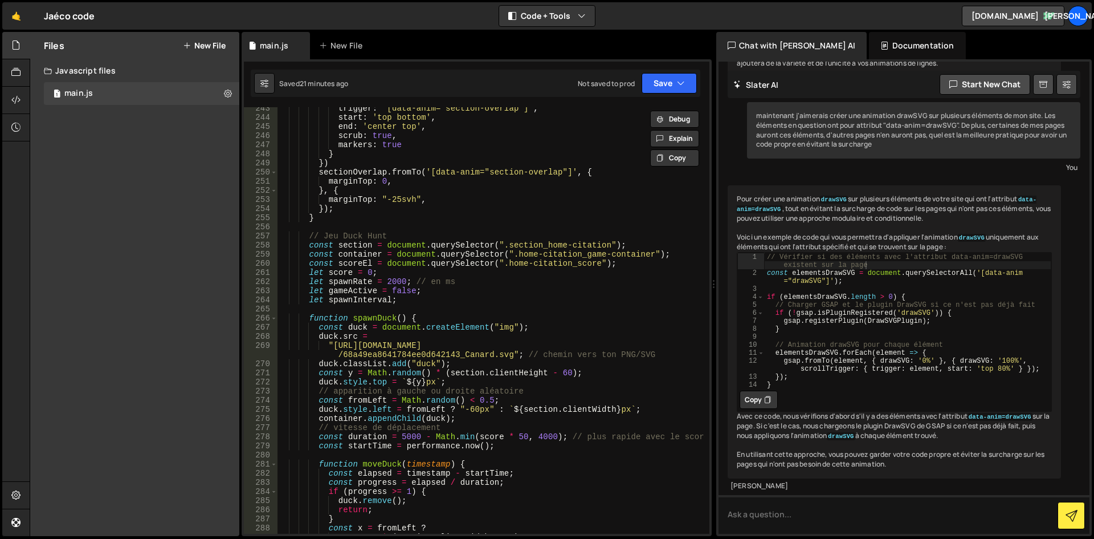
scroll to position [2101, 0]
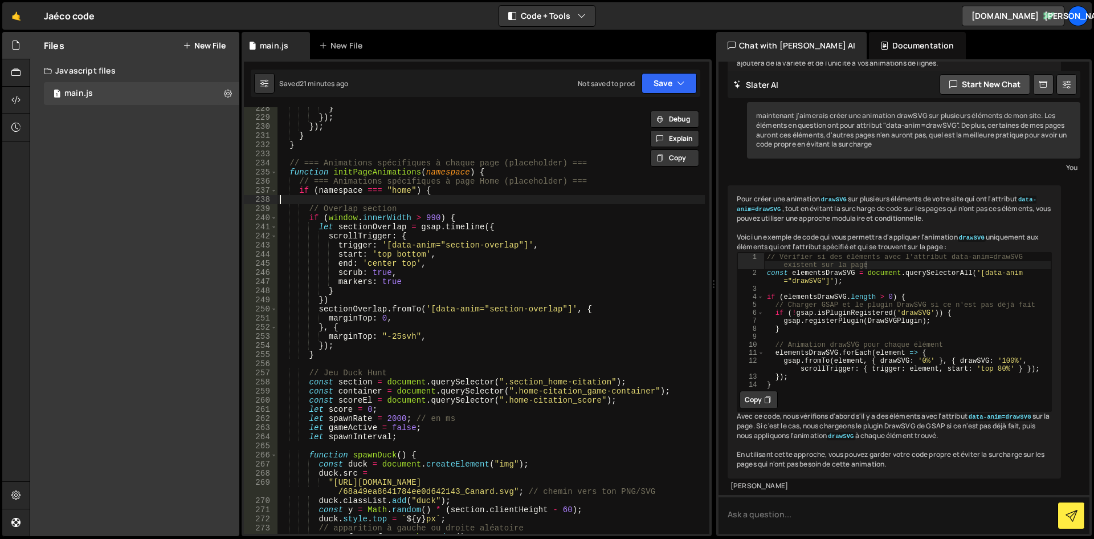
click at [425, 201] on div "} }) ; }) ; } } // === Animations spécifiques à chaque page (placeholder) === f…" at bounding box center [491, 326] width 427 height 445
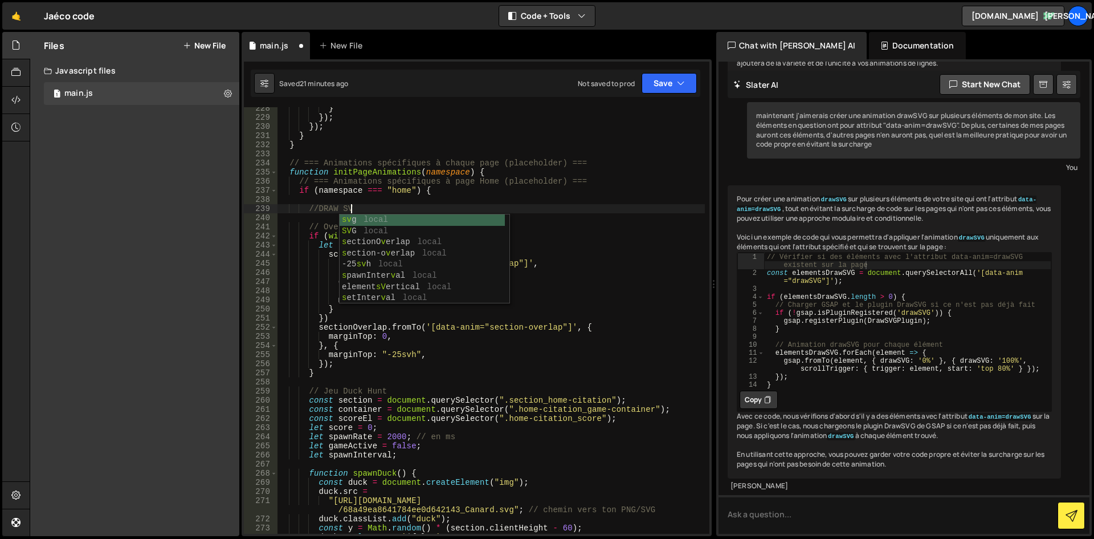
scroll to position [0, 5]
type textarea "//DRAW SVG"
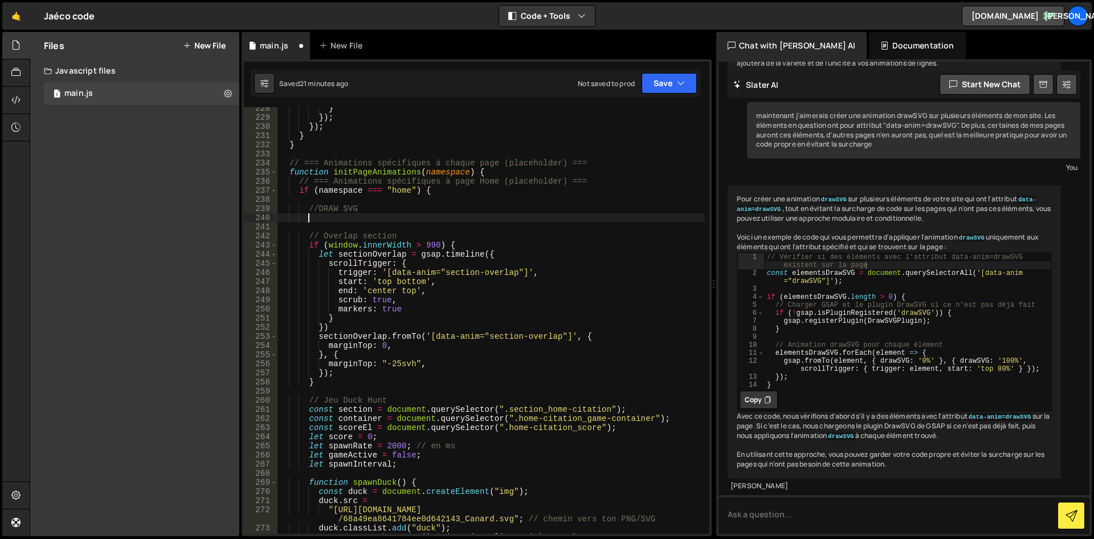
scroll to position [0, 2]
paste textarea "}"
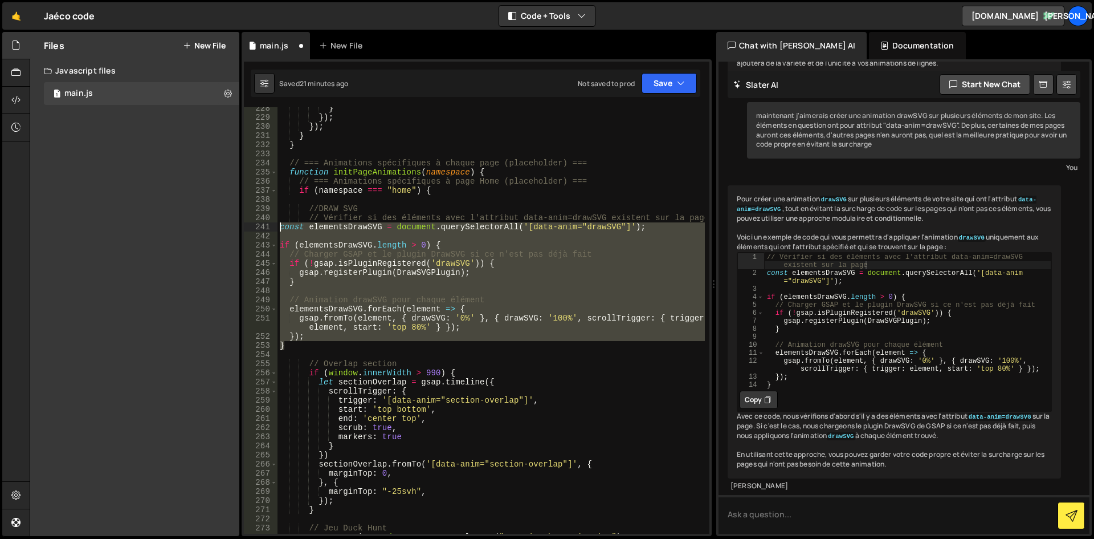
drag, startPoint x: 288, startPoint y: 348, endPoint x: 277, endPoint y: 225, distance: 123.6
click at [277, 225] on div "} 228 229 230 231 232 233 234 235 236 237 238 239 240 241 242 243 244 245 246 2…" at bounding box center [477, 320] width 466 height 426
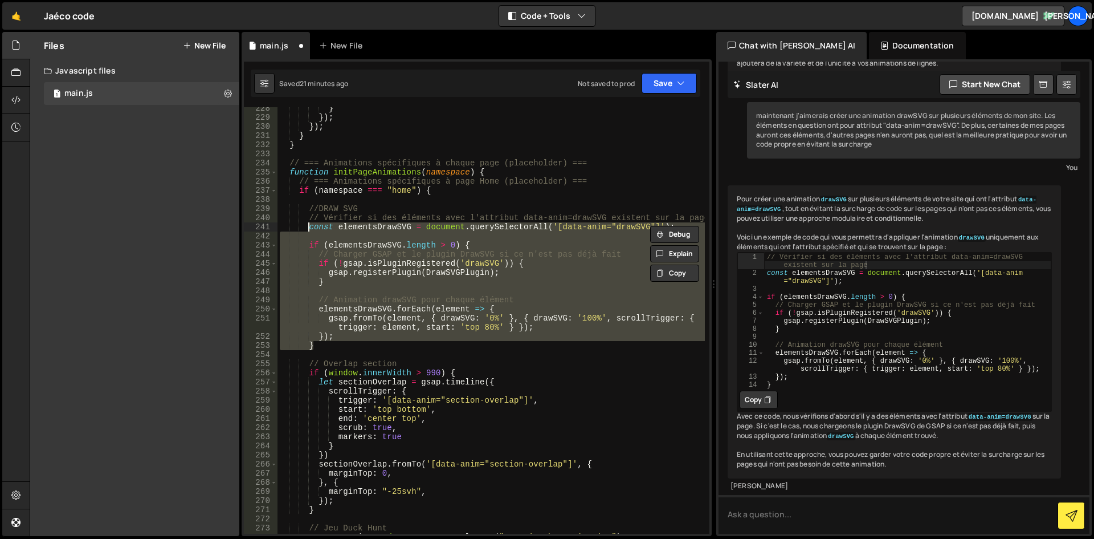
click at [359, 246] on div "} }) ; }) ; } } // === Animations spécifiques à chaque page (placeholder) === f…" at bounding box center [491, 320] width 427 height 426
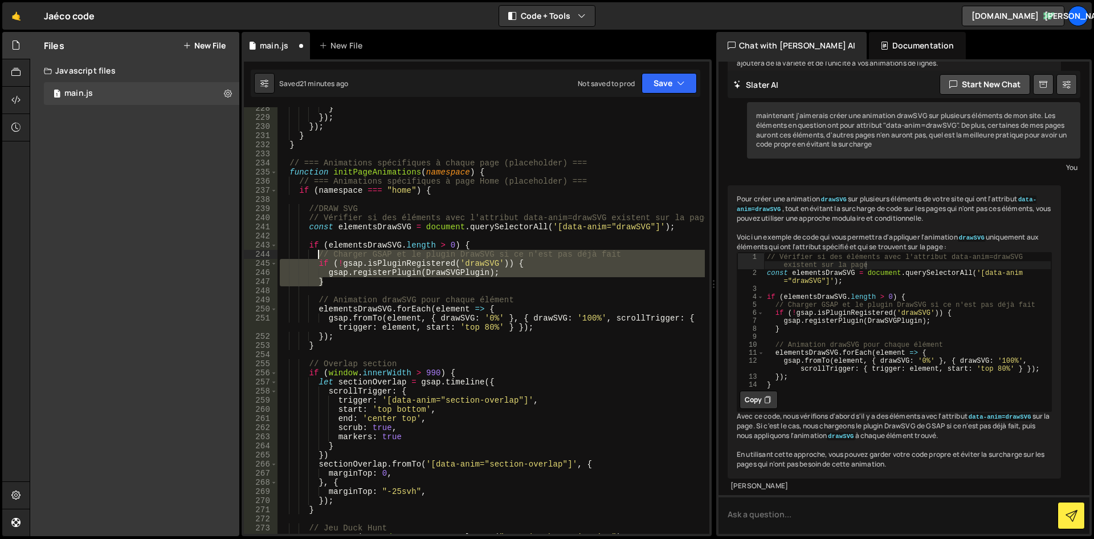
drag, startPoint x: 339, startPoint y: 281, endPoint x: 317, endPoint y: 256, distance: 33.1
click at [317, 256] on div "} }) ; }) ; } } // === Animations spécifiques à chaque page (placeholder) === f…" at bounding box center [491, 326] width 427 height 445
type textarea "// Charger GSAP et le plugin DrawSVG si ce n'est pas déjà fait if (!gsap.isPlug…"
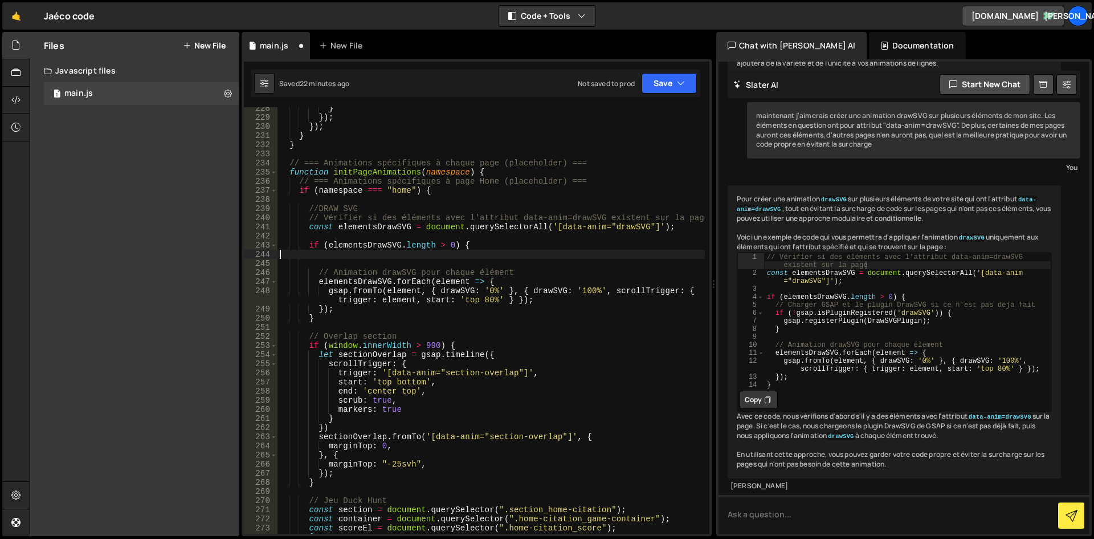
type textarea "if (elementsDrawSVG.length > 0) {"
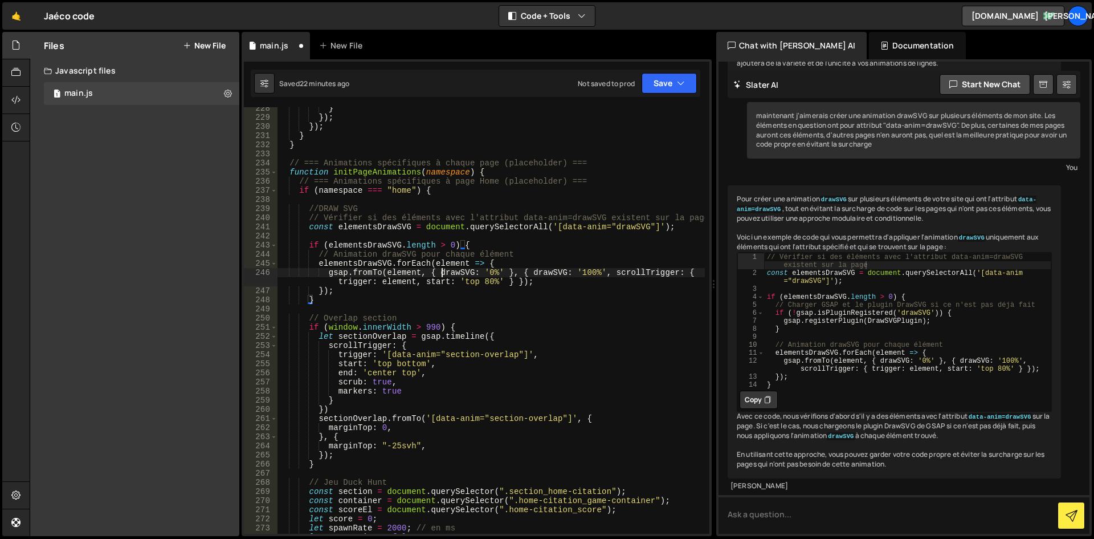
click at [440, 273] on div "} }) ; }) ; } } // === Animations spécifiques à chaque page (placeholder) === f…" at bounding box center [491, 326] width 427 height 445
click at [500, 276] on div "} }) ; }) ; } } // === Animations spécifiques à chaque page (placeholder) === f…" at bounding box center [491, 326] width 427 height 445
click at [551, 276] on div "} }) ; }) ; } } // === Animations spécifiques à chaque page (placeholder) === f…" at bounding box center [491, 326] width 427 height 445
click at [615, 275] on div "} }) ; }) ; } } // === Animations spécifiques à chaque page (placeholder) === f…" at bounding box center [491, 326] width 427 height 445
click at [563, 296] on div "} }) ; }) ; } } // === Animations spécifiques à chaque page (placeholder) === f…" at bounding box center [491, 326] width 427 height 445
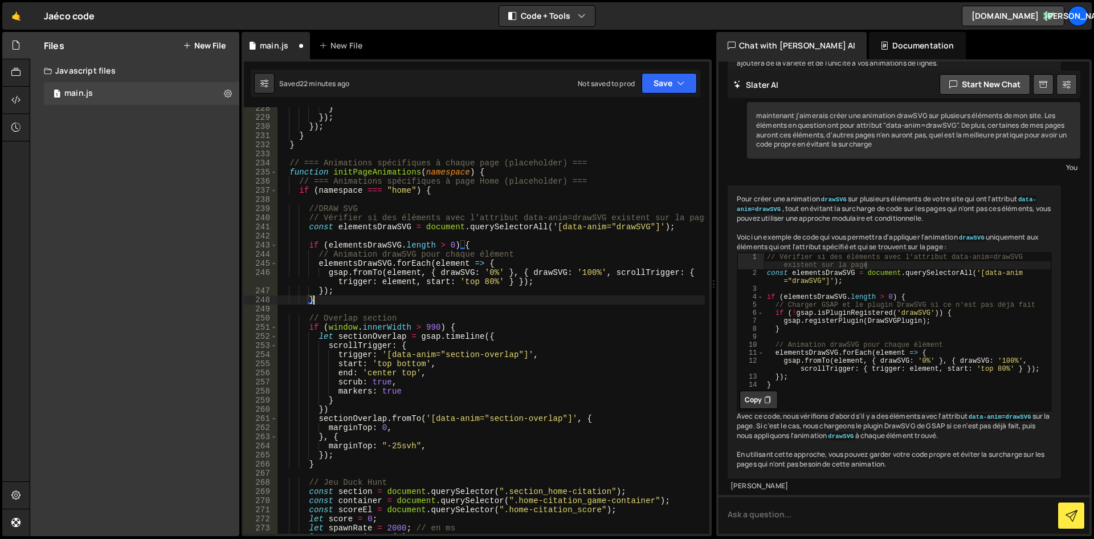
click at [563, 289] on div "} }) ; }) ; } } // === Animations spécifiques à chaque page (placeholder) === f…" at bounding box center [491, 326] width 427 height 445
click at [565, 283] on div "} }) ; }) ; } } // === Animations spécifiques à chaque page (placeholder) === f…" at bounding box center [491, 326] width 427 height 445
type textarea "gsap.fromTo(element, { drawSVG: '0%' }, { drawSVG: '100%',"
click at [790, 519] on textarea at bounding box center [904, 514] width 371 height 39
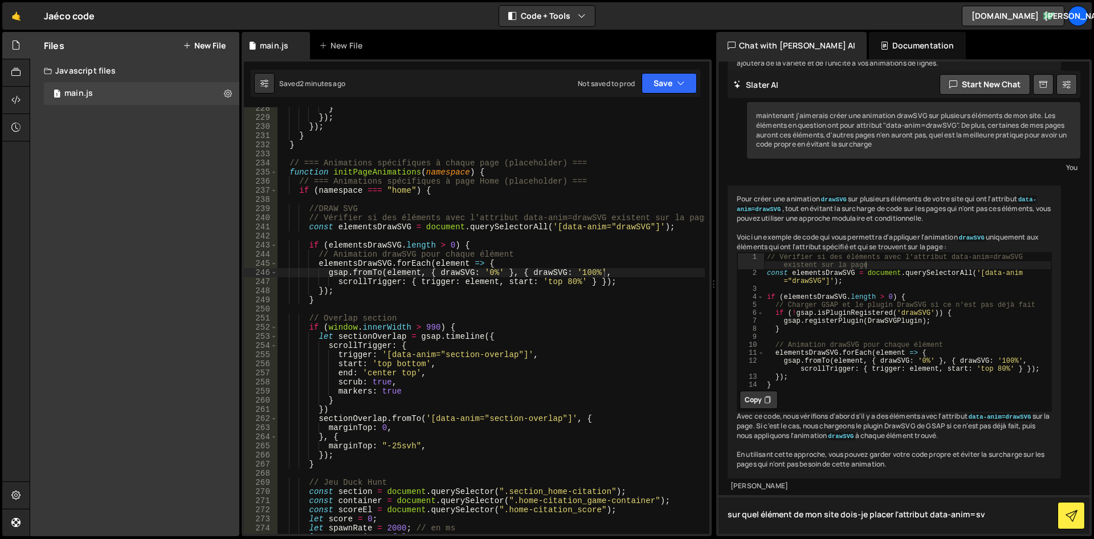
type textarea "sur quel élément de mon site dois-je placer l'attribut data-anim=svg"
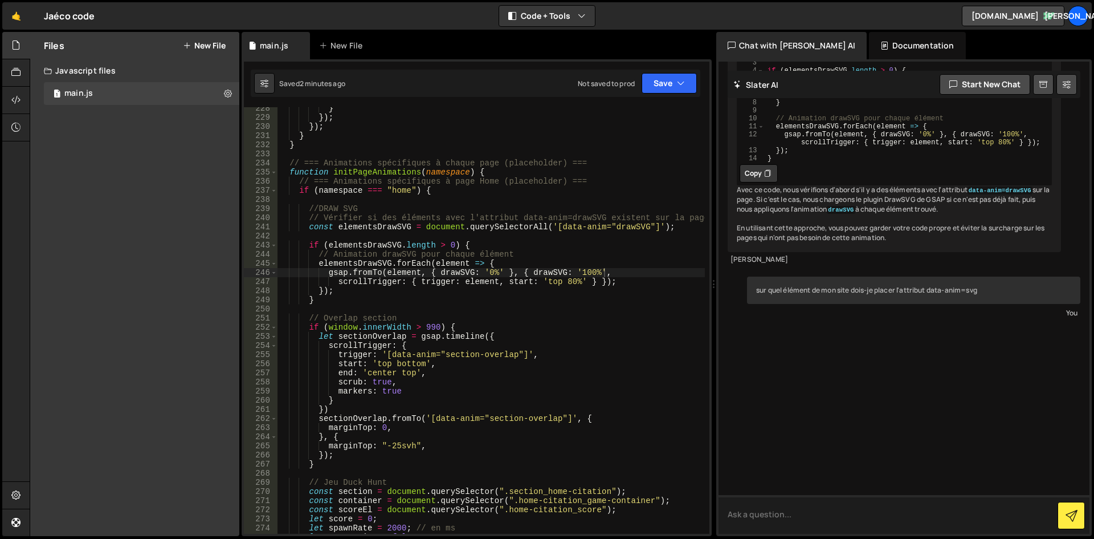
scroll to position [1926, 0]
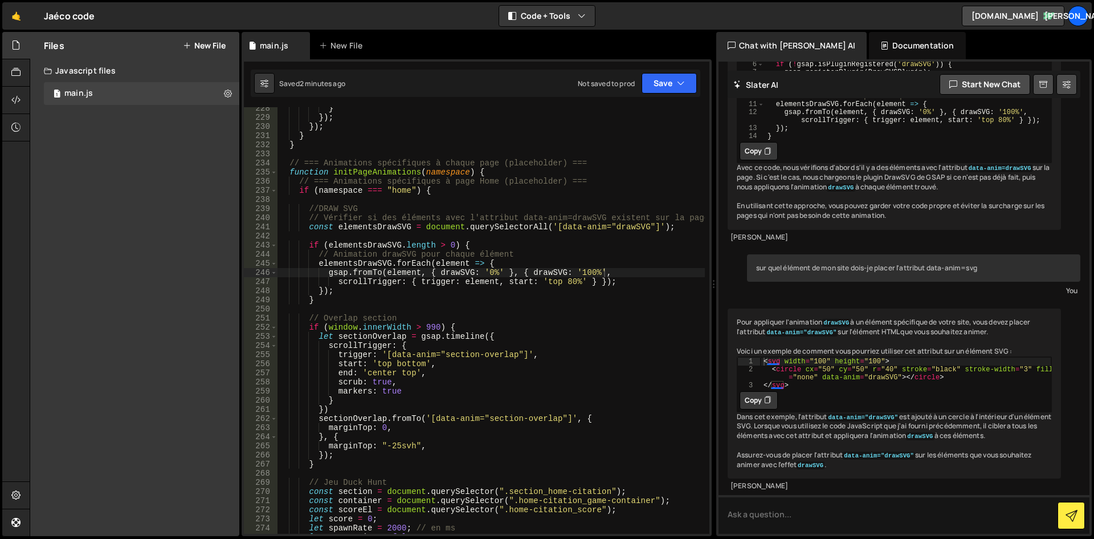
type textarea "<circle cx="50" cy="50" r="40" stroke="black" stroke-width="3" fill="none" data…"
drag, startPoint x: 899, startPoint y: 368, endPoint x: 822, endPoint y: 368, distance: 76.9
click at [822, 368] on div "< svg width = "100" height = "100" > < circle cx = "50" cy = "50" r = "40" stro…" at bounding box center [906, 381] width 291 height 48
click at [859, 516] on textarea at bounding box center [904, 514] width 371 height 39
paste textarea "<svg data-anim="drawSVG" xmlns="[URL][DOMAIN_NAME]" width="162" height="83" vie…"
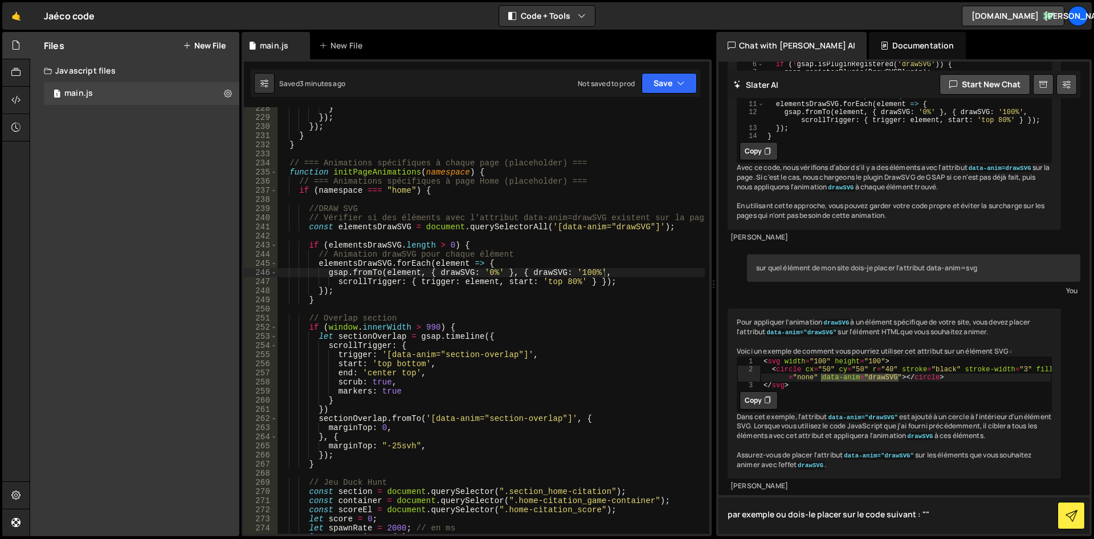
type textarea "par exemple ou dois-le placer sur le code suivant : "<svg data-anim="drawSVG" x…"
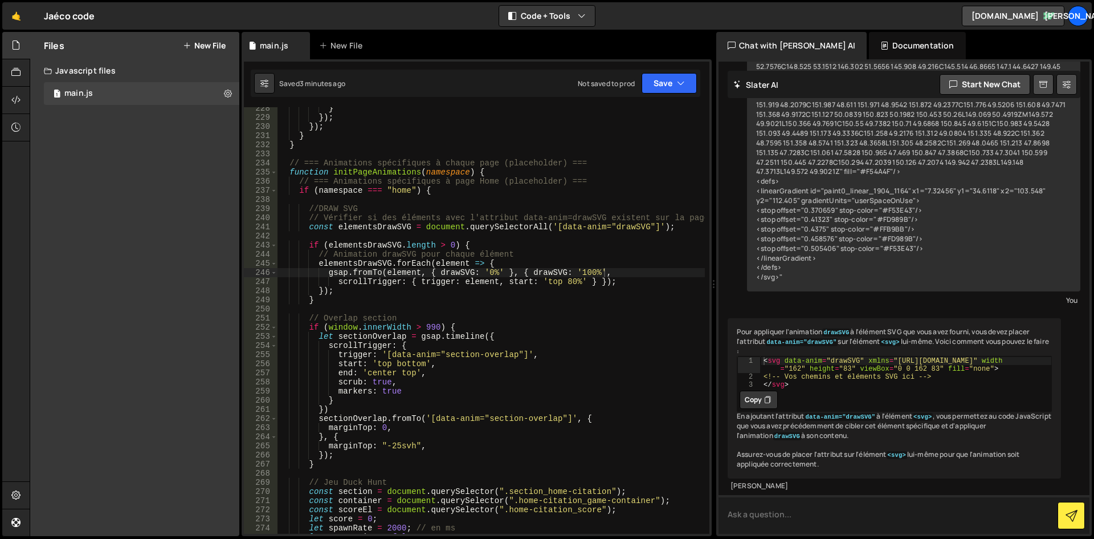
scroll to position [3017, 0]
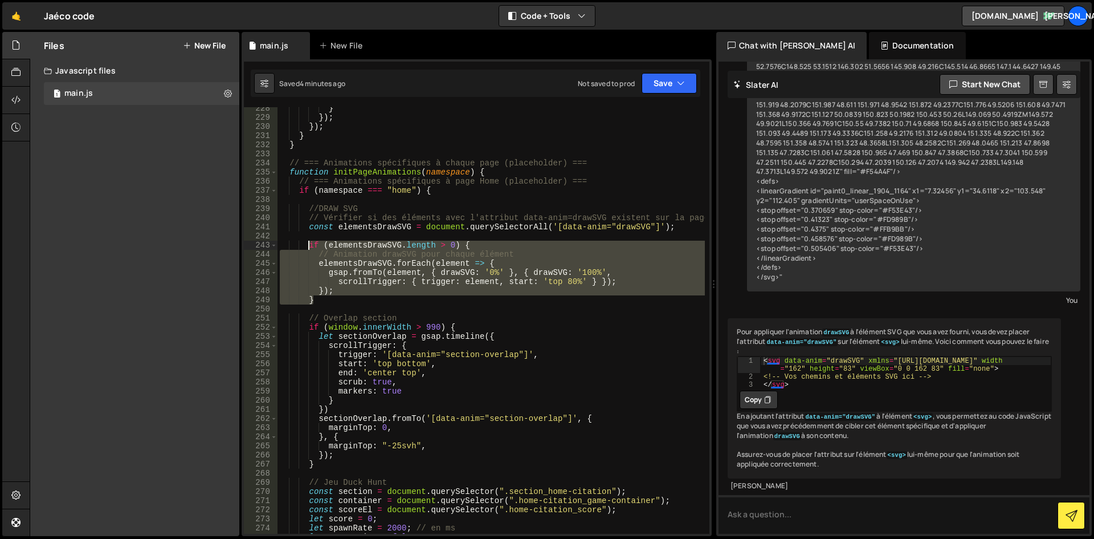
drag, startPoint x: 329, startPoint y: 301, endPoint x: 308, endPoint y: 245, distance: 59.7
click at [308, 245] on div "} }) ; }) ; } } // === Animations spécifiques à chaque page (placeholder) === f…" at bounding box center [491, 326] width 427 height 445
type textarea "if (elementsDrawSVG.length > 0) { // Animation drawSVG pour chaque élément"
paste textarea
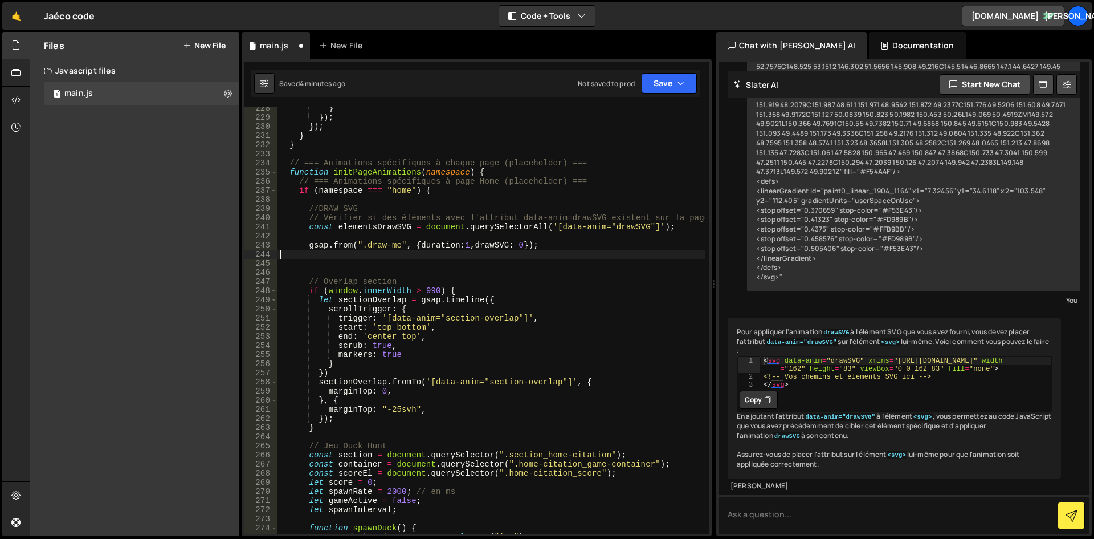
click at [294, 254] on div "} }) ; }) ; } } // === Animations spécifiques à chaque page (placeholder) === f…" at bounding box center [491, 326] width 427 height 445
type textarea "gsap.from(".draw-me", {duration:1,drawSVG: 0});"
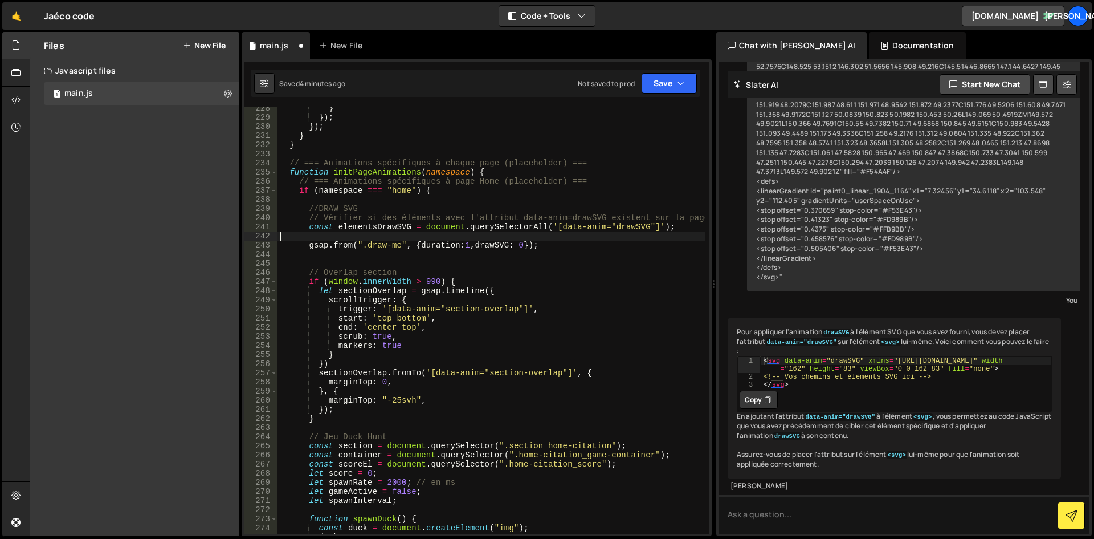
click at [306, 237] on div "} }) ; }) ; } } // === Animations spécifiques à chaque page (placeholder) === f…" at bounding box center [491, 326] width 427 height 445
drag, startPoint x: 399, startPoint y: 246, endPoint x: 359, endPoint y: 245, distance: 39.9
click at [359, 245] on div "} }) ; }) ; } } // === Animations spécifiques à chaque page (placeholder) === f…" at bounding box center [491, 326] width 427 height 445
drag, startPoint x: 400, startPoint y: 245, endPoint x: 385, endPoint y: 248, distance: 15.2
click at [356, 247] on div "} }) ; }) ; } } // === Animations spécifiques à chaque page (placeholder) === f…" at bounding box center [491, 326] width 427 height 445
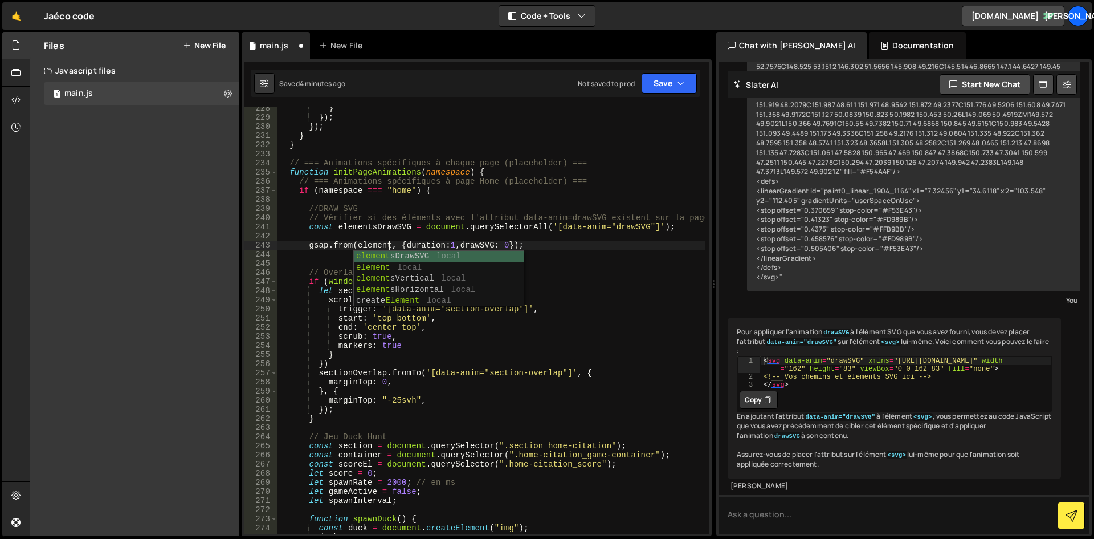
scroll to position [0, 8]
type textarea "gsap.from(elementsDrawSVG, {duration:1,drawSVG: 0});"
click at [480, 252] on div "} }) ; }) ; } } // === Animations spécifiques à chaque page (placeholder) === f…" at bounding box center [491, 326] width 427 height 445
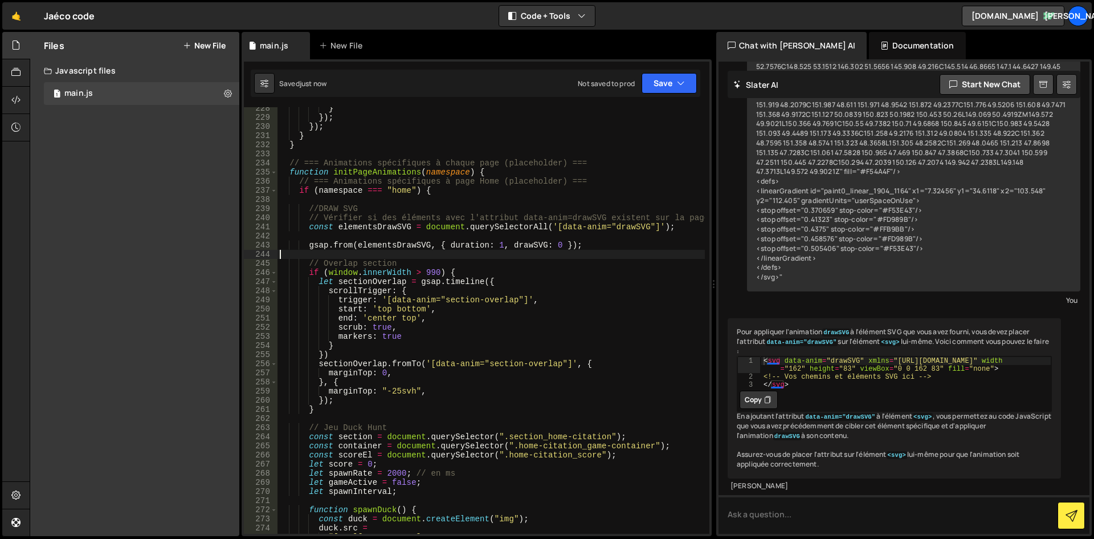
click at [596, 244] on div "} }) ; }) ; } } // === Animations spécifiques à chaque page (placeholder) === f…" at bounding box center [491, 331] width 427 height 454
type textarea "gsap.from(elementsDrawSVG, { duration: 1, drawSVG: 0 });"
click at [335, 232] on div "} }) ; }) ; } } // === Animations spécifiques à chaque page (placeholder) === f…" at bounding box center [491, 331] width 427 height 454
click at [416, 225] on div "} }) ; }) ; } } // === Animations spécifiques à chaque page (placeholder) === f…" at bounding box center [491, 331] width 427 height 454
click at [477, 223] on div "} }) ; }) ; } } // === Animations spécifiques à chaque page (placeholder) === f…" at bounding box center [491, 331] width 427 height 454
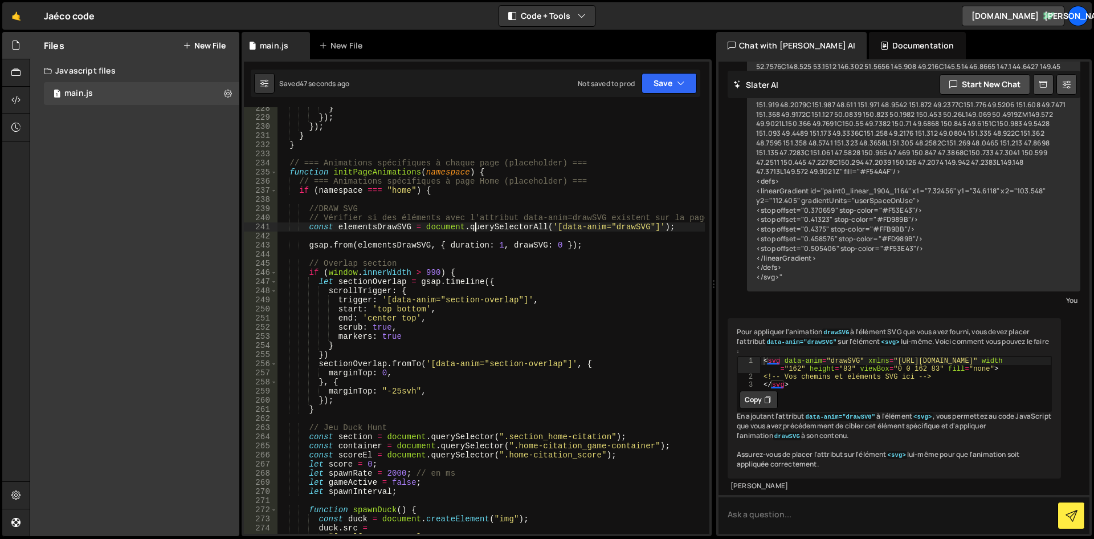
click at [488, 222] on div "} }) ; }) ; } } // === Animations spécifiques à chaque page (placeholder) === f…" at bounding box center [491, 331] width 427 height 454
click at [561, 229] on div "} }) ; }) ; } } // === Animations spécifiques à chaque page (placeholder) === f…" at bounding box center [491, 331] width 427 height 454
click at [629, 228] on div "} }) ; }) ; } } // === Animations spécifiques à chaque page (placeholder) === f…" at bounding box center [491, 331] width 427 height 454
click at [595, 242] on div "} }) ; }) ; } } // === Animations spécifiques à chaque page (placeholder) === f…" at bounding box center [491, 331] width 427 height 454
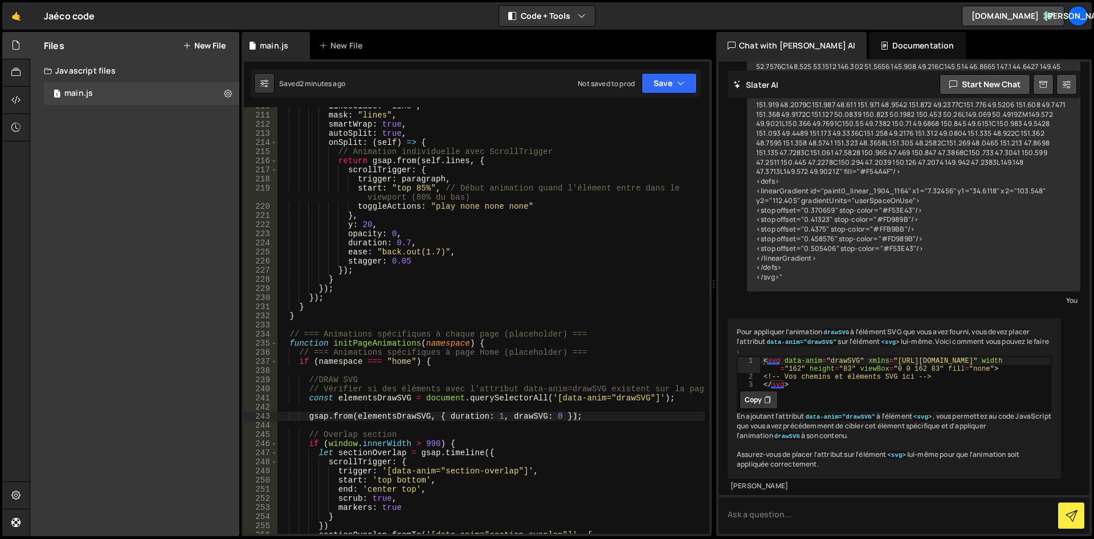
scroll to position [1793, 0]
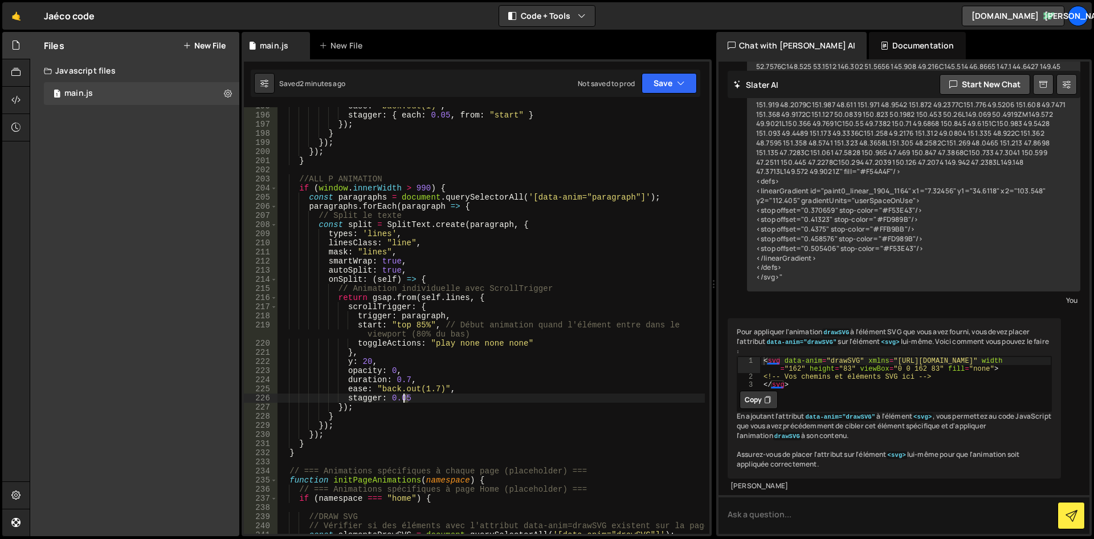
click at [403, 399] on div "ease : "back.out(1)" , stagger : { each : 0.05 , from : "start" } }) ; } }) ; }…" at bounding box center [491, 323] width 427 height 445
type textarea "stagger: 0.08"
